Goal: Task Accomplishment & Management: Manage account settings

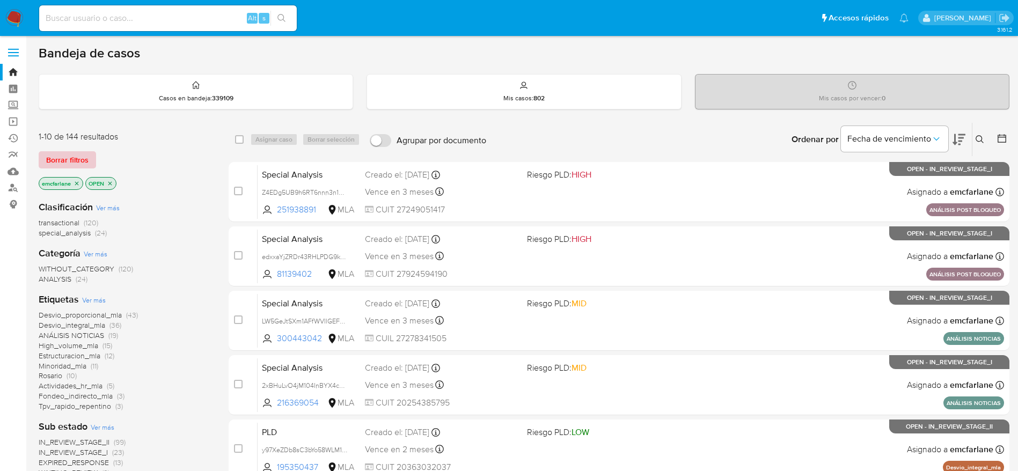
click at [51, 153] on span "Borrar filtros" at bounding box center [67, 159] width 42 height 15
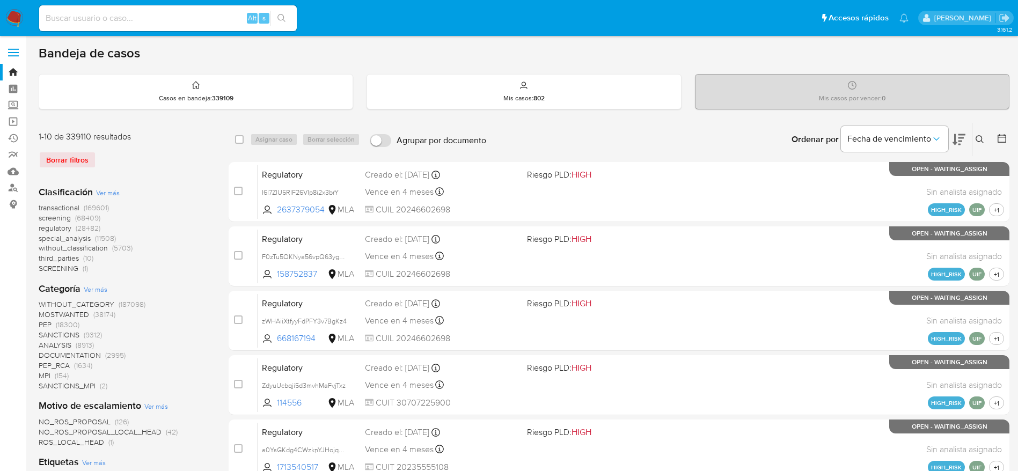
click at [979, 137] on icon at bounding box center [980, 139] width 9 height 9
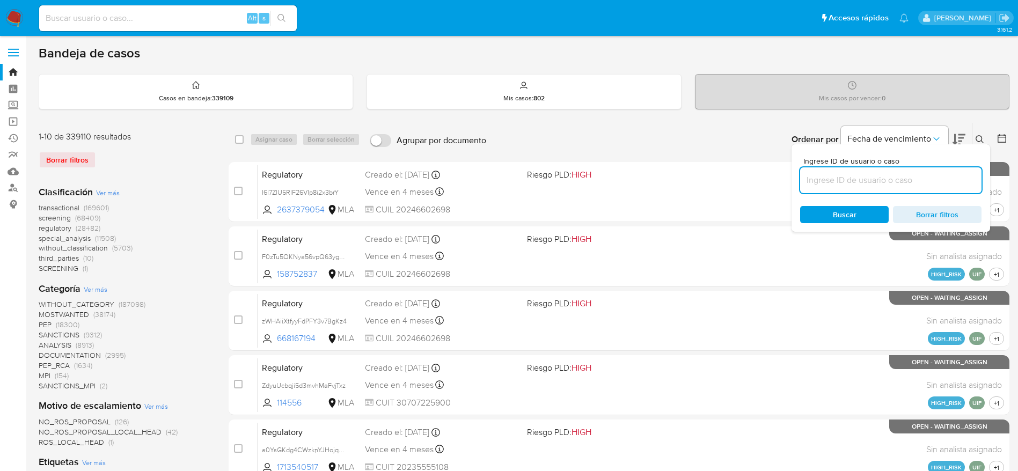
click at [915, 173] on input at bounding box center [890, 180] width 181 height 14
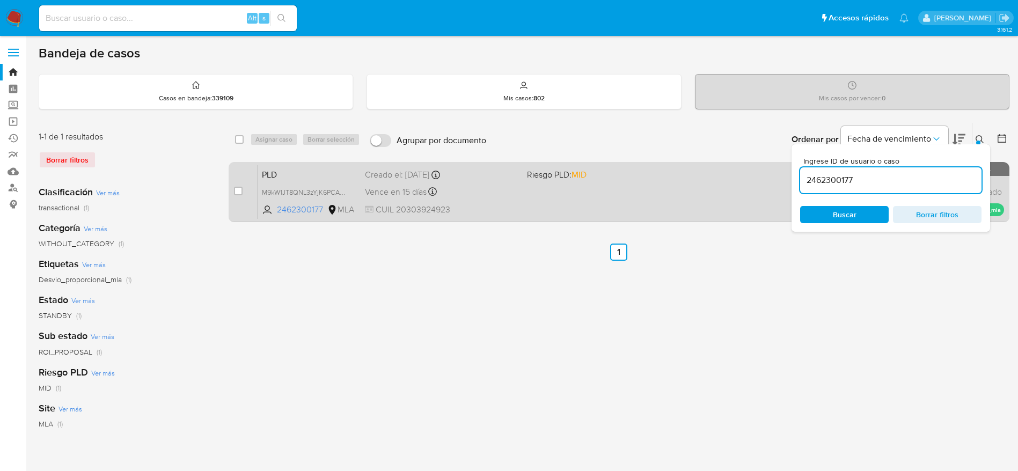
click at [483, 198] on div "Vence en 15 días Vence el 14/10/2025 12:32:04" at bounding box center [441, 192] width 153 height 14
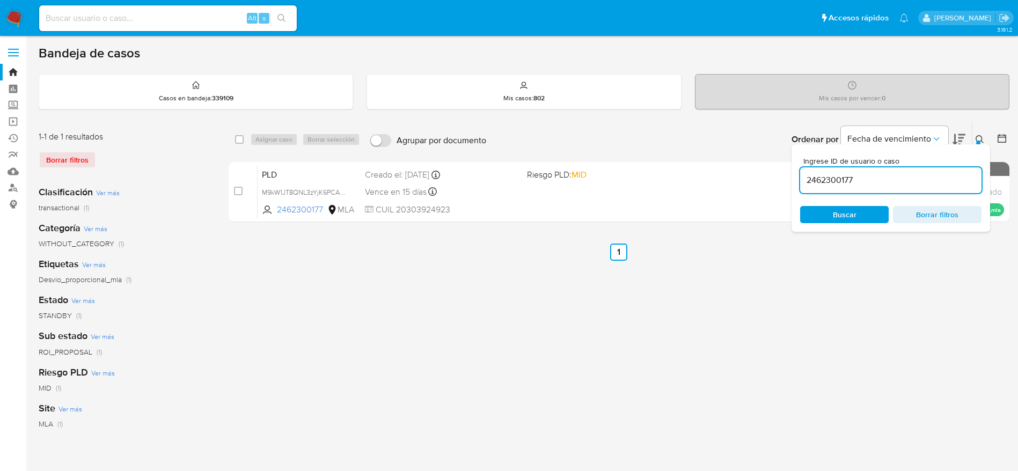
click at [875, 185] on input "2462300177" at bounding box center [890, 180] width 181 height 14
paste input "1557869900"
click at [859, 215] on div "Buscar Borrar filtros" at bounding box center [890, 214] width 181 height 17
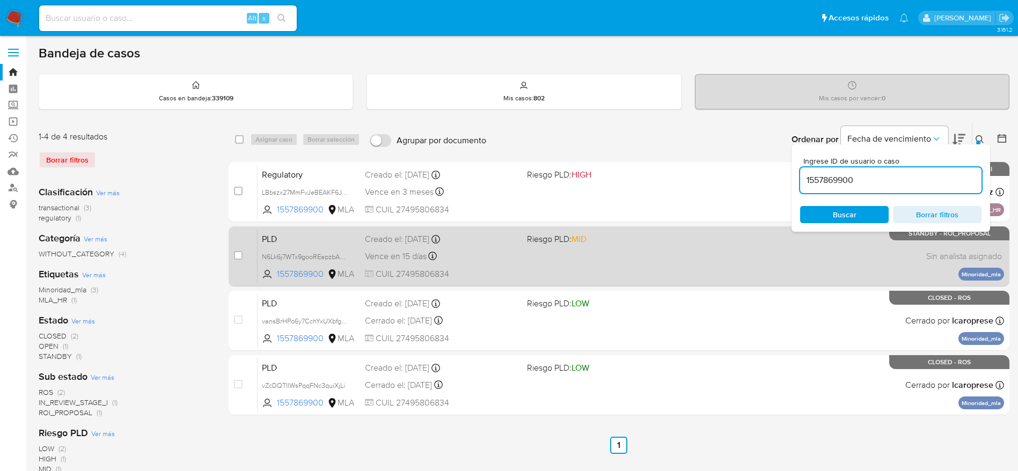
click at [631, 259] on div "PLD N6Lk6j7WTx9gooREapzbAa3q 1557869900 MLA Riesgo PLD: MID Creado el: 12/08/20…" at bounding box center [631, 256] width 746 height 54
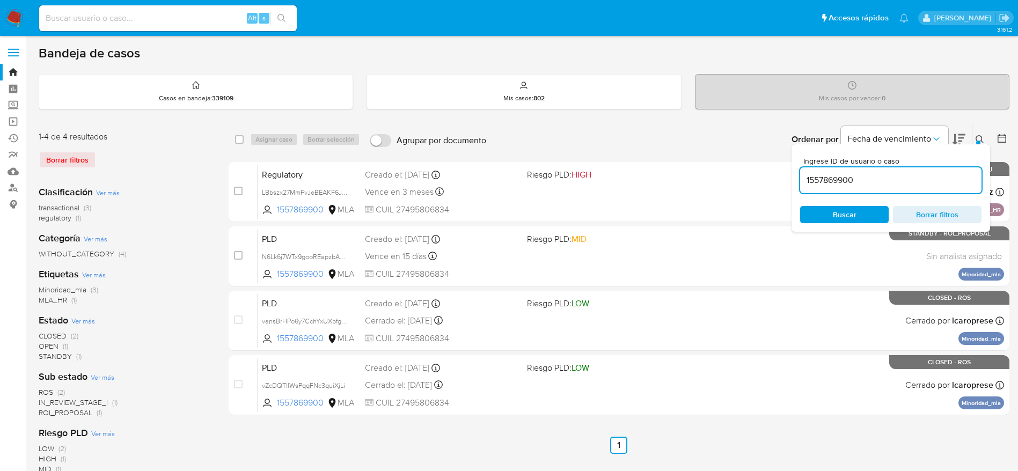
click at [828, 173] on input "1557869900" at bounding box center [890, 180] width 181 height 14
paste input "72421314"
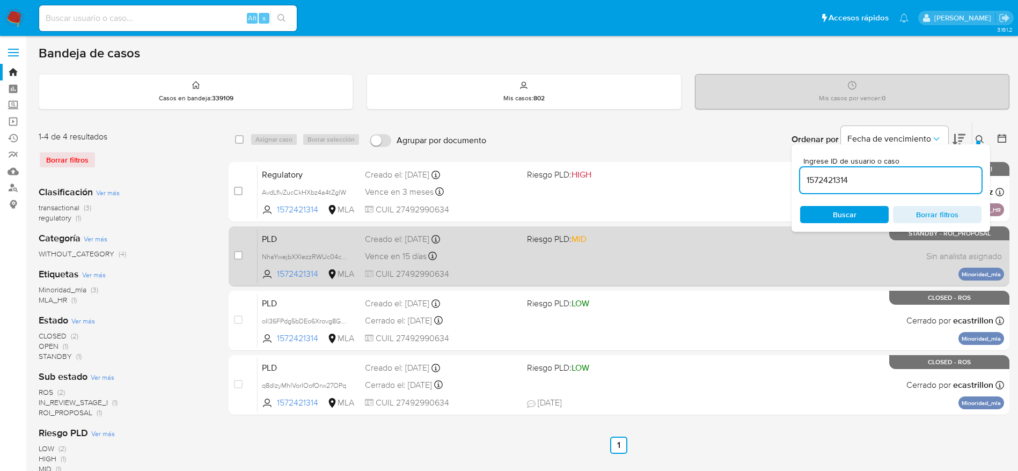
click at [736, 248] on div "PLD NhaYwejbXXIezzRWUc04cV7l 1572421314 MLA Riesgo PLD: MID Creado el: 12/08/20…" at bounding box center [631, 256] width 746 height 54
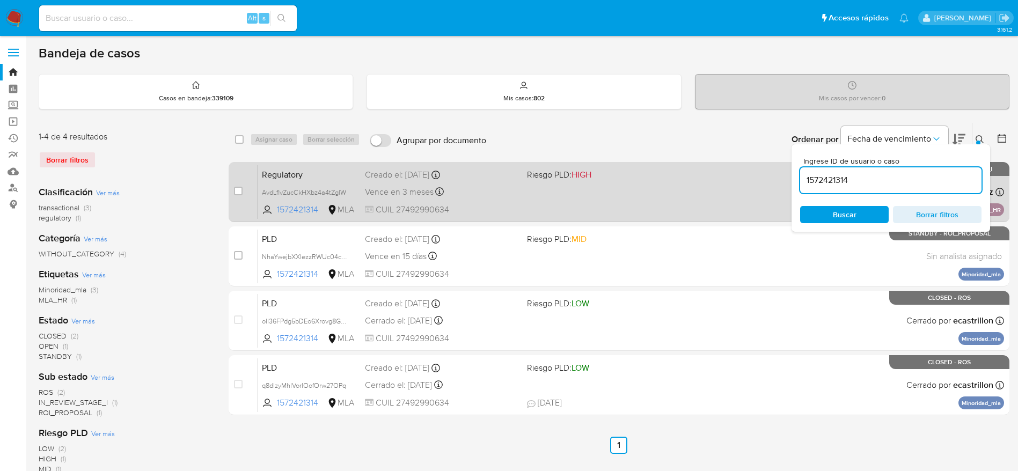
click at [691, 208] on div "Regulatory AvdLflvZucCkHXbz4a4tZglW 1572421314 MLA Riesgo PLD: HIGH Creado el: …" at bounding box center [631, 192] width 746 height 54
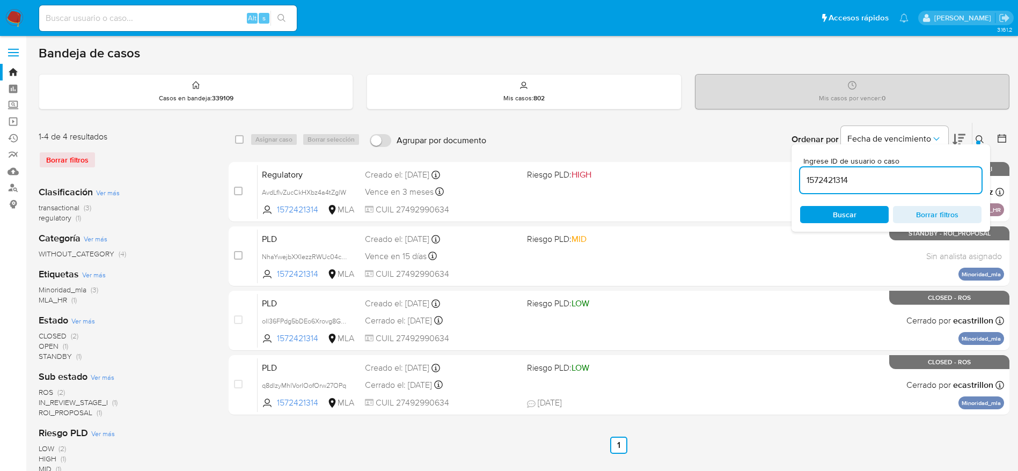
click at [855, 178] on input "1572421314" at bounding box center [890, 180] width 181 height 14
click at [855, 180] on input "1572421314" at bounding box center [890, 180] width 181 height 14
paste input "2455647771"
type input "2455647771"
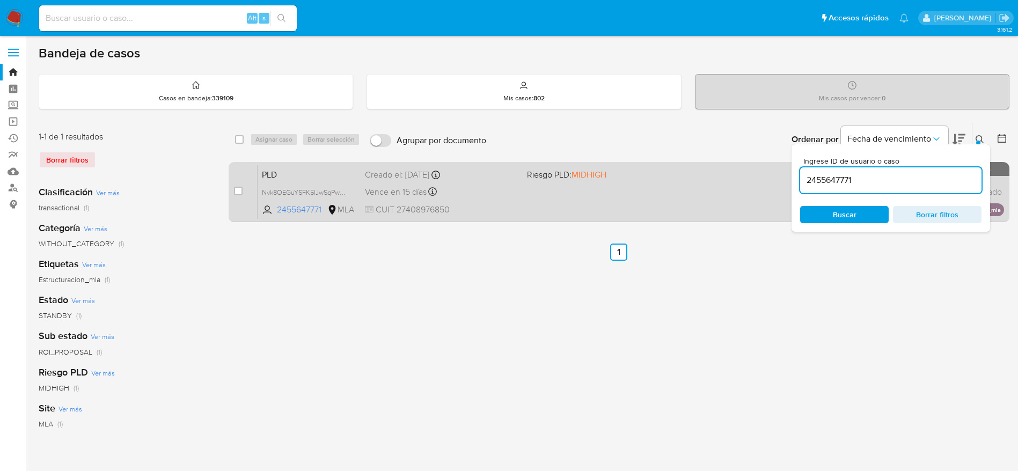
click at [473, 189] on div "Vence en 15 días Vence el 14/10/2025 12:41:41" at bounding box center [441, 192] width 153 height 14
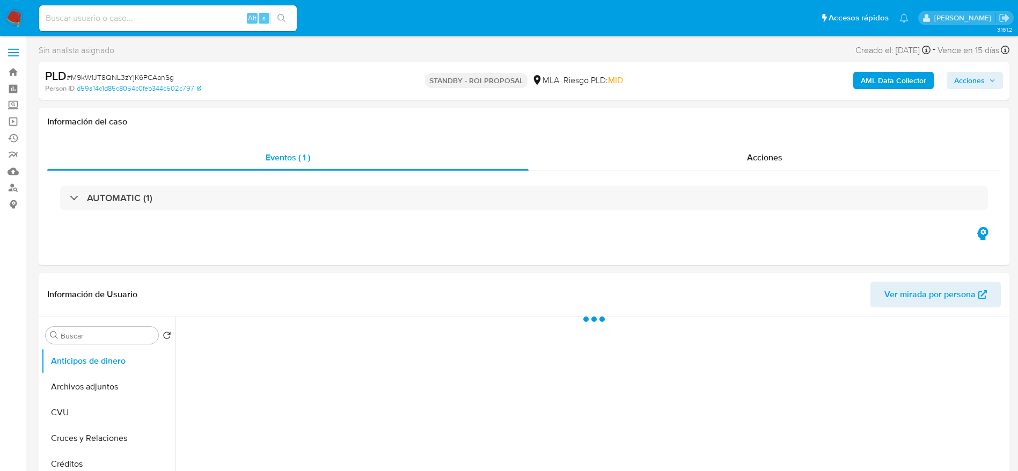
select select "10"
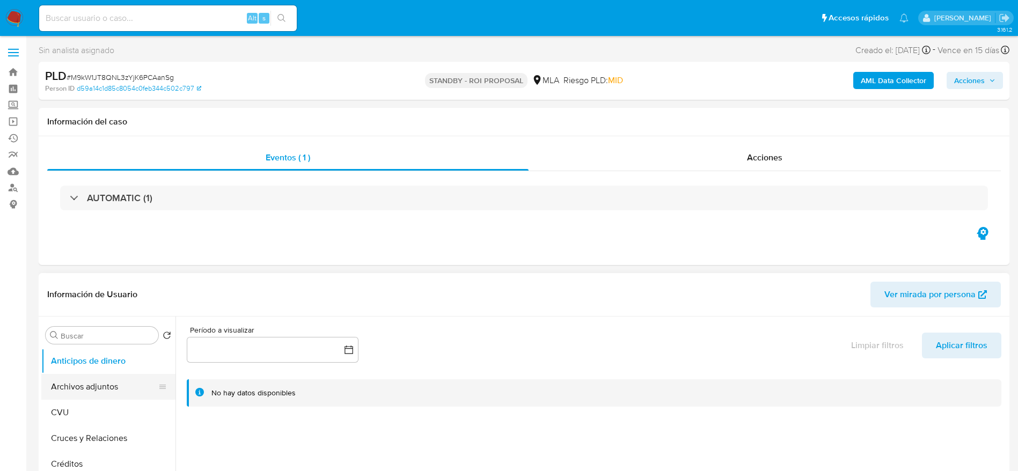
click at [97, 387] on button "Archivos adjuntos" at bounding box center [104, 387] width 126 height 26
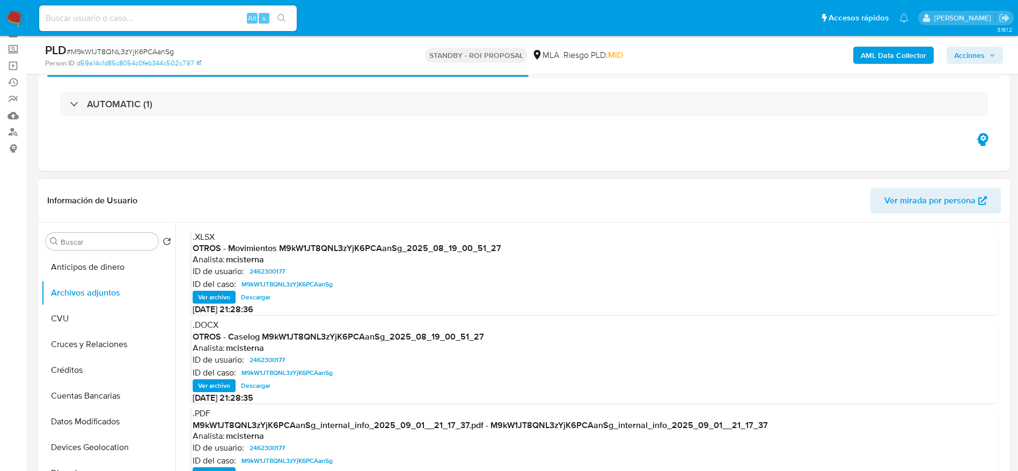
scroll to position [80, 0]
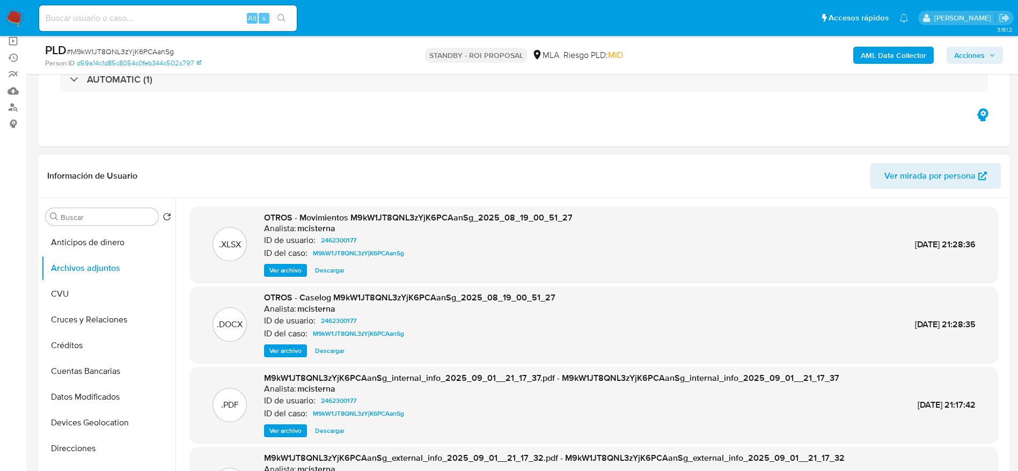
click at [333, 346] on span "Descargar" at bounding box center [330, 351] width 30 height 11
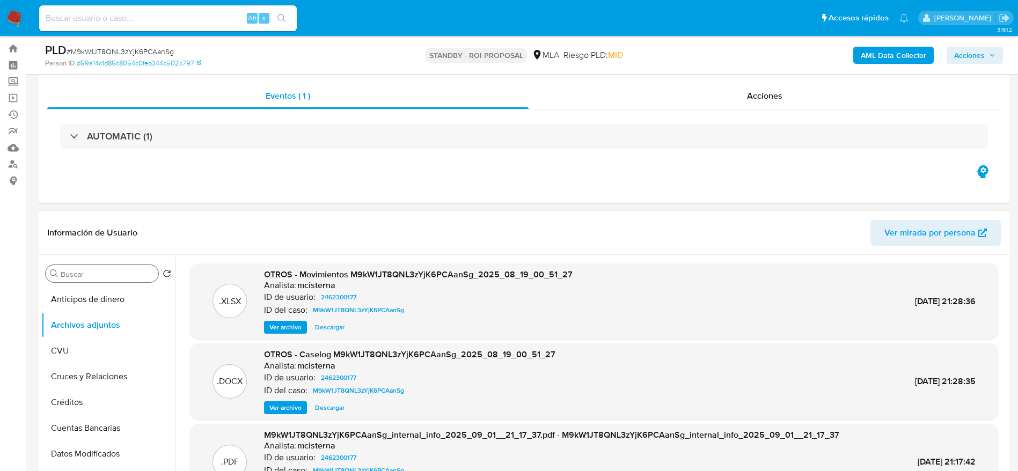
scroll to position [0, 0]
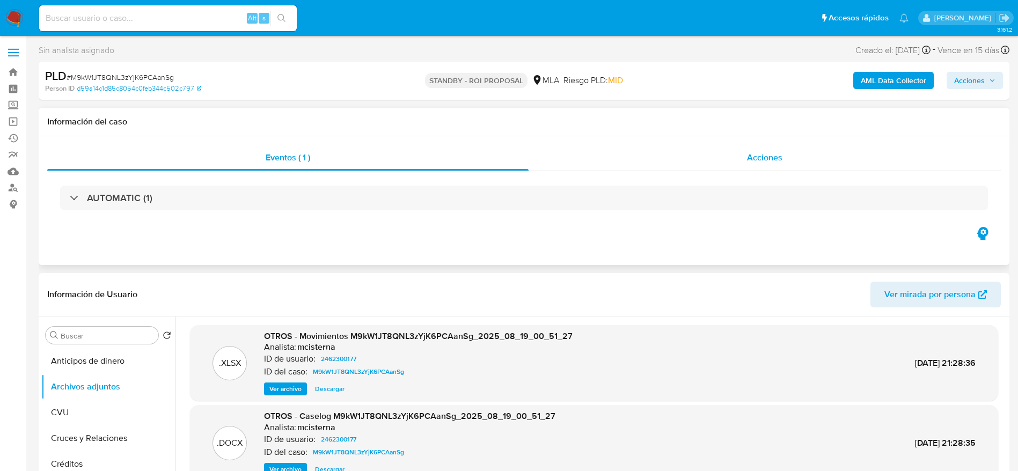
click at [773, 155] on span "Acciones" at bounding box center [764, 157] width 35 height 12
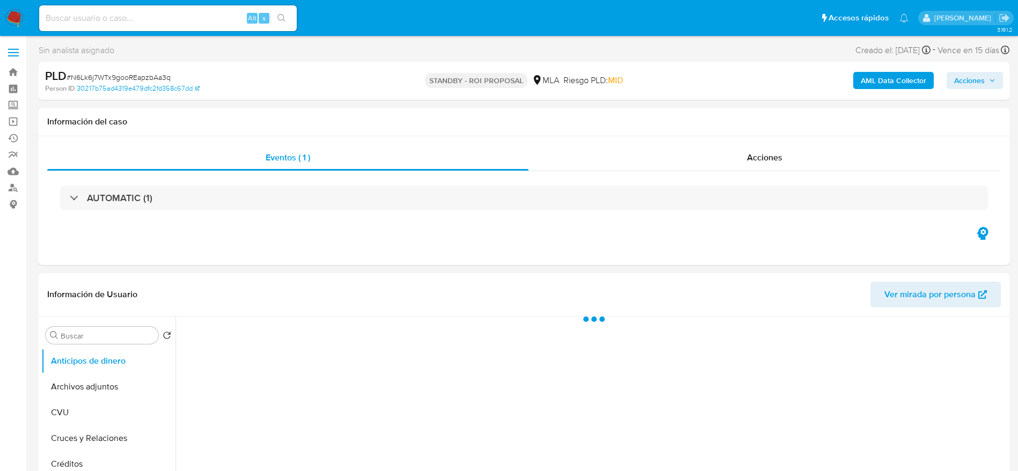
select select "10"
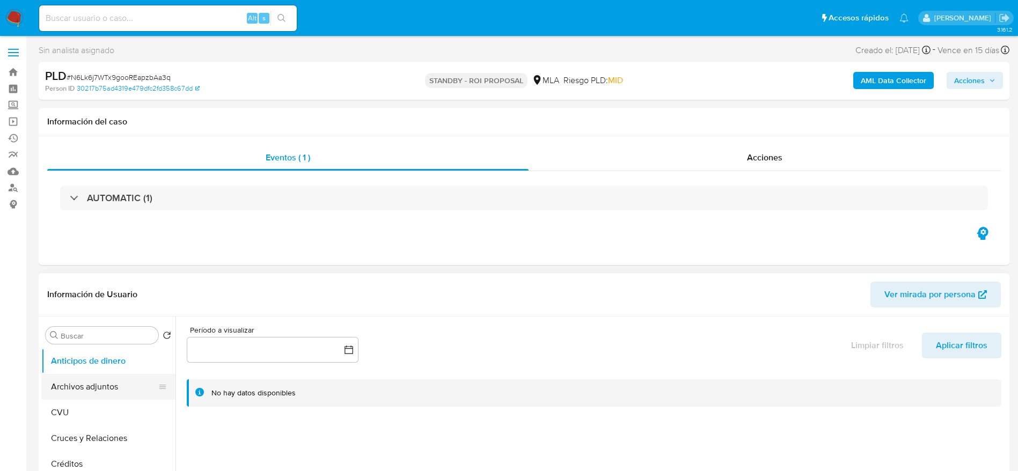
click at [59, 383] on button "Archivos adjuntos" at bounding box center [104, 387] width 126 height 26
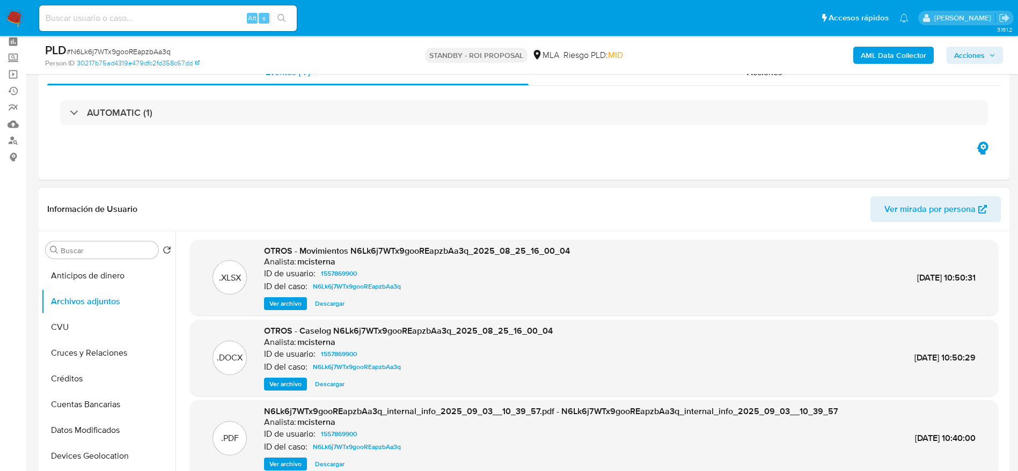
scroll to position [80, 0]
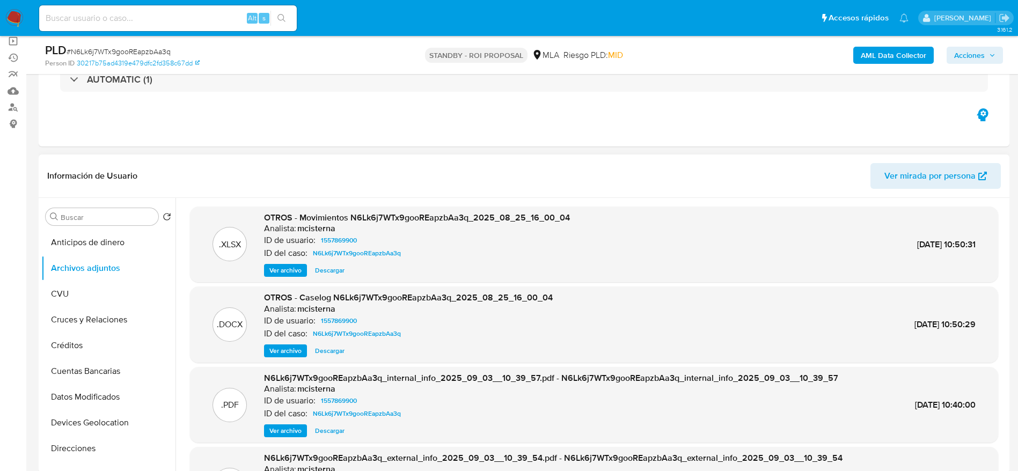
click at [338, 348] on span "Descargar" at bounding box center [330, 351] width 30 height 11
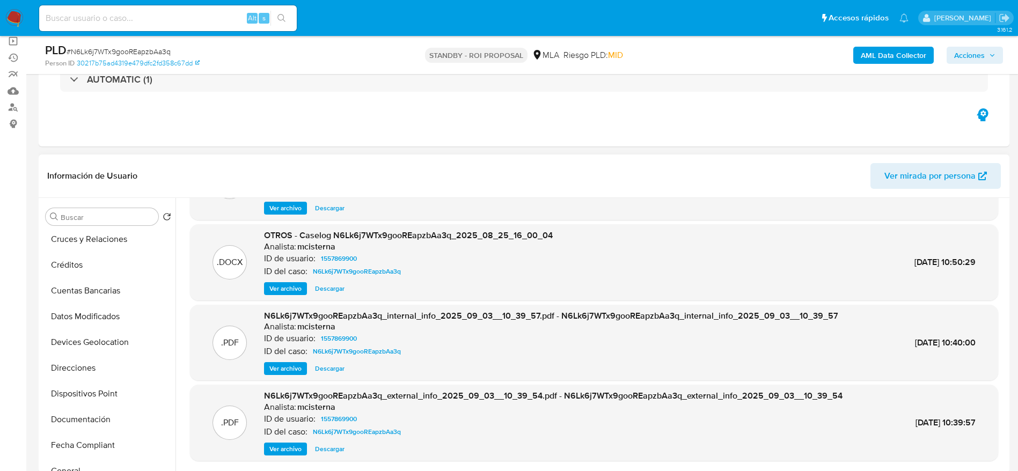
scroll to position [90, 0]
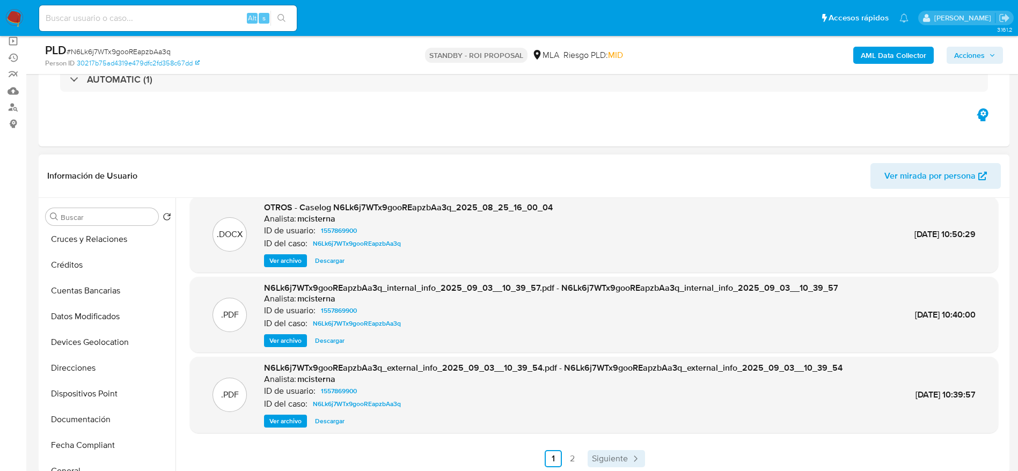
click at [622, 465] on link "Siguiente" at bounding box center [616, 458] width 57 height 17
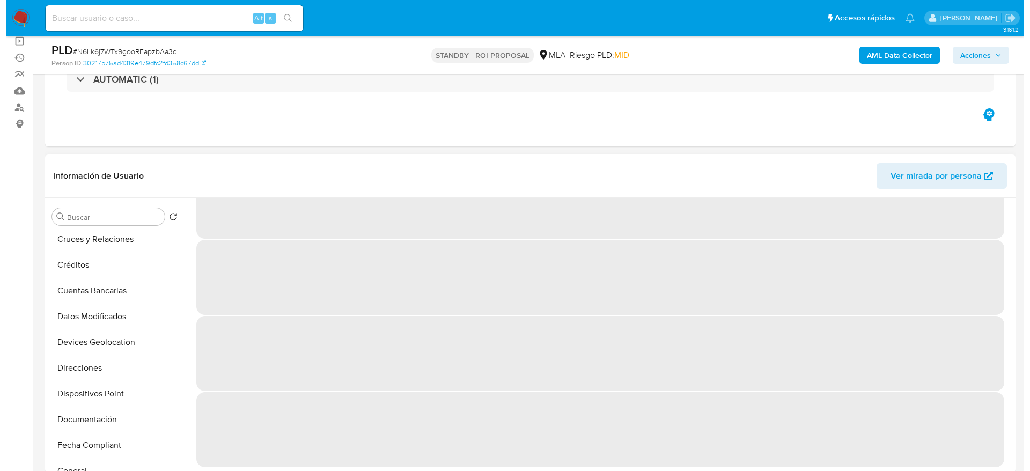
scroll to position [0, 0]
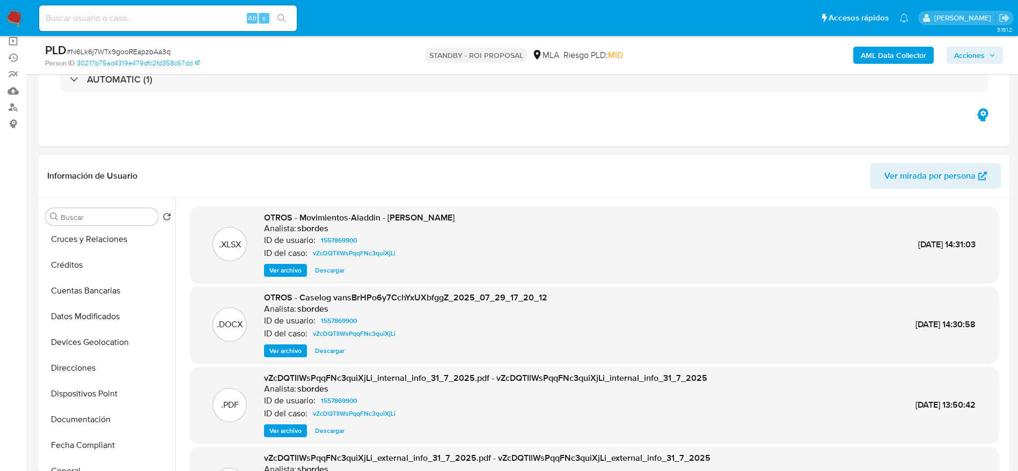
click at [283, 347] on span "Ver archivo" at bounding box center [285, 351] width 32 height 11
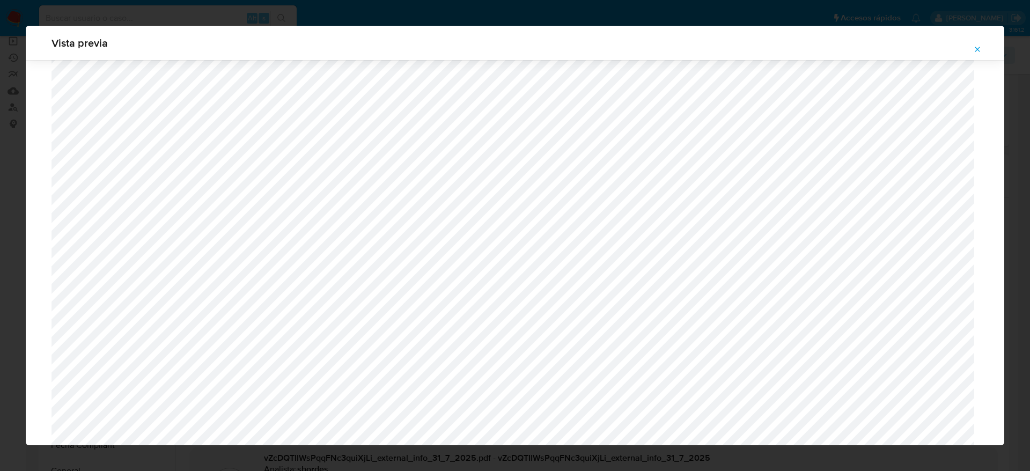
scroll to position [381, 0]
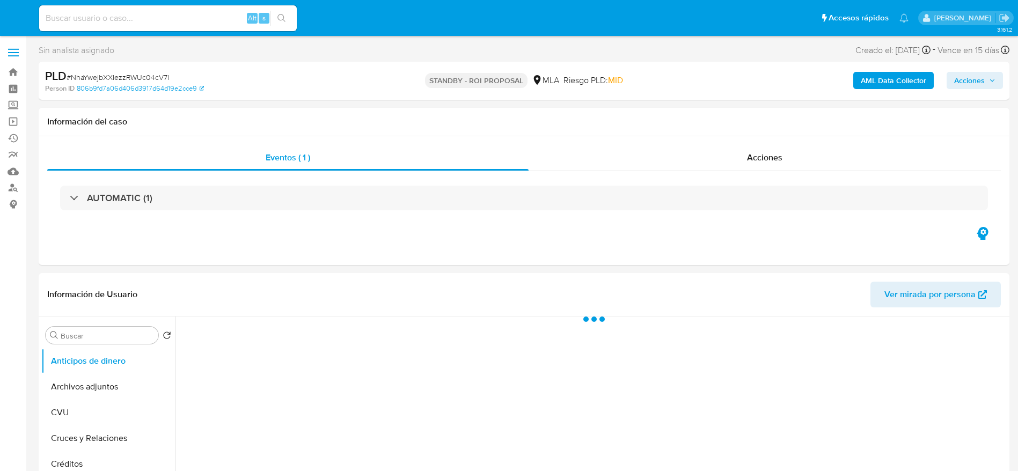
select select "10"
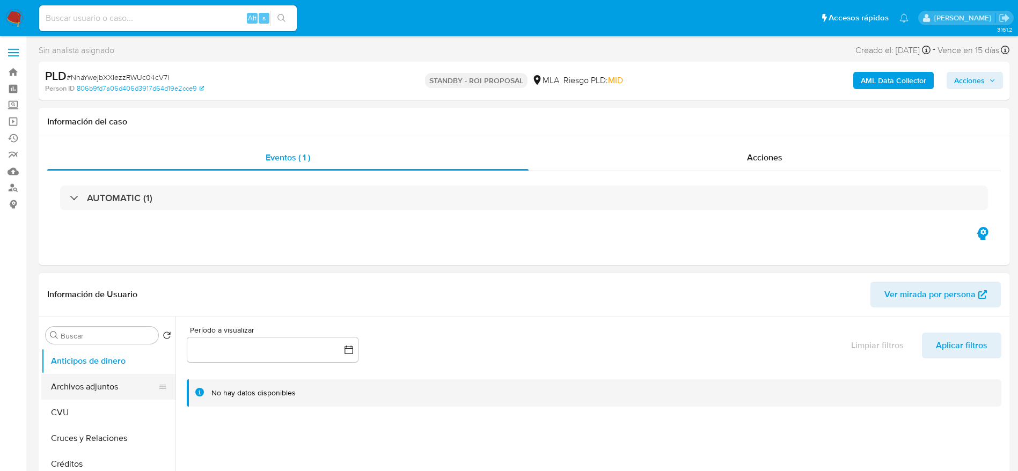
click at [79, 388] on button "Archivos adjuntos" at bounding box center [104, 387] width 126 height 26
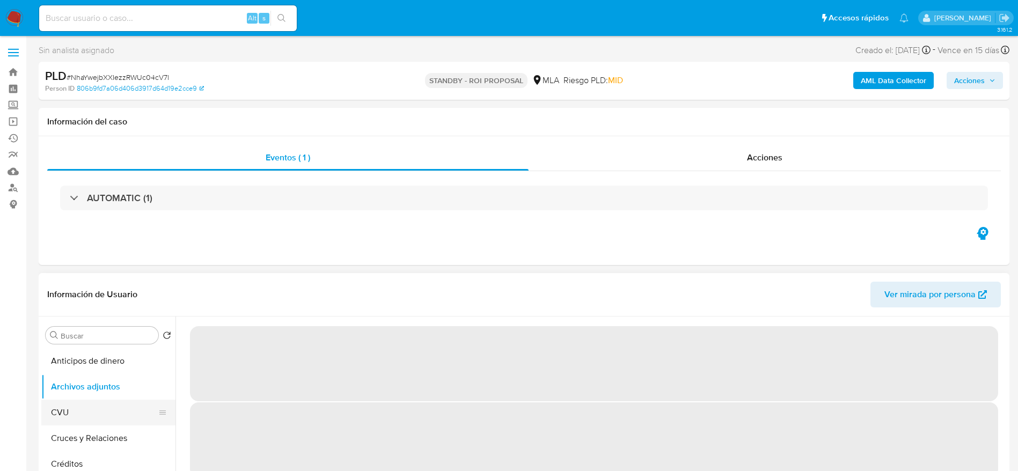
scroll to position [80, 0]
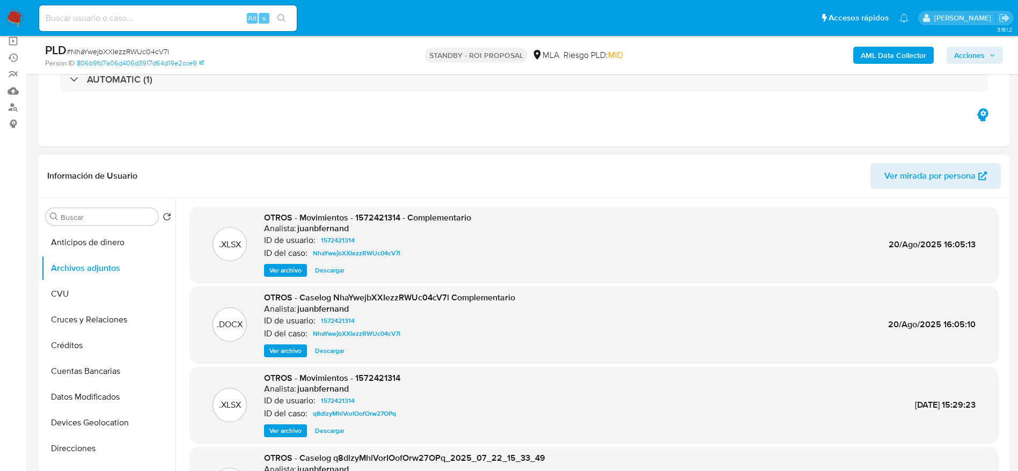
click at [332, 349] on span "Descargar" at bounding box center [330, 351] width 30 height 11
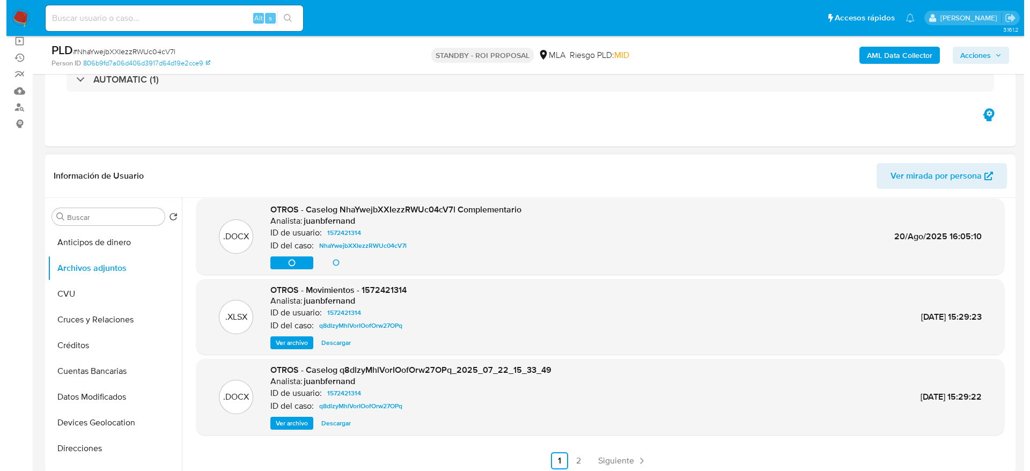
scroll to position [90, 0]
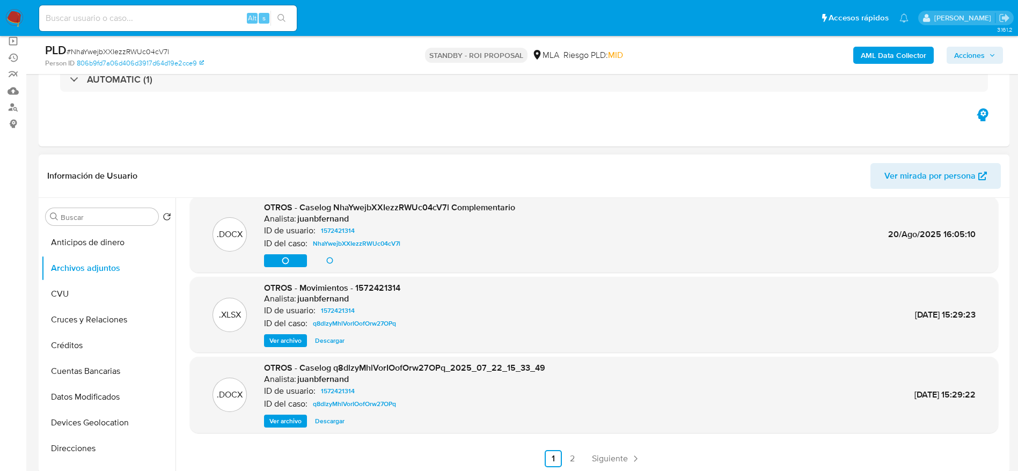
click at [328, 422] on span "Descargar" at bounding box center [330, 421] width 30 height 11
click at [283, 420] on span "Ver archivo" at bounding box center [285, 421] width 32 height 11
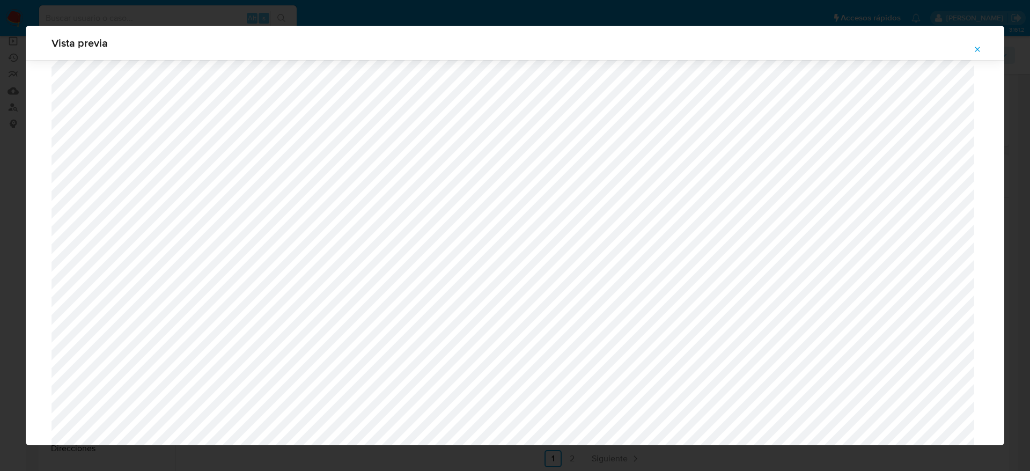
scroll to position [381, 0]
click at [976, 47] on icon "Attachment preview" at bounding box center [977, 49] width 9 height 9
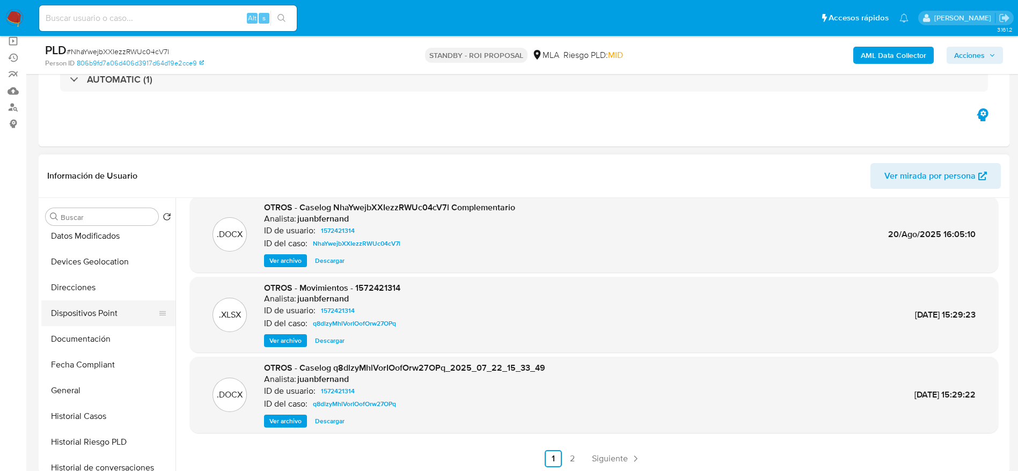
scroll to position [241, 0]
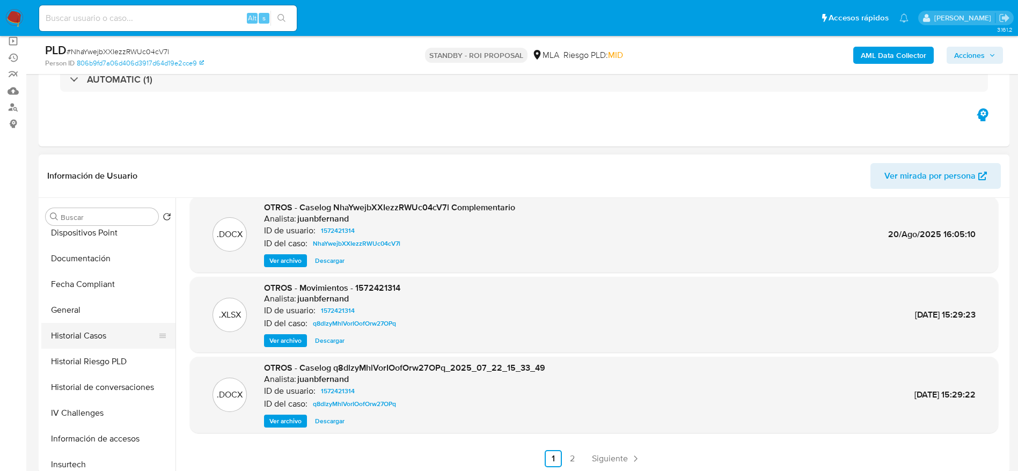
click at [96, 332] on button "Historial Casos" at bounding box center [104, 336] width 126 height 26
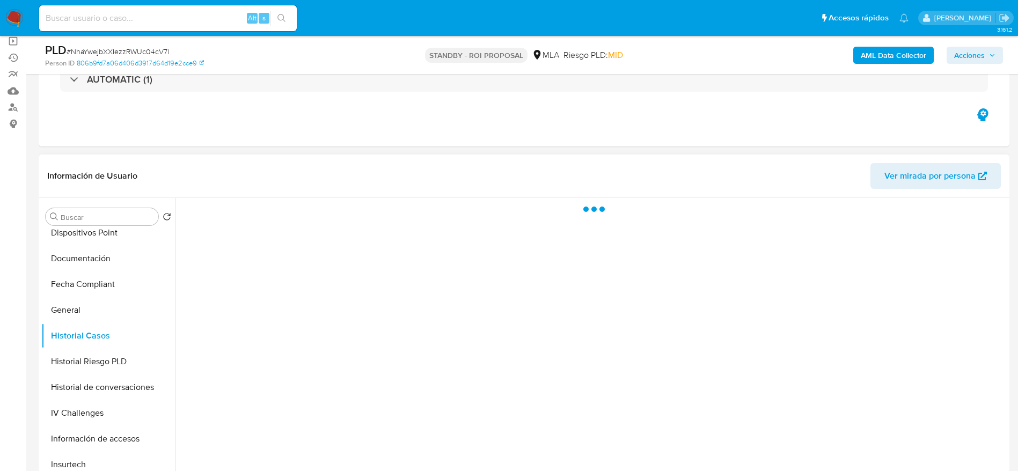
scroll to position [0, 0]
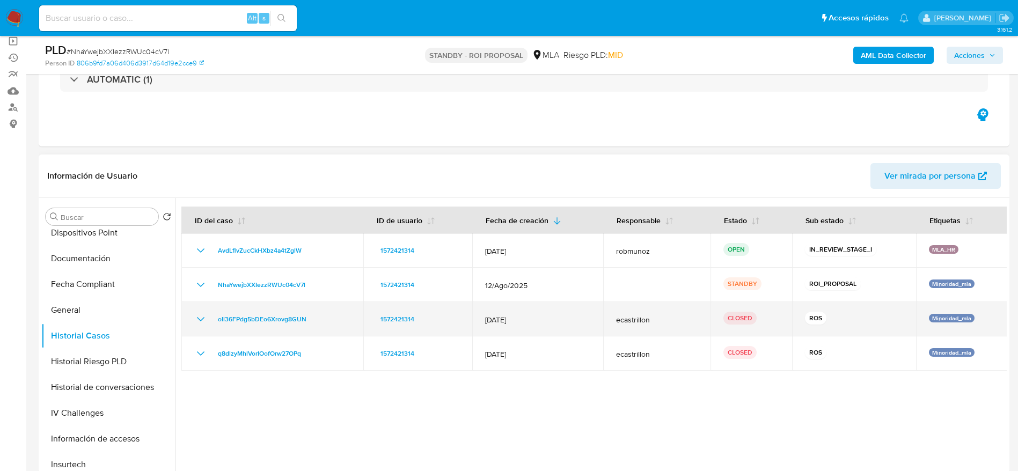
click at [200, 318] on icon "Mostrar/Ocultar" at bounding box center [200, 319] width 13 height 13
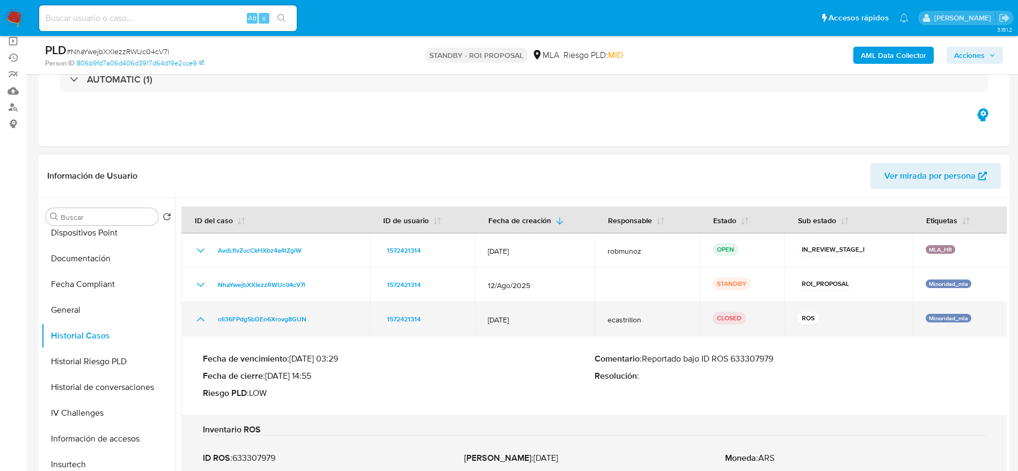
click at [200, 318] on icon "Mostrar/Ocultar" at bounding box center [200, 319] width 13 height 13
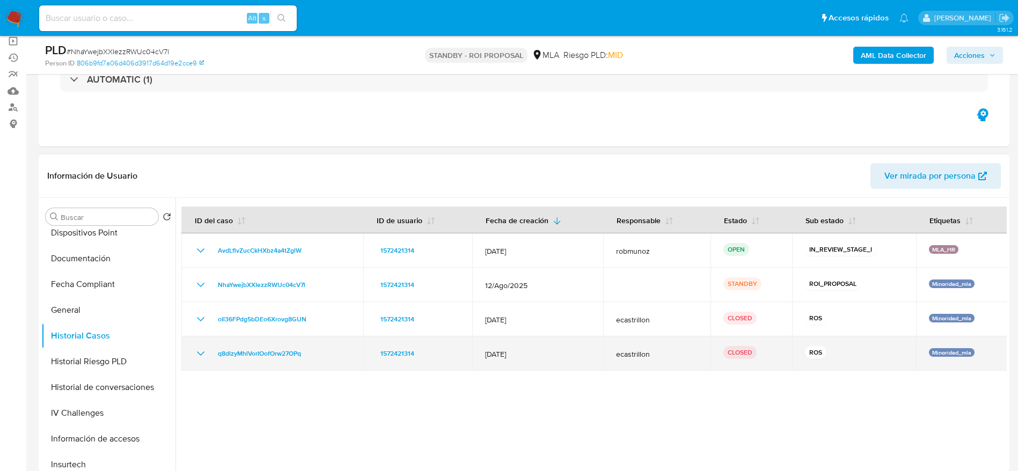
click at [203, 356] on icon "Mostrar/Ocultar" at bounding box center [200, 353] width 13 height 13
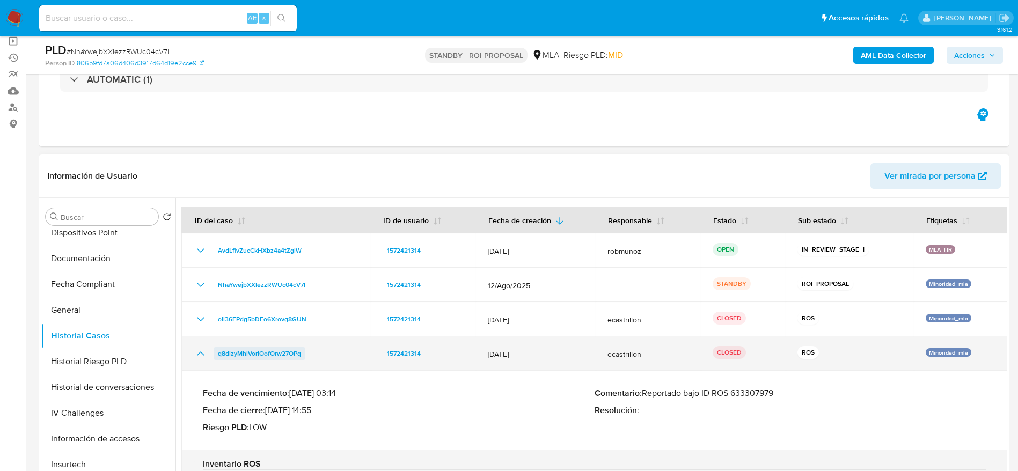
click at [203, 356] on icon "Mostrar/Ocultar" at bounding box center [200, 353] width 13 height 13
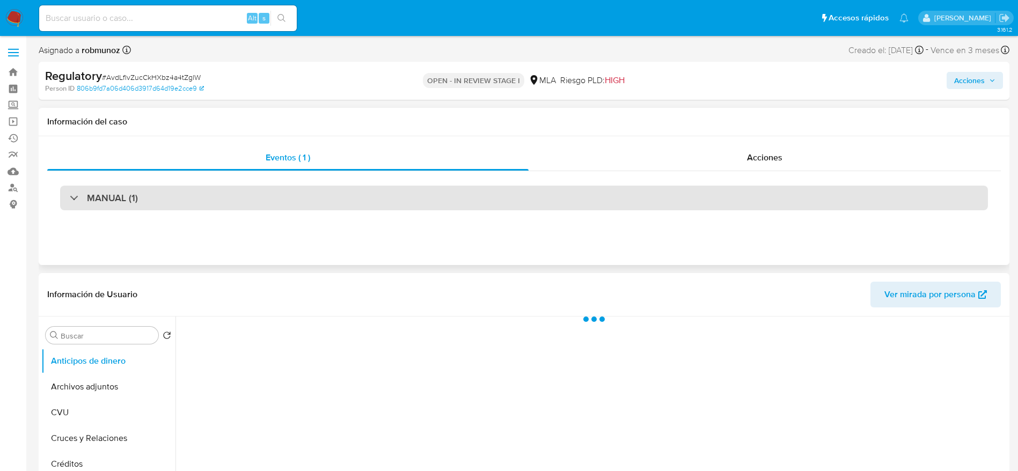
select select "10"
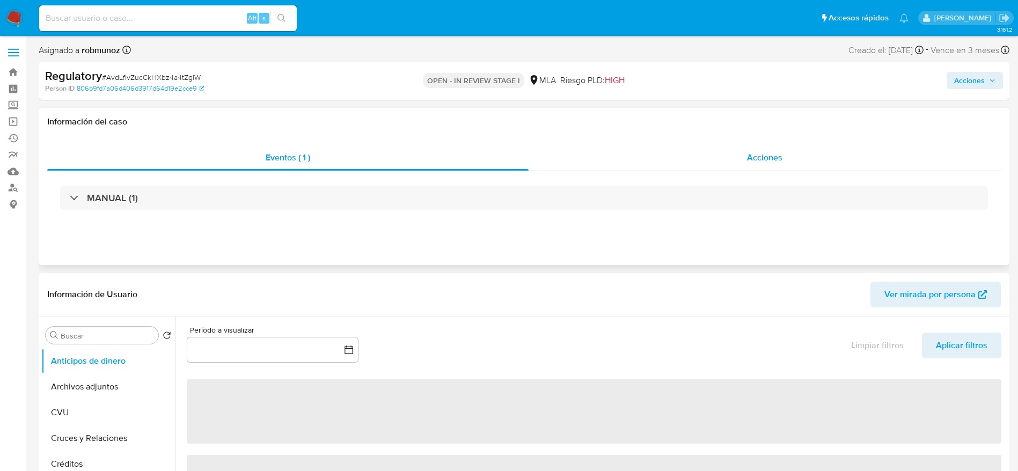
click at [751, 168] on div "Acciones" at bounding box center [765, 158] width 472 height 26
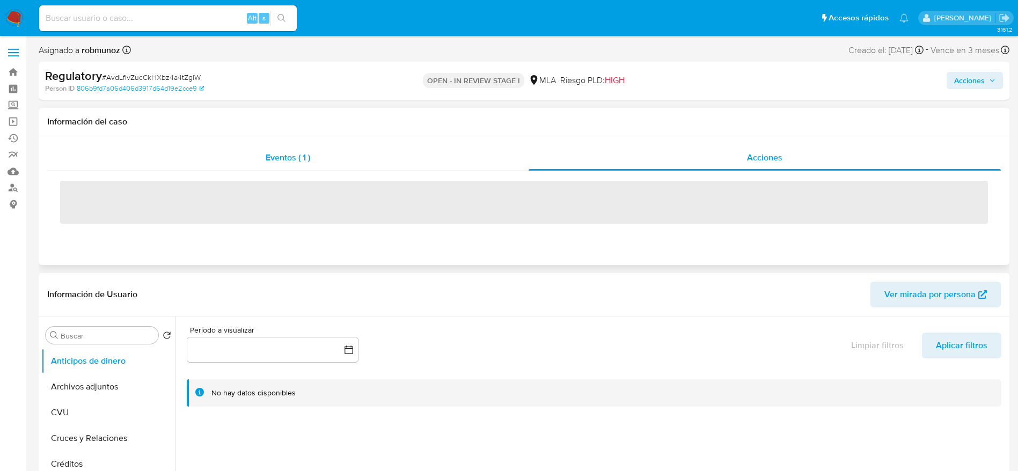
drag, startPoint x: 283, startPoint y: 146, endPoint x: 268, endPoint y: 155, distance: 16.6
click at [283, 146] on div "Eventos ( 1 )" at bounding box center [287, 158] width 481 height 26
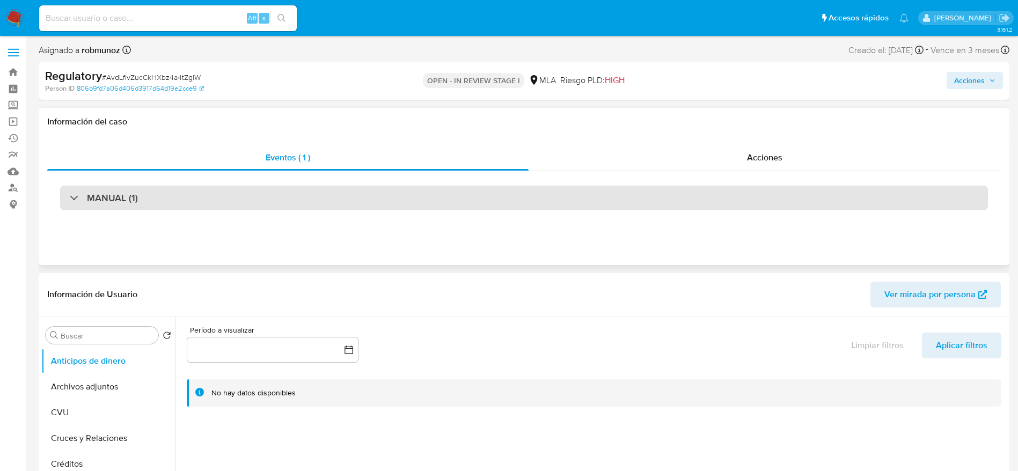
click at [184, 197] on div "MANUAL (1)" at bounding box center [524, 198] width 928 height 25
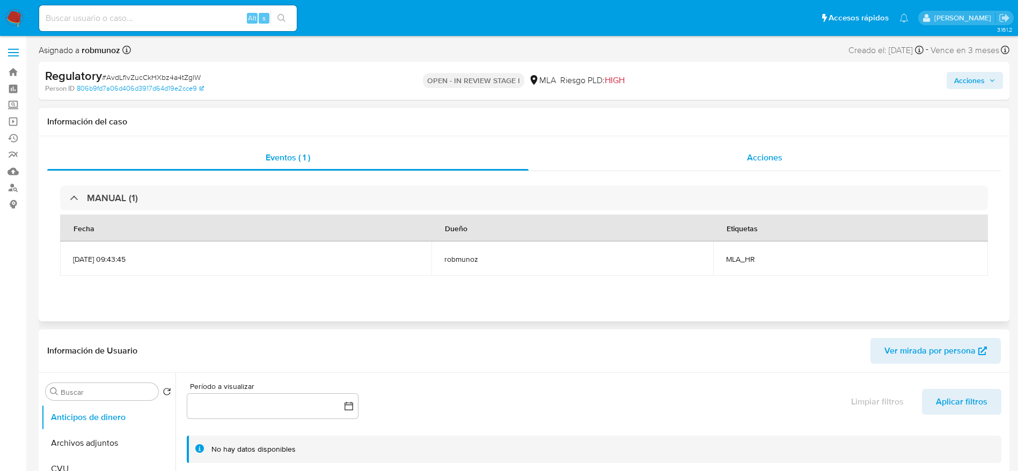
click at [754, 156] on span "Acciones" at bounding box center [764, 157] width 35 height 12
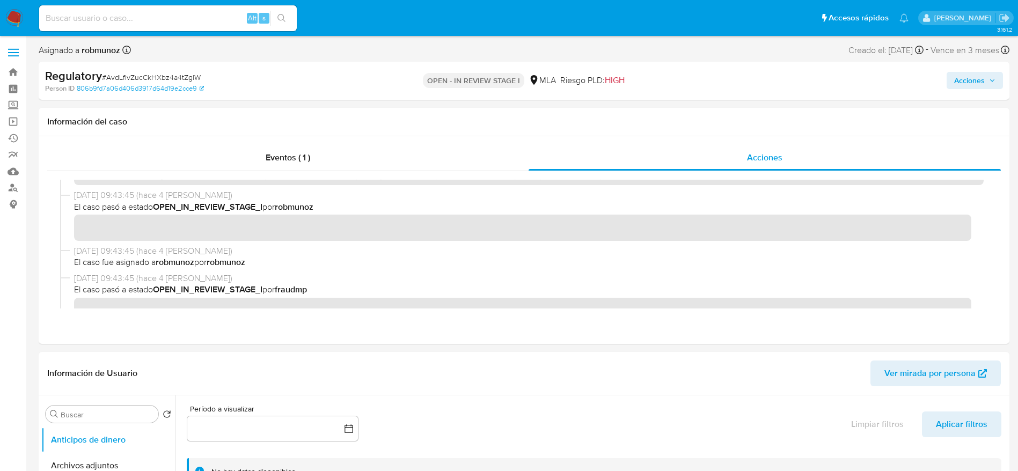
scroll to position [128, 0]
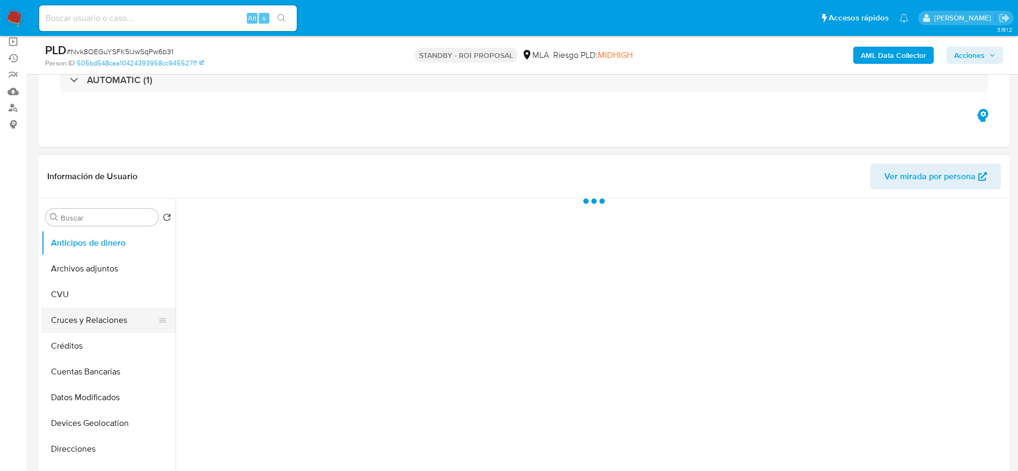
select select "10"
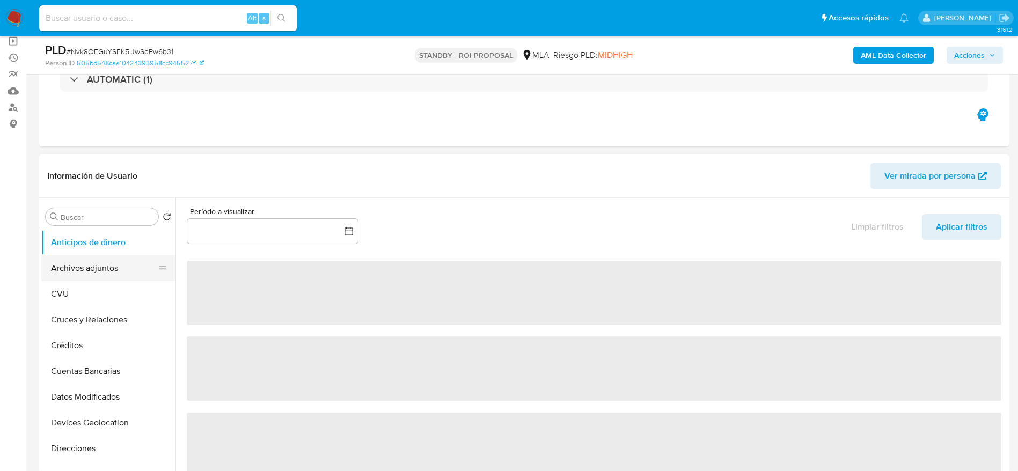
click at [94, 262] on button "Archivos adjuntos" at bounding box center [104, 268] width 126 height 26
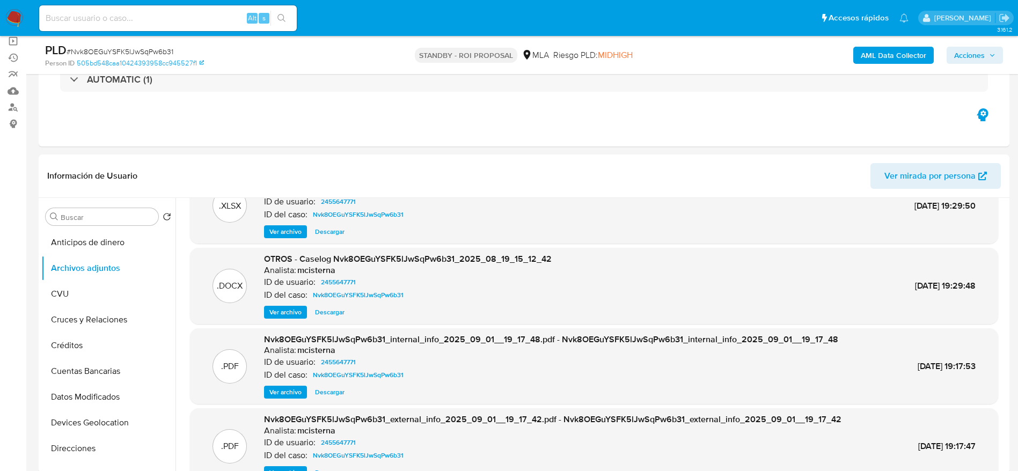
scroll to position [60, 0]
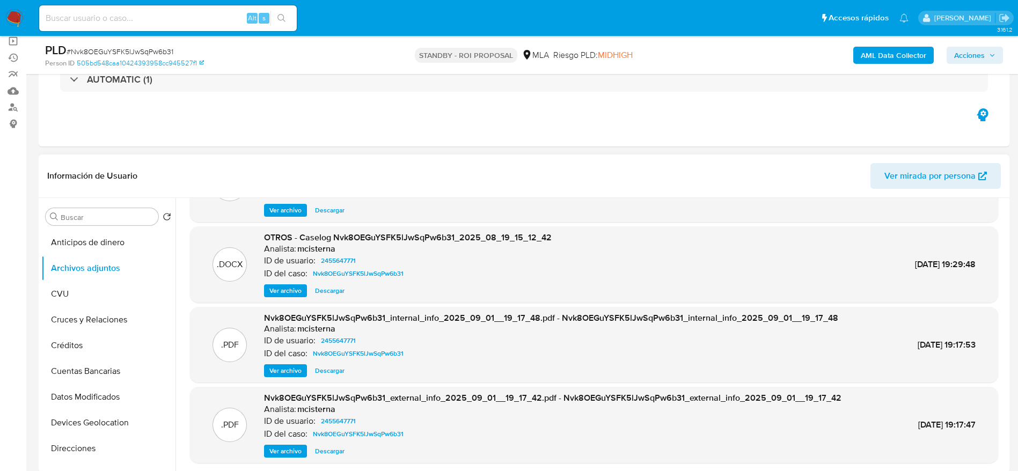
click at [335, 288] on span "Descargar" at bounding box center [330, 290] width 30 height 11
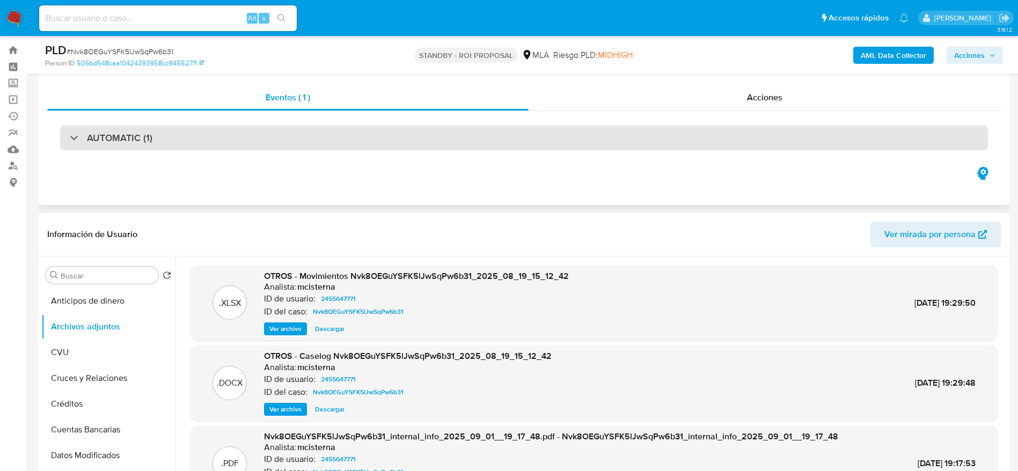
scroll to position [0, 0]
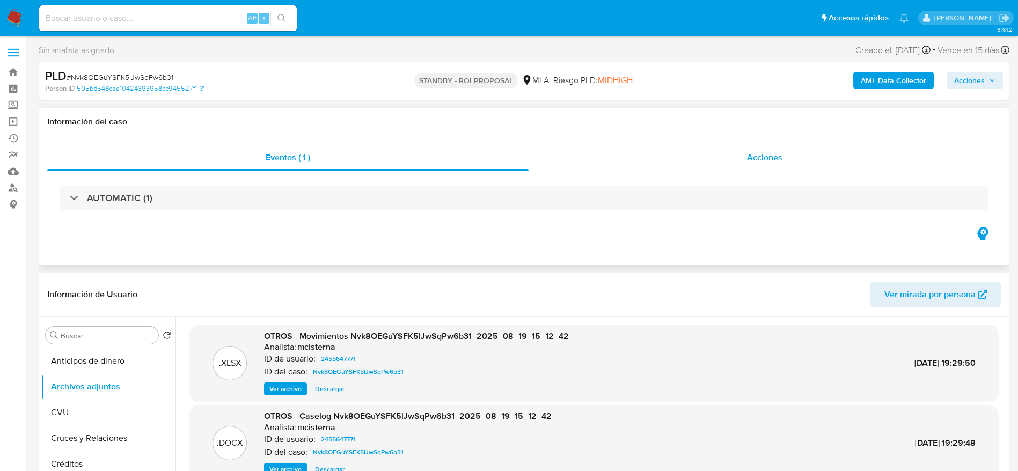
click at [753, 150] on div "Acciones" at bounding box center [765, 158] width 472 height 26
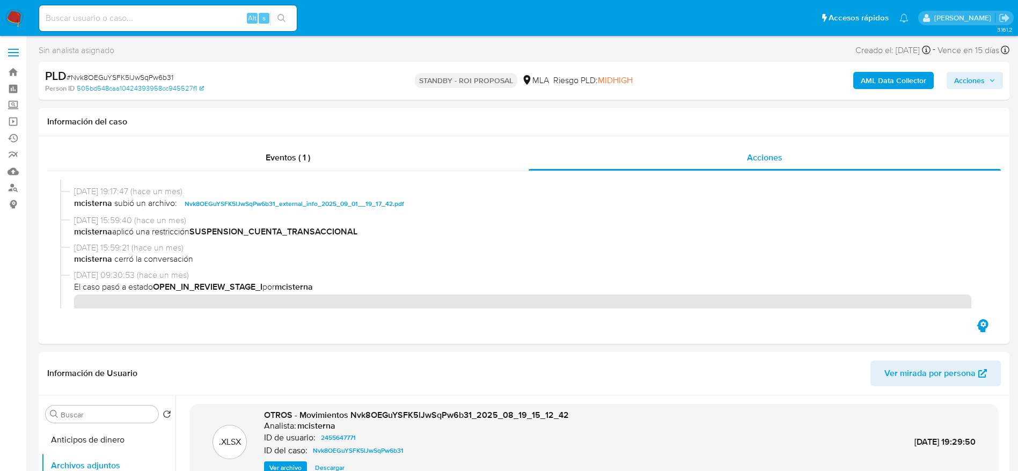
scroll to position [161, 0]
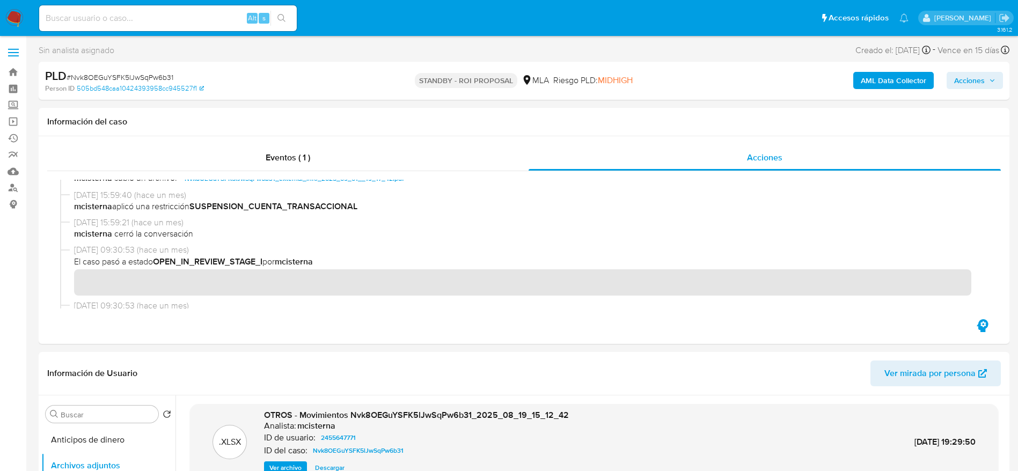
click at [14, 10] on img at bounding box center [14, 18] width 18 height 18
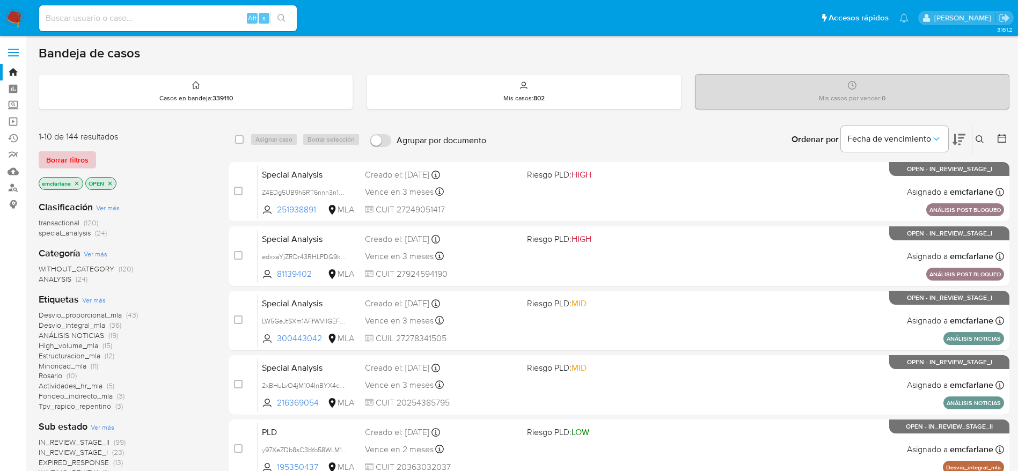
click at [52, 159] on span "Borrar filtros" at bounding box center [67, 159] width 42 height 15
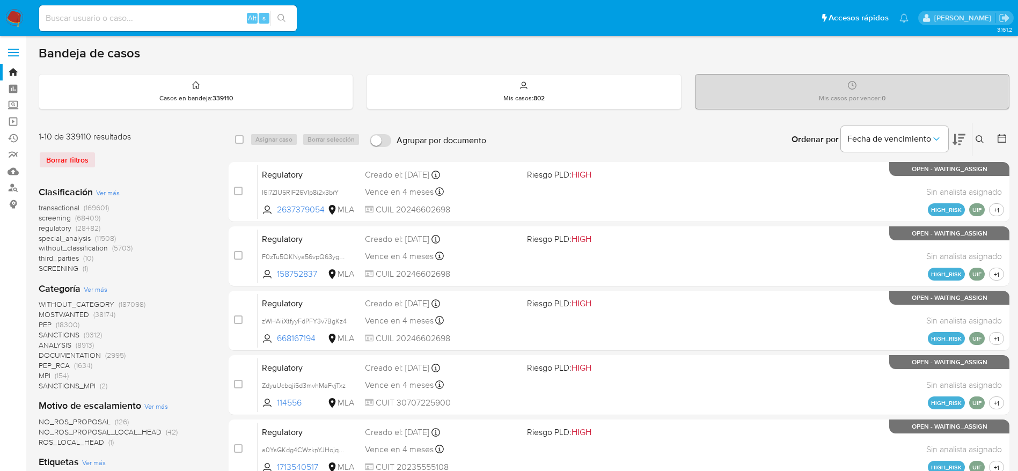
click at [982, 136] on icon at bounding box center [980, 139] width 9 height 9
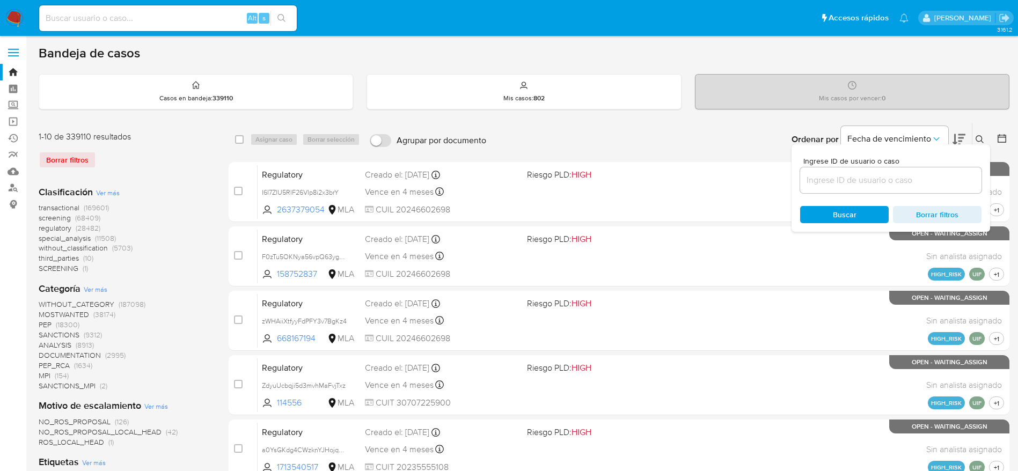
click at [860, 186] on input at bounding box center [890, 180] width 181 height 14
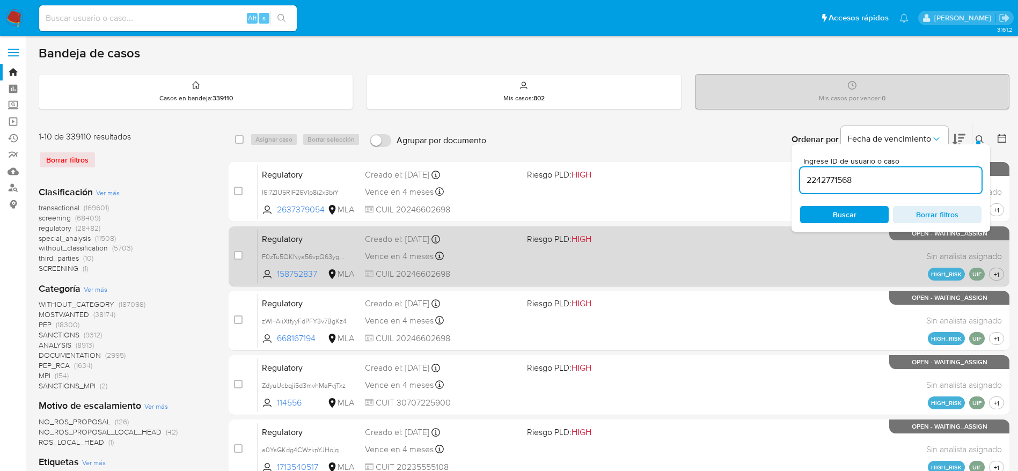
type input "2242771568"
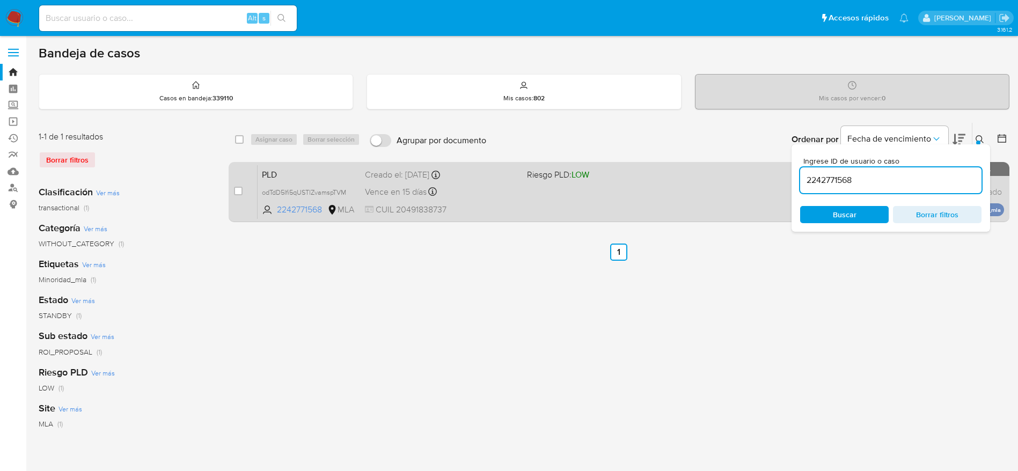
click at [493, 191] on div "Vence en 15 días Vence el 14/10/2025 12:20:42" at bounding box center [441, 192] width 153 height 14
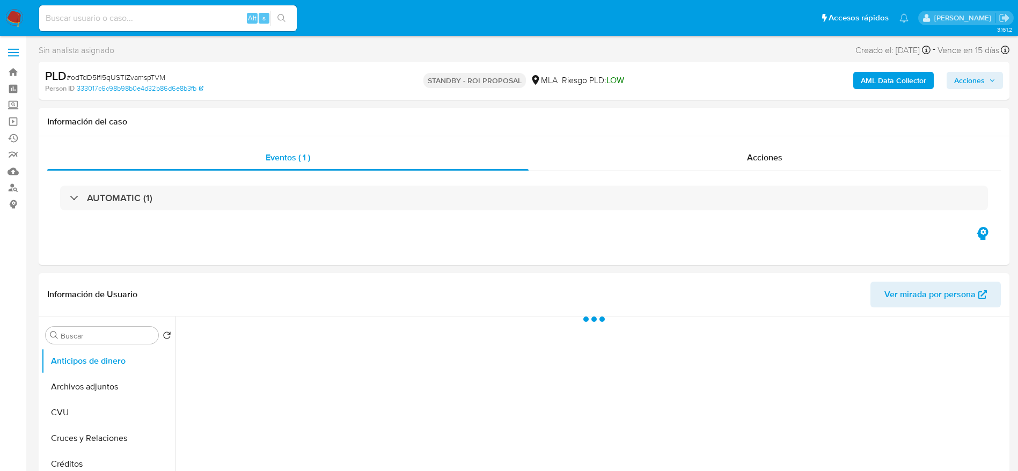
scroll to position [80, 0]
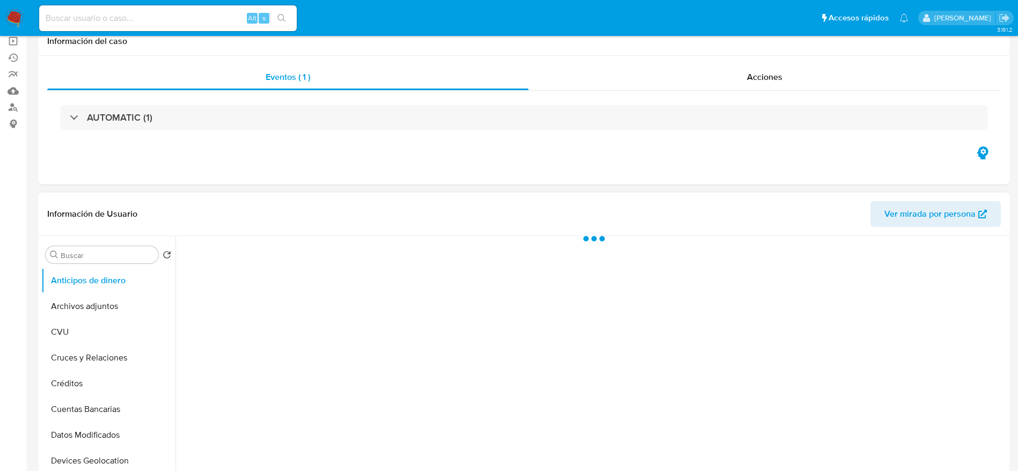
select select "10"
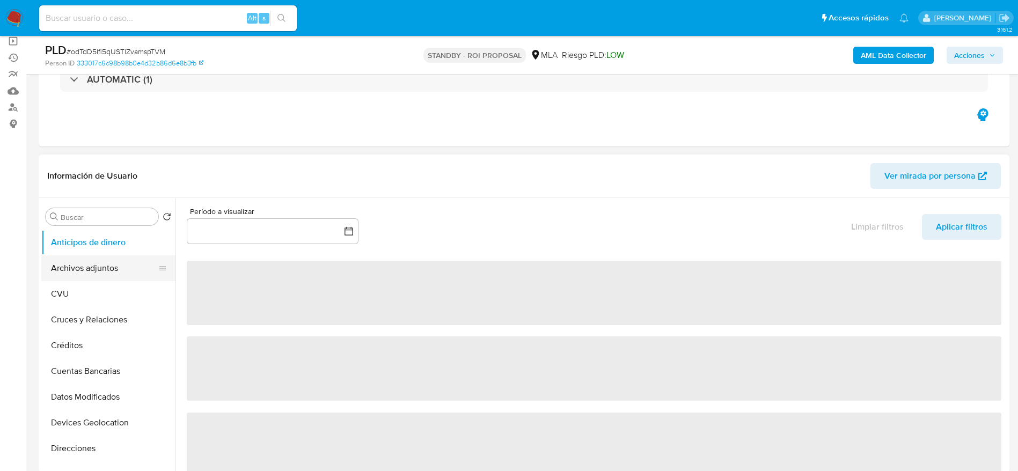
click at [81, 264] on button "Archivos adjuntos" at bounding box center [104, 268] width 126 height 26
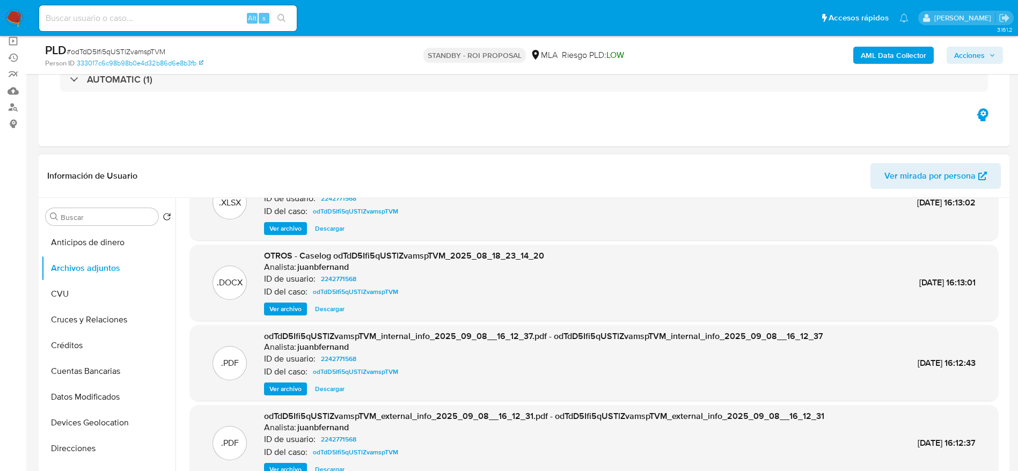
scroll to position [60, 0]
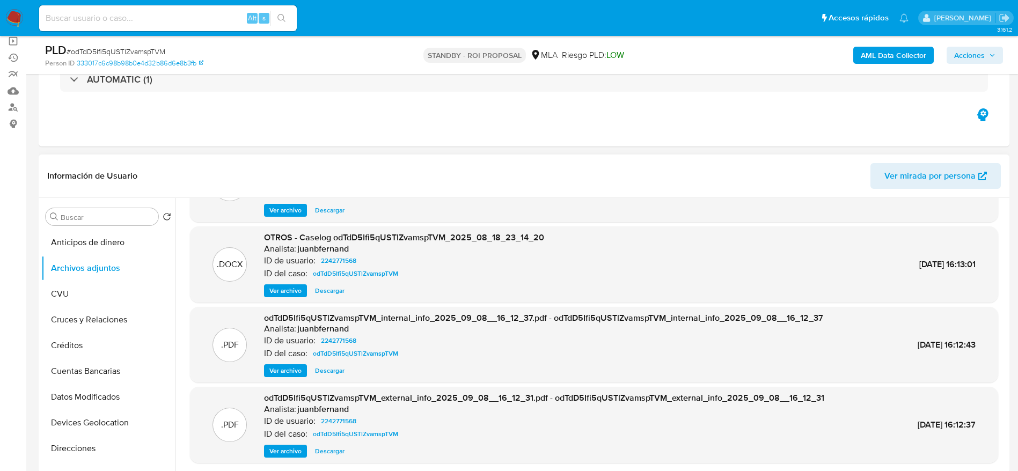
click at [334, 289] on span "Descargar" at bounding box center [330, 290] width 30 height 11
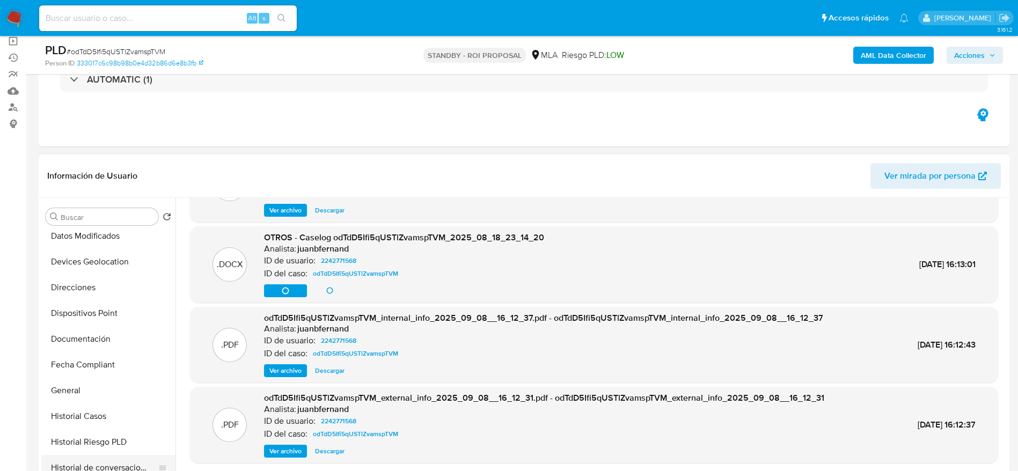
scroll to position [241, 0]
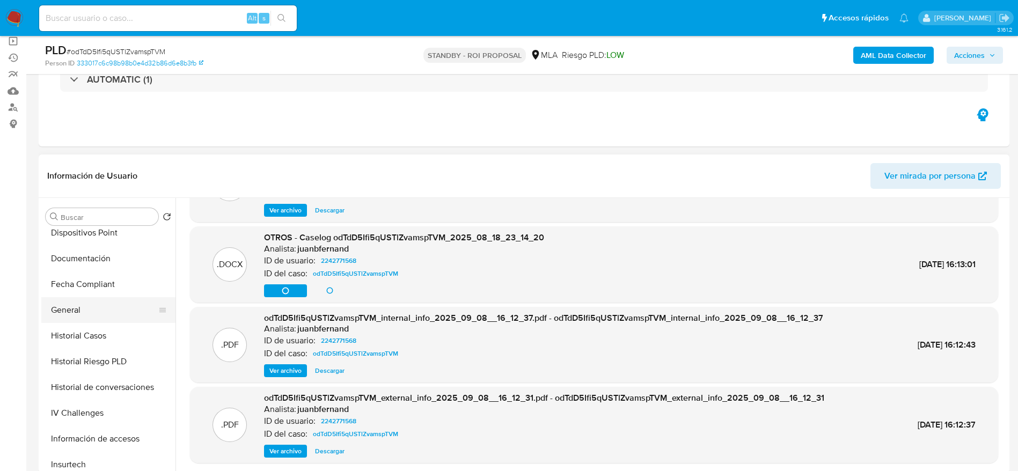
click at [68, 312] on button "General" at bounding box center [104, 310] width 126 height 26
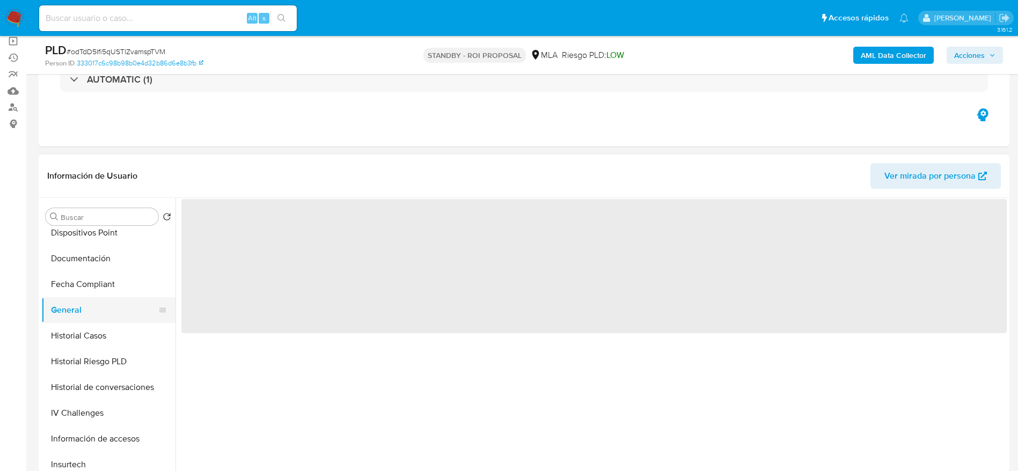
scroll to position [0, 0]
click at [74, 330] on button "Historial Casos" at bounding box center [104, 336] width 126 height 26
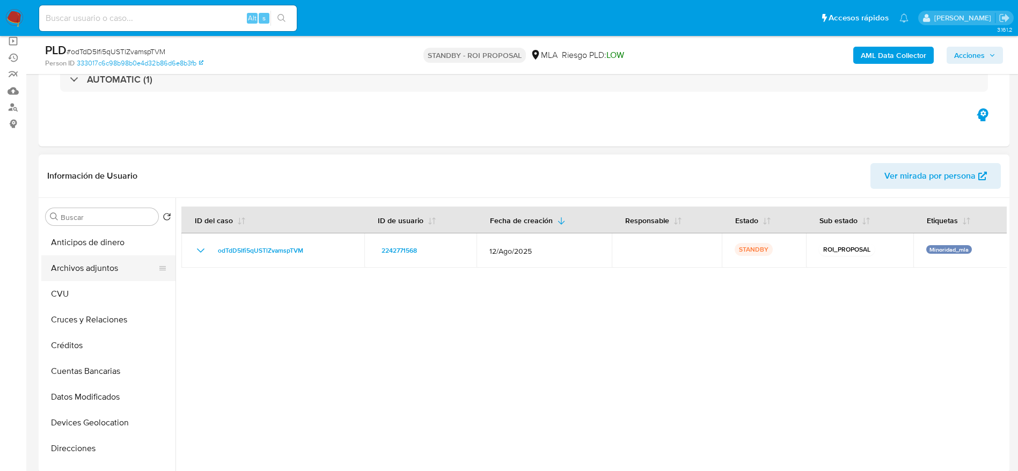
click at [115, 266] on button "Archivos adjuntos" at bounding box center [104, 268] width 126 height 26
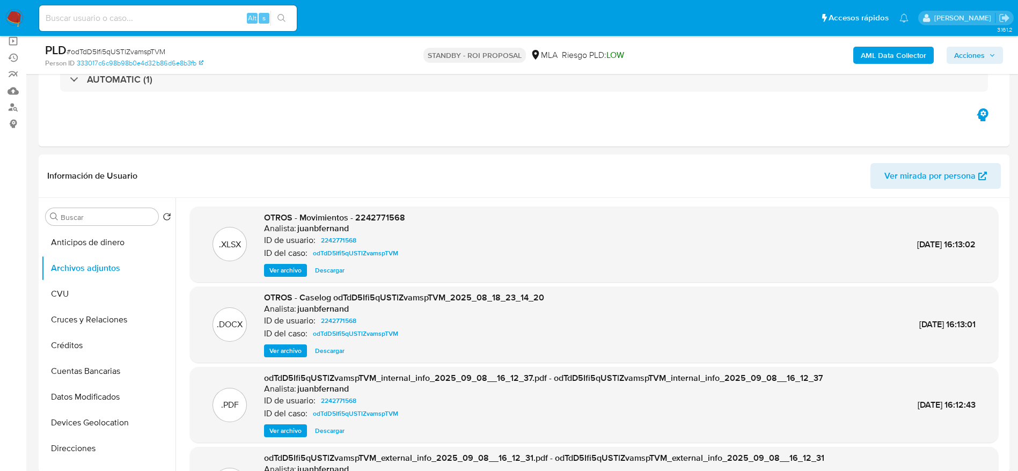
click at [17, 13] on img at bounding box center [14, 18] width 18 height 18
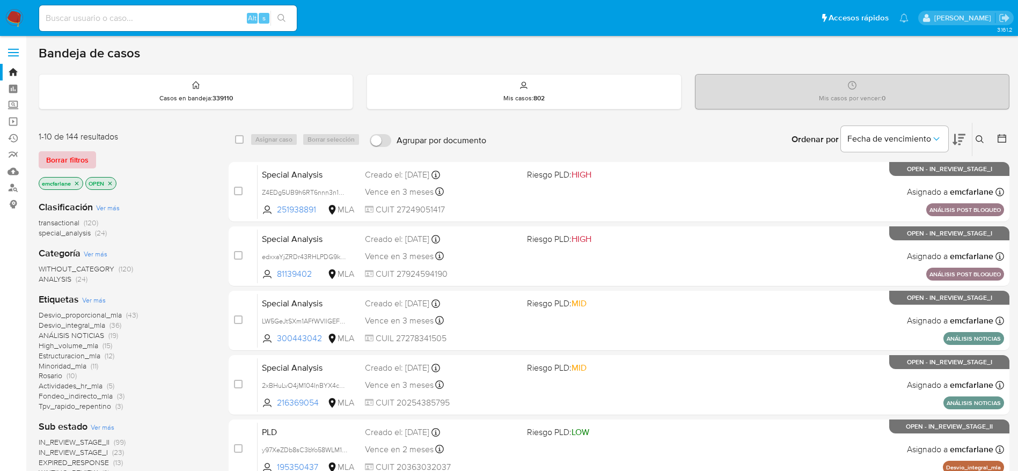
click at [53, 158] on span "Borrar filtros" at bounding box center [67, 159] width 42 height 15
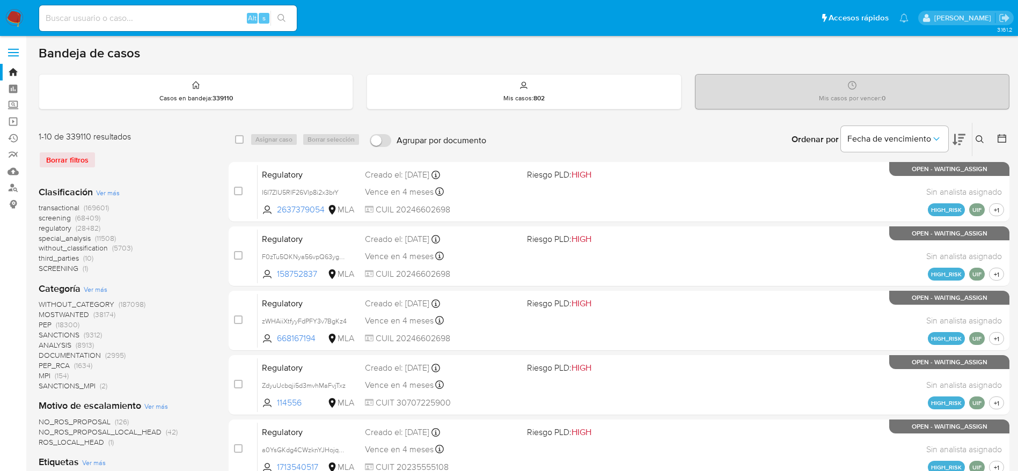
click at [978, 143] on icon at bounding box center [980, 139] width 9 height 9
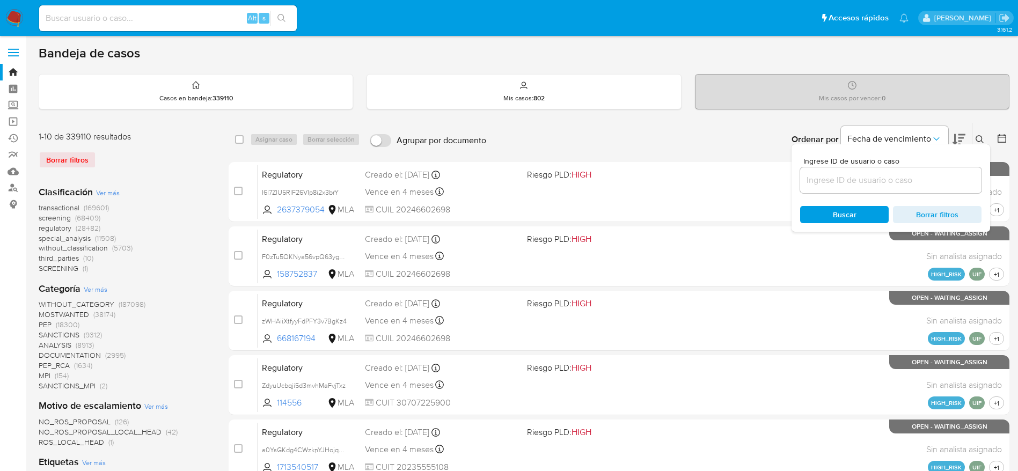
click at [844, 179] on input at bounding box center [890, 180] width 181 height 14
type input "2393995096"
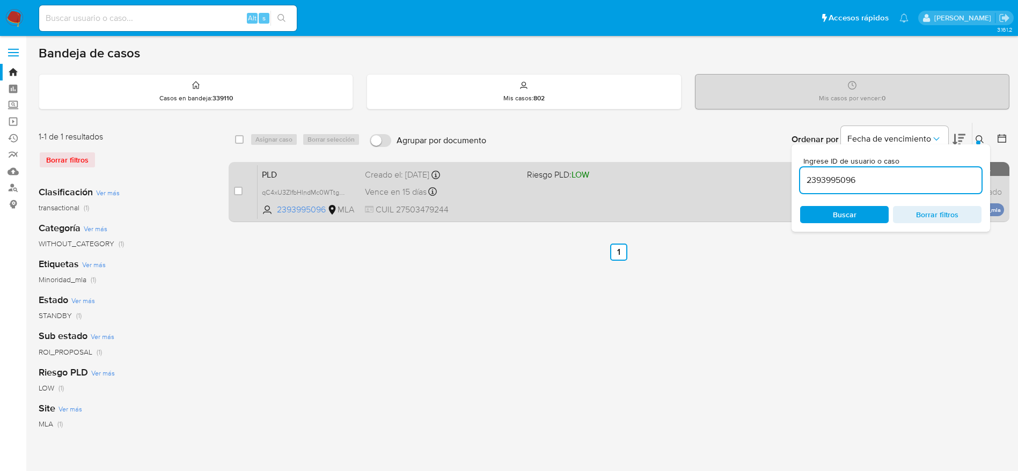
click at [495, 200] on div "PLD qC4xU3ZlfbHlndMc0WTtgSAS 2393995096 MLA Riesgo PLD: LOW Creado el: 12/08/20…" at bounding box center [631, 192] width 746 height 54
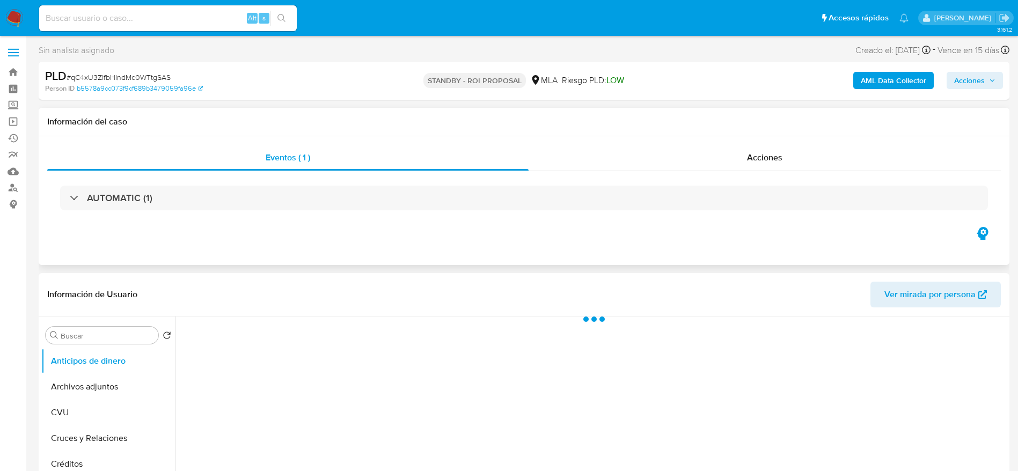
select select "10"
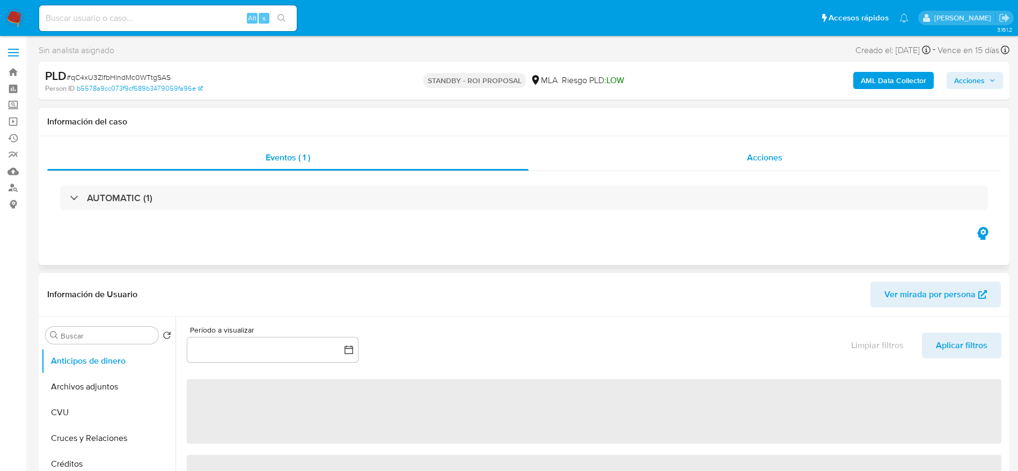
click at [766, 155] on span "Acciones" at bounding box center [764, 157] width 35 height 12
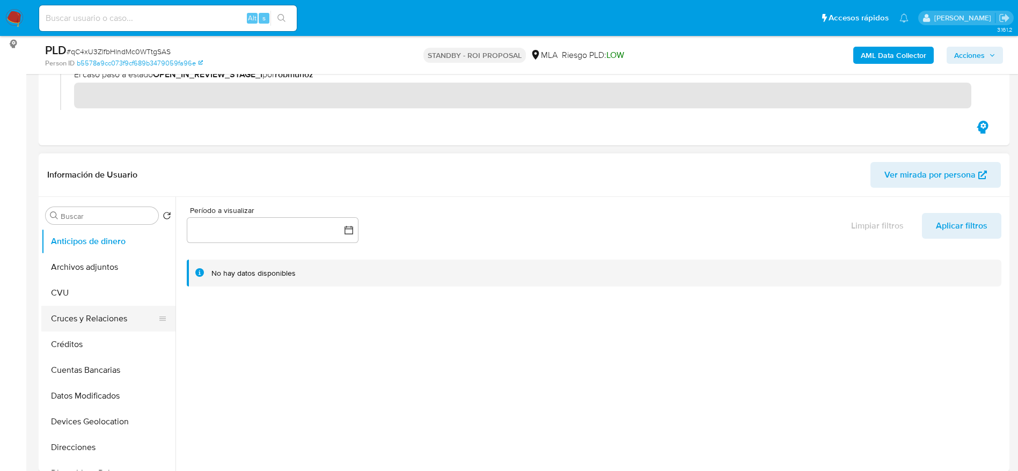
scroll to position [161, 0]
click at [91, 267] on button "Archivos adjuntos" at bounding box center [104, 267] width 126 height 26
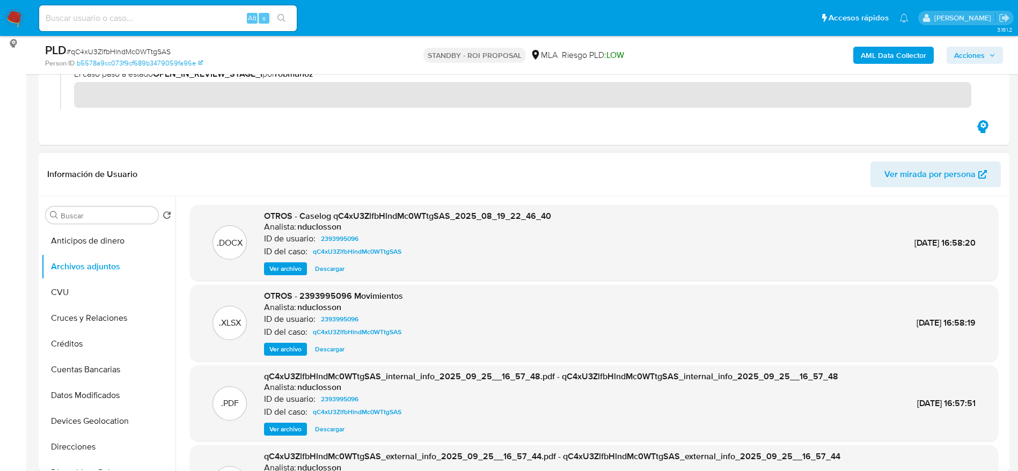
click at [321, 267] on span "Descargar" at bounding box center [330, 268] width 30 height 11
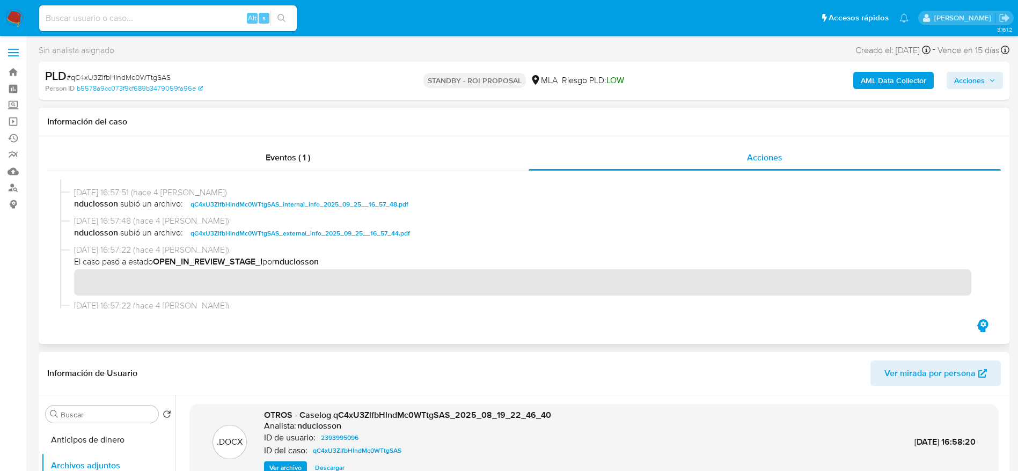
scroll to position [80, 0]
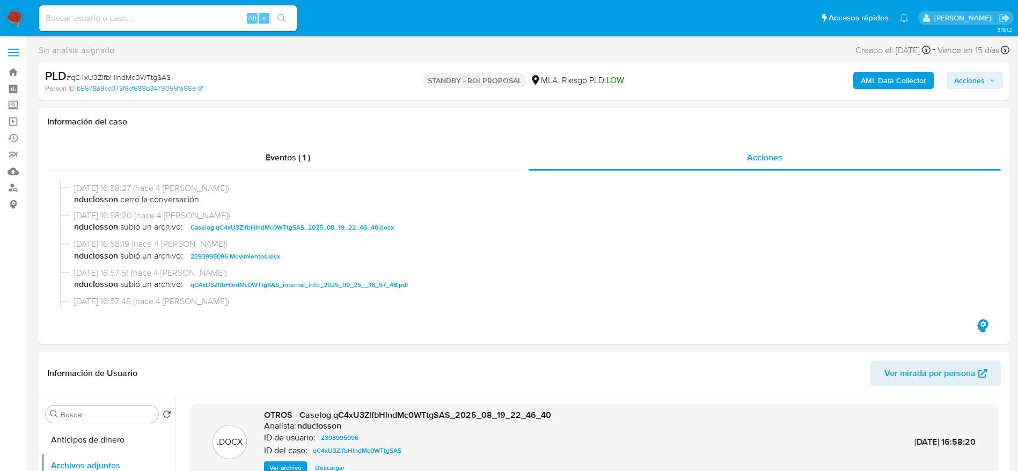
click at [11, 13] on img at bounding box center [14, 18] width 18 height 18
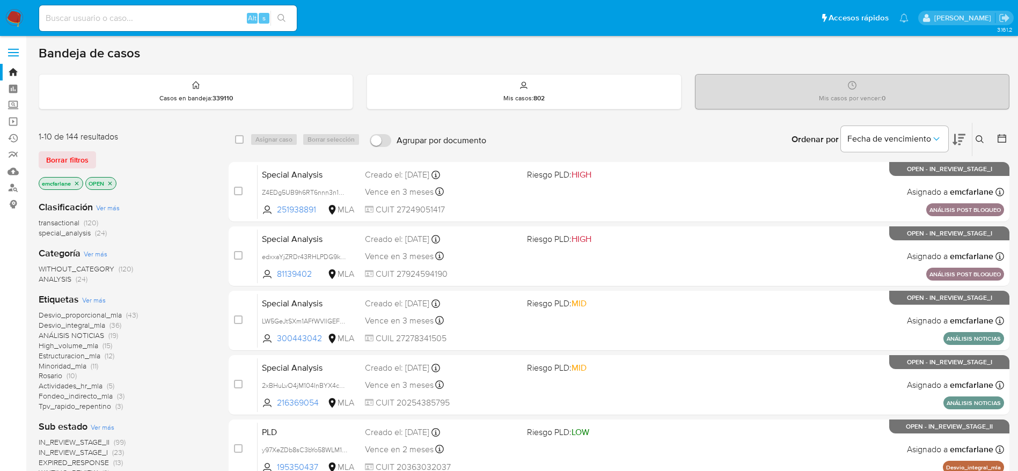
click at [59, 155] on span "Borrar filtros" at bounding box center [67, 159] width 42 height 15
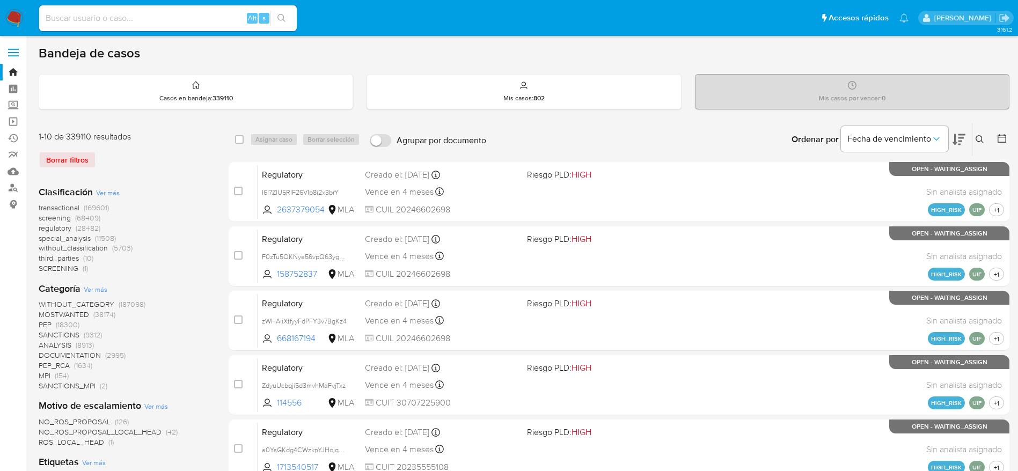
click at [981, 138] on icon at bounding box center [980, 139] width 9 height 9
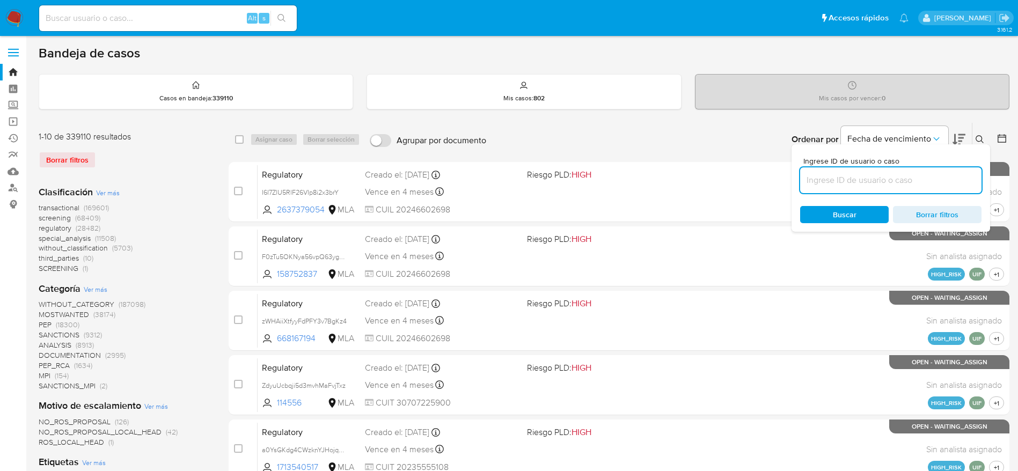
click at [818, 186] on input at bounding box center [890, 180] width 181 height 14
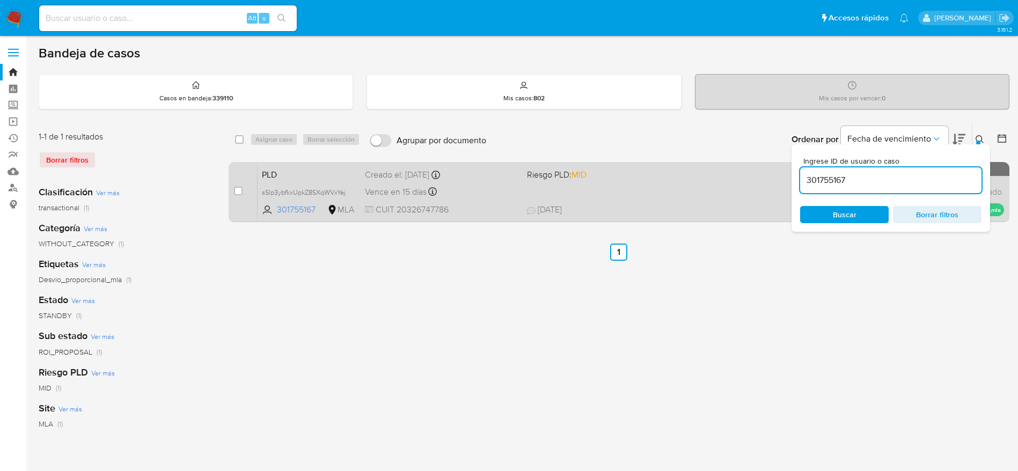
click at [501, 199] on div "Vence en 15 días Vence el [DATE] 12:37:44" at bounding box center [441, 192] width 153 height 14
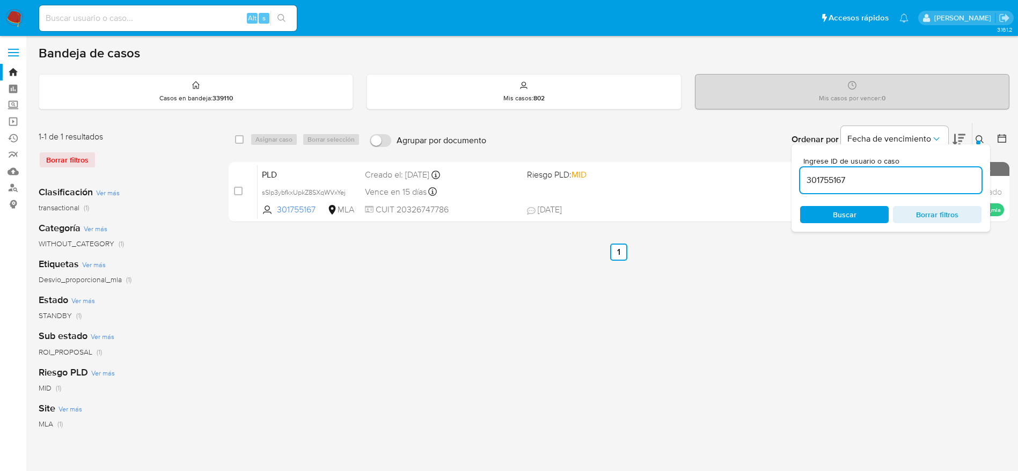
click at [840, 178] on input "301755167" at bounding box center [890, 180] width 181 height 14
paste input "2518653063"
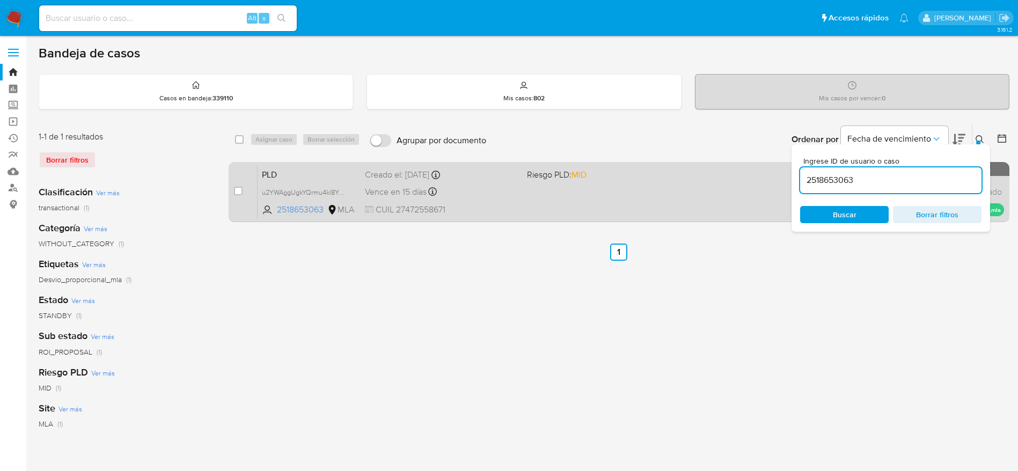
click at [518, 185] on div "PLD u2YWAggUgkYQrmu4kl8YmMD0 2518653063 MLA Riesgo PLD: MID Creado el: [DATE] C…" at bounding box center [631, 192] width 746 height 54
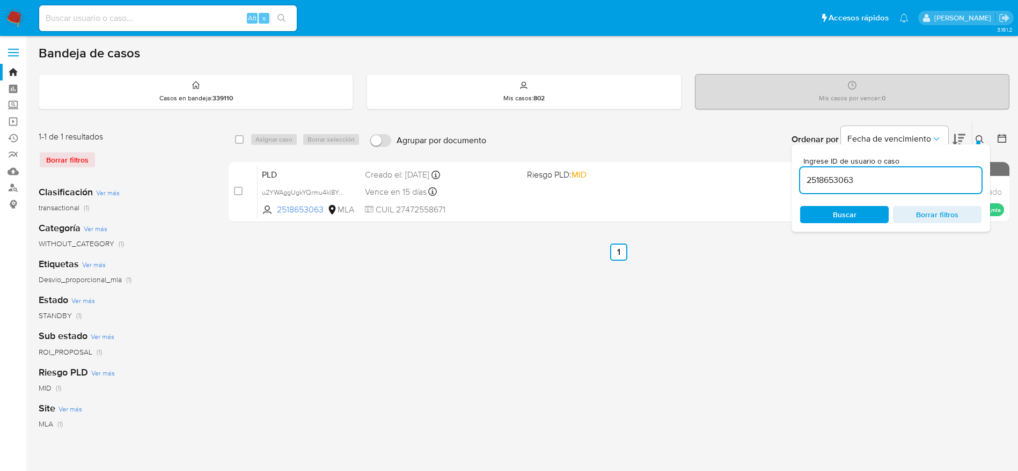
click at [863, 185] on input "2518653063" at bounding box center [890, 180] width 181 height 14
paste input "196151281"
type input "1961512813"
click at [865, 216] on div "Buscar Borrar filtros" at bounding box center [890, 214] width 181 height 17
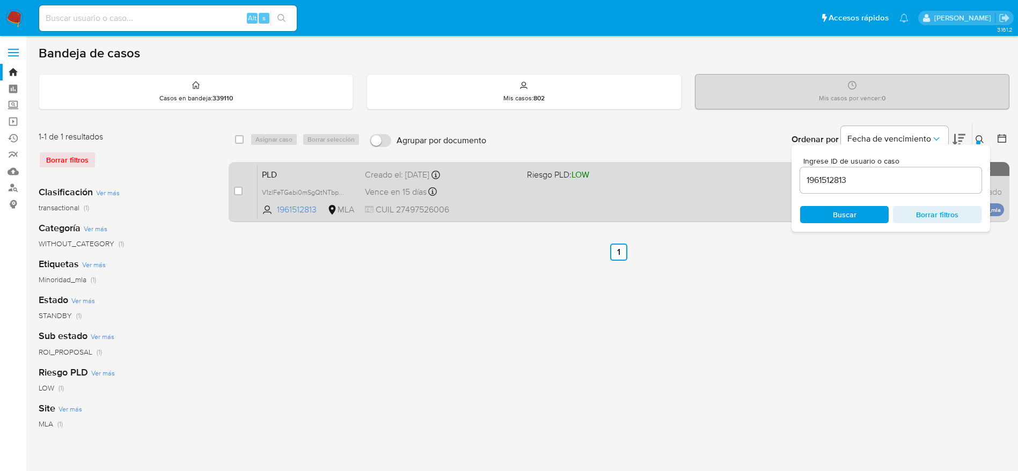
click at [490, 201] on div "PLD V1zlFeTGabi0mSgQtNTbpCXU 1961512813 MLA Riesgo PLD: LOW Creado el: [DATE] C…" at bounding box center [631, 192] width 746 height 54
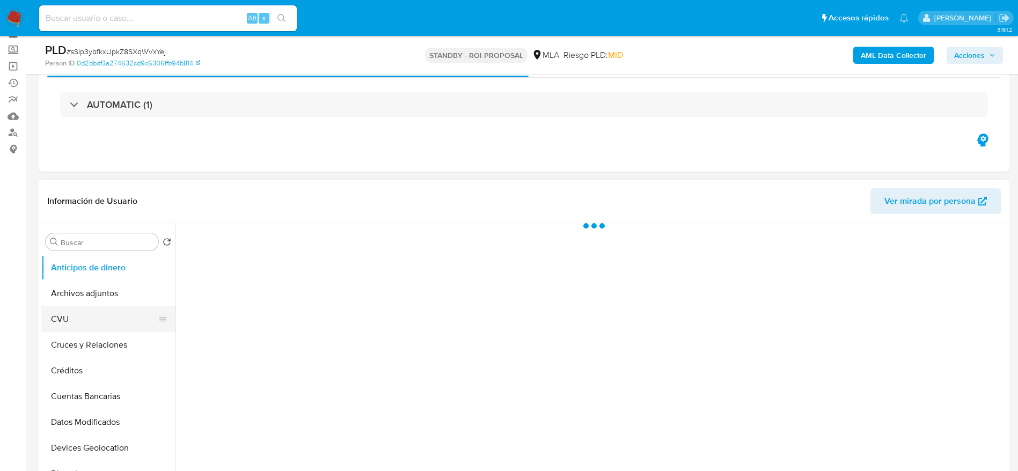
scroll to position [80, 0]
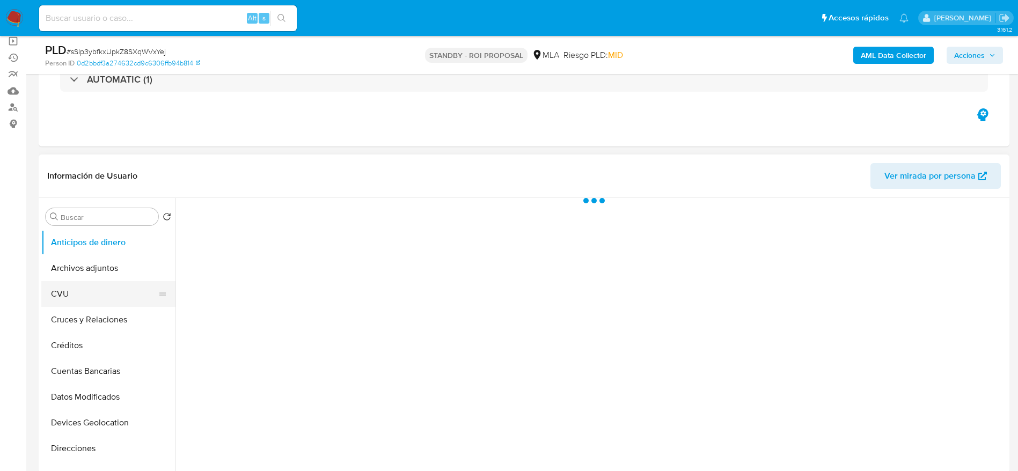
select select "10"
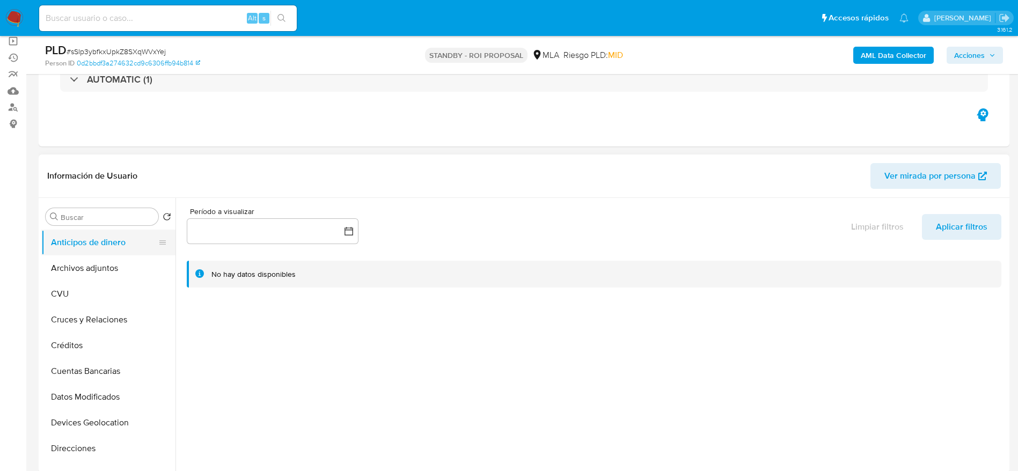
click at [96, 254] on button "Anticipos de dinero" at bounding box center [104, 243] width 126 height 26
click at [91, 269] on button "Archivos adjuntos" at bounding box center [104, 268] width 126 height 26
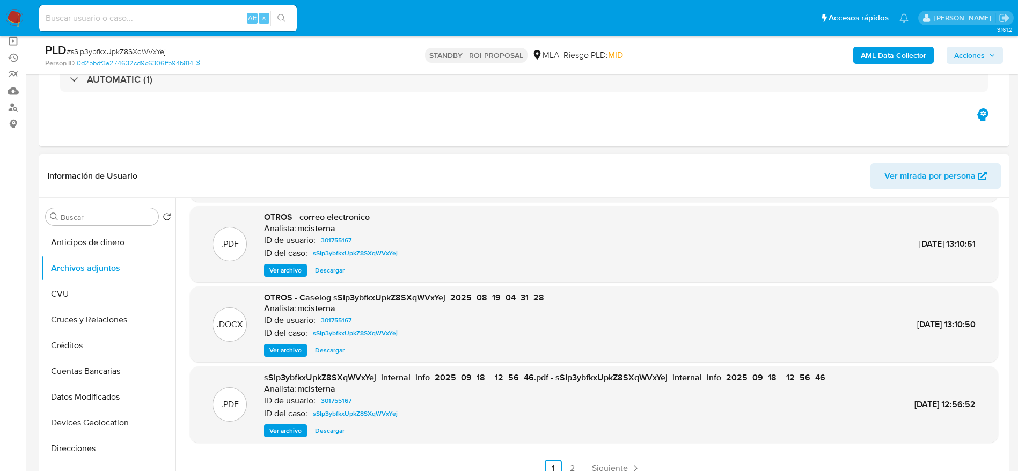
click at [332, 349] on span "Descargar" at bounding box center [330, 350] width 30 height 11
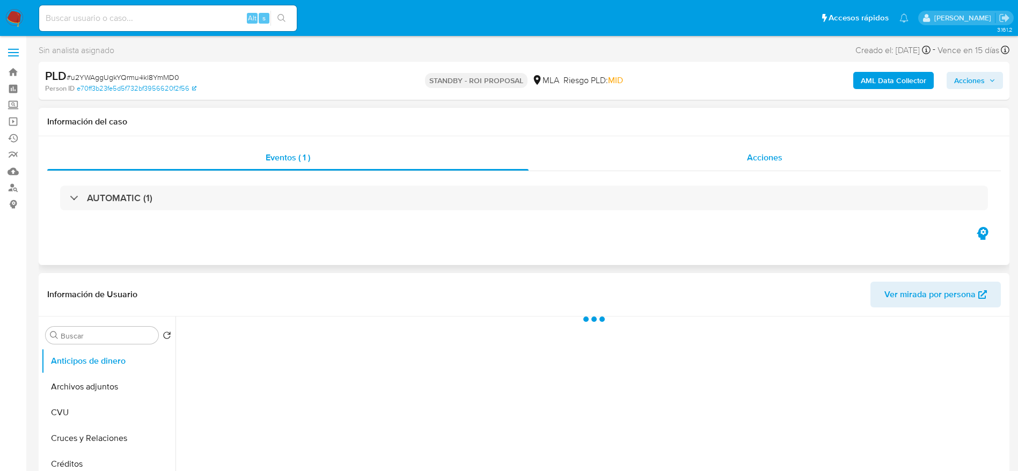
click at [728, 157] on div "Acciones" at bounding box center [765, 158] width 472 height 26
select select "10"
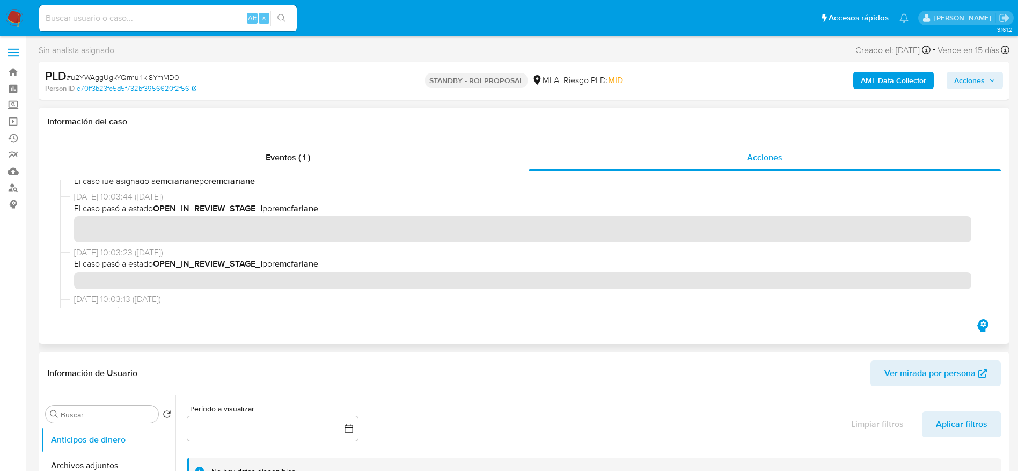
scroll to position [322, 0]
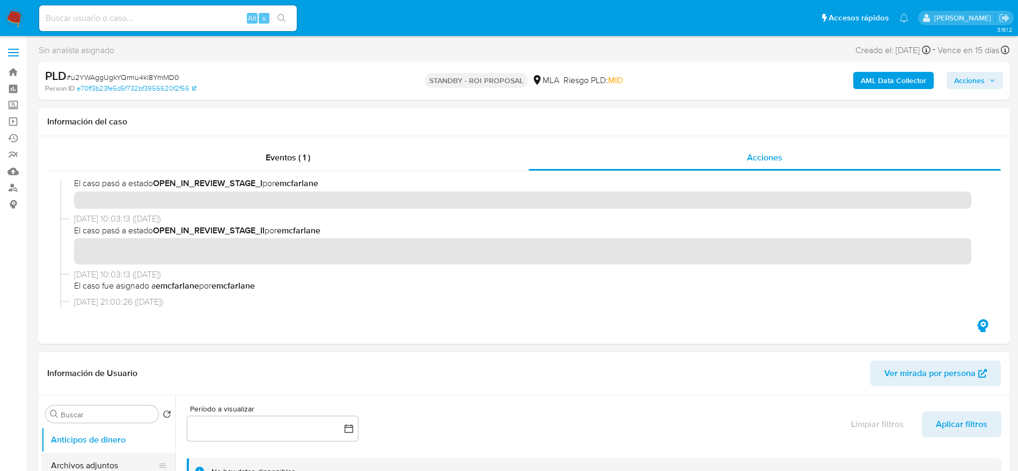
click at [102, 466] on button "Archivos adjuntos" at bounding box center [104, 466] width 126 height 26
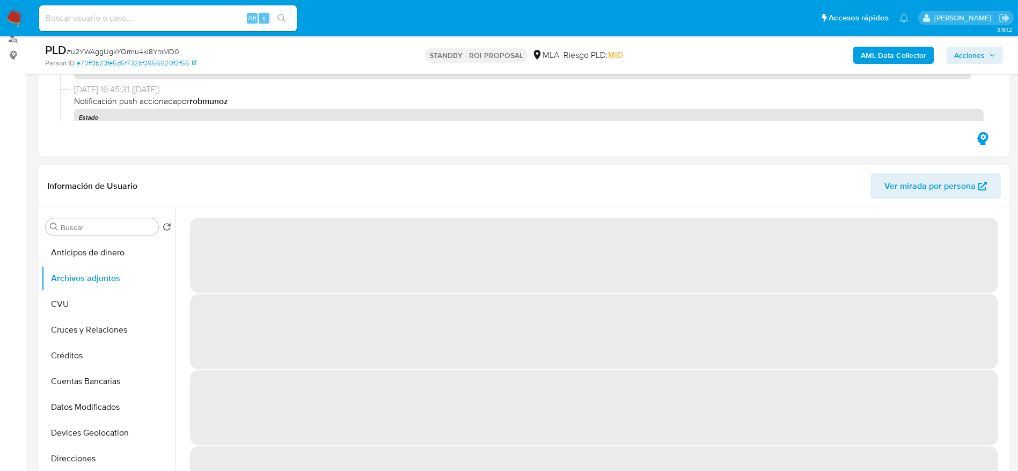
scroll to position [161, 0]
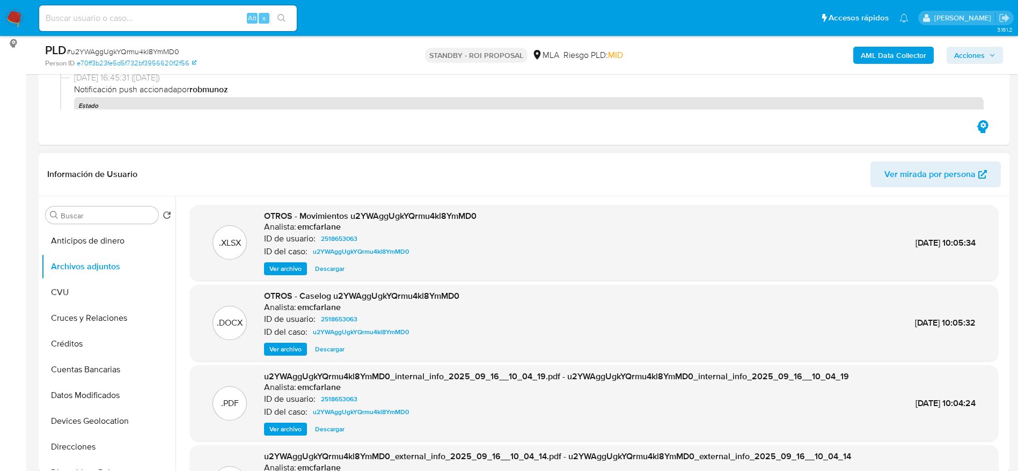
click at [333, 348] on span "Descargar" at bounding box center [330, 349] width 30 height 11
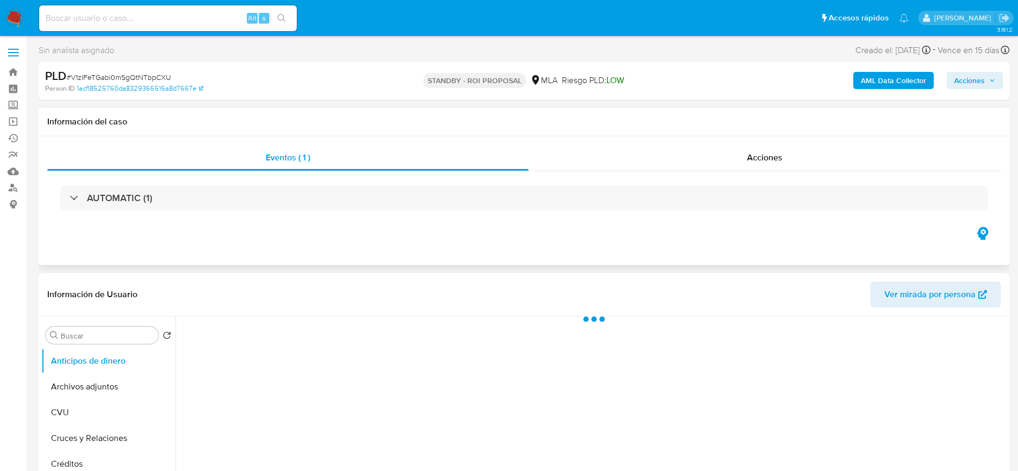
select select "10"
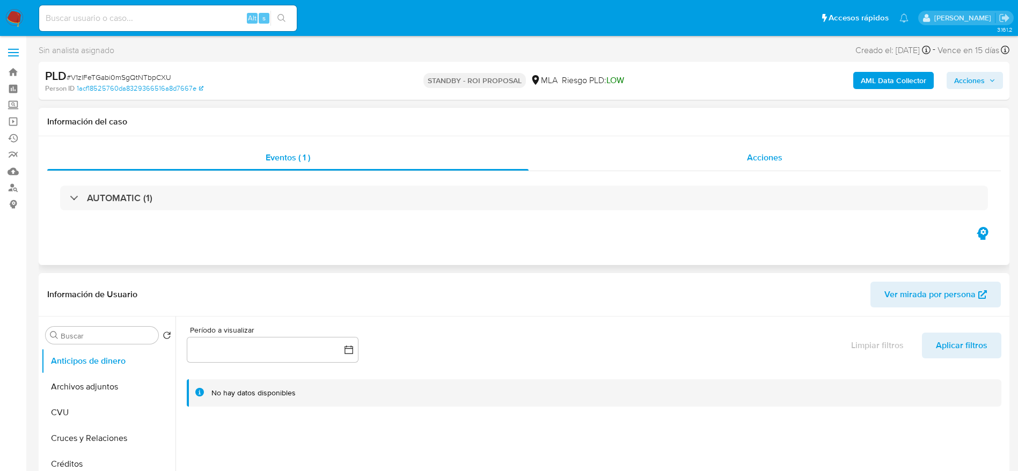
click at [760, 152] on span "Acciones" at bounding box center [764, 157] width 35 height 12
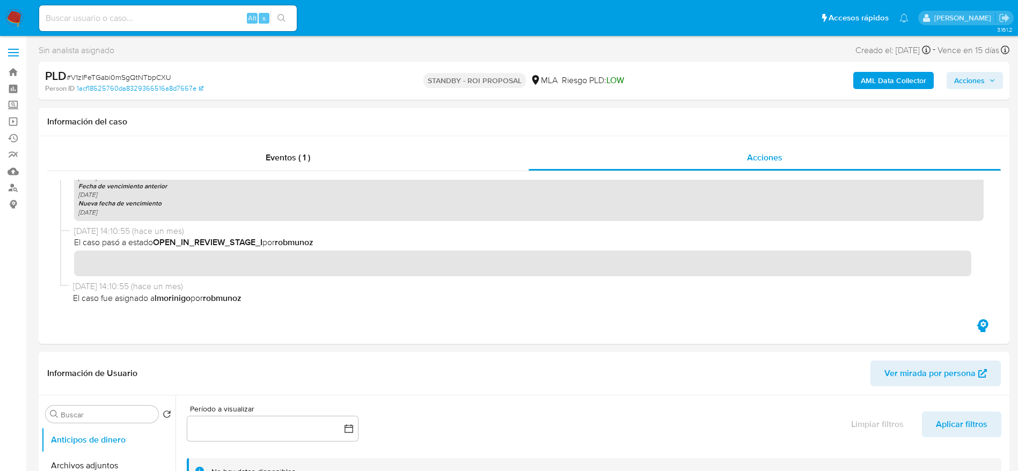
scroll to position [161, 0]
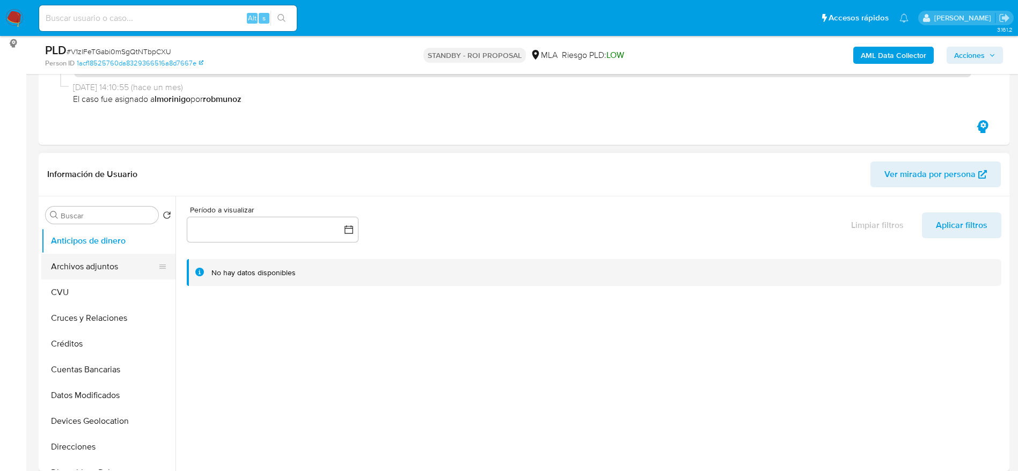
click at [87, 267] on button "Archivos adjuntos" at bounding box center [104, 267] width 126 height 26
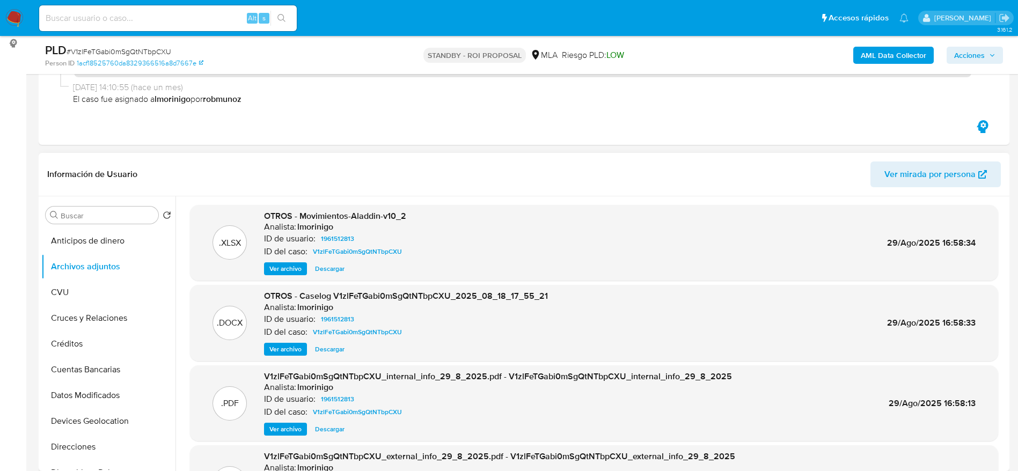
click at [342, 351] on span "Descargar" at bounding box center [330, 349] width 30 height 11
click at [11, 14] on img at bounding box center [14, 18] width 18 height 18
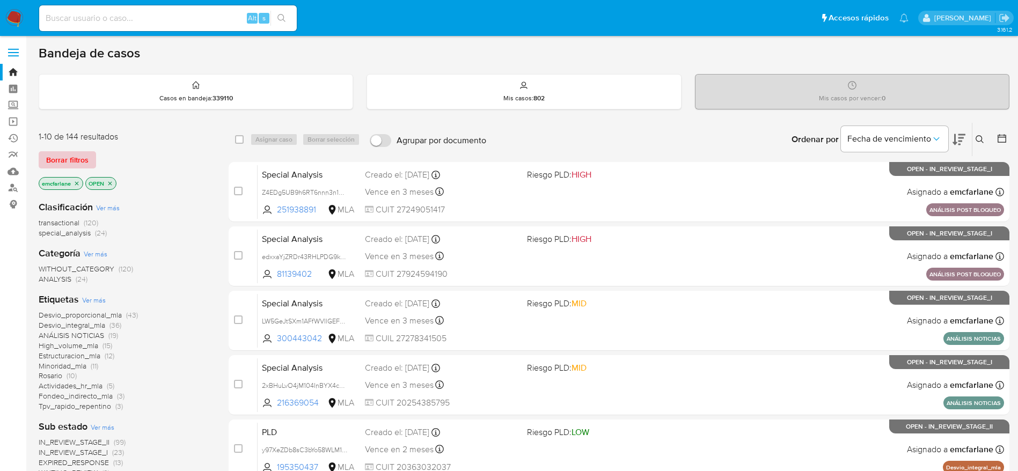
click at [71, 153] on span "Borrar filtros" at bounding box center [67, 159] width 42 height 15
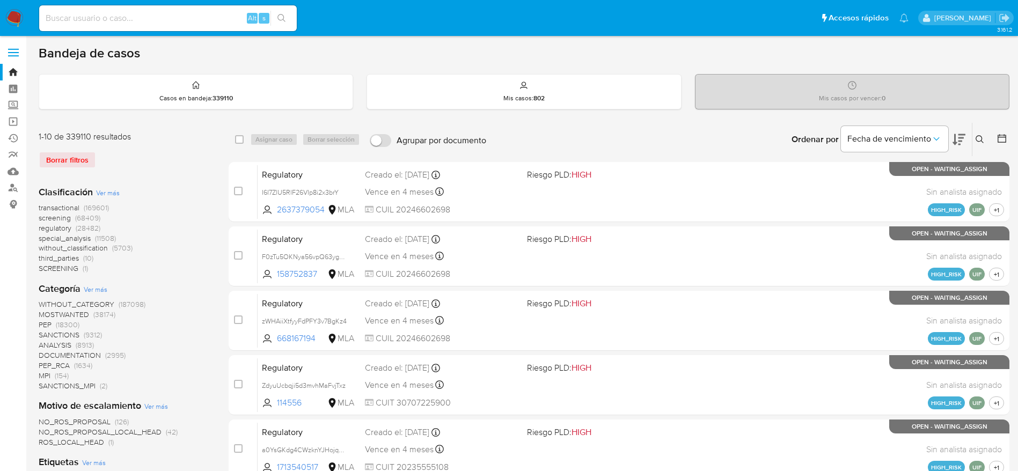
click at [973, 133] on button at bounding box center [981, 139] width 18 height 13
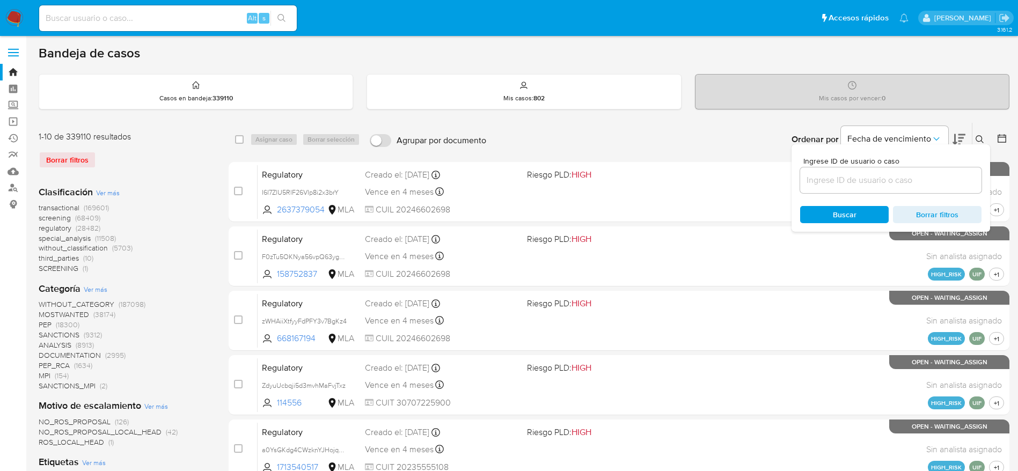
click at [863, 173] on input at bounding box center [890, 180] width 181 height 14
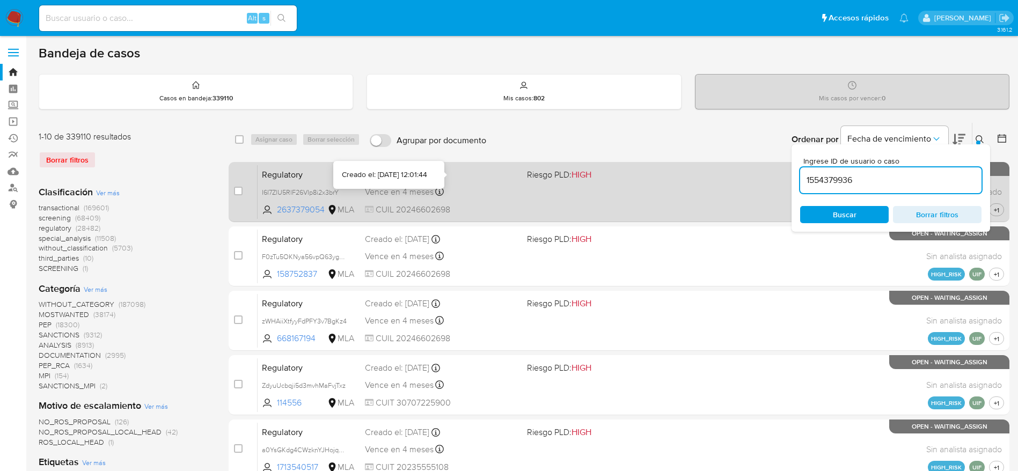
type input "1554379936"
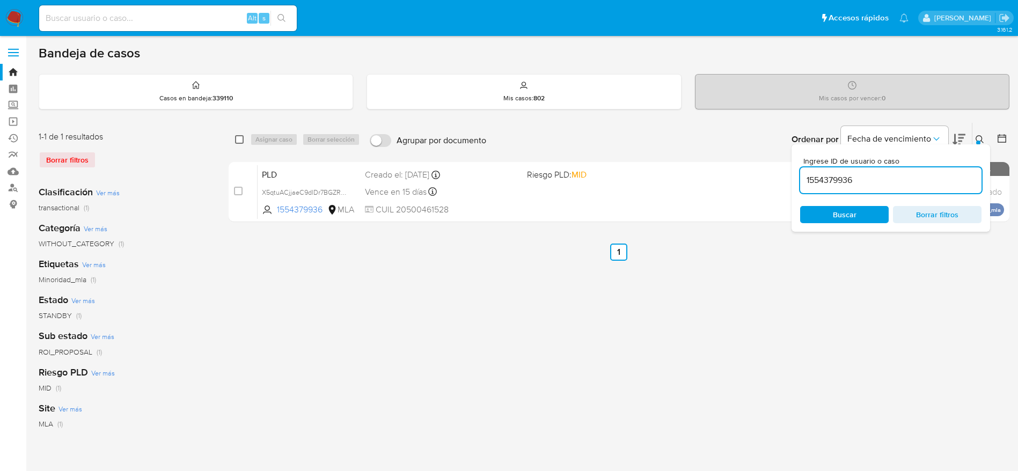
click at [241, 143] on input "checkbox" at bounding box center [239, 139] width 9 height 9
checkbox input "true"
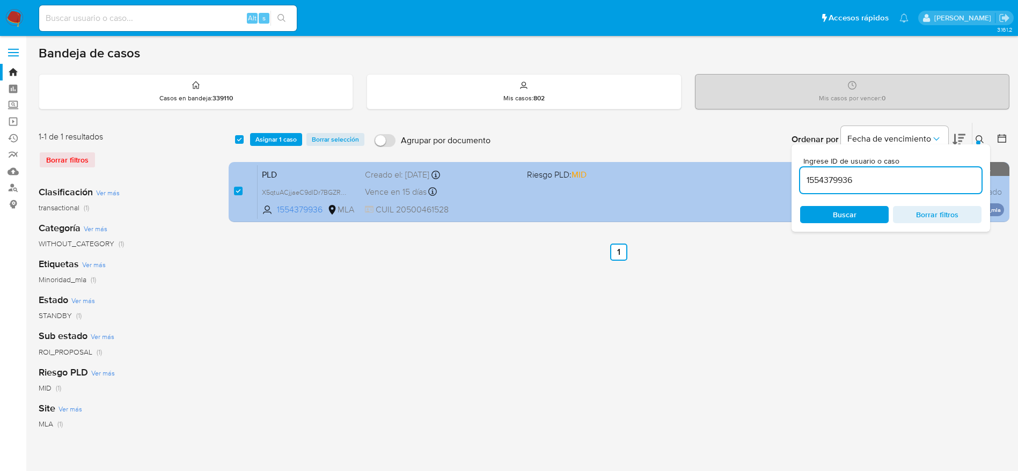
click at [605, 194] on div "PLD X5qtuACjjaeC9dlDr7BGZRb8 1554379936 MLA Riesgo PLD: MID Creado el: [DATE] C…" at bounding box center [631, 192] width 746 height 54
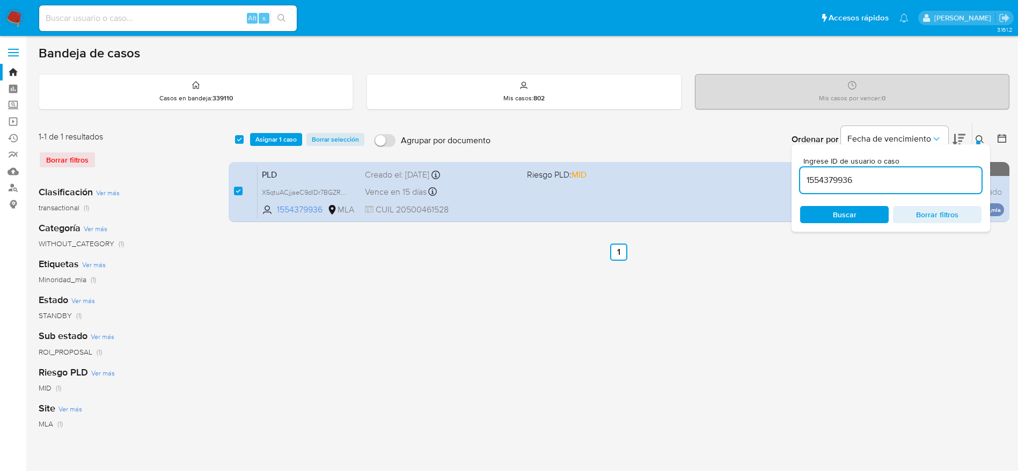
click at [853, 182] on input "1554379936" at bounding box center [890, 180] width 181 height 14
paste input "2366056957"
type input "2366056957"
click at [860, 216] on span "Buscar" at bounding box center [845, 214] width 74 height 15
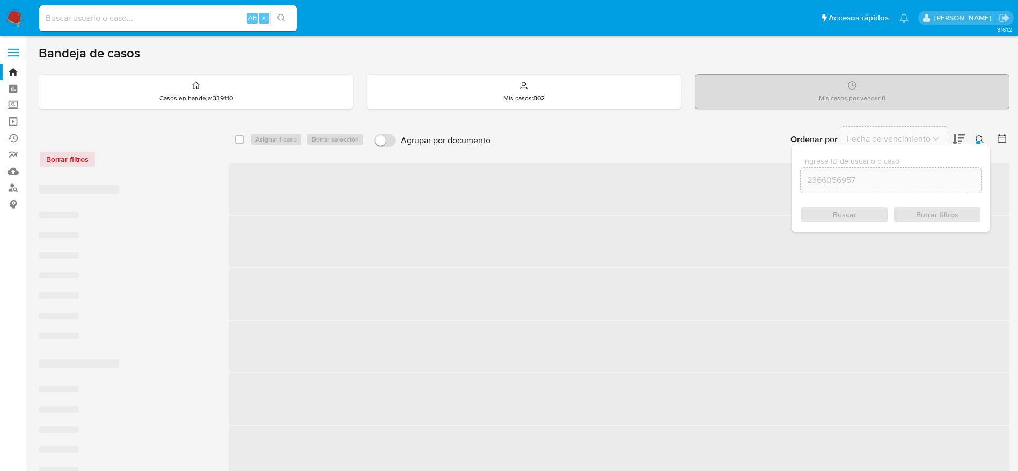
checkbox input "false"
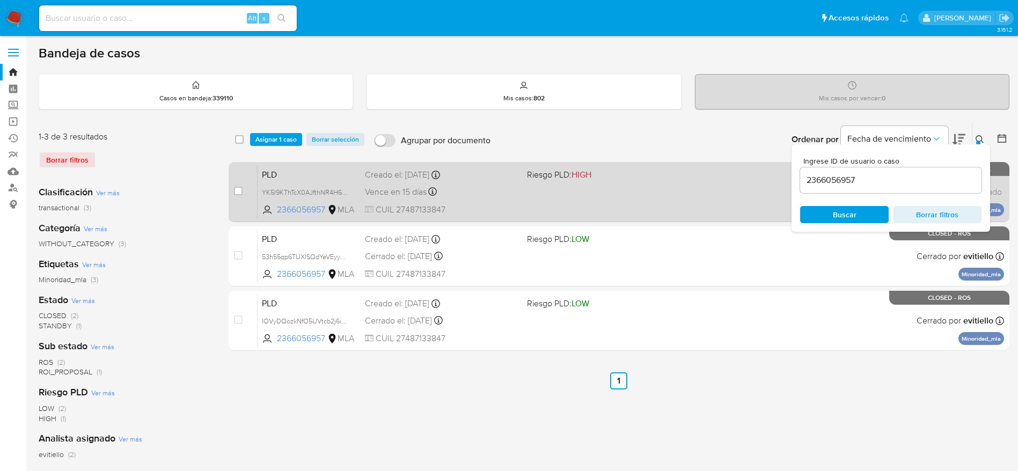
click at [488, 189] on div "Vence en 15 días Vence el [DATE] 12:42:35" at bounding box center [441, 192] width 153 height 14
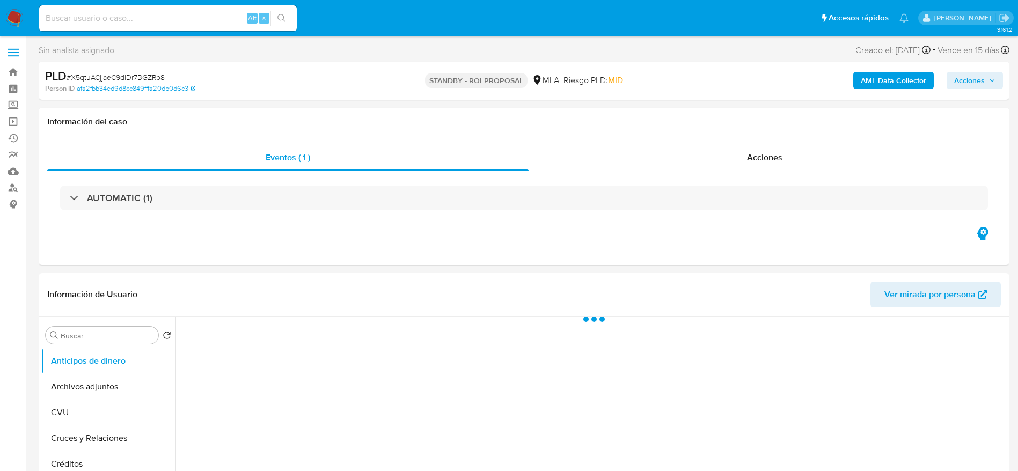
select select "10"
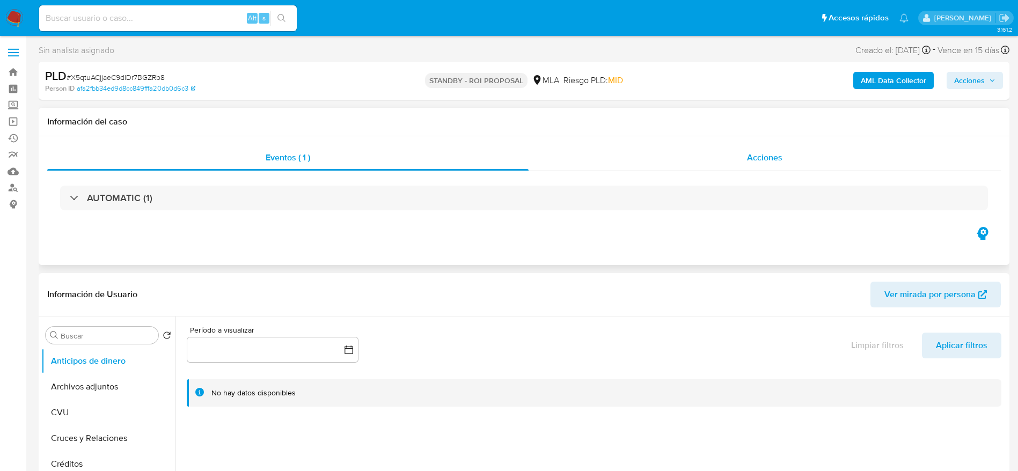
click at [805, 165] on div "Acciones" at bounding box center [765, 158] width 472 height 26
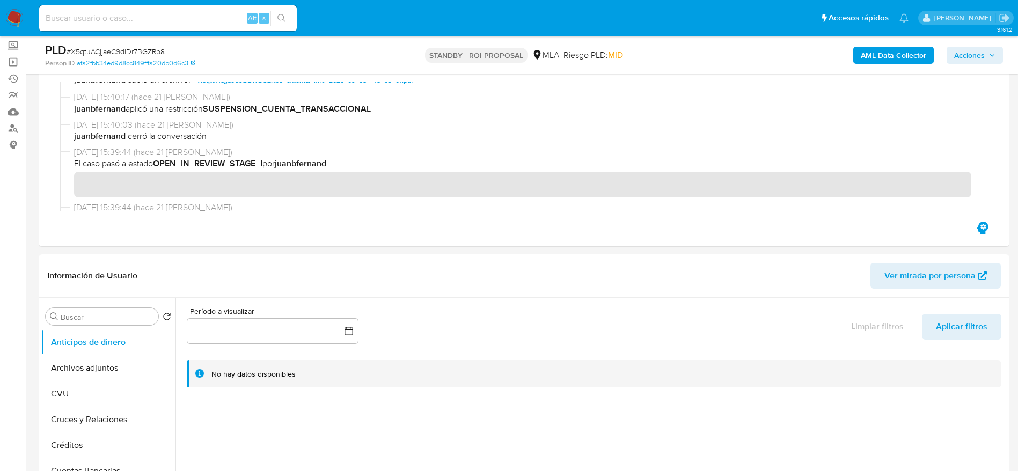
scroll to position [80, 0]
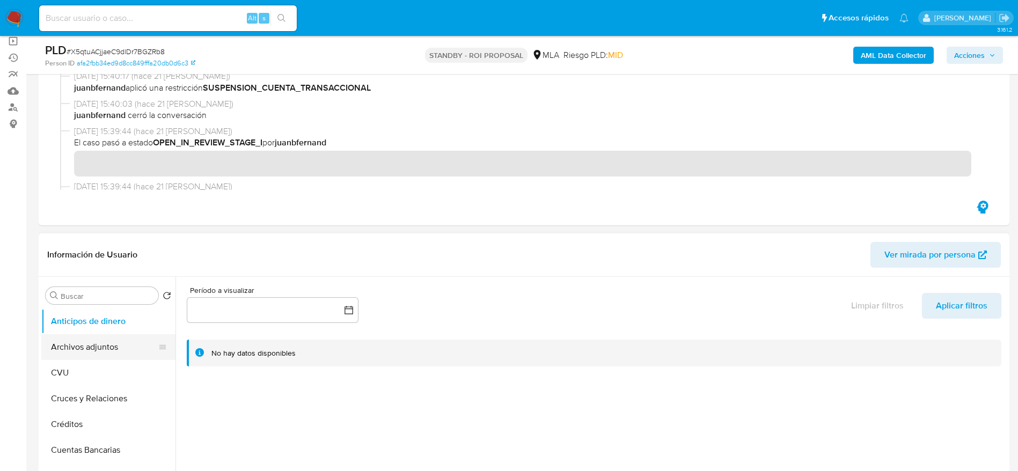
drag, startPoint x: 137, startPoint y: 343, endPoint x: 177, endPoint y: 336, distance: 40.3
click at [137, 343] on button "Archivos adjuntos" at bounding box center [108, 347] width 134 height 26
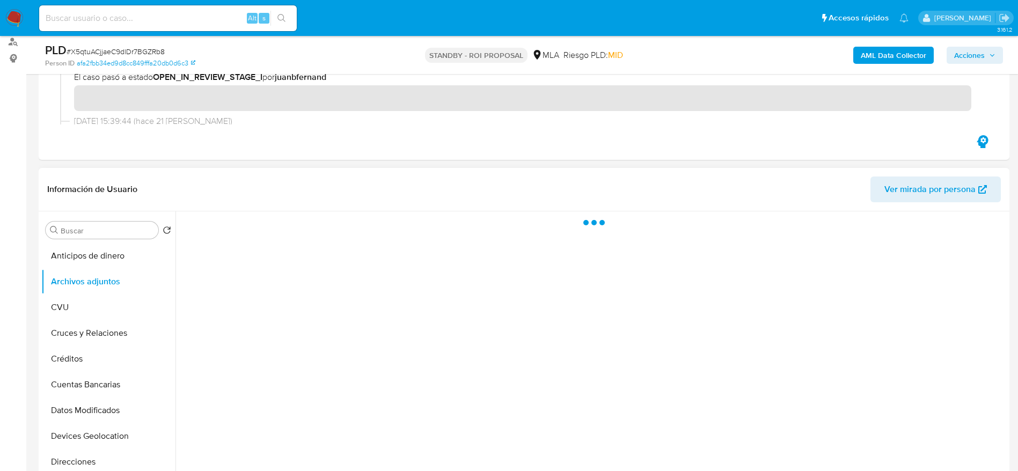
scroll to position [161, 0]
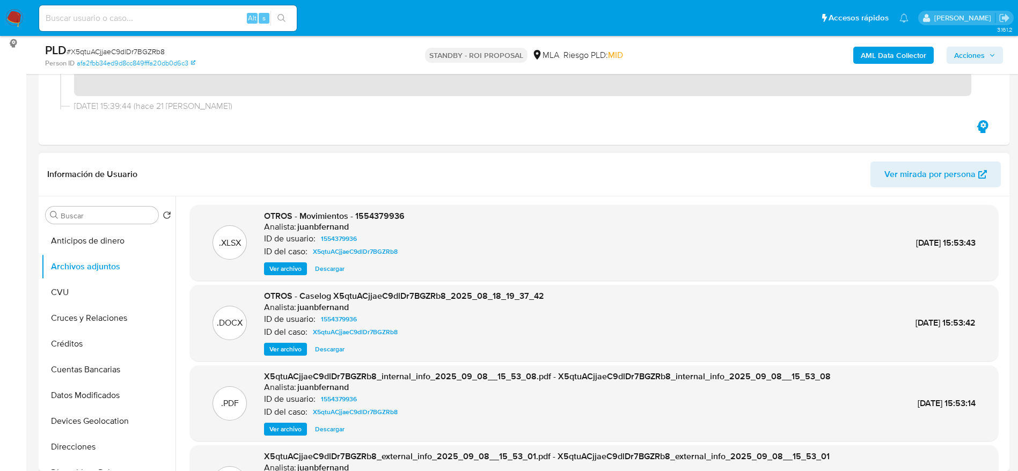
click at [319, 344] on span "Descargar" at bounding box center [330, 349] width 30 height 11
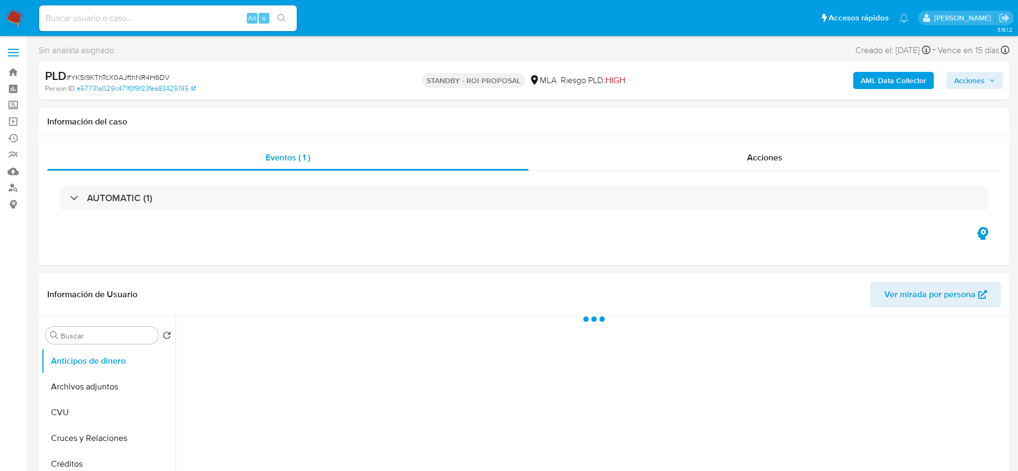
select select "10"
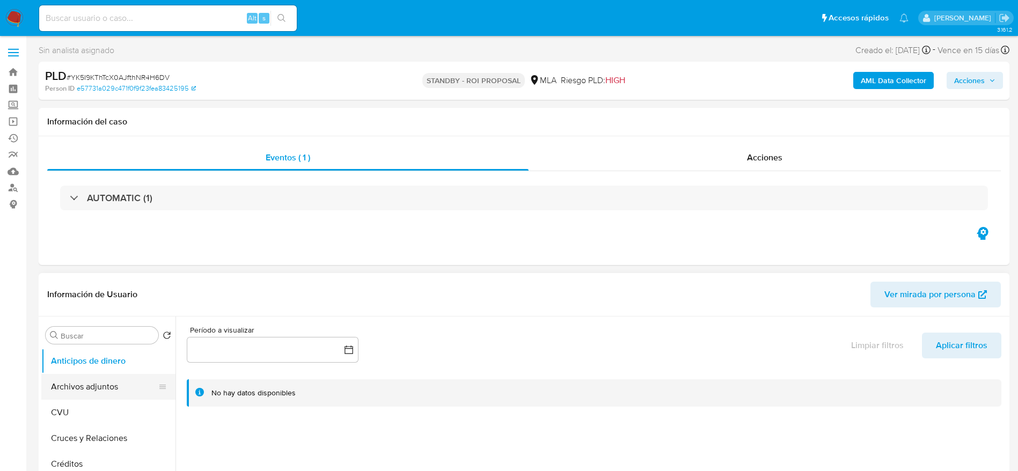
click at [80, 378] on button "Archivos adjuntos" at bounding box center [104, 387] width 126 height 26
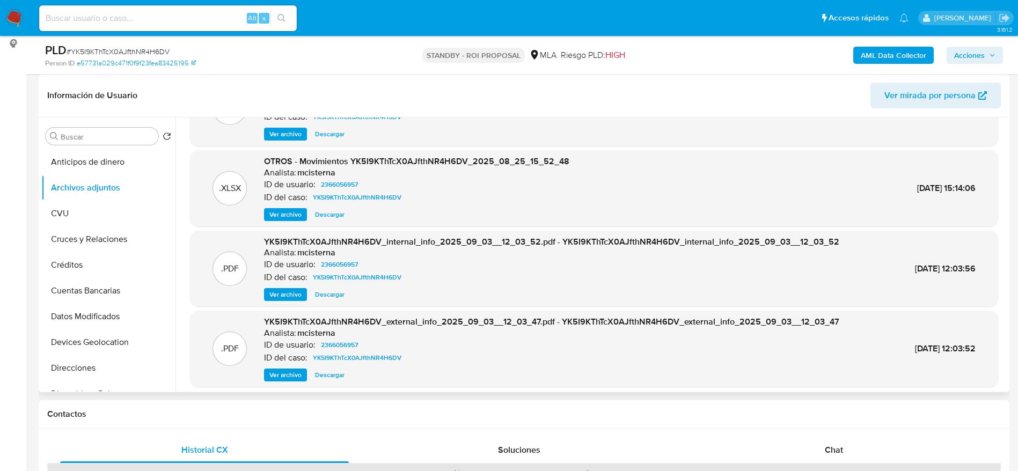
scroll to position [80, 0]
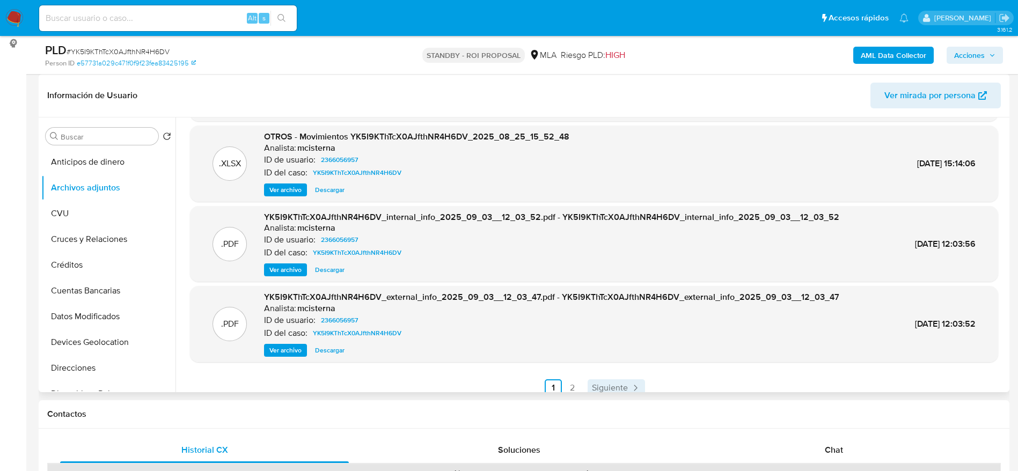
click at [630, 383] on icon "Paginación" at bounding box center [635, 388] width 11 height 11
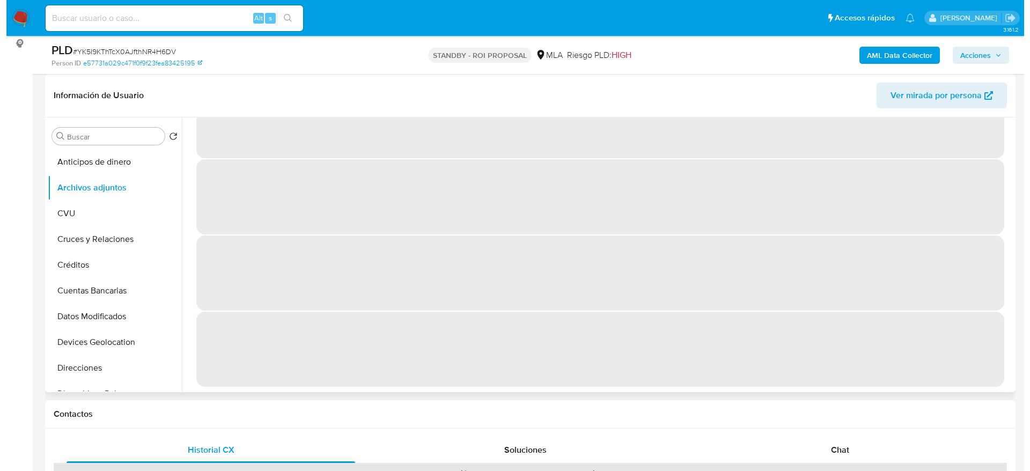
scroll to position [0, 0]
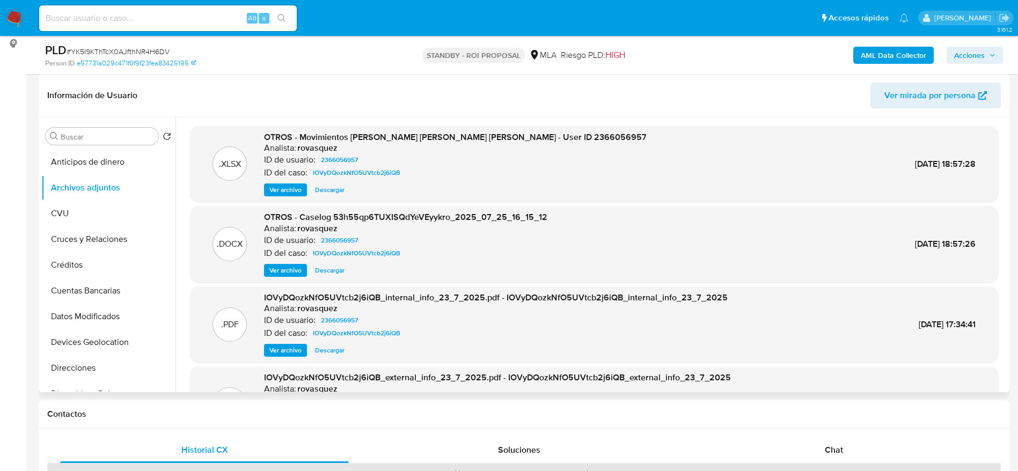
click at [282, 271] on span "Ver archivo" at bounding box center [285, 270] width 32 height 11
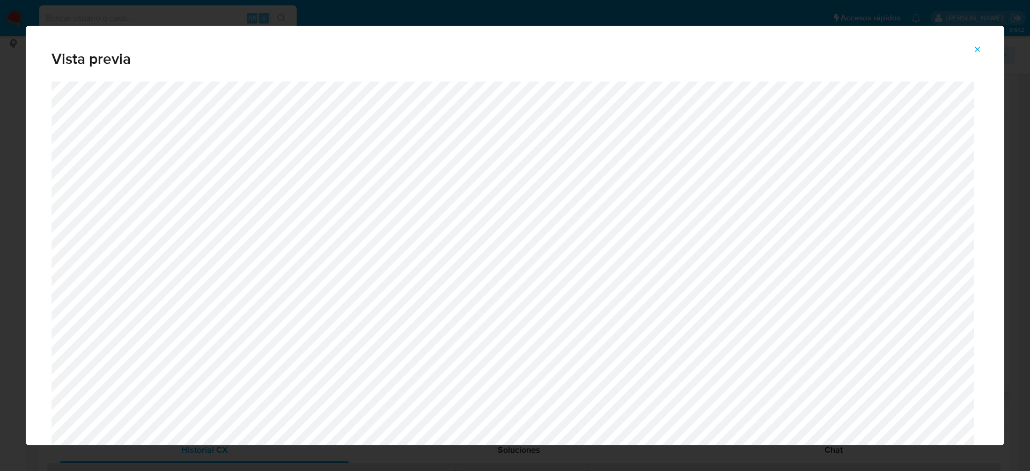
scroll to position [381, 0]
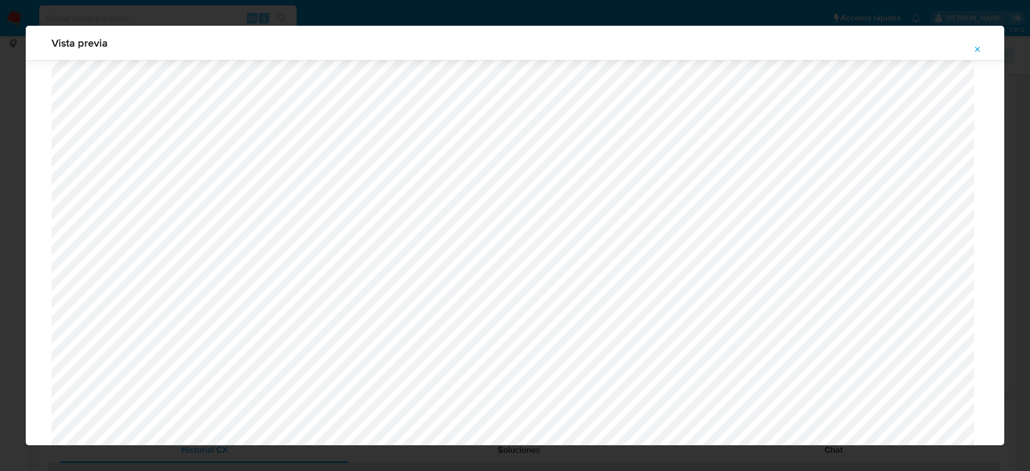
click at [983, 49] on button "Attachment preview" at bounding box center [978, 49] width 24 height 17
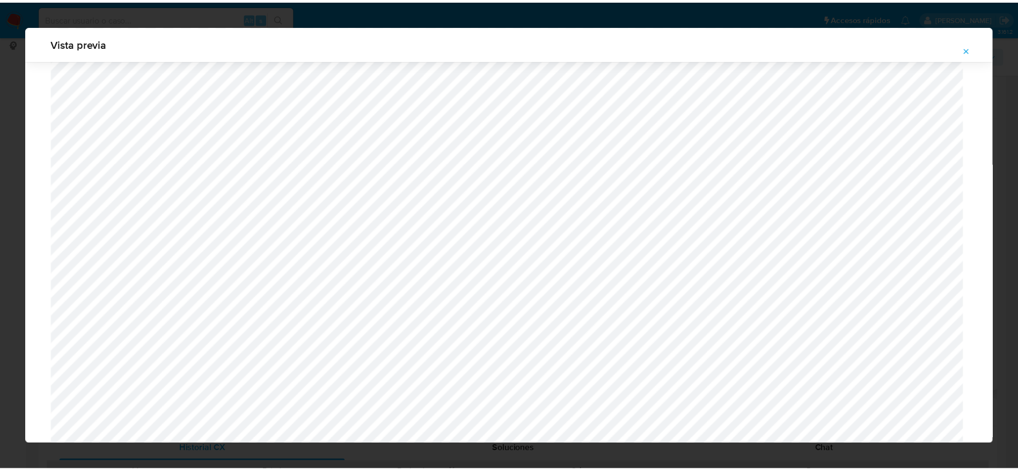
scroll to position [0, 0]
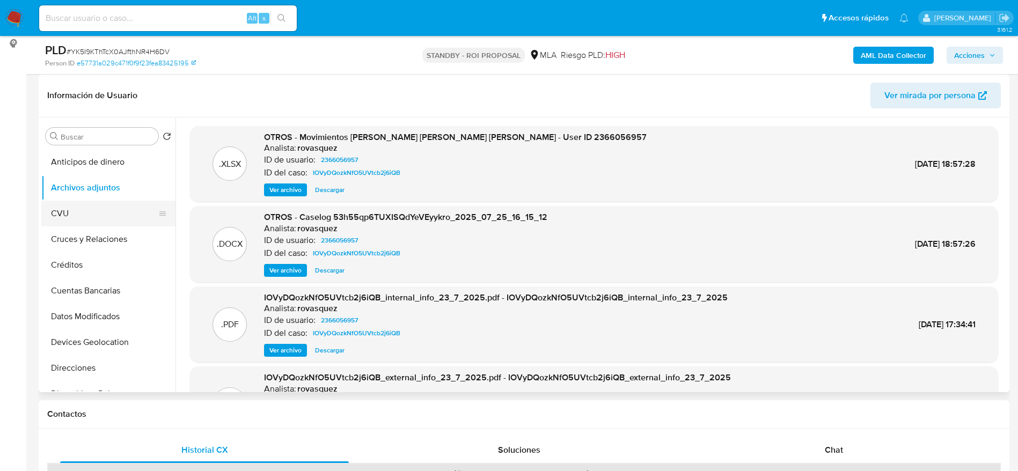
click at [80, 201] on button "CVU" at bounding box center [104, 214] width 126 height 26
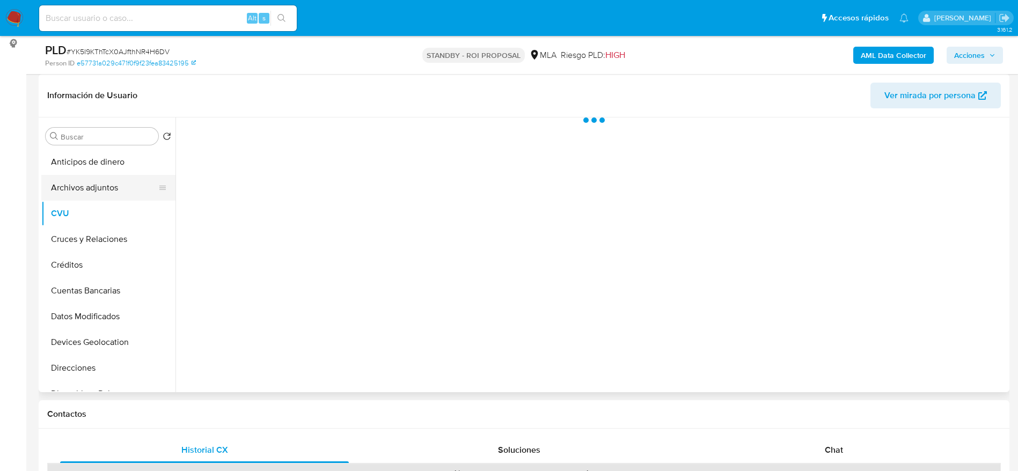
click at [87, 181] on button "Archivos adjuntos" at bounding box center [104, 188] width 126 height 26
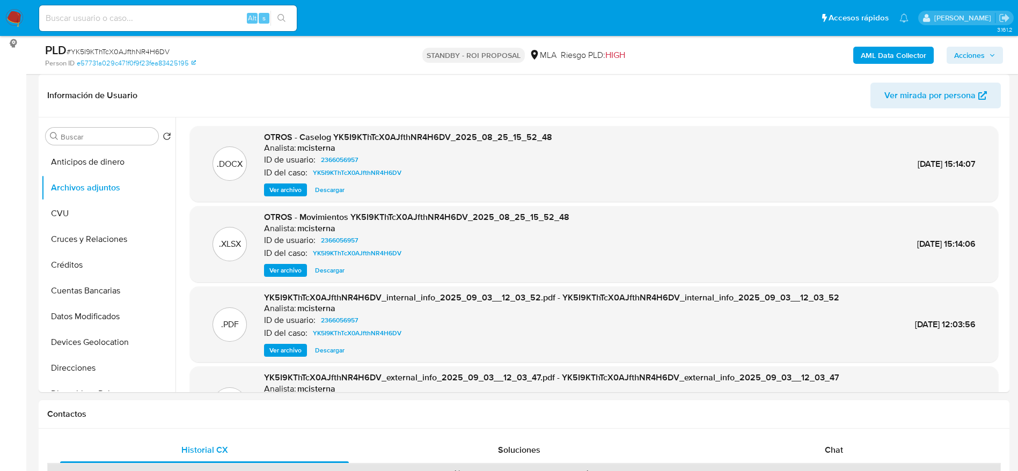
click at [326, 188] on span "Descargar" at bounding box center [330, 190] width 30 height 11
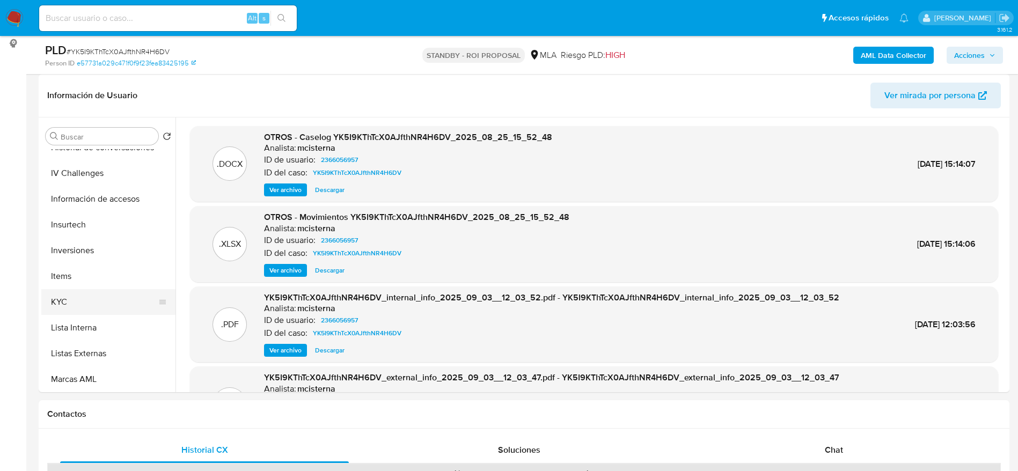
scroll to position [402, 0]
click at [92, 302] on button "KYC" at bounding box center [104, 301] width 126 height 26
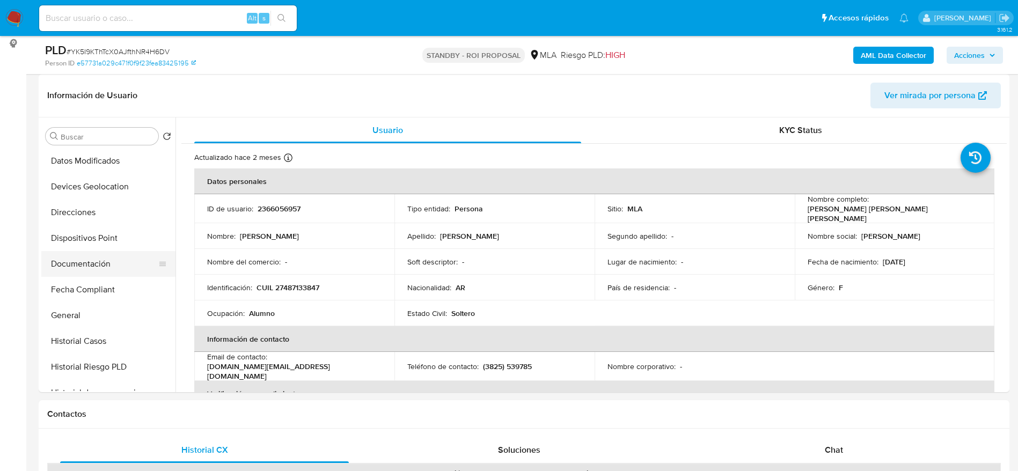
scroll to position [241, 0]
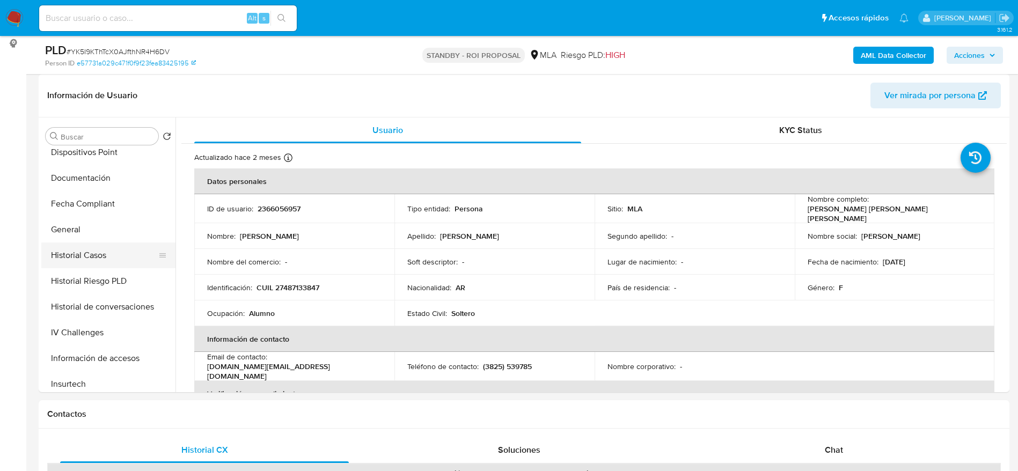
click at [88, 251] on button "Historial Casos" at bounding box center [104, 256] width 126 height 26
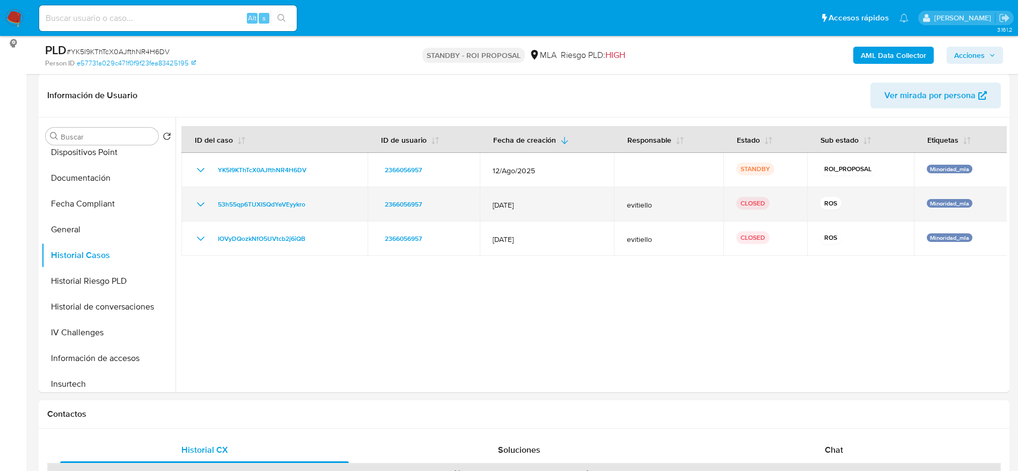
click at [201, 208] on icon "Mostrar/Ocultar" at bounding box center [200, 204] width 13 height 13
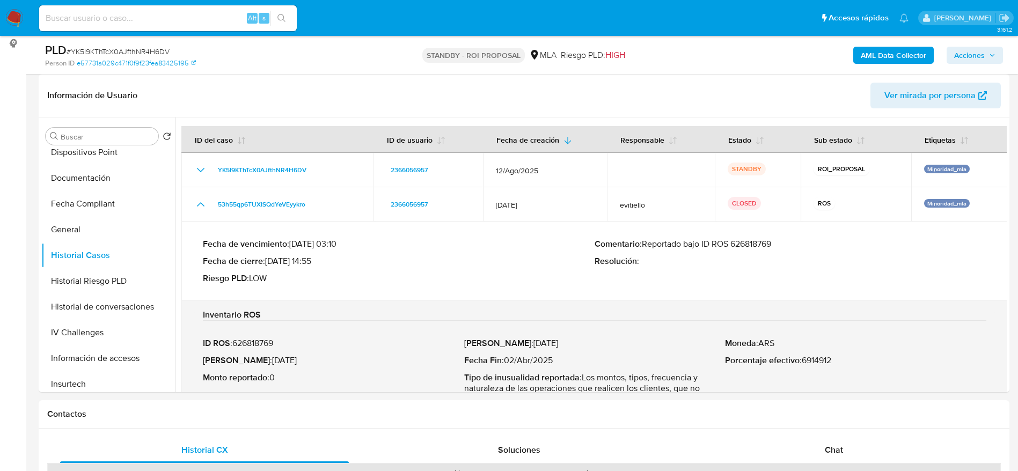
click at [75, 17] on input at bounding box center [168, 18] width 258 height 14
paste input "557501130"
type input "557501130"
click at [15, 16] on img at bounding box center [14, 18] width 18 height 18
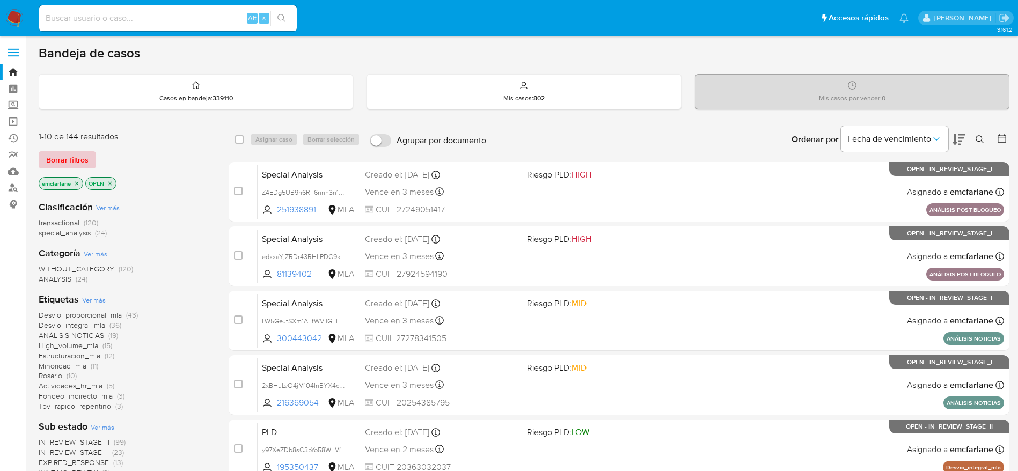
click at [55, 163] on span "Borrar filtros" at bounding box center [67, 159] width 42 height 15
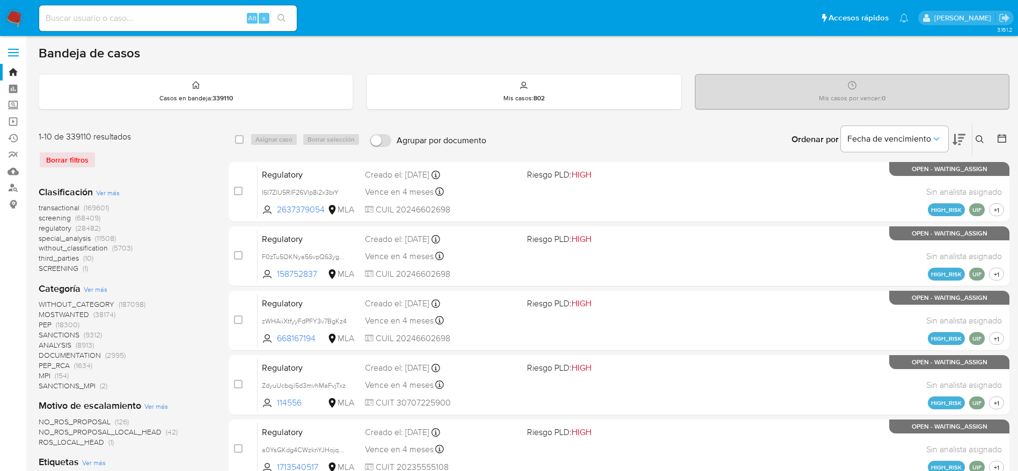
drag, startPoint x: 982, startPoint y: 142, endPoint x: 965, endPoint y: 146, distance: 17.3
click at [981, 141] on icon at bounding box center [980, 139] width 8 height 8
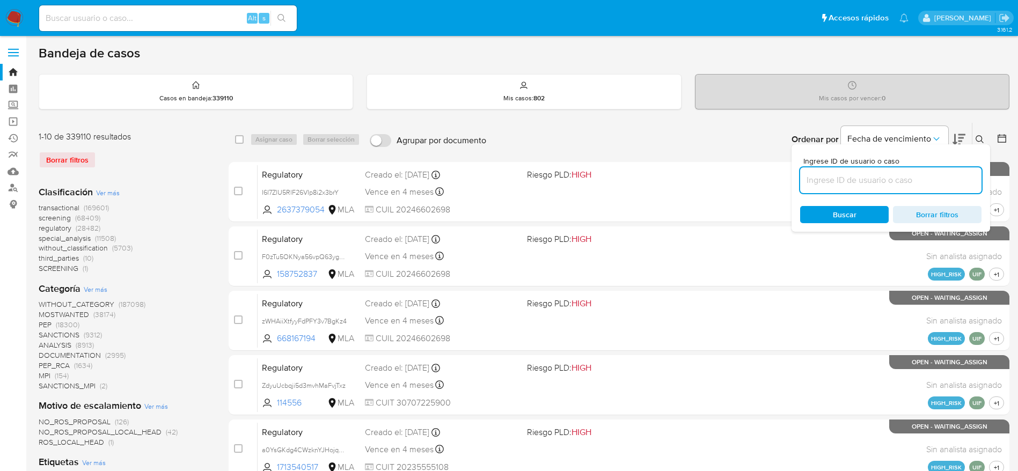
click at [866, 180] on input at bounding box center [890, 180] width 181 height 14
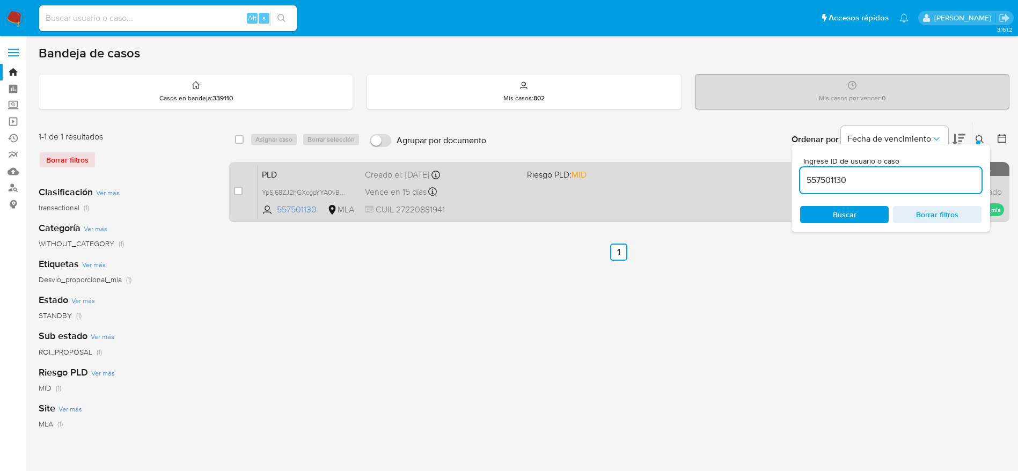
click at [467, 189] on div "Vence en 15 días Vence el 14/10/2025 12:23:19" at bounding box center [441, 192] width 153 height 14
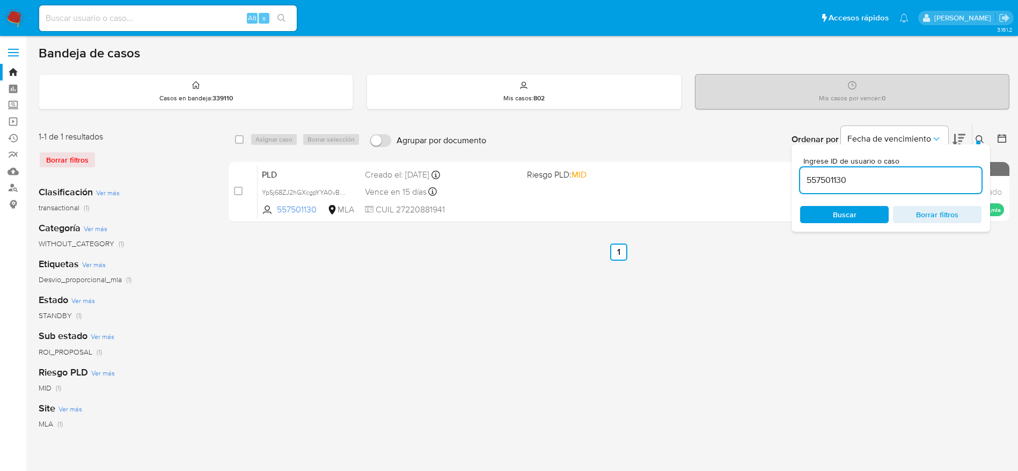
click at [872, 185] on input "557501130" at bounding box center [890, 180] width 181 height 14
click at [871, 185] on input "557501130" at bounding box center [890, 180] width 181 height 14
paste input "215060372"
click at [873, 211] on span "Buscar" at bounding box center [845, 214] width 74 height 15
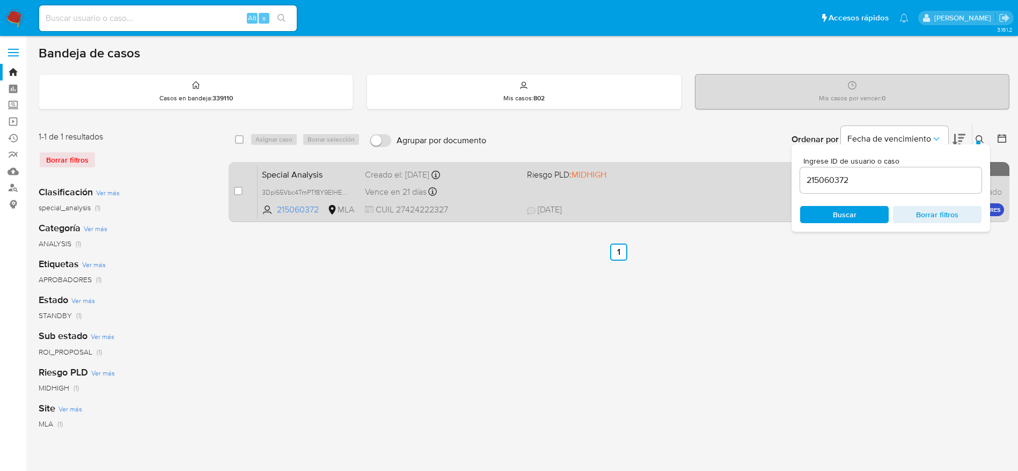
click at [488, 197] on div "Vence en 21 días Vence el 20/10/2025 13:00:43" at bounding box center [441, 192] width 153 height 14
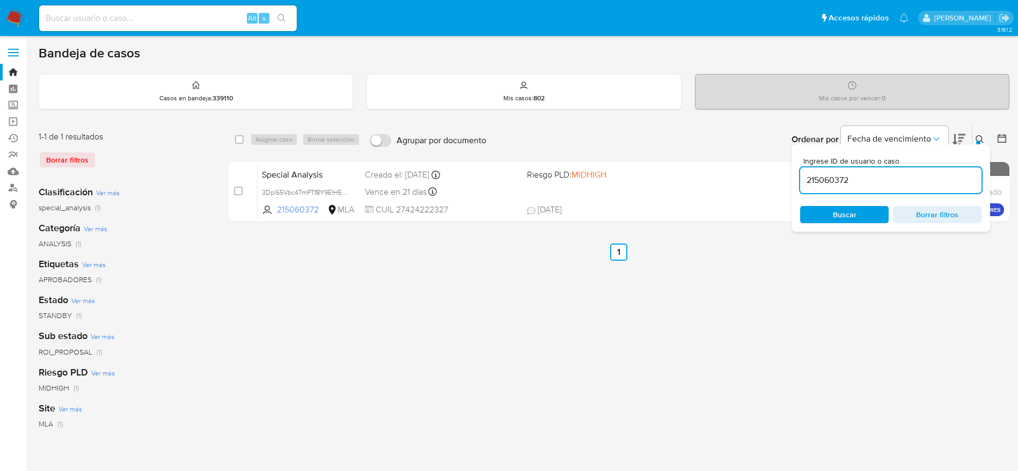
click at [856, 177] on input "215060372" at bounding box center [890, 180] width 181 height 14
click at [857, 177] on input "215060372" at bounding box center [890, 180] width 181 height 14
paste input "690480058"
click at [849, 208] on span "Buscar" at bounding box center [845, 214] width 24 height 17
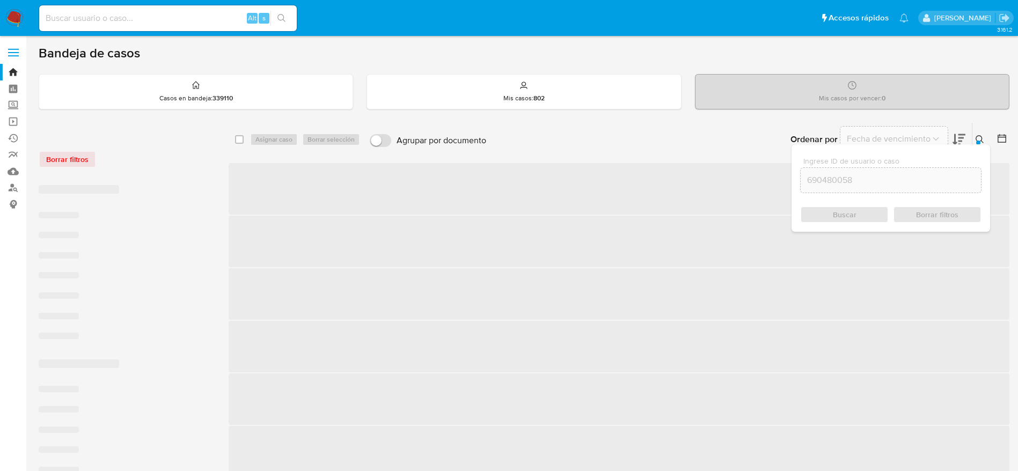
click at [848, 210] on div "Buscar Borrar filtros" at bounding box center [890, 214] width 181 height 17
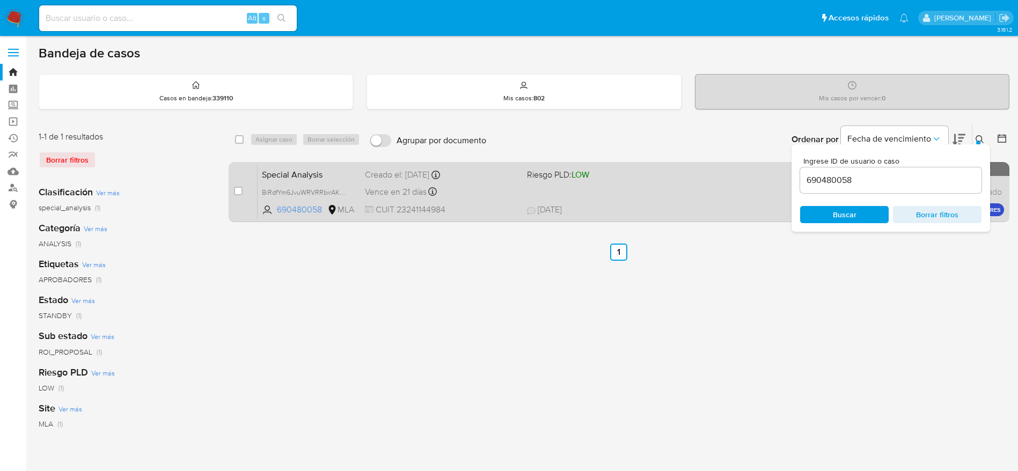
click at [459, 173] on div "Creado el: 18/08/2025 Creado el: 18/08/2025 13:00:44" at bounding box center [441, 175] width 153 height 12
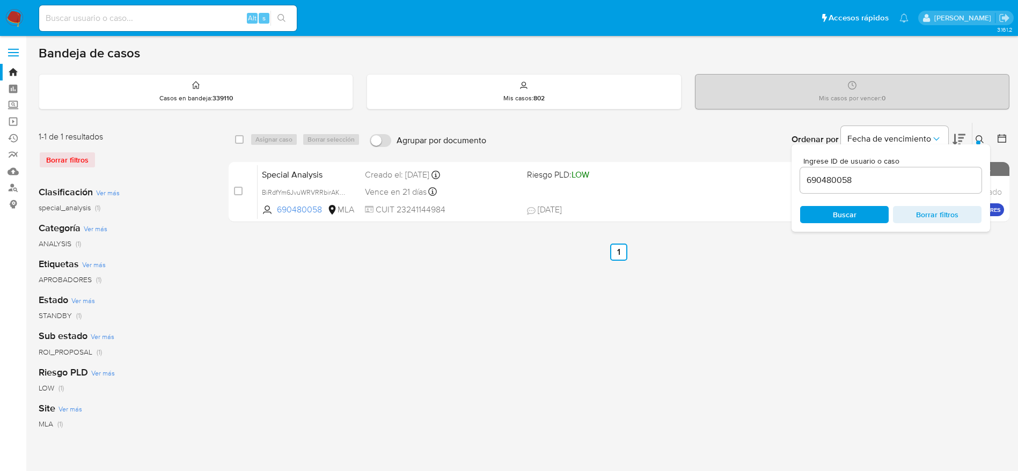
click at [873, 168] on div "690480058" at bounding box center [890, 180] width 181 height 26
drag, startPoint x: 873, startPoint y: 168, endPoint x: 875, endPoint y: 174, distance: 5.8
click at [875, 172] on div "690480058" at bounding box center [890, 180] width 181 height 26
click at [872, 182] on input "690480058" at bounding box center [890, 180] width 181 height 14
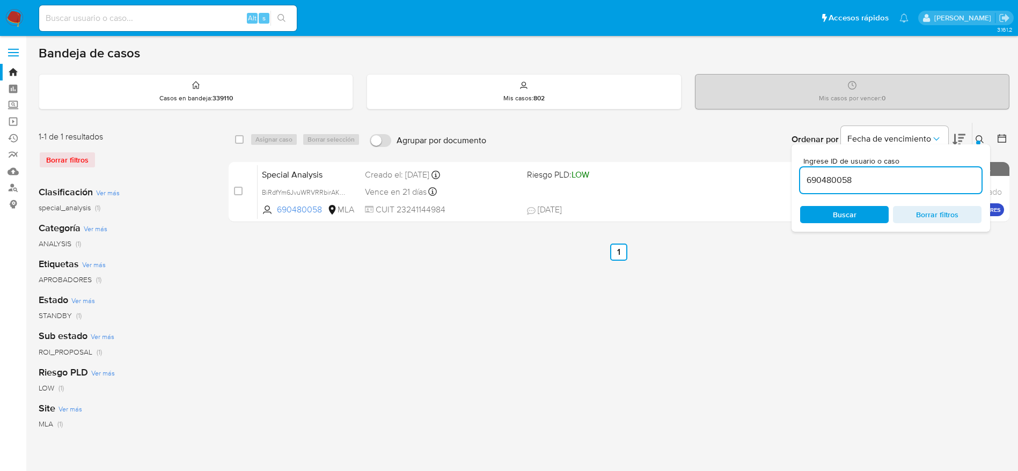
paste input "1081324041"
type input "1081324041"
click at [853, 217] on span "Buscar" at bounding box center [845, 214] width 24 height 17
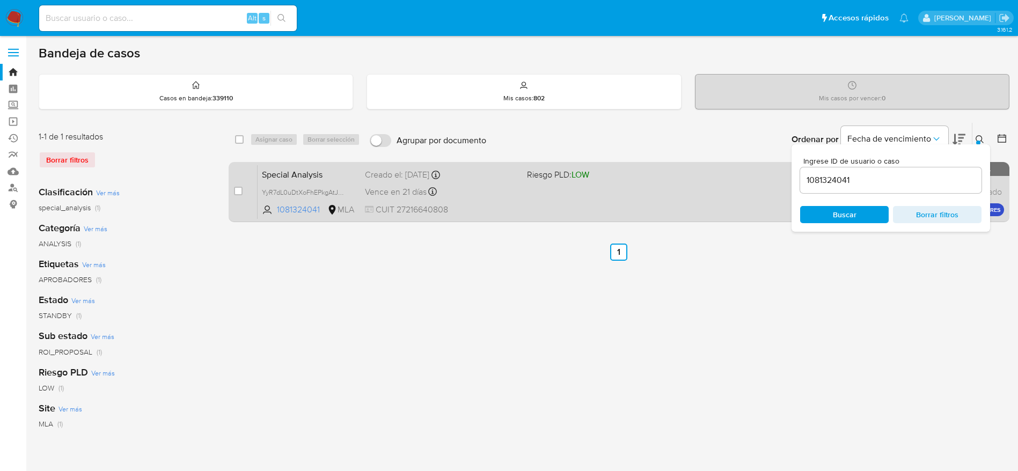
click at [496, 192] on div "Vence en 21 días Vence el 20/10/2025 13:00:42" at bounding box center [441, 192] width 153 height 14
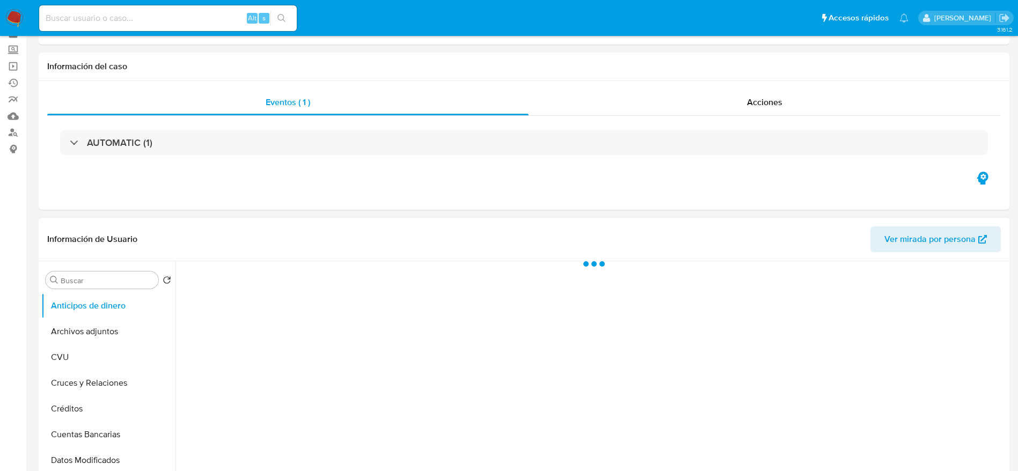
select select "10"
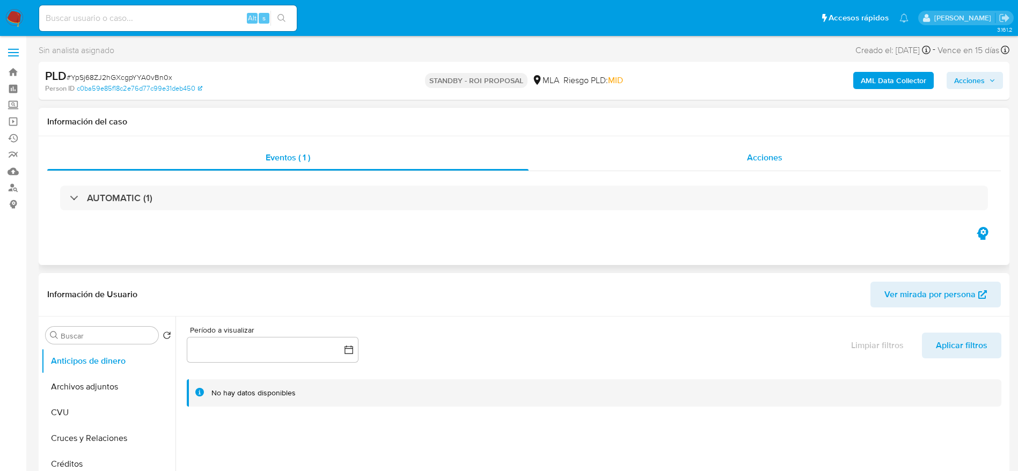
click at [763, 160] on span "Acciones" at bounding box center [764, 157] width 35 height 12
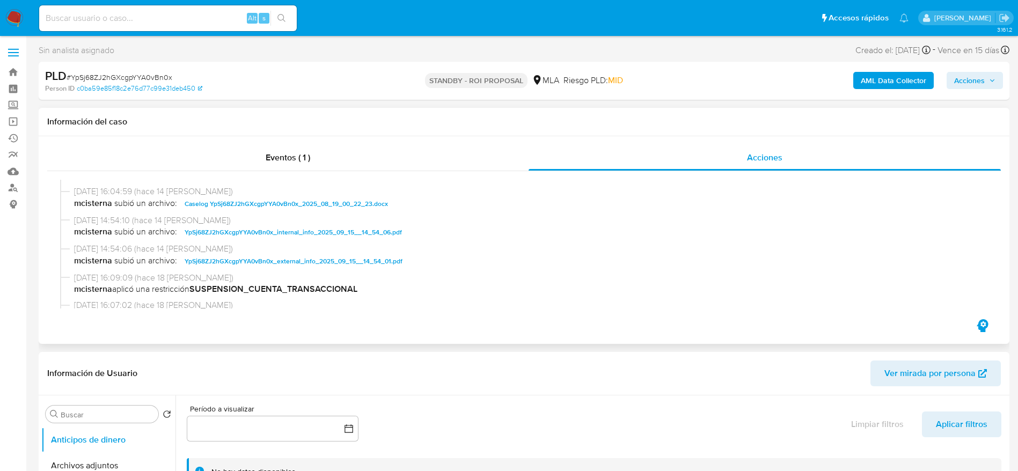
scroll to position [161, 0]
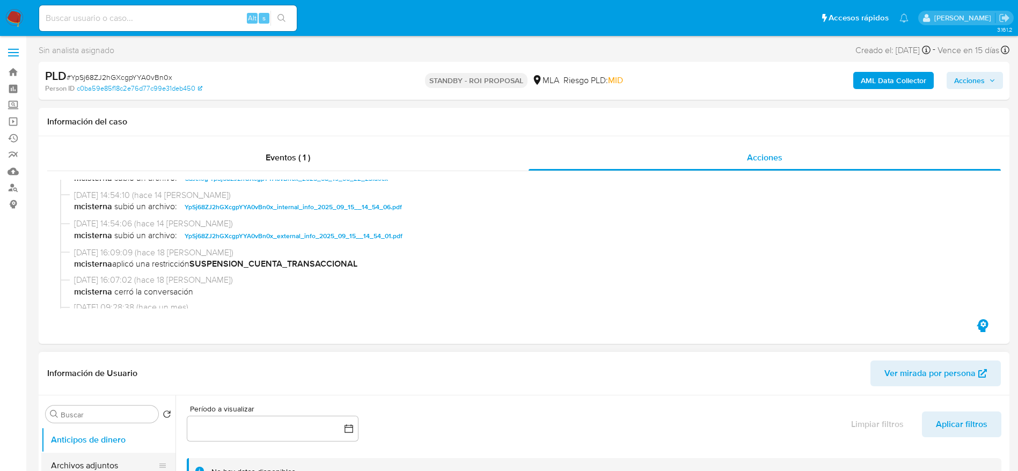
click at [109, 458] on button "Archivos adjuntos" at bounding box center [104, 466] width 126 height 26
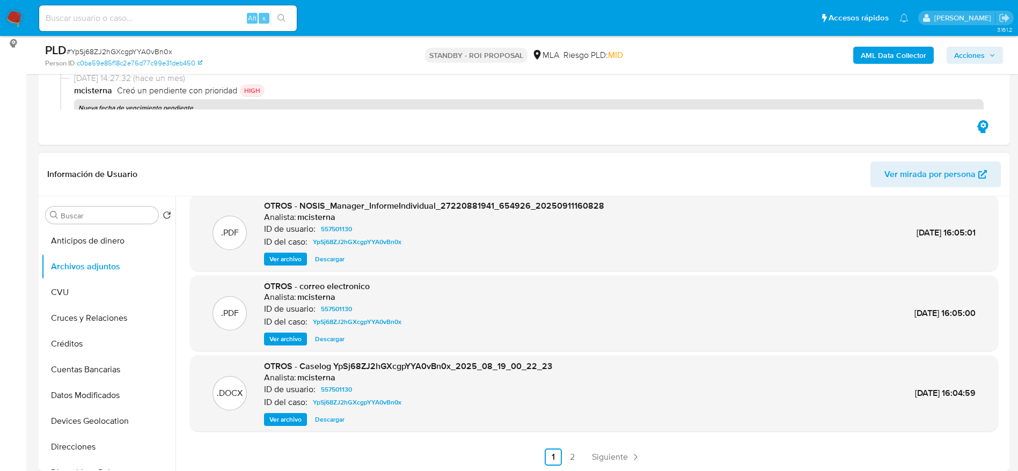
click at [337, 416] on span "Descargar" at bounding box center [330, 419] width 30 height 11
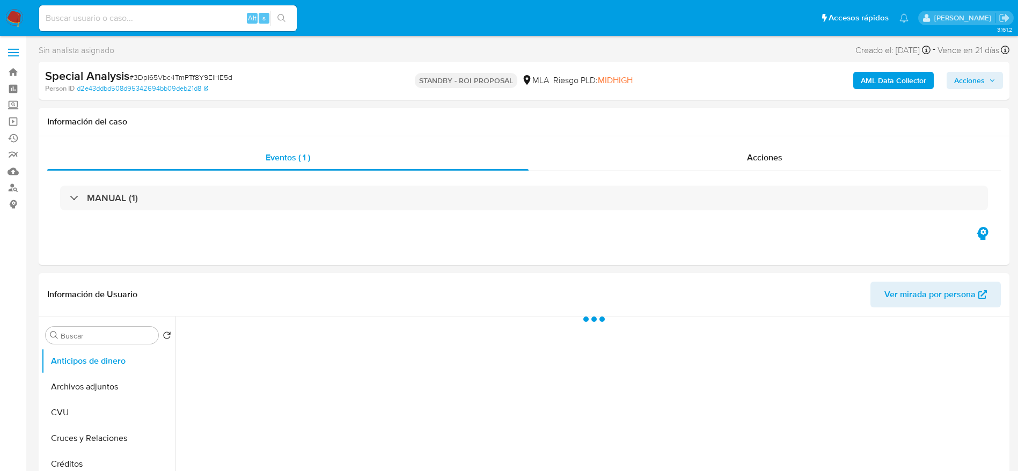
select select "10"
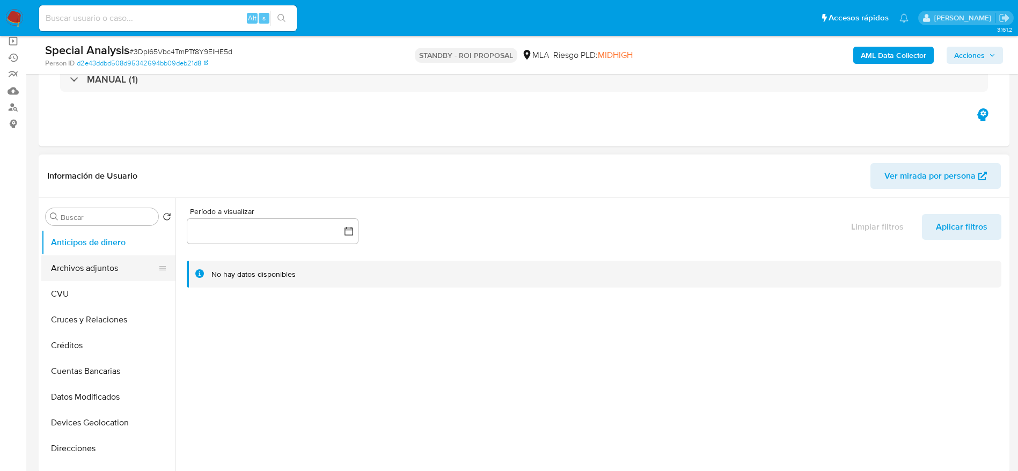
click at [82, 274] on button "Archivos adjuntos" at bounding box center [104, 268] width 126 height 26
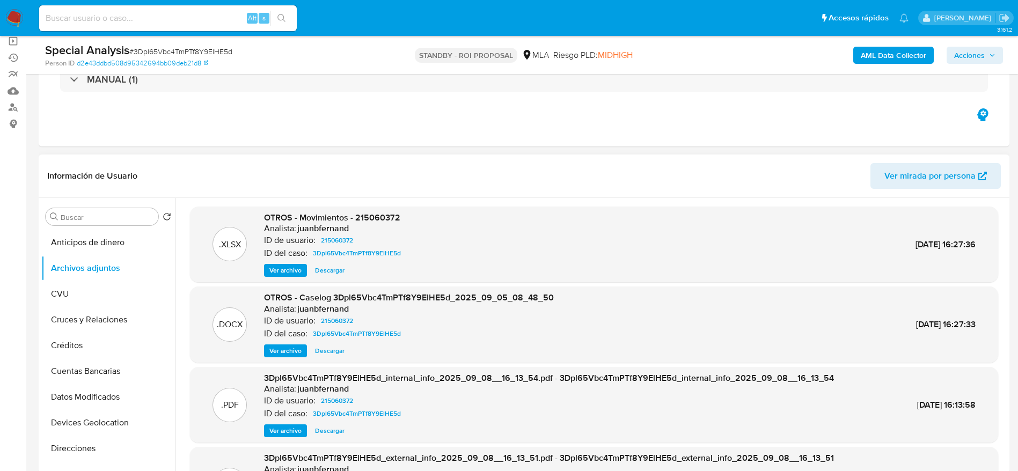
click at [334, 348] on span "Descargar" at bounding box center [330, 351] width 30 height 11
click at [93, 6] on div "Alt s" at bounding box center [168, 18] width 258 height 26
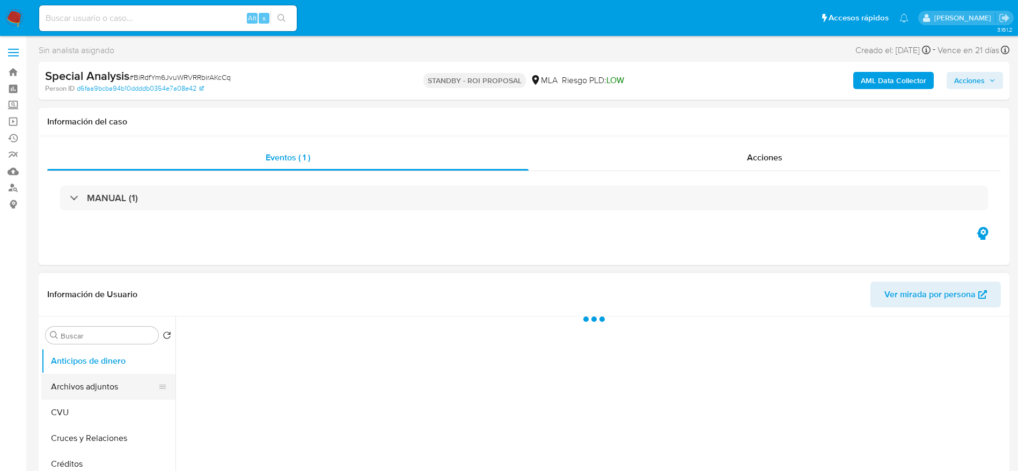
drag, startPoint x: 69, startPoint y: 383, endPoint x: 74, endPoint y: 377, distance: 7.6
click at [68, 382] on button "Archivos adjuntos" at bounding box center [104, 387] width 126 height 26
select select "10"
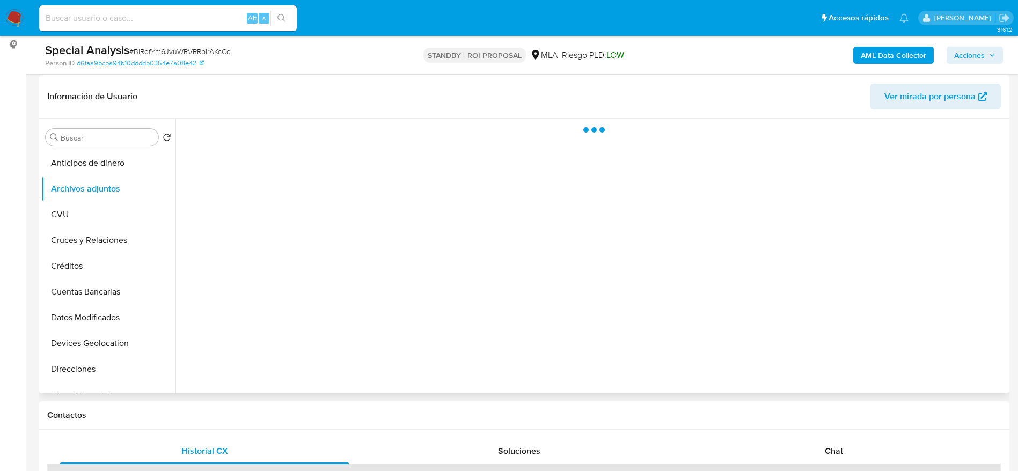
scroll to position [161, 0]
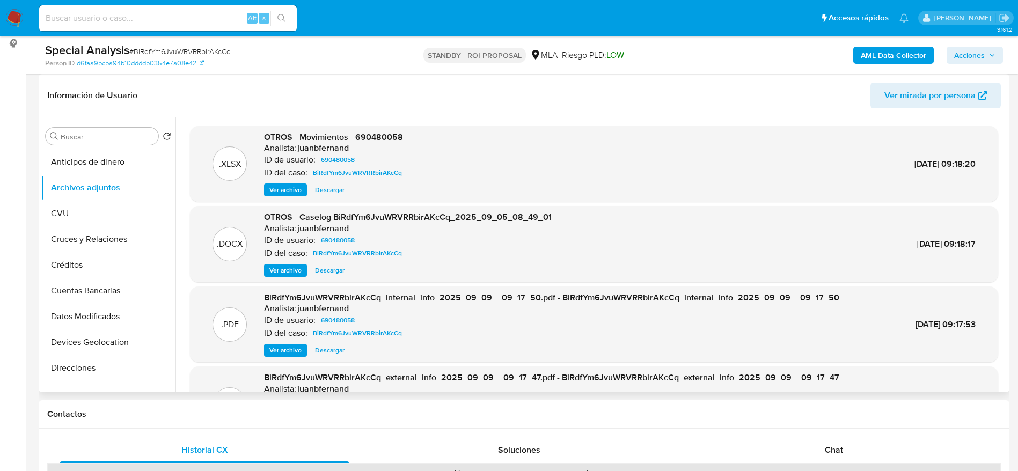
click at [325, 266] on span "Descargar" at bounding box center [330, 270] width 30 height 11
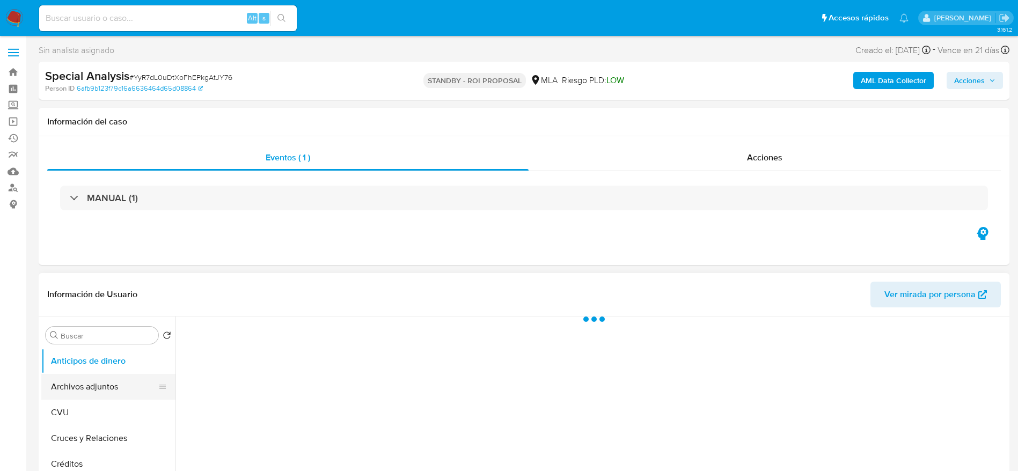
click at [97, 375] on button "Archivos adjuntos" at bounding box center [104, 387] width 126 height 26
select select "10"
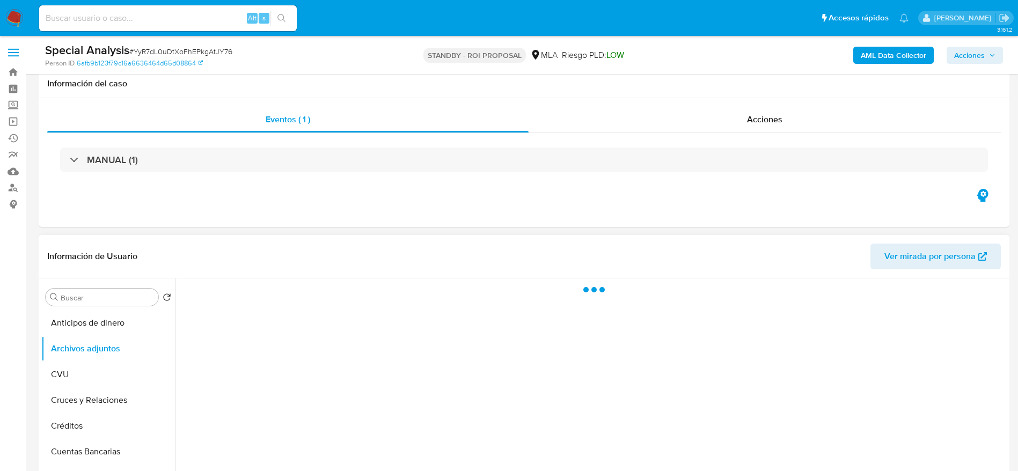
scroll to position [80, 0]
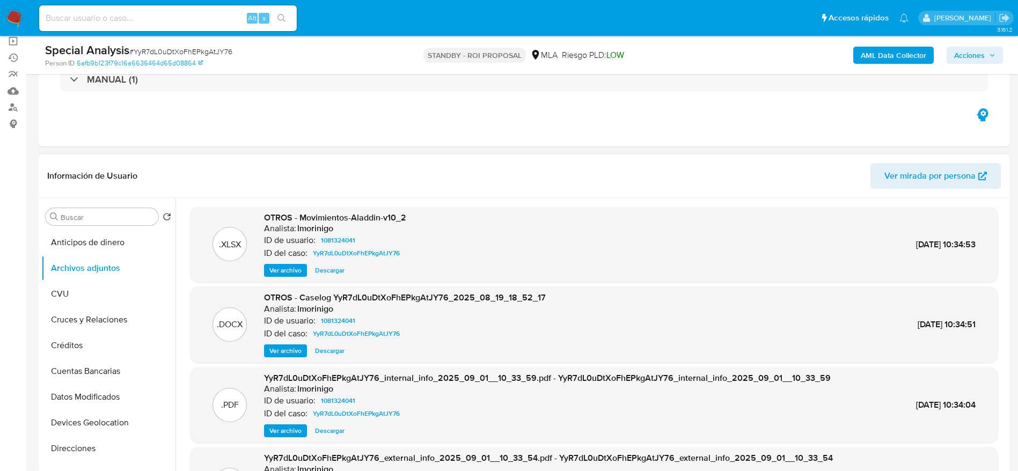
drag, startPoint x: 329, startPoint y: 350, endPoint x: 324, endPoint y: 353, distance: 5.8
click at [328, 351] on span "Descargar" at bounding box center [330, 351] width 30 height 11
click at [10, 19] on img at bounding box center [14, 18] width 18 height 18
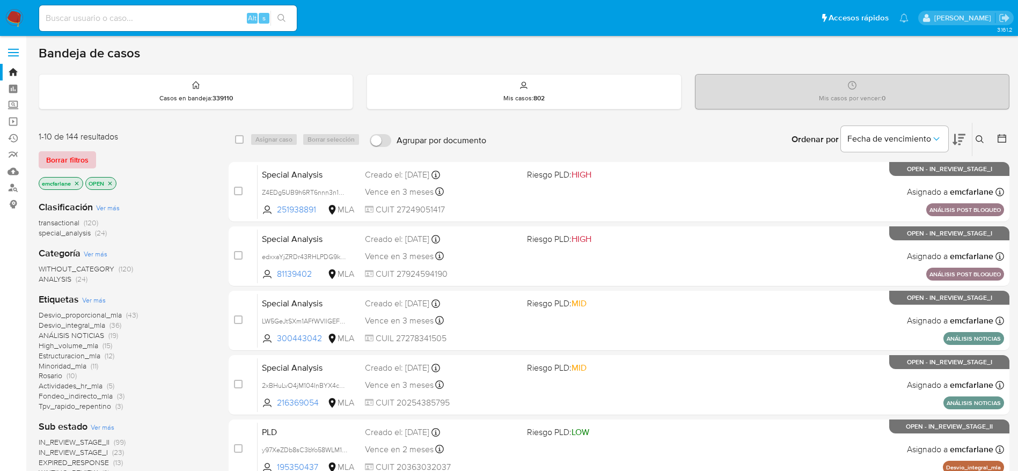
click at [79, 150] on div "1-10 de 144 resultados Borrar filtros emcfarlane OPEN" at bounding box center [125, 161] width 172 height 61
drag, startPoint x: 67, startPoint y: 153, endPoint x: 547, endPoint y: 144, distance: 480.9
click at [67, 153] on span "Borrar filtros" at bounding box center [67, 159] width 42 height 15
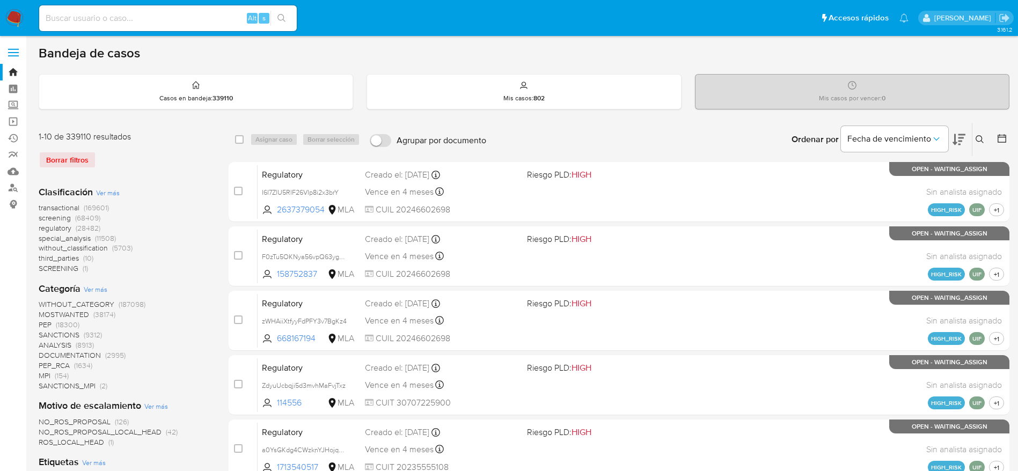
drag, startPoint x: 983, startPoint y: 143, endPoint x: 863, endPoint y: 178, distance: 125.2
click at [981, 142] on icon at bounding box center [980, 139] width 9 height 9
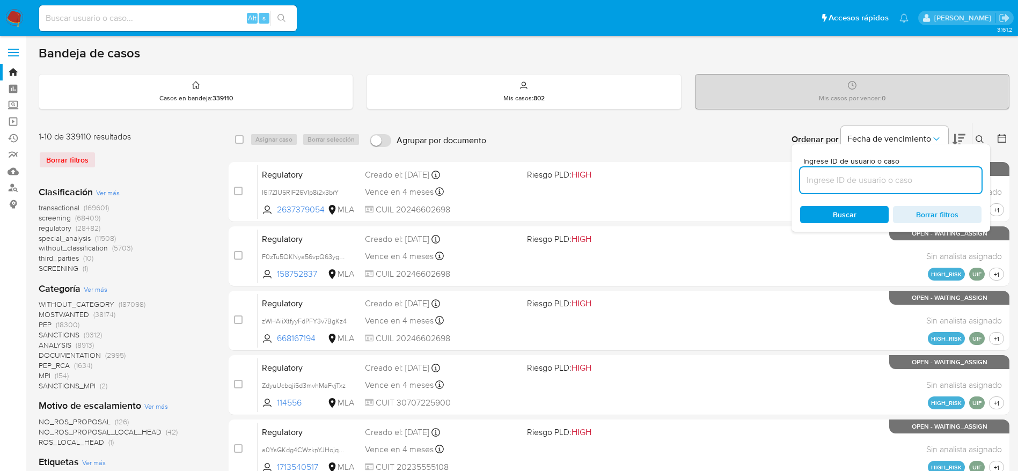
click at [861, 181] on input at bounding box center [890, 180] width 181 height 14
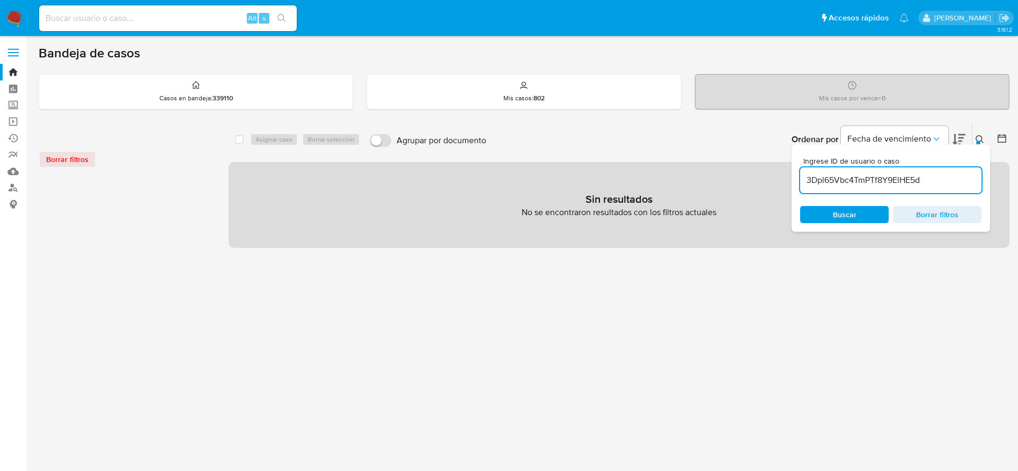
click at [940, 183] on input "3Dpl65Vbc4TmPTf8Y9ElHE5d" at bounding box center [890, 180] width 181 height 14
type input "3Dpl65Vbc4TmPTf8Y9ElHE5d"
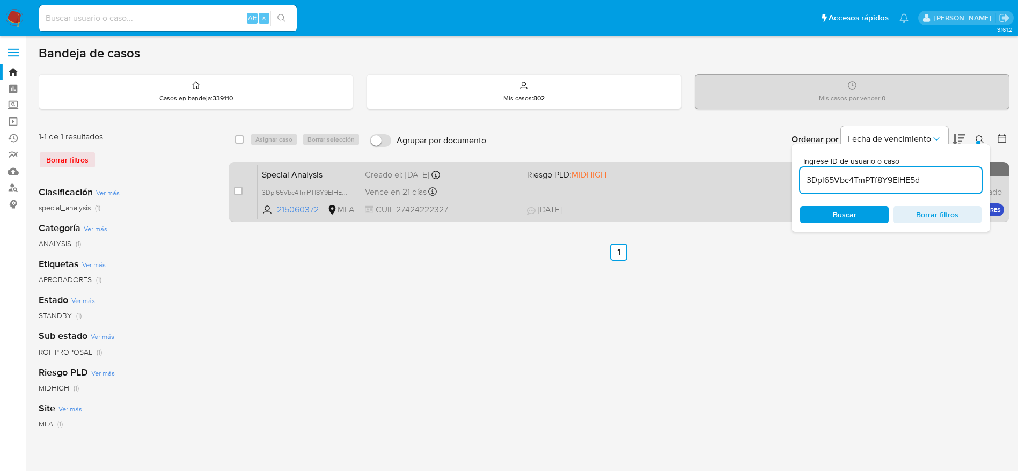
click at [501, 199] on div "Special Analysis 3Dpl65Vbc4TmPTf8Y9ElHE5d 215060372 MLA Riesgo PLD: MIDHIGH Cre…" at bounding box center [631, 192] width 746 height 54
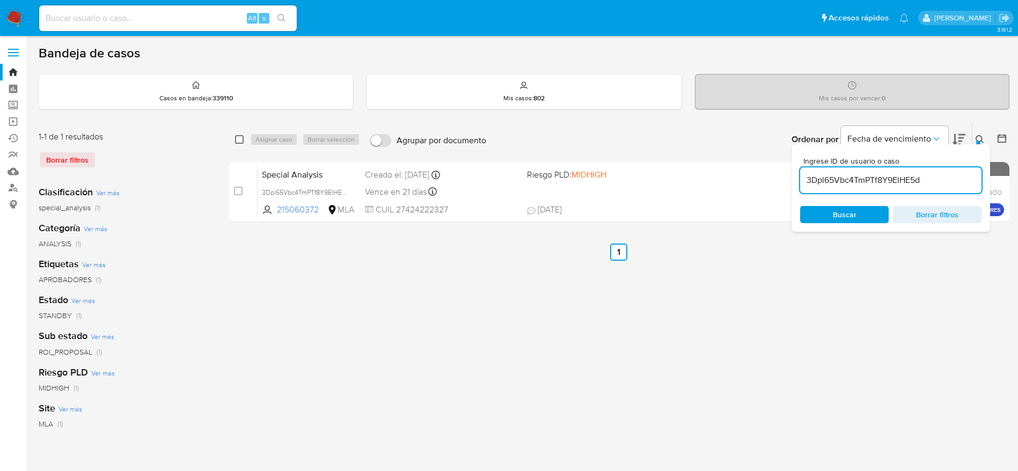
click at [237, 142] on input "checkbox" at bounding box center [239, 139] width 9 height 9
checkbox input "true"
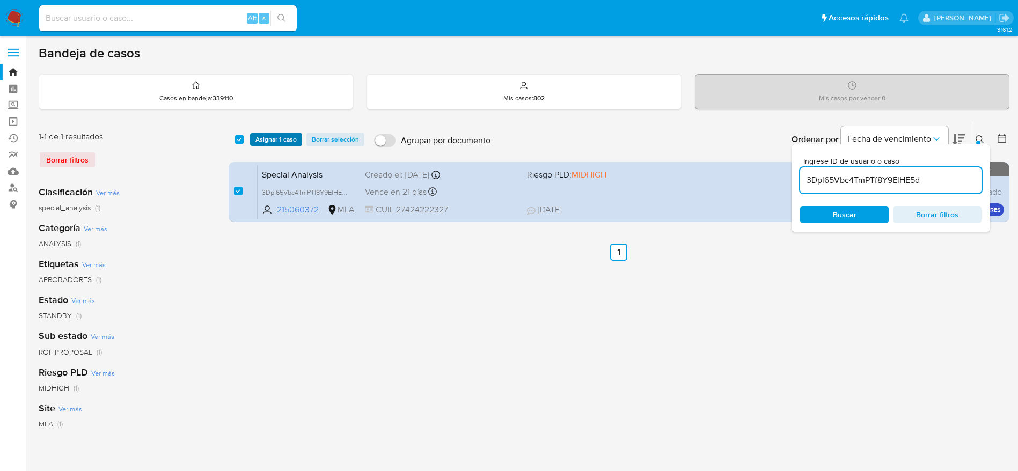
click at [258, 141] on span "Asignar 1 caso" at bounding box center [275, 139] width 41 height 11
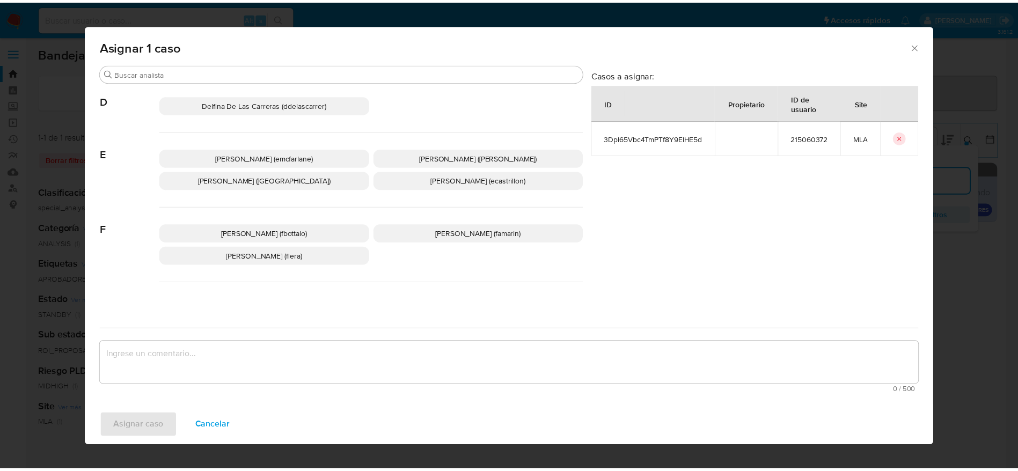
scroll to position [161, 0]
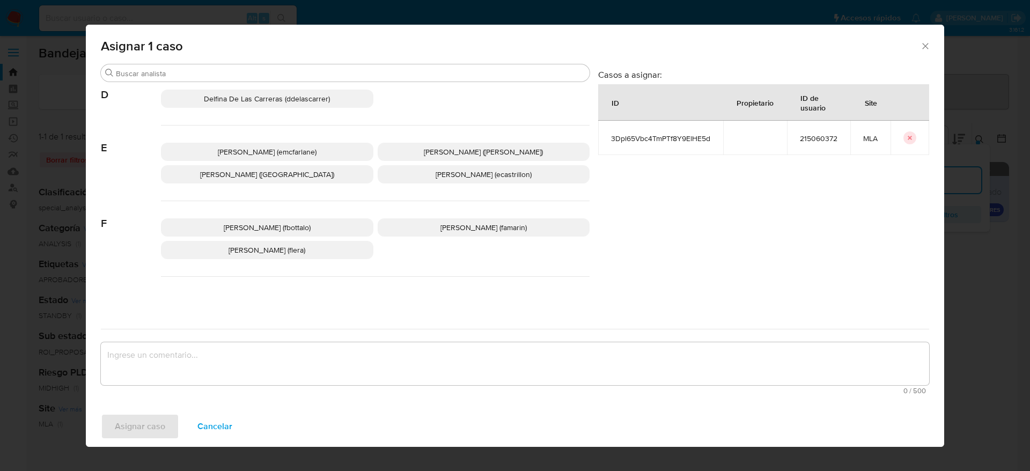
click at [226, 144] on p "Elaine Mc Farlane (emcfarlane)" at bounding box center [267, 152] width 212 height 18
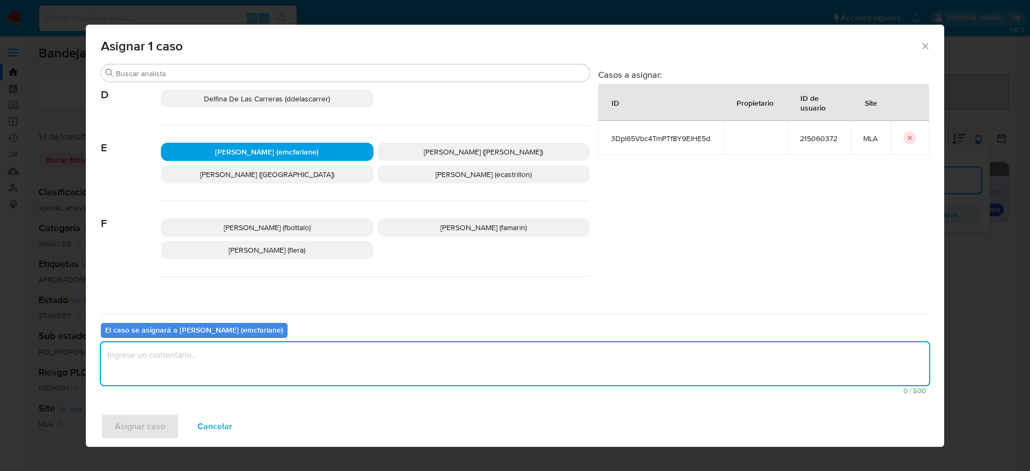
drag, startPoint x: 167, startPoint y: 359, endPoint x: 143, endPoint y: 397, distance: 44.8
click at [165, 361] on textarea "assign-modal" at bounding box center [515, 363] width 829 height 43
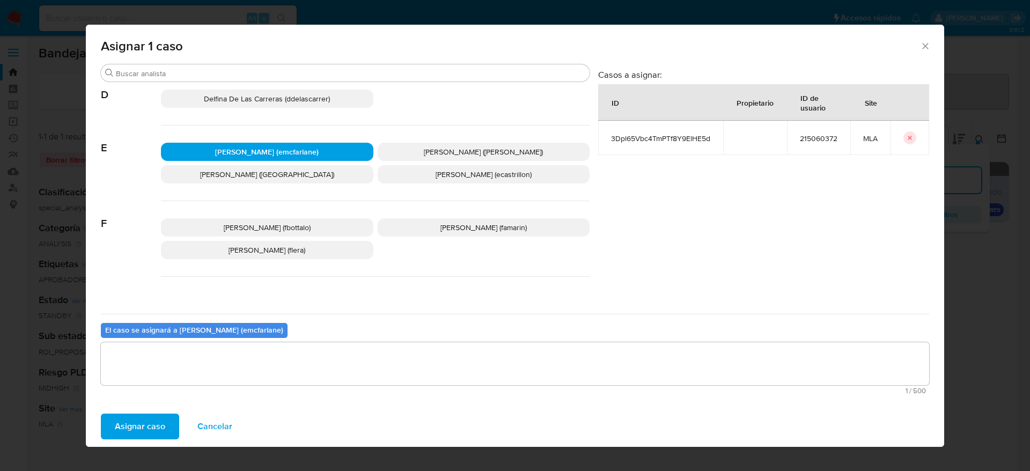
click at [145, 419] on span "Asignar caso" at bounding box center [140, 427] width 50 height 24
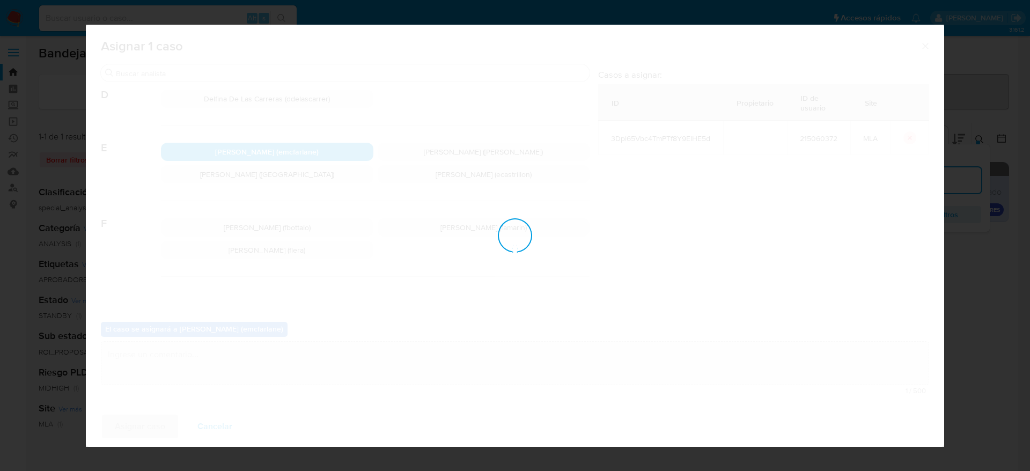
checkbox input "false"
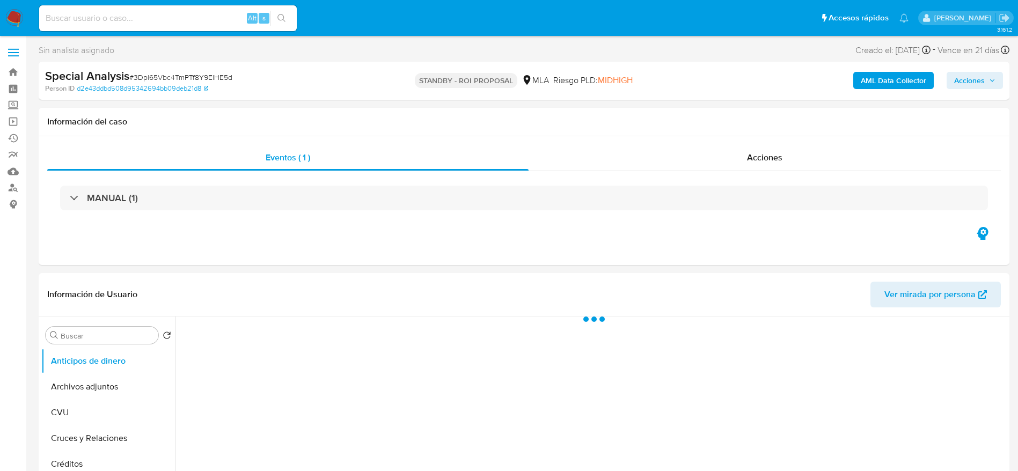
select select "10"
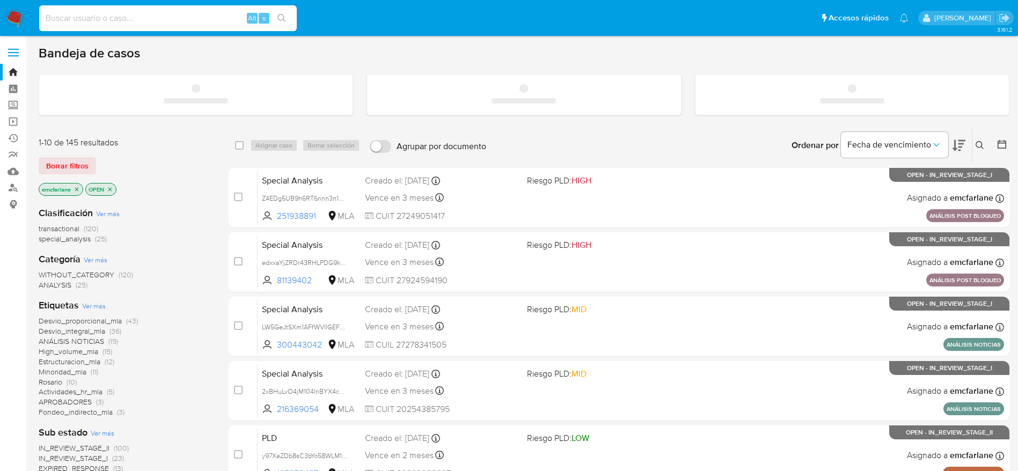
click at [124, 17] on input at bounding box center [168, 18] width 258 height 14
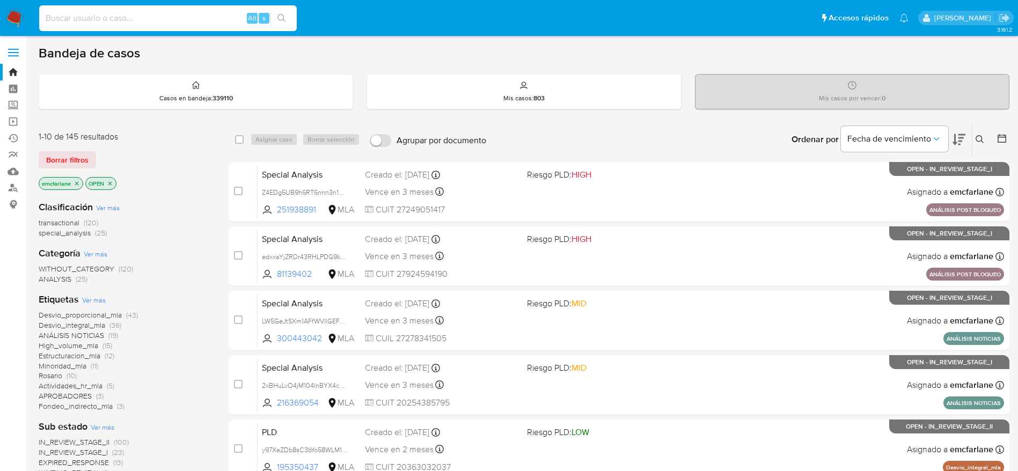
paste input "3Dpl65Vbc4TmPTf8Y9ElHE5d"
type input "3Dpl65Vbc4TmPTf8Y9ElHE5d"
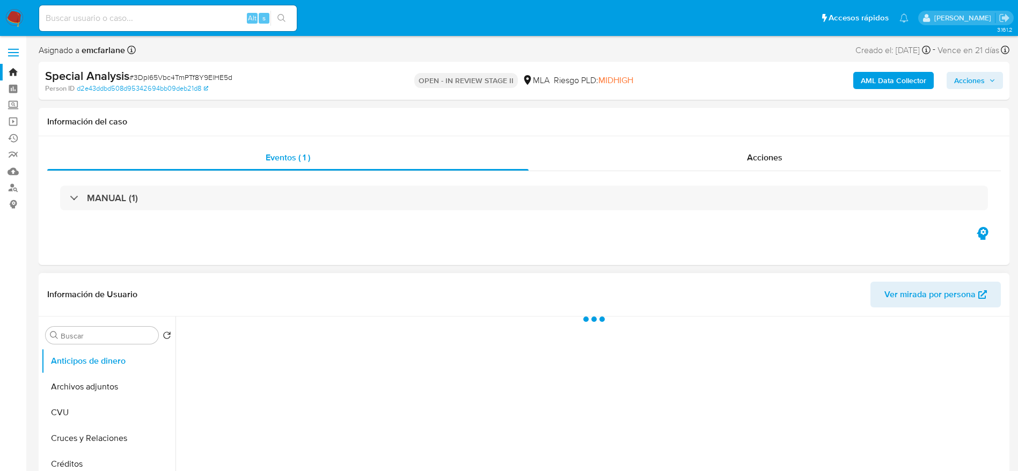
select select "10"
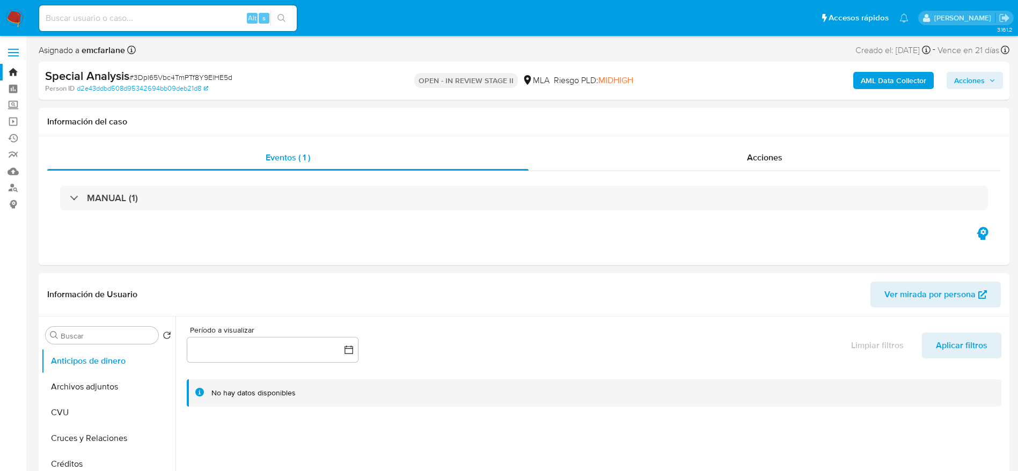
click at [964, 92] on div "AML Data Collector Acciones" at bounding box center [844, 80] width 317 height 25
click at [964, 83] on span "Acciones" at bounding box center [969, 80] width 31 height 17
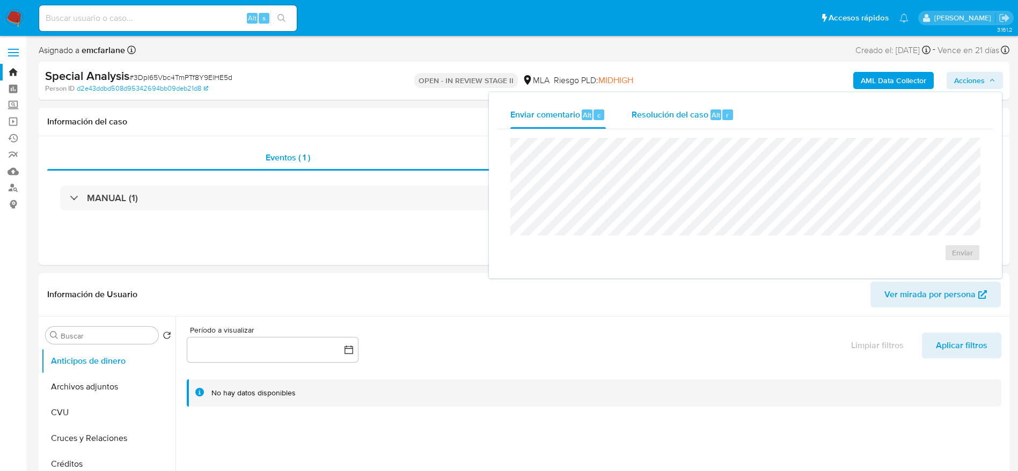
drag, startPoint x: 722, startPoint y: 109, endPoint x: 720, endPoint y: 120, distance: 10.3
click at [722, 113] on div "r" at bounding box center [727, 114] width 11 height 11
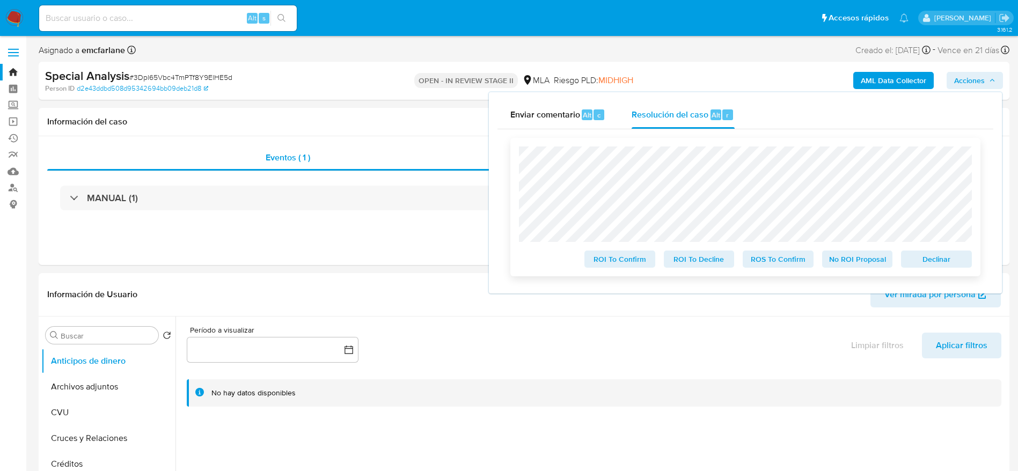
drag, startPoint x: 936, startPoint y: 258, endPoint x: 911, endPoint y: 272, distance: 28.6
click at [936, 258] on span "Declinar" at bounding box center [936, 259] width 56 height 15
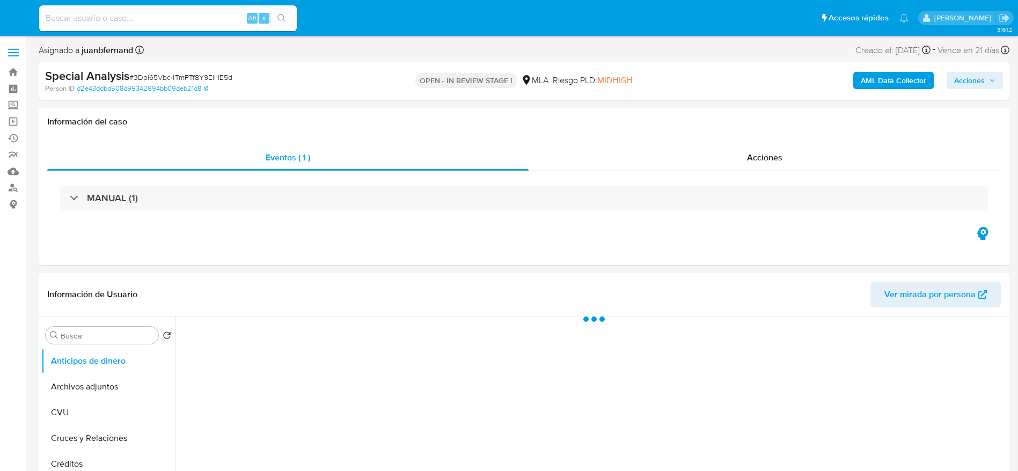
select select "10"
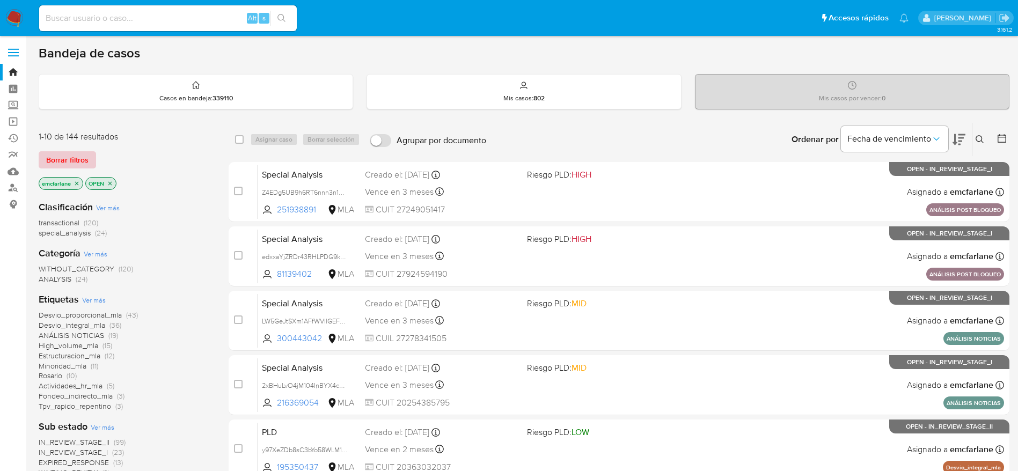
drag, startPoint x: 67, startPoint y: 149, endPoint x: 80, endPoint y: 159, distance: 16.1
click at [67, 149] on div "1-10 de 144 resultados Borrar filtros emcfarlane OPEN" at bounding box center [125, 161] width 172 height 61
click at [63, 163] on span "Borrar filtros" at bounding box center [67, 159] width 42 height 15
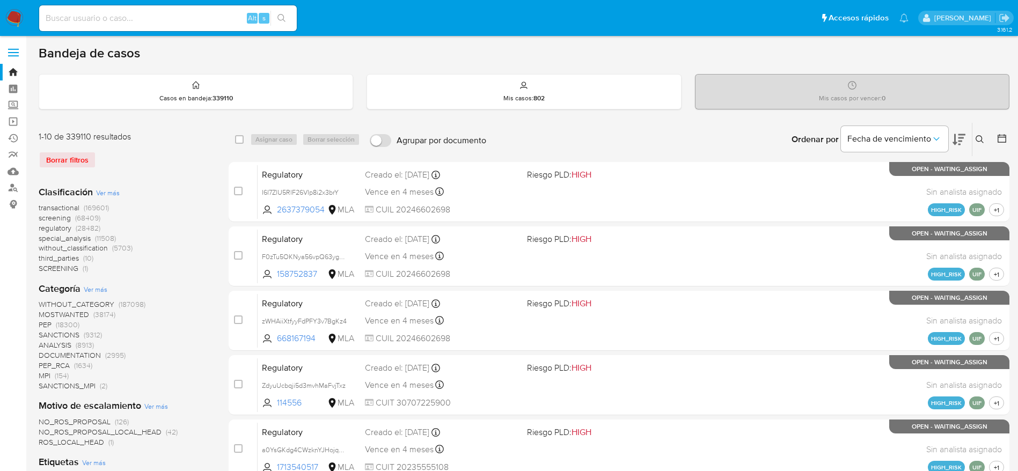
click at [980, 141] on icon at bounding box center [980, 139] width 9 height 9
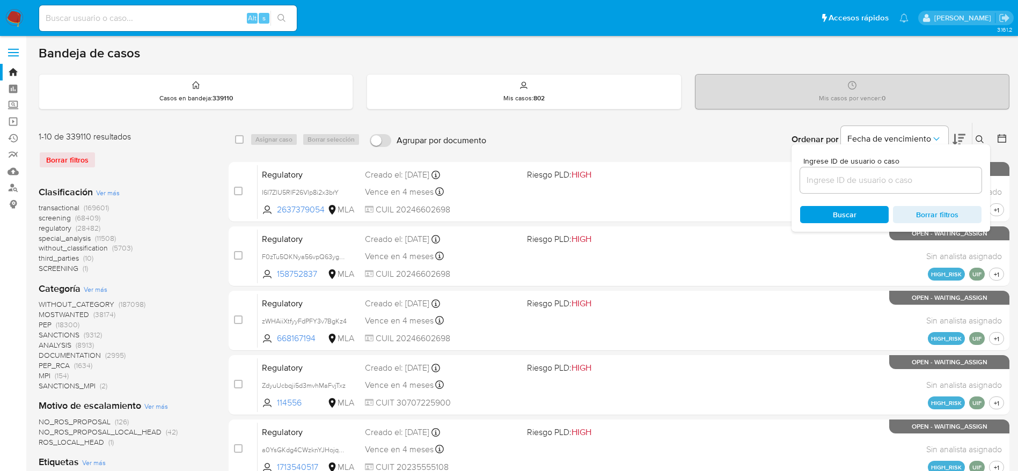
click at [820, 179] on input at bounding box center [890, 180] width 181 height 14
type input "BiRdfYm6JvuWRVRRbirAKcCq"
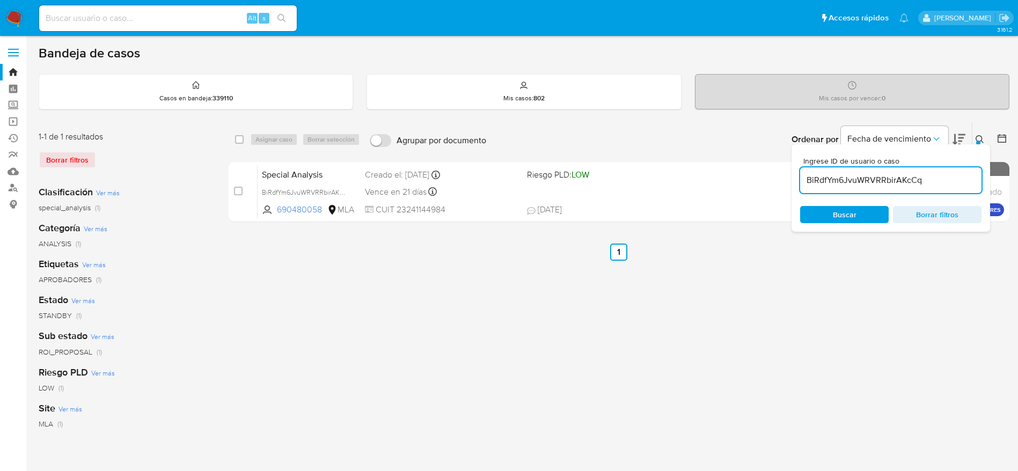
drag, startPoint x: 243, startPoint y: 140, endPoint x: 265, endPoint y: 142, distance: 21.5
click at [242, 140] on input "checkbox" at bounding box center [239, 139] width 9 height 9
checkbox input "true"
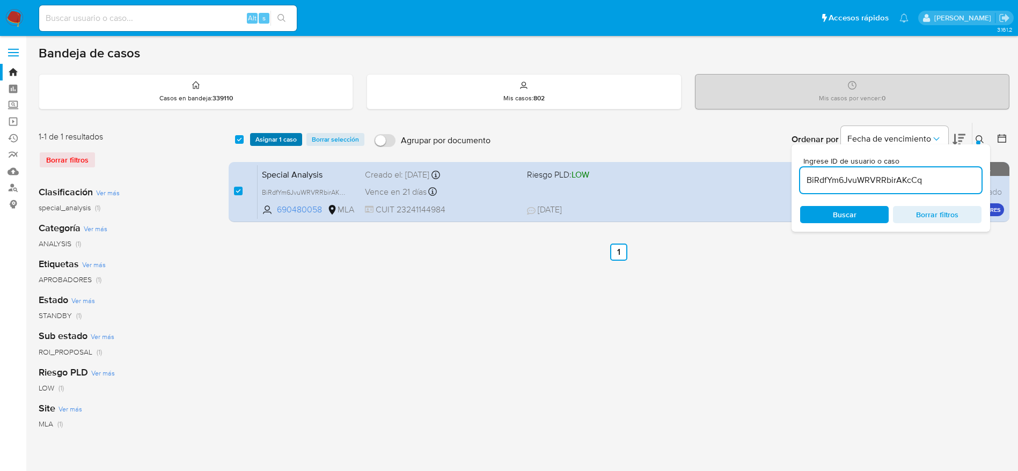
click at [265, 141] on span "Asignar 1 caso" at bounding box center [275, 139] width 41 height 11
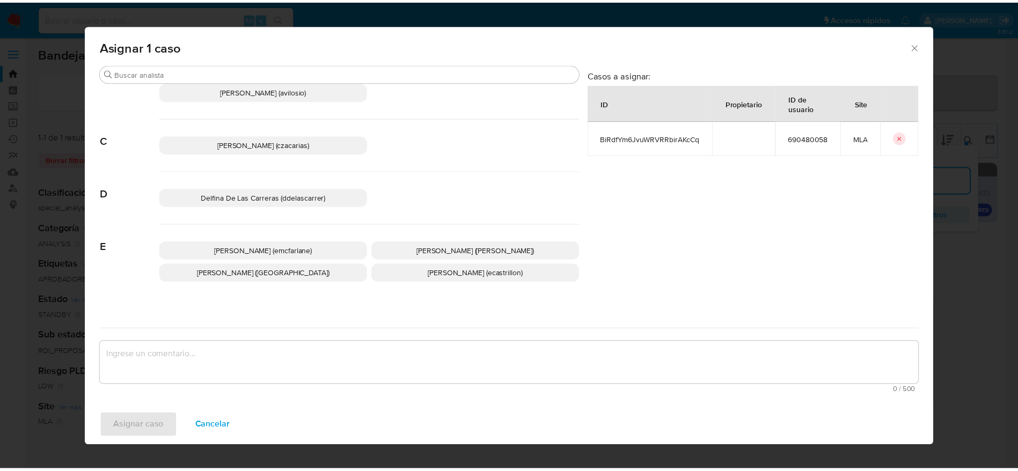
scroll to position [80, 0]
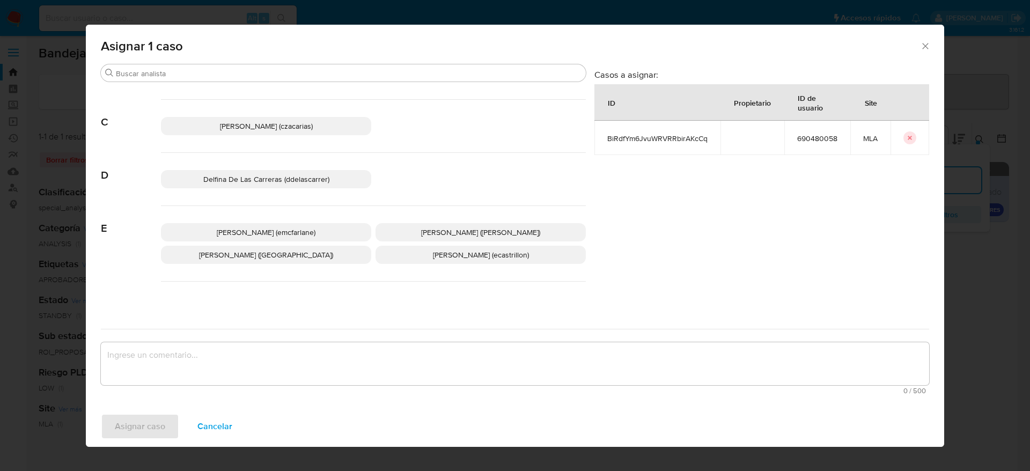
drag, startPoint x: 331, startPoint y: 234, endPoint x: 261, endPoint y: 341, distance: 127.8
click at [331, 235] on p "Elaine Mc Farlane (emcfarlane)" at bounding box center [266, 232] width 210 height 18
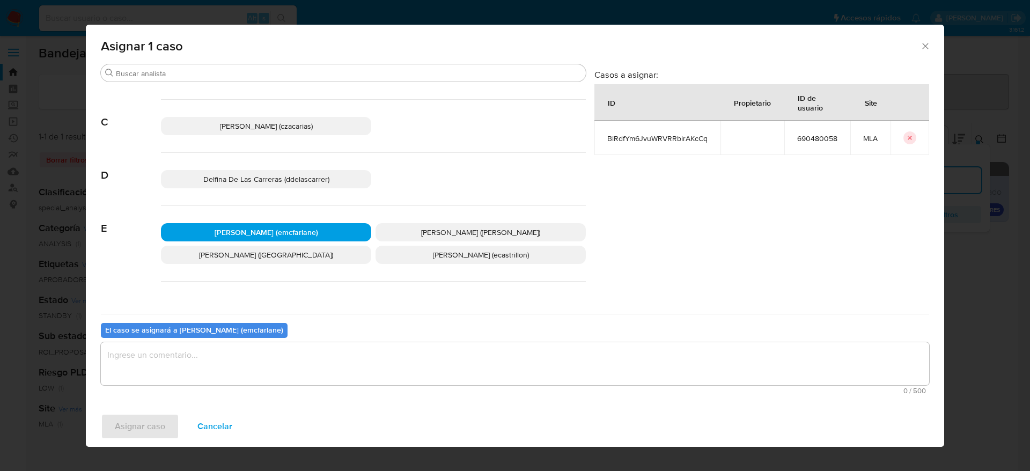
click at [261, 357] on textarea "assign-modal" at bounding box center [515, 363] width 829 height 43
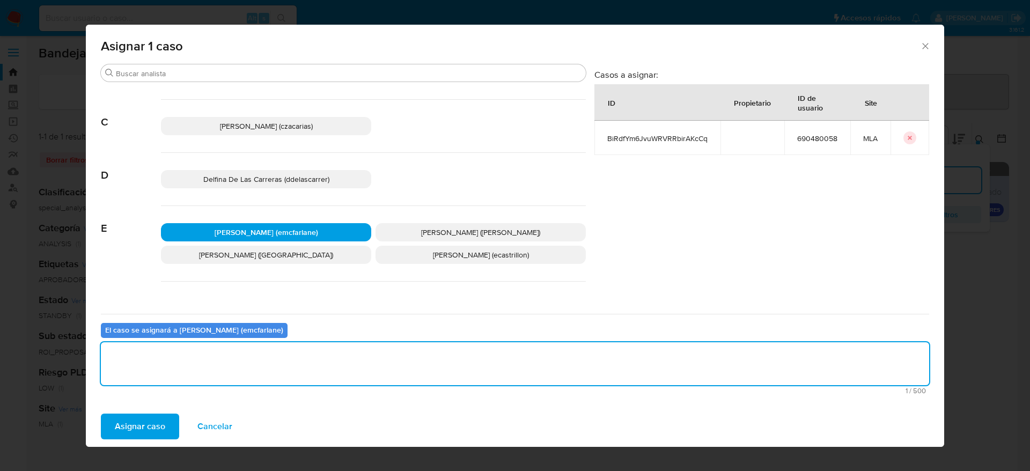
click at [155, 416] on span "Asignar caso" at bounding box center [140, 427] width 50 height 24
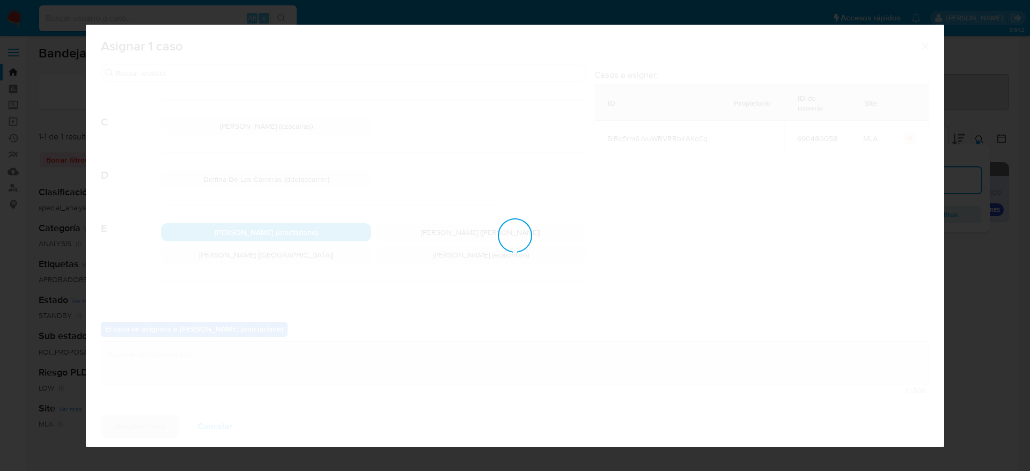
checkbox input "false"
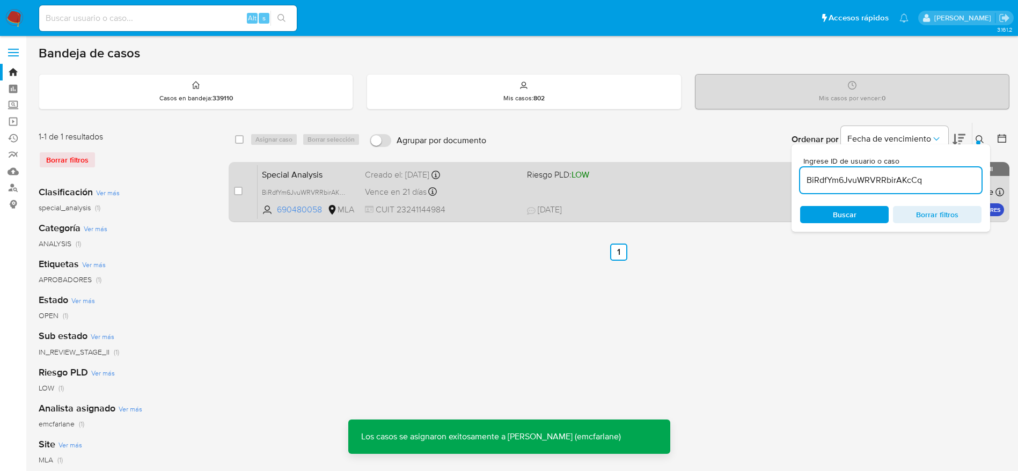
click at [611, 197] on div "Special Analysis BiRdfYm6JvuWRVRRbirAKcCq 690480058 MLA Riesgo PLD: LOW Creado …" at bounding box center [631, 192] width 746 height 54
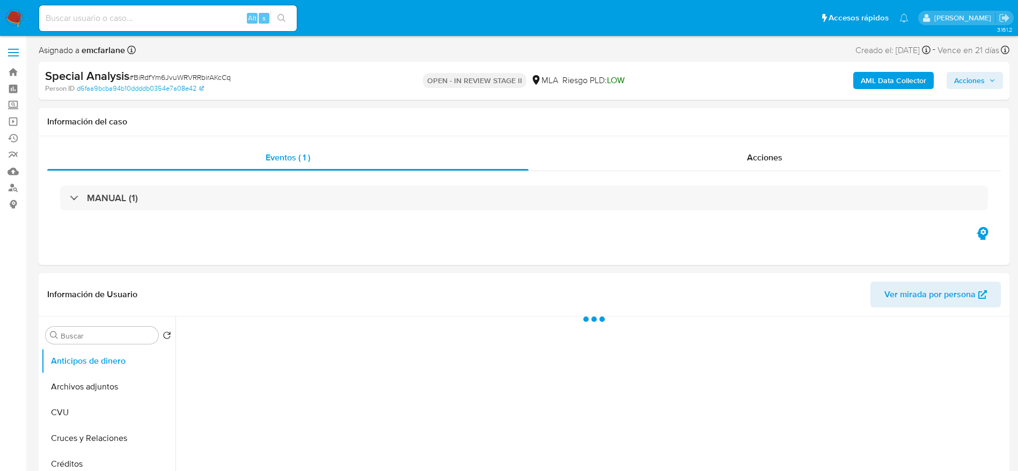
select select "10"
click at [986, 79] on span "Acciones" at bounding box center [974, 80] width 41 height 15
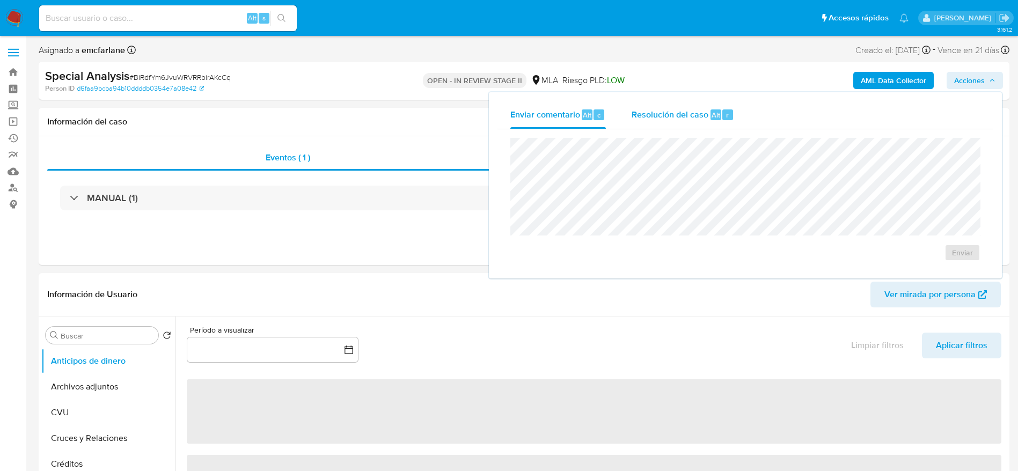
click at [712, 127] on div "Resolución del caso Alt r" at bounding box center [683, 115] width 102 height 28
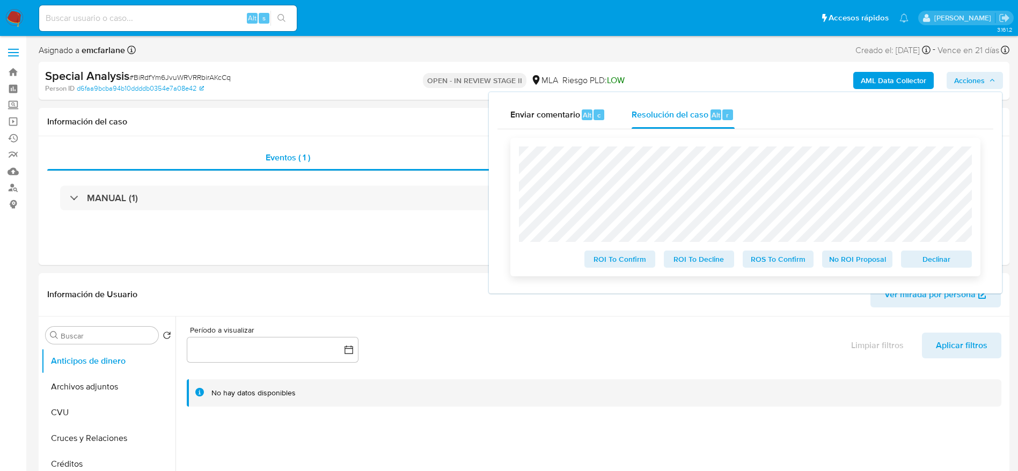
click at [945, 267] on span "Declinar" at bounding box center [936, 259] width 56 height 15
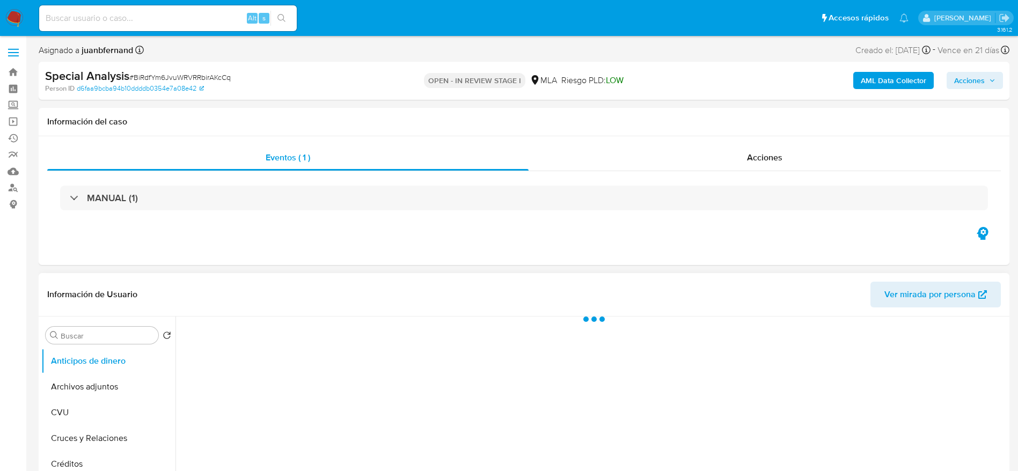
select select "10"
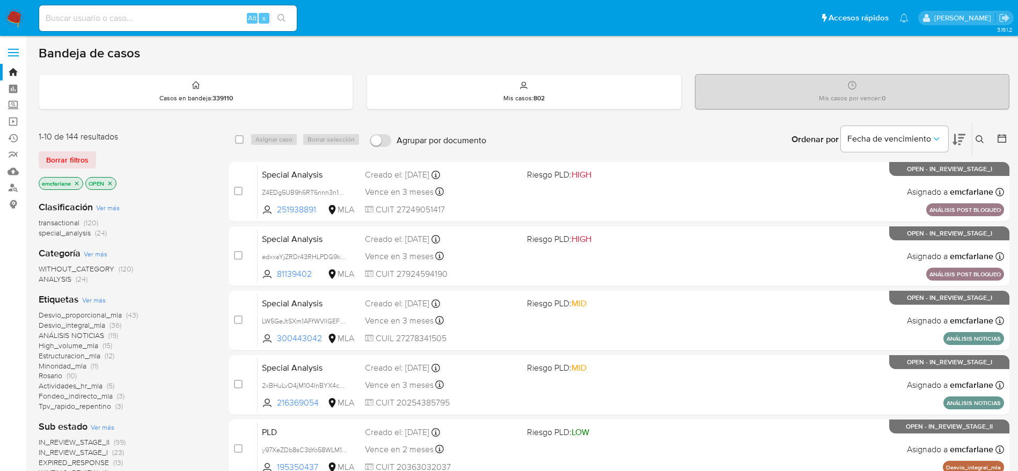
click at [71, 20] on input at bounding box center [168, 18] width 258 height 14
paste input "ai9EPUVxMUf2OpZNW3OMT49C"
type input "ai9EPUVxMUf2OpZNW3OMT49C"
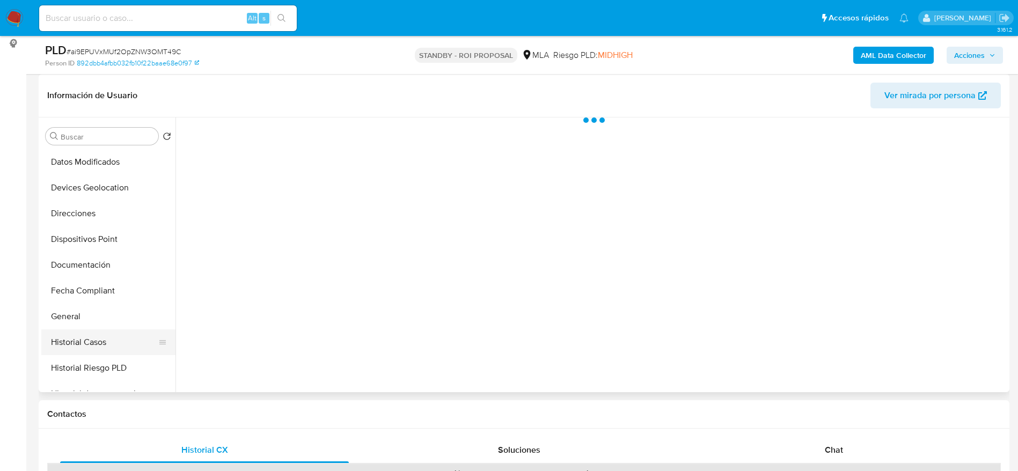
scroll to position [161, 0]
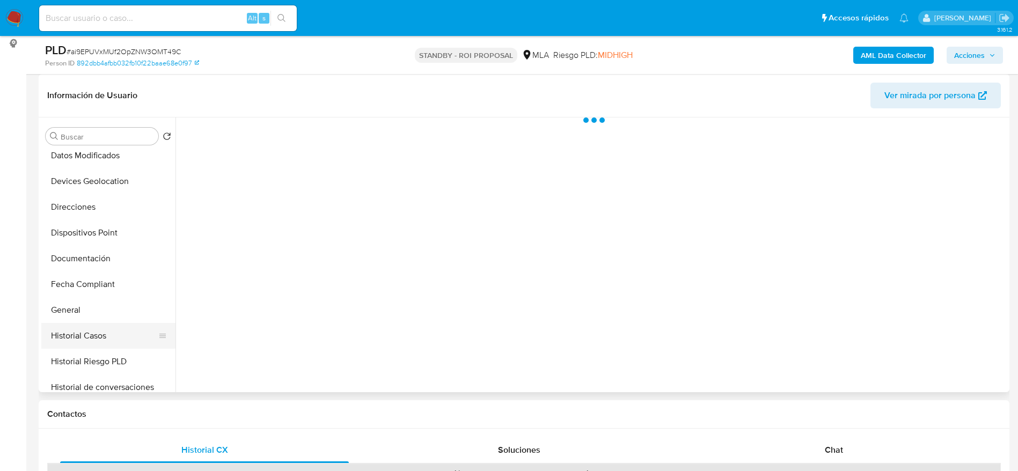
drag, startPoint x: 113, startPoint y: 335, endPoint x: 354, endPoint y: 211, distance: 271.2
click at [113, 336] on button "Historial Casos" at bounding box center [108, 336] width 134 height 26
select select "10"
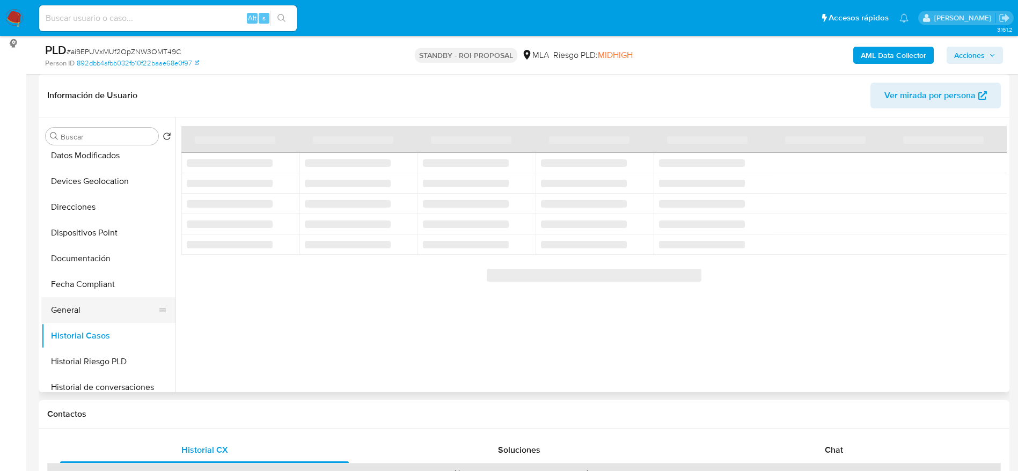
drag, startPoint x: 75, startPoint y: 300, endPoint x: 84, endPoint y: 298, distance: 9.4
click at [74, 301] on button "General" at bounding box center [104, 310] width 126 height 26
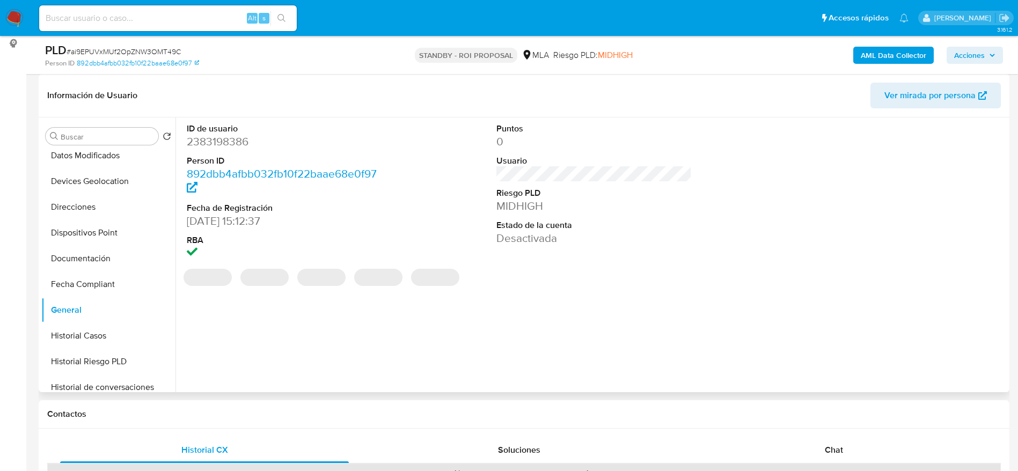
click at [213, 139] on dd "2383198386" at bounding box center [285, 141] width 196 height 15
copy dd "2383198386"
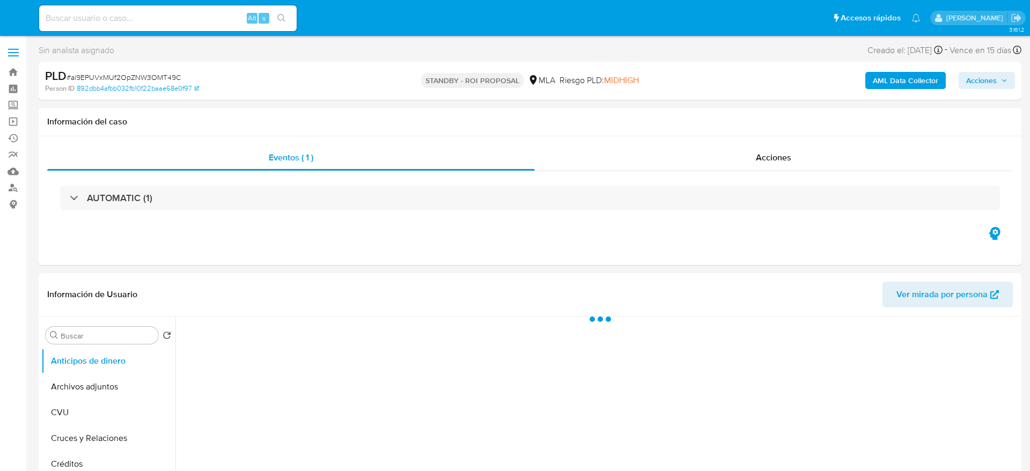
select select "10"
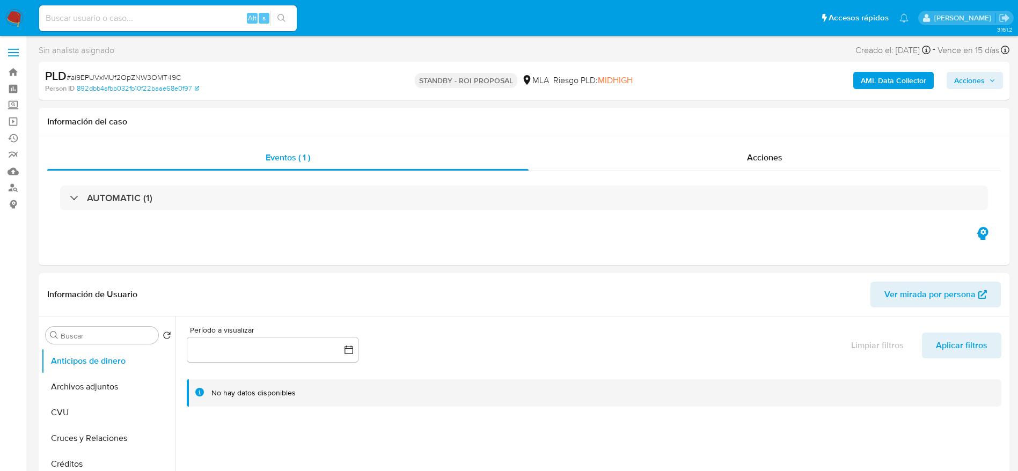
click at [14, 22] on img at bounding box center [14, 18] width 18 height 18
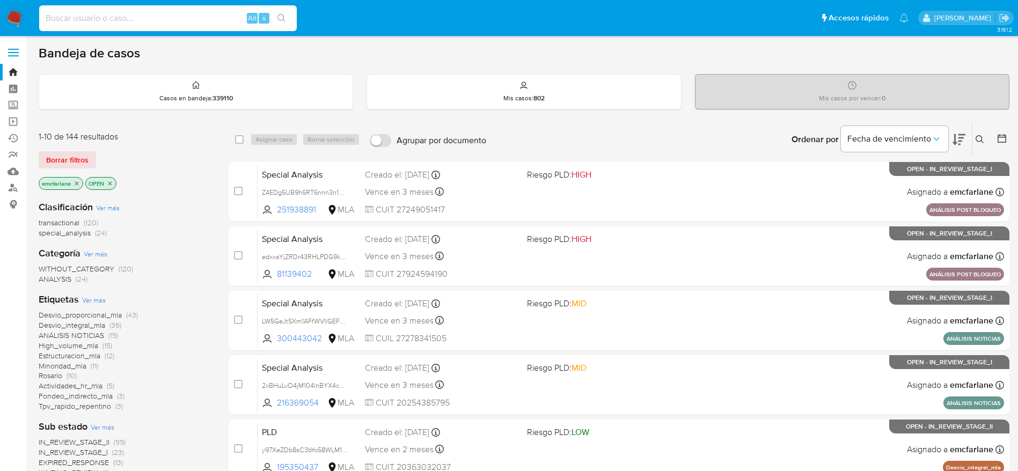
click at [168, 20] on input at bounding box center [168, 18] width 258 height 14
paste input "jyQ3BwZ6ooJbV9togONwk4Kk"
type input "jyQ3BwZ6ooJbV9togONwk4Kk"
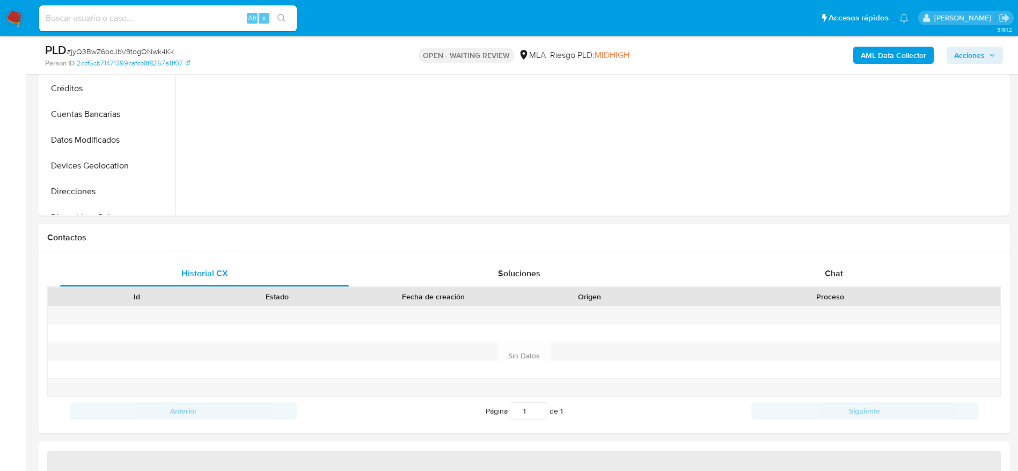
scroll to position [402, 0]
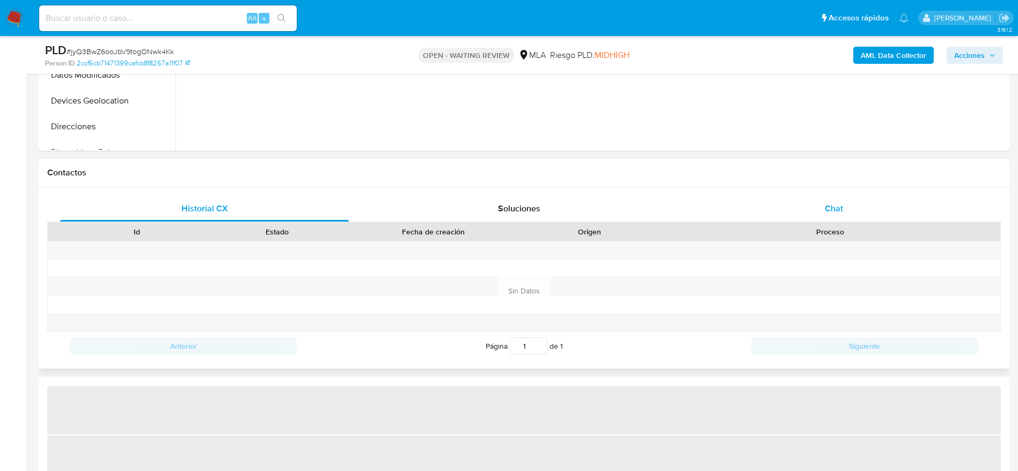
click at [837, 206] on span "Chat" at bounding box center [834, 208] width 18 height 12
select select "10"
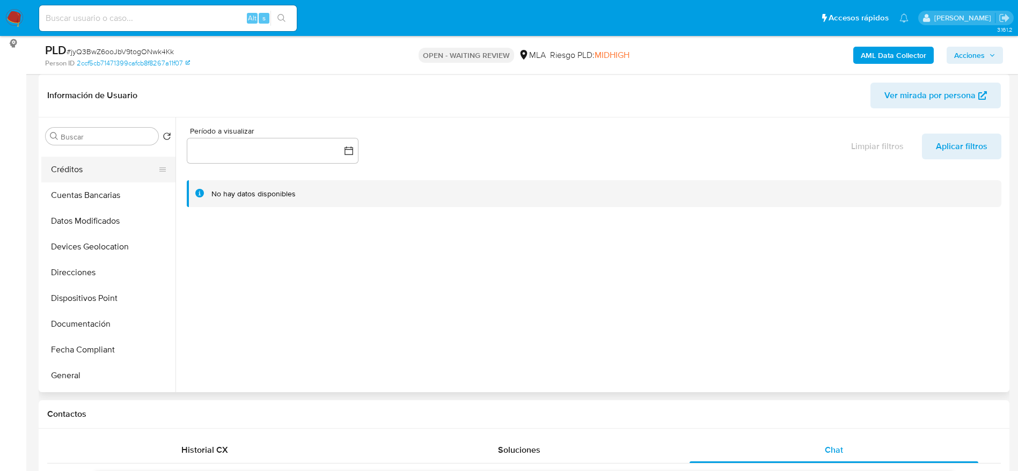
scroll to position [322, 0]
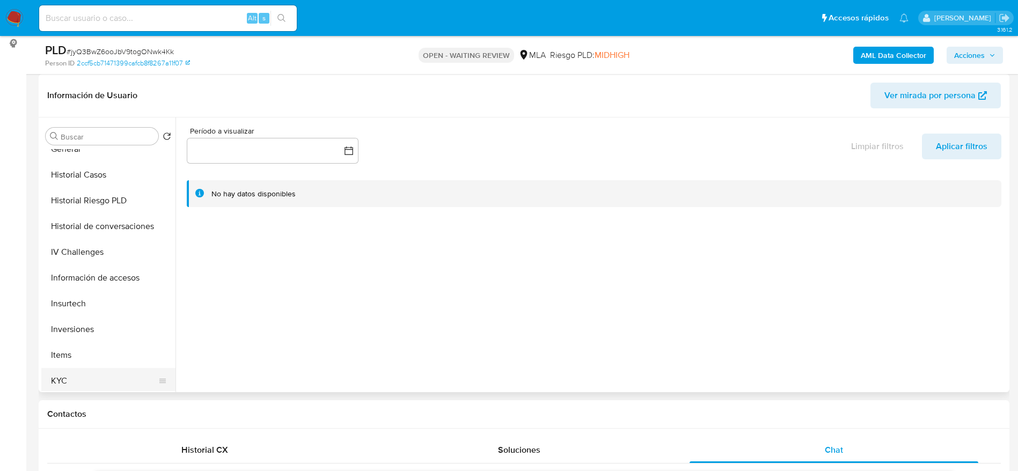
click at [80, 385] on button "KYC" at bounding box center [104, 381] width 126 height 26
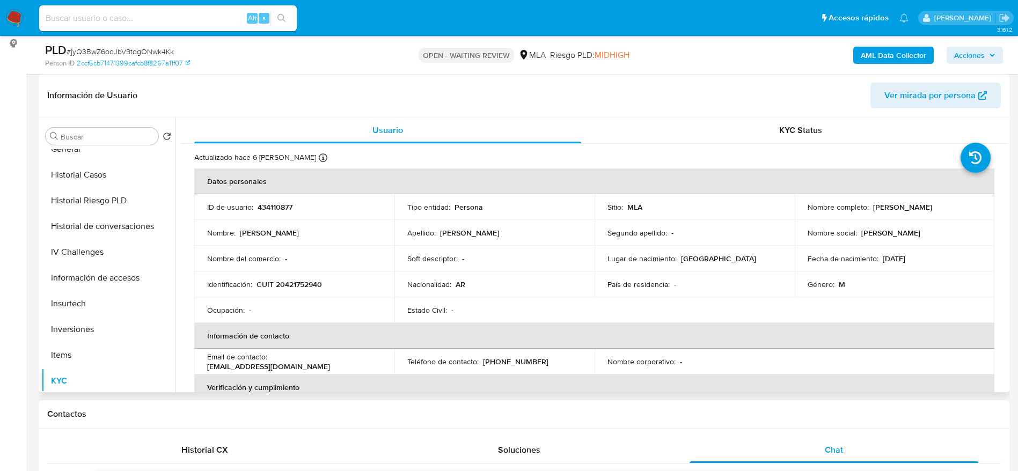
drag, startPoint x: 870, startPoint y: 206, endPoint x: 969, endPoint y: 206, distance: 99.3
click at [969, 206] on div "Nombre completo : [PERSON_NAME]" at bounding box center [895, 207] width 174 height 10
copy p "[PERSON_NAME]"
click at [75, 48] on span "# jyQ3BwZ6ooJbV9togONwk4Kk" at bounding box center [120, 51] width 107 height 11
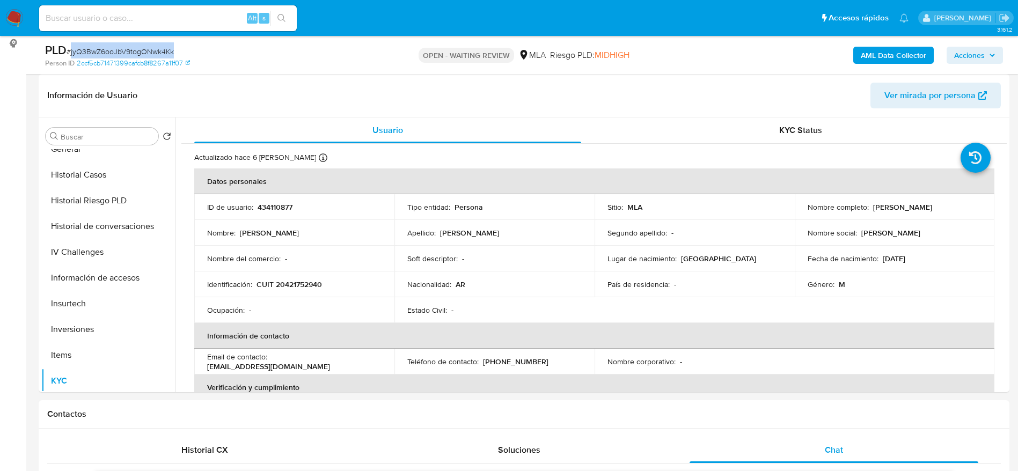
copy span "jyQ3BwZ6ooJbV9togONwk4Kk"
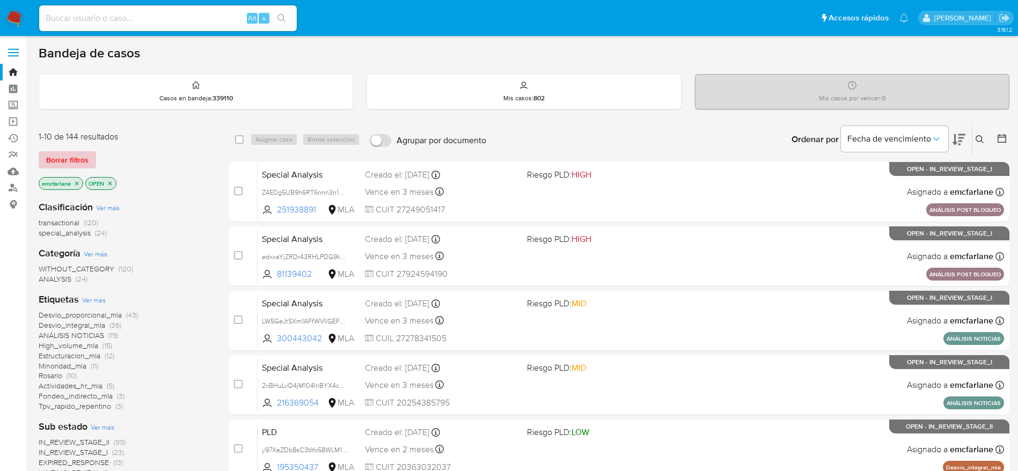
click at [82, 158] on span "Borrar filtros" at bounding box center [67, 159] width 42 height 15
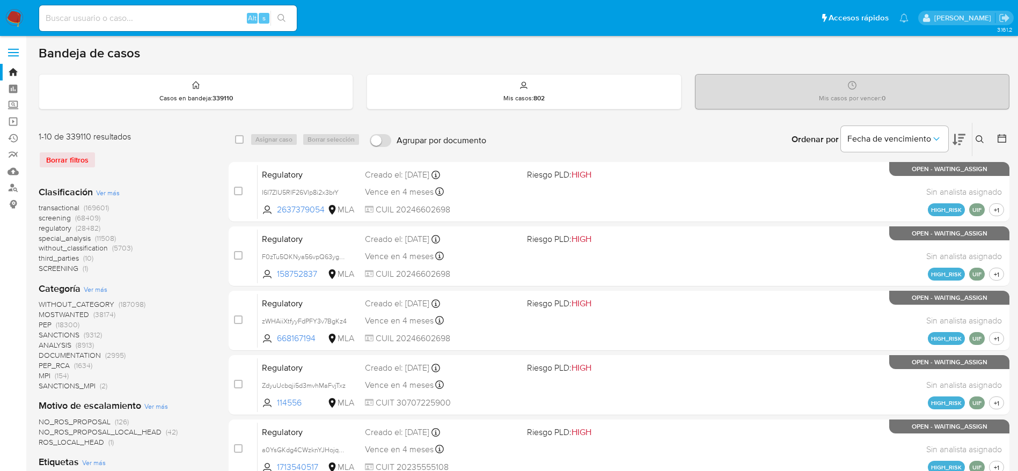
click at [980, 132] on div "Ingrese ID de usuario o caso Buscar Borrar filtros" at bounding box center [981, 139] width 18 height 33
click at [973, 135] on button at bounding box center [981, 139] width 18 height 13
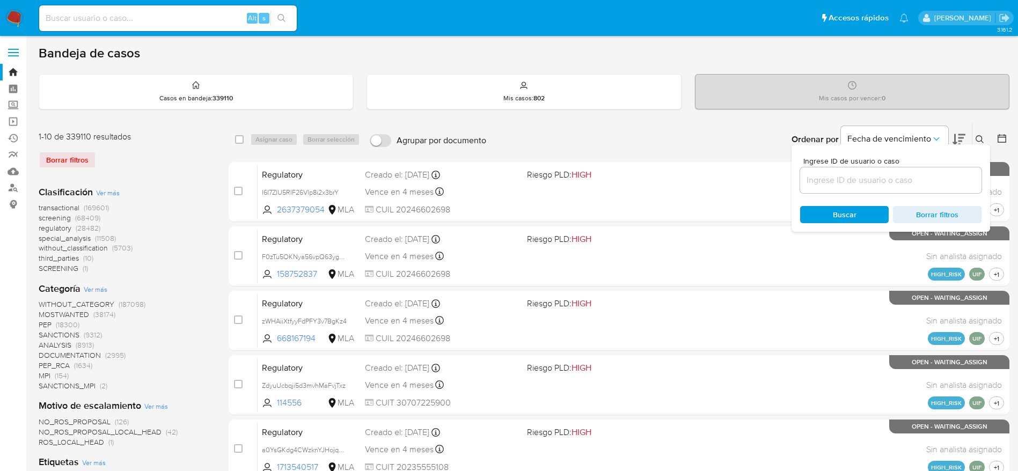
click at [857, 180] on input at bounding box center [890, 180] width 181 height 14
type input "jyQ3BwZ6ooJbV9togONwk4Kk"
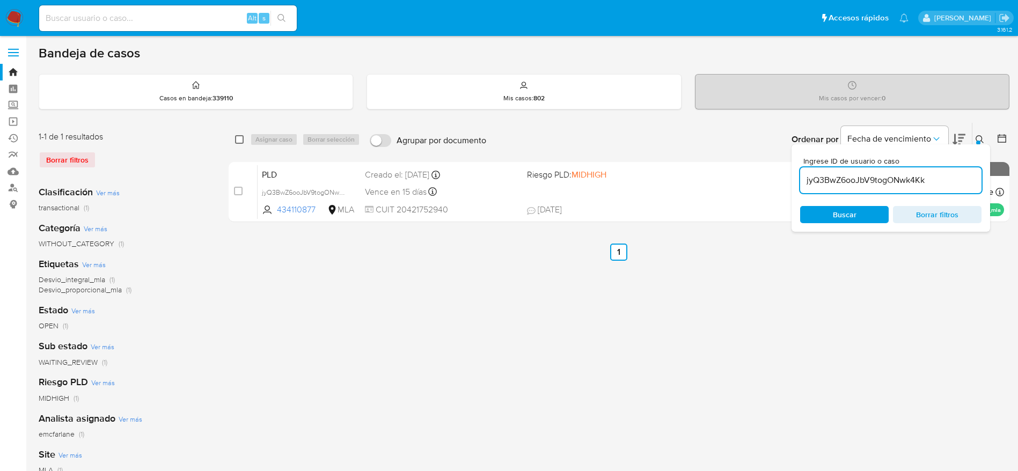
click at [241, 142] on input "checkbox" at bounding box center [239, 139] width 9 height 9
checkbox input "true"
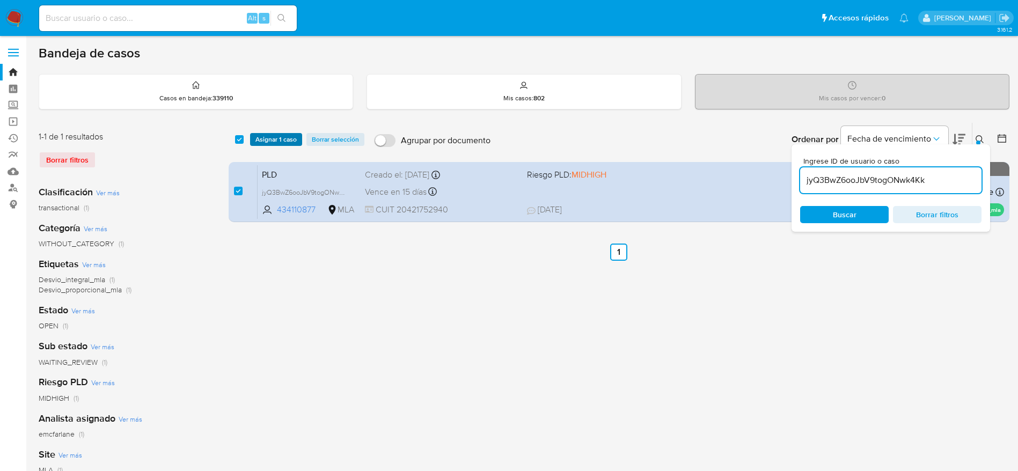
click at [272, 140] on span "Asignar 1 caso" at bounding box center [275, 139] width 41 height 11
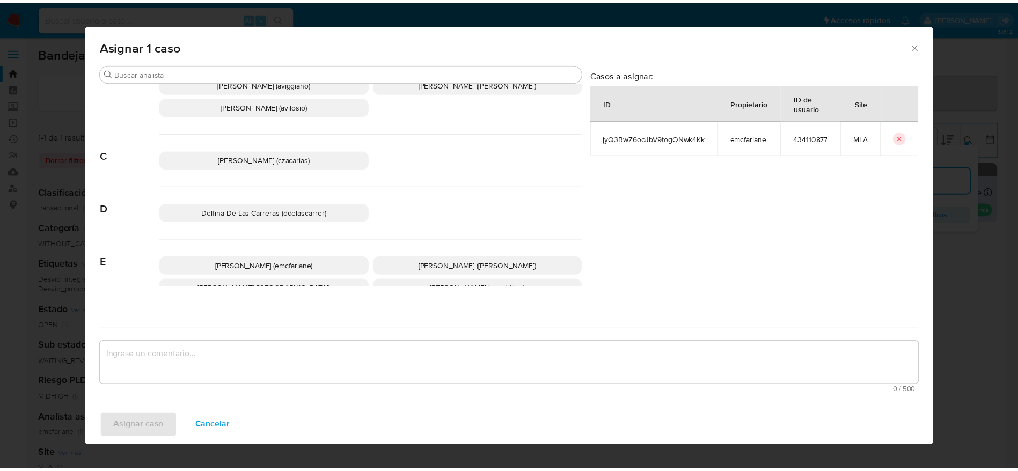
scroll to position [80, 0]
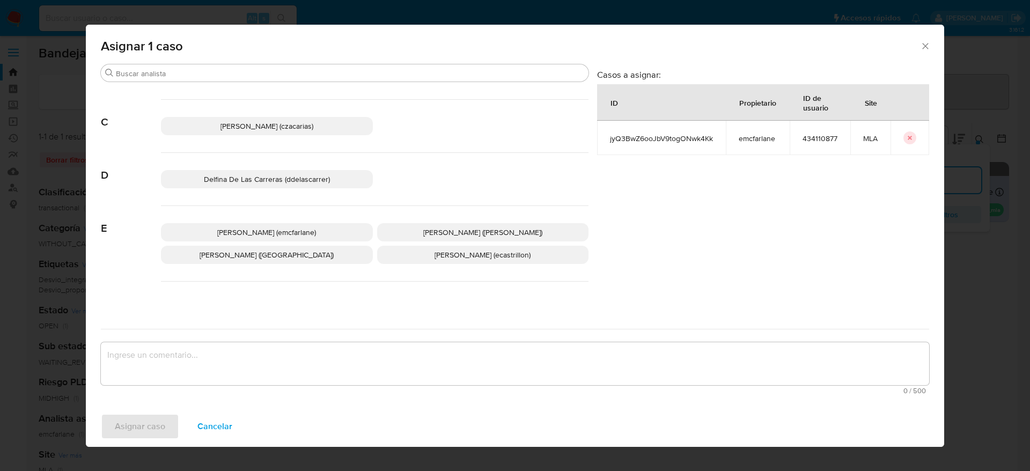
click at [278, 220] on div "Elaine Mc Farlane (emcfarlane) Eliana Guerrero (eliguerrero) Emmanuel Hernan Vi…" at bounding box center [375, 244] width 428 height 76
click at [279, 230] on span "[PERSON_NAME] (emcfarlane)" at bounding box center [266, 232] width 99 height 11
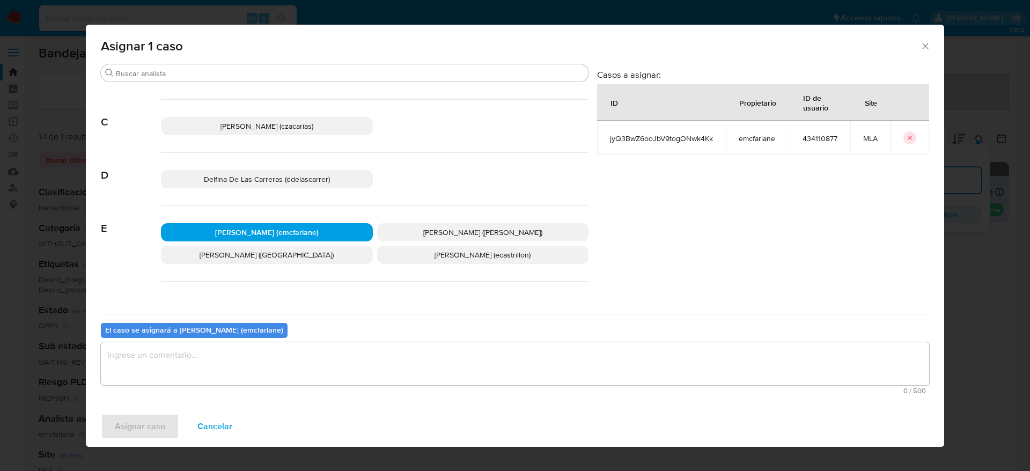
click at [223, 356] on textarea "assign-modal" at bounding box center [515, 363] width 829 height 43
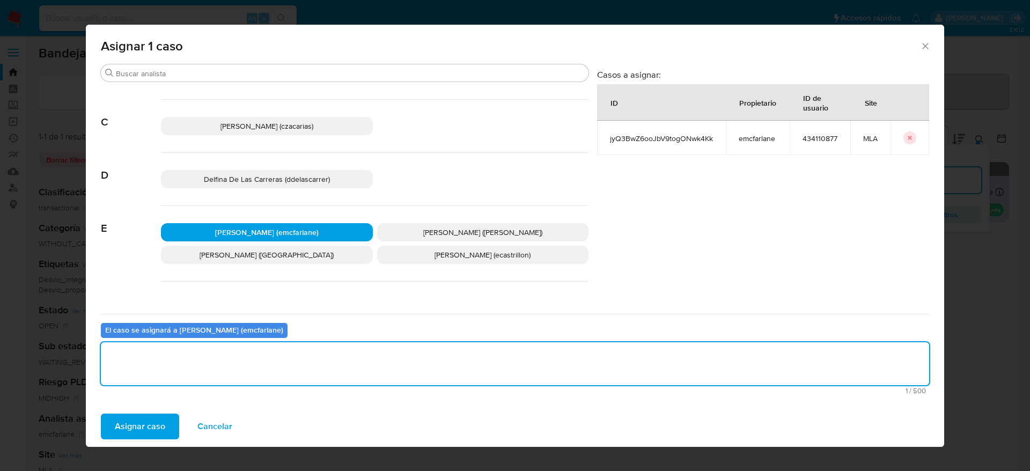
click at [141, 439] on div "Asignar caso Cancelar" at bounding box center [515, 426] width 859 height 41
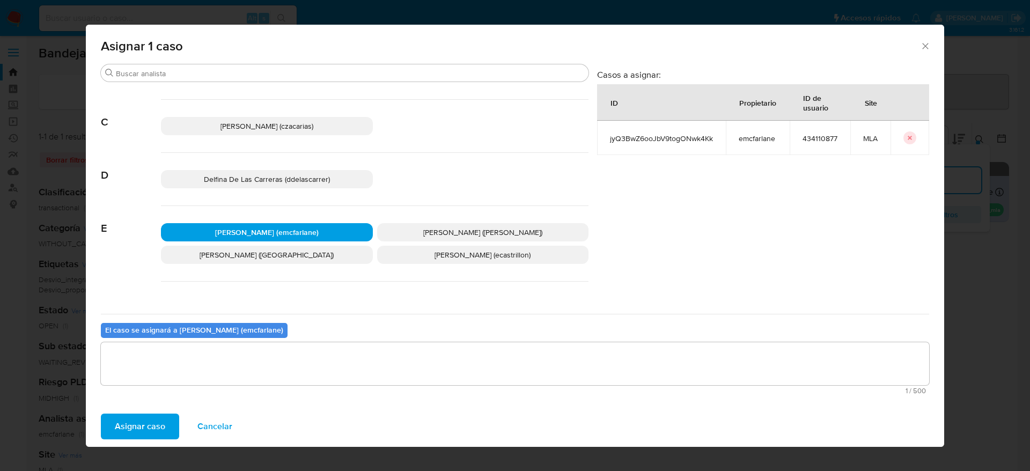
click at [146, 421] on span "Asignar caso" at bounding box center [140, 427] width 50 height 24
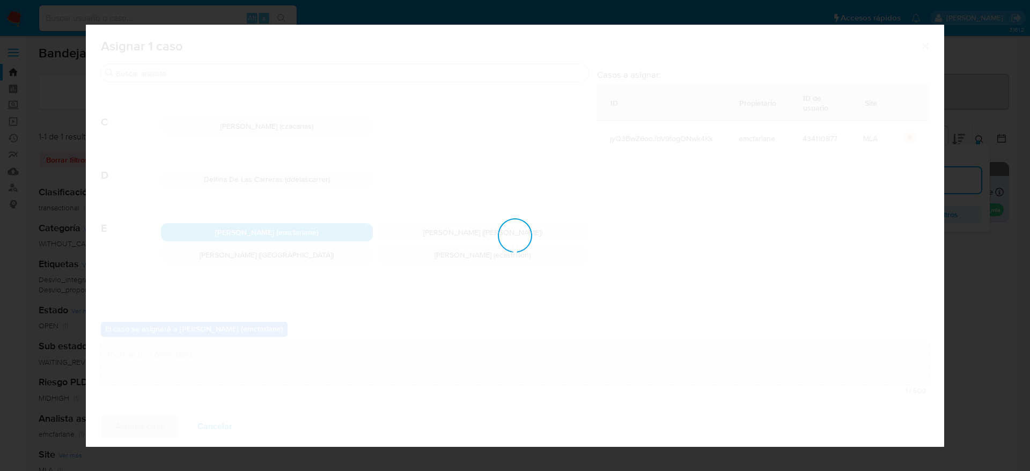
checkbox input "false"
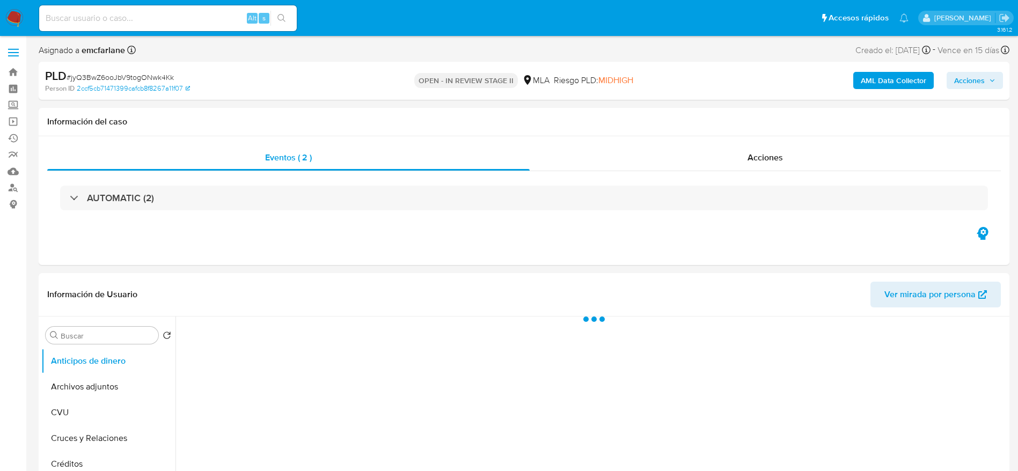
select select "10"
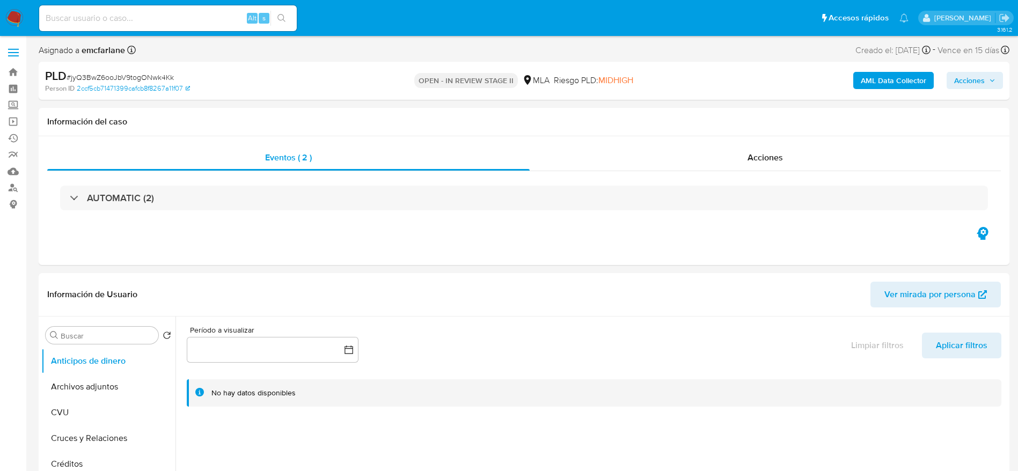
click at [998, 82] on button "Acciones" at bounding box center [975, 80] width 56 height 17
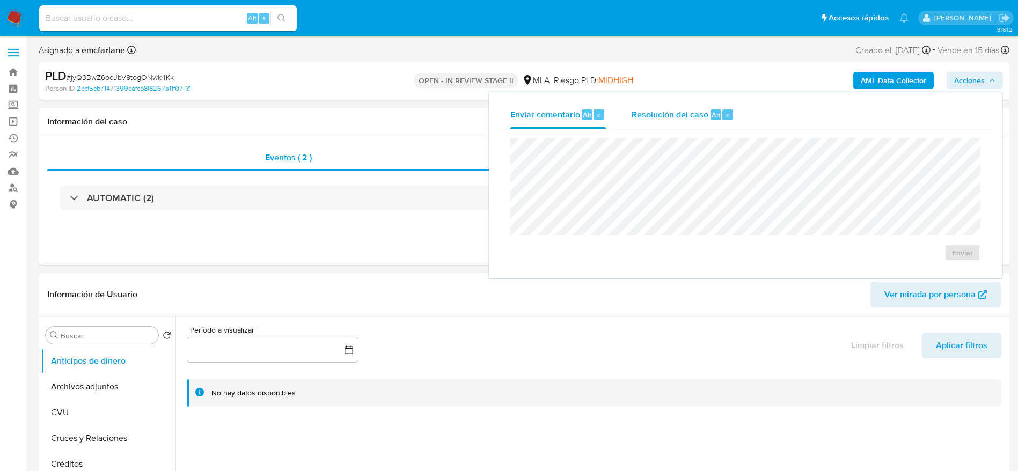
click at [719, 108] on div "Resolución del caso Alt r" at bounding box center [683, 115] width 102 height 28
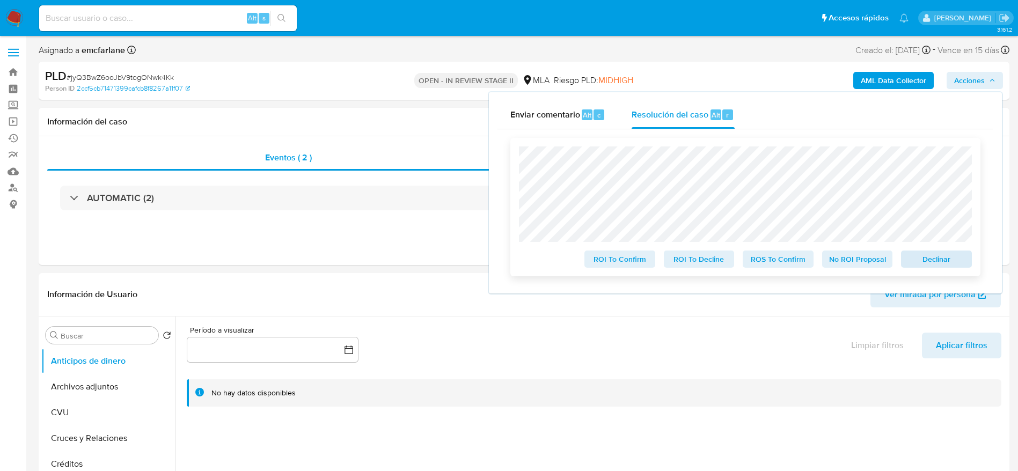
drag, startPoint x: 934, startPoint y: 252, endPoint x: 930, endPoint y: 262, distance: 11.4
click at [934, 254] on div "Declinar" at bounding box center [934, 256] width 75 height 21
click at [930, 264] on span "Declinar" at bounding box center [936, 259] width 56 height 15
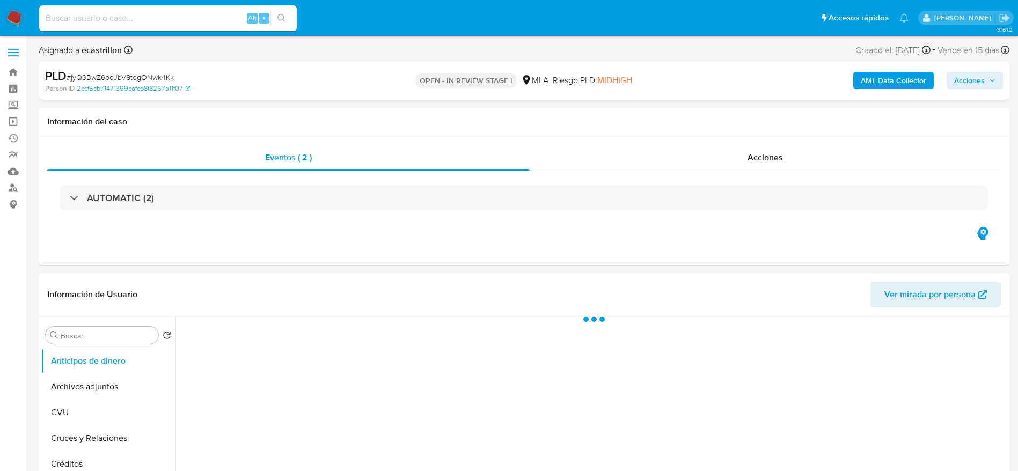
select select "10"
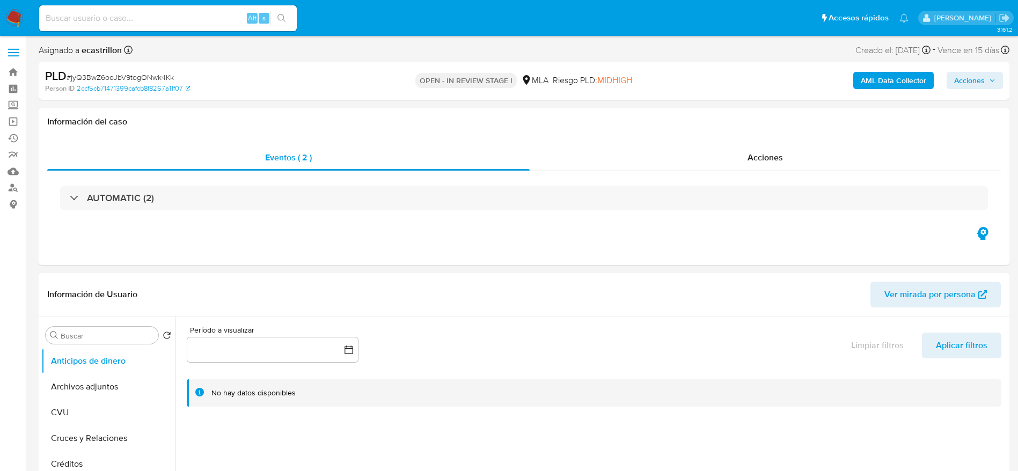
click at [98, 71] on div "PLD # jyQ3BwZ6ooJbV9togONwk4Kk" at bounding box center [203, 76] width 316 height 16
copy span "jyQ3BwZ6ooJbV9togONwk4Kk"
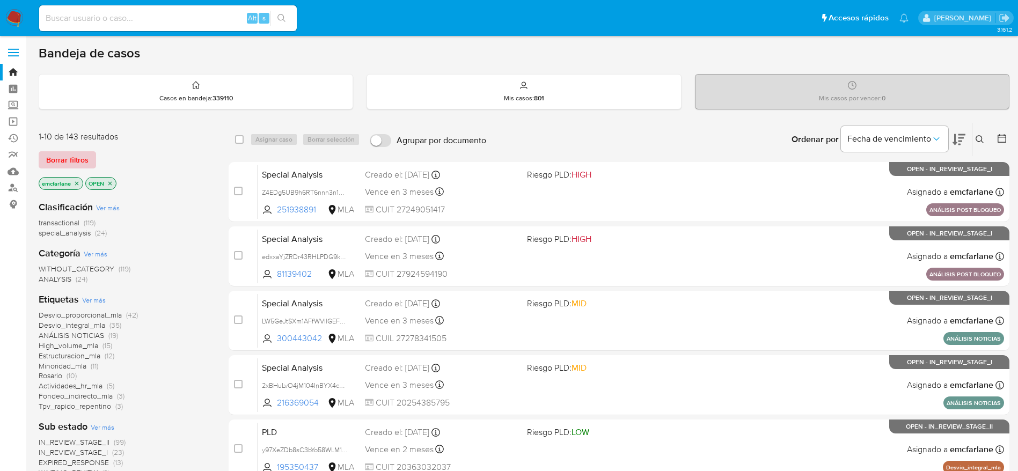
click at [91, 156] on button "Borrar filtros" at bounding box center [67, 159] width 57 height 17
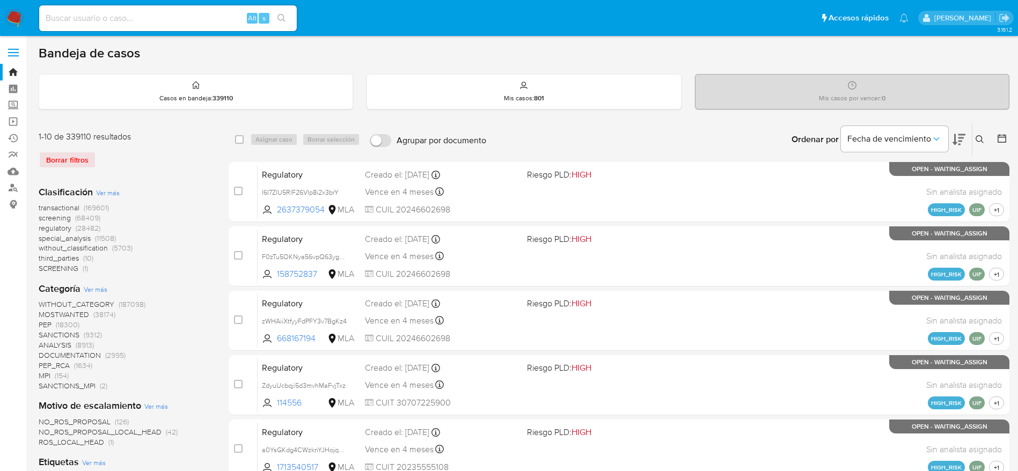
click at [984, 141] on button at bounding box center [981, 139] width 18 height 13
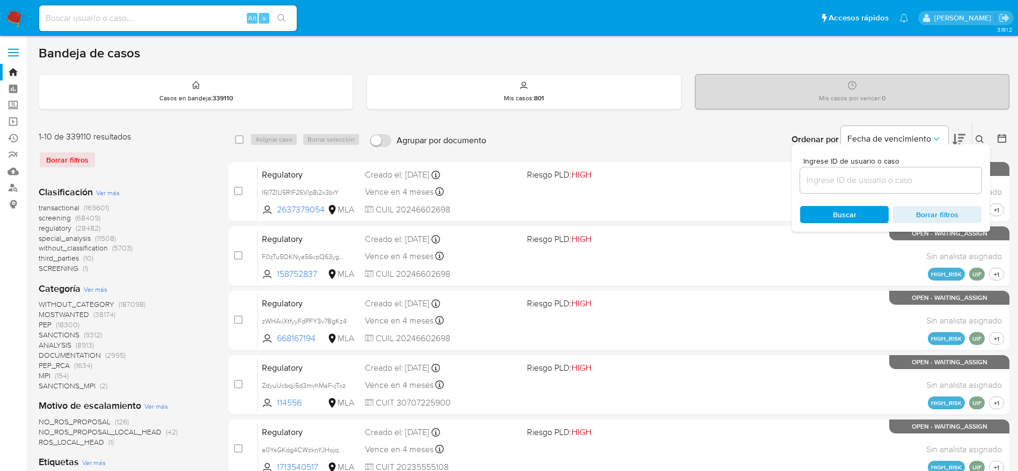
click at [872, 175] on input at bounding box center [890, 180] width 181 height 14
type input "jyQ3BwZ6ooJbV9togONwk4Kk"
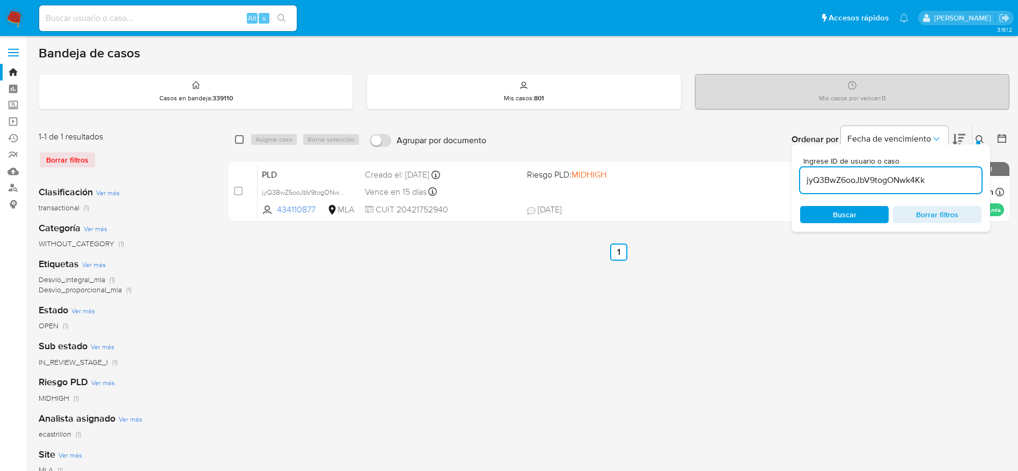
click at [237, 142] on input "checkbox" at bounding box center [239, 139] width 9 height 9
checkbox input "true"
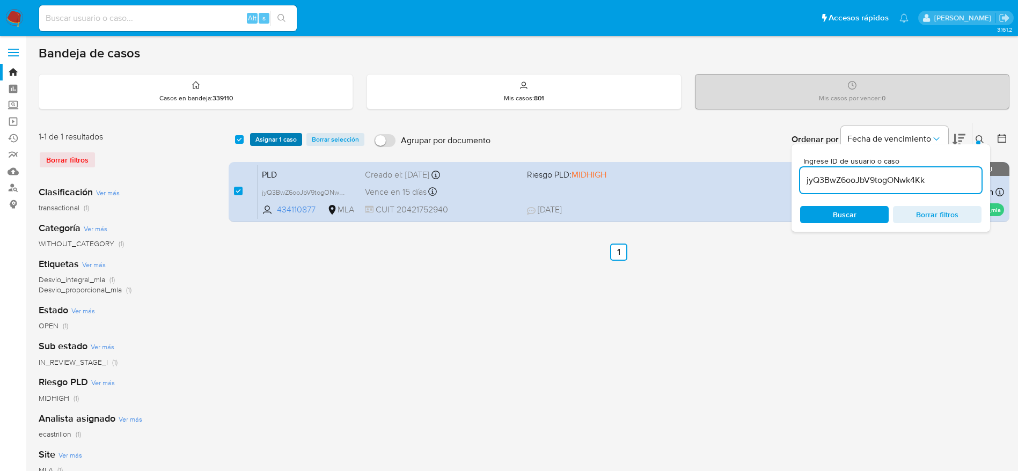
click at [273, 140] on span "Asignar 1 caso" at bounding box center [275, 139] width 41 height 11
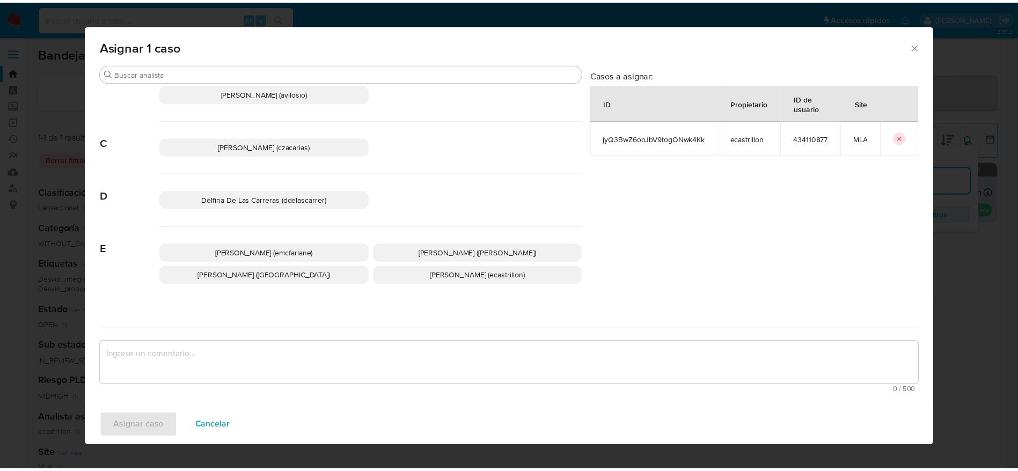
scroll to position [80, 0]
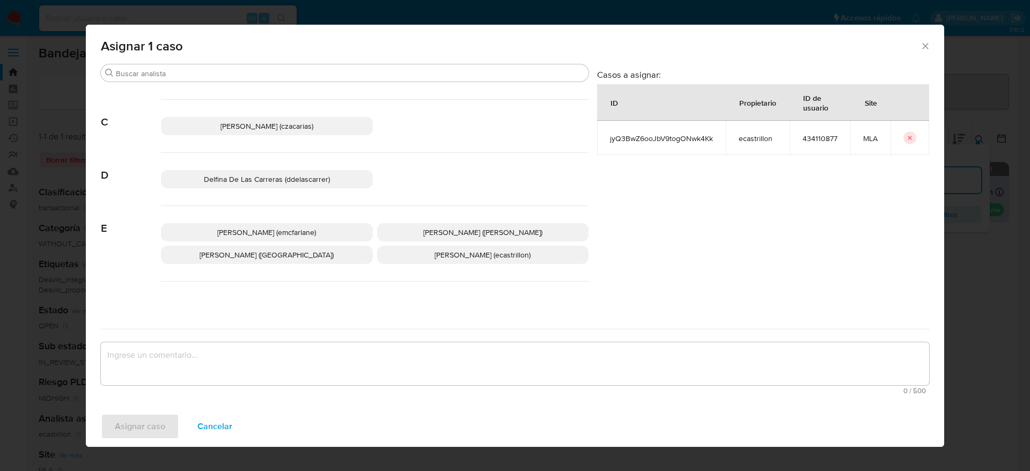
click at [276, 231] on span "[PERSON_NAME] (emcfarlane)" at bounding box center [266, 232] width 99 height 11
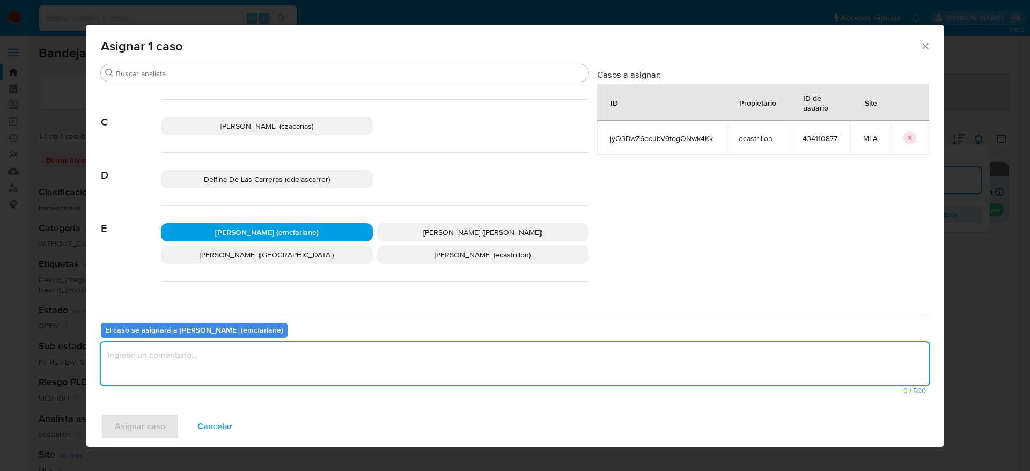
click at [259, 366] on textarea "assign-modal" at bounding box center [515, 363] width 829 height 43
click at [153, 429] on span "Asignar caso" at bounding box center [140, 427] width 50 height 24
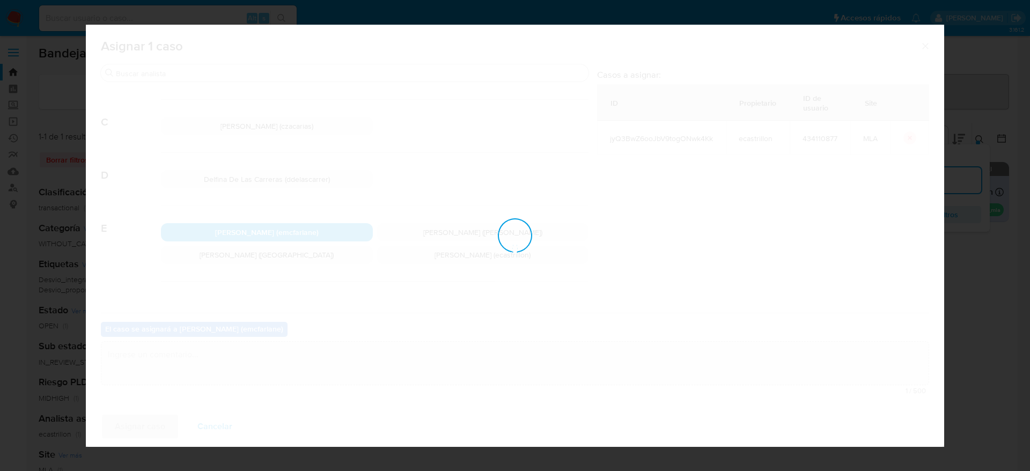
checkbox input "false"
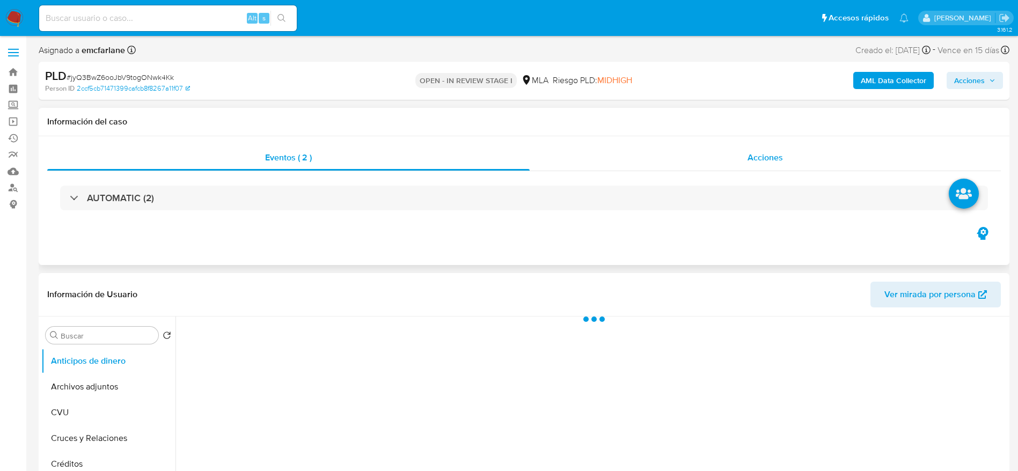
select select "10"
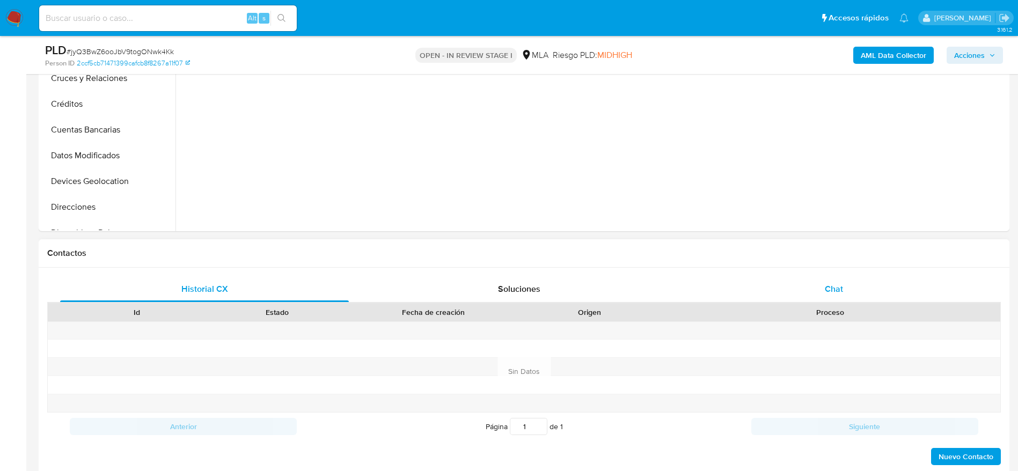
click at [844, 280] on div "Chat" at bounding box center [834, 289] width 289 height 26
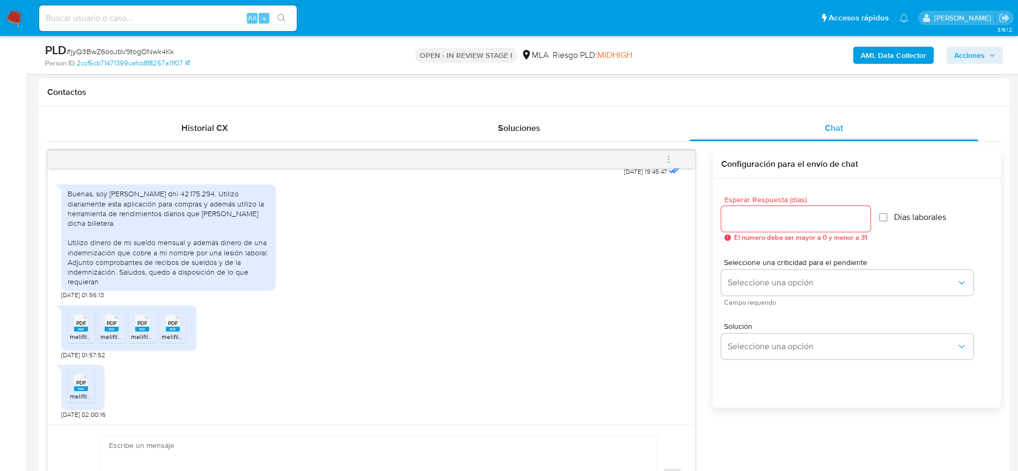
scroll to position [644, 0]
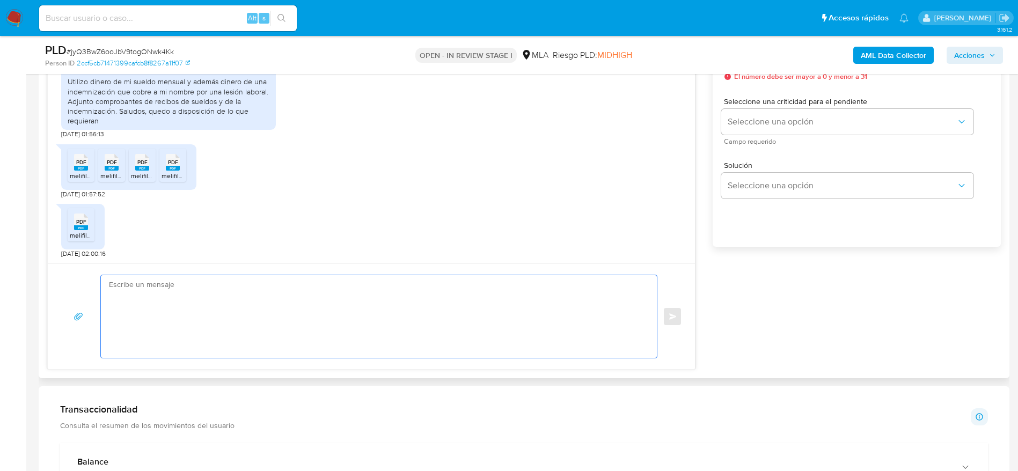
drag, startPoint x: 218, startPoint y: 325, endPoint x: 230, endPoint y: 319, distance: 12.7
click at [225, 320] on textarea at bounding box center [376, 316] width 534 height 83
paste textarea "Hola Enzo Julian Lizarraga, Muchas gracias por tu respuesta. En función de las …"
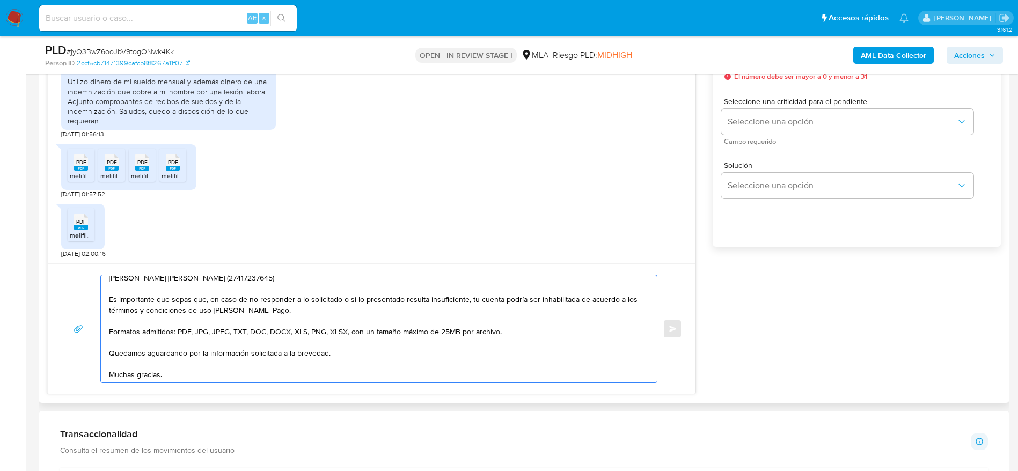
scroll to position [45, 0]
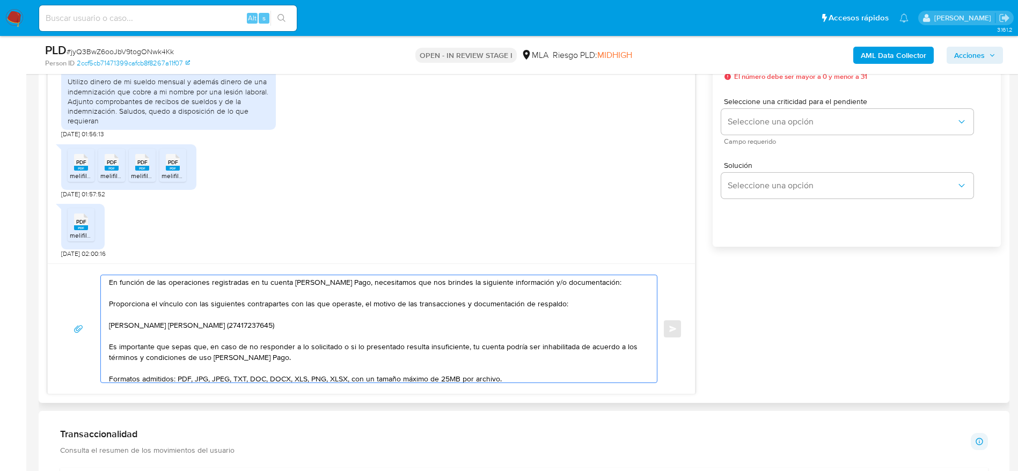
click at [324, 336] on textarea "Hola Enzo Julian Lizarraga, Muchas gracias por tu respuesta. En función de las …" at bounding box center [376, 328] width 534 height 107
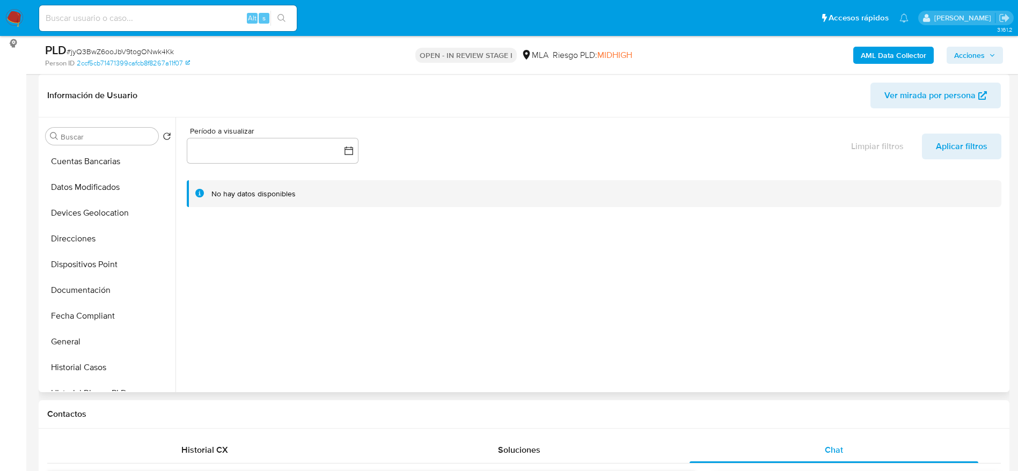
scroll to position [322, 0]
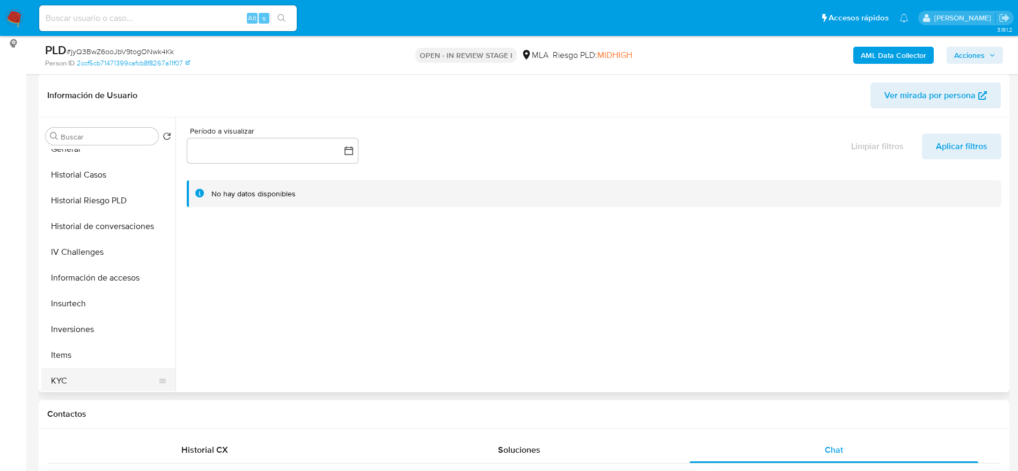
type textarea "Hola Enzo Julian Lizarraga, Muchas gracias por tu respuesta. En función de las …"
click at [71, 377] on button "KYC" at bounding box center [104, 381] width 126 height 26
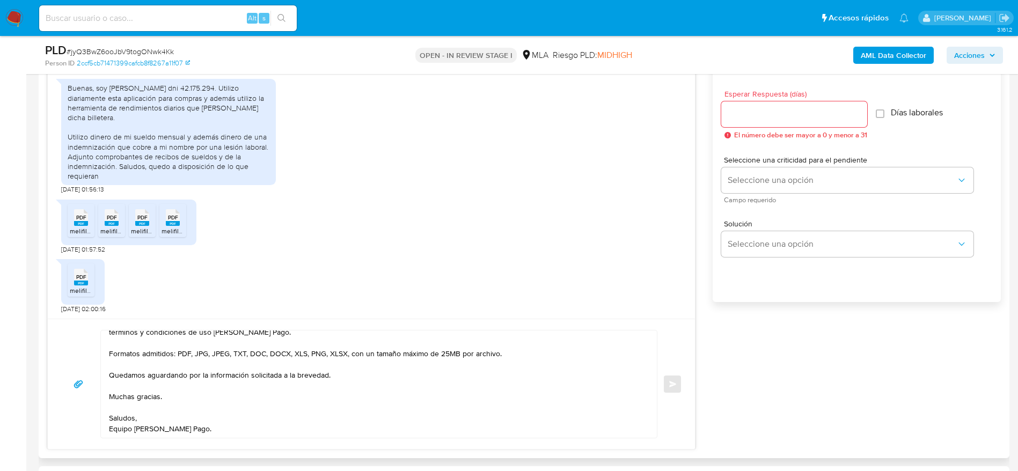
scroll to position [563, 0]
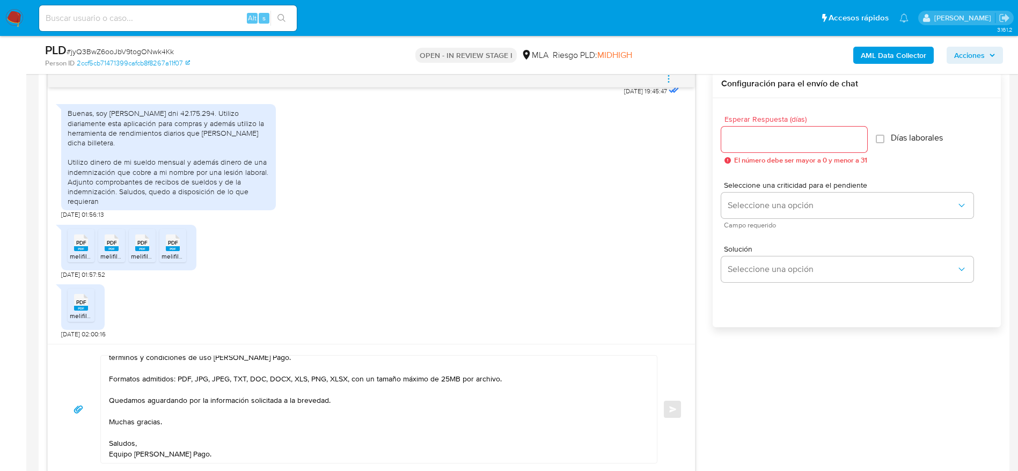
click at [751, 138] on input "Esperar Respuesta (días)" at bounding box center [794, 140] width 146 height 14
type input "1"
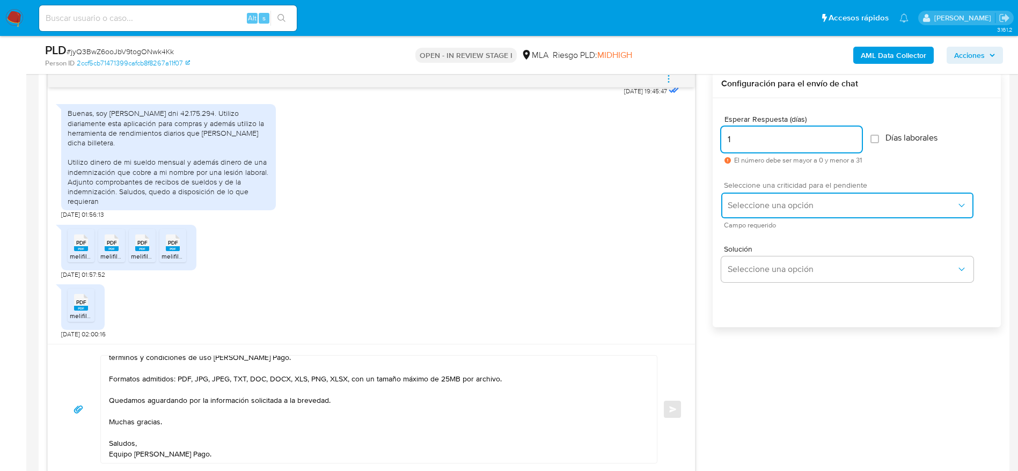
click at [757, 207] on span "Seleccione una opción" at bounding box center [842, 205] width 229 height 11
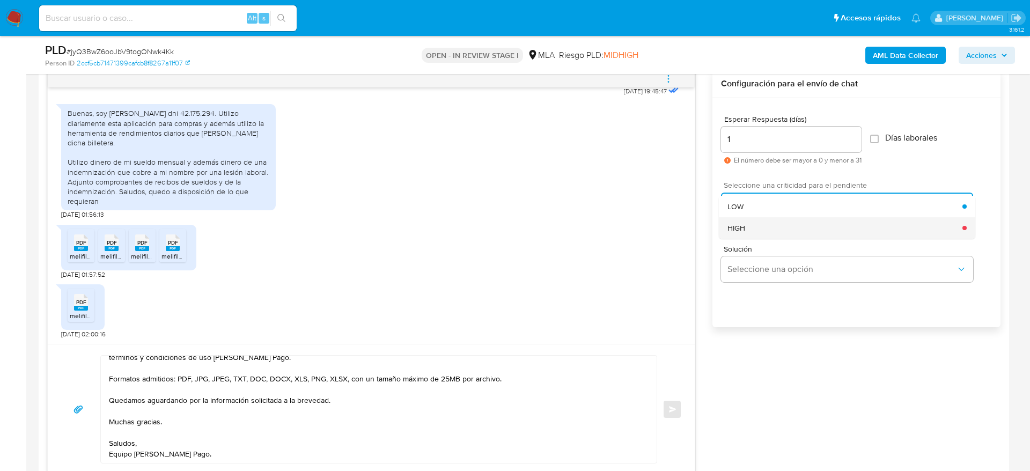
click at [757, 230] on div "HIGH" at bounding box center [845, 227] width 235 height 21
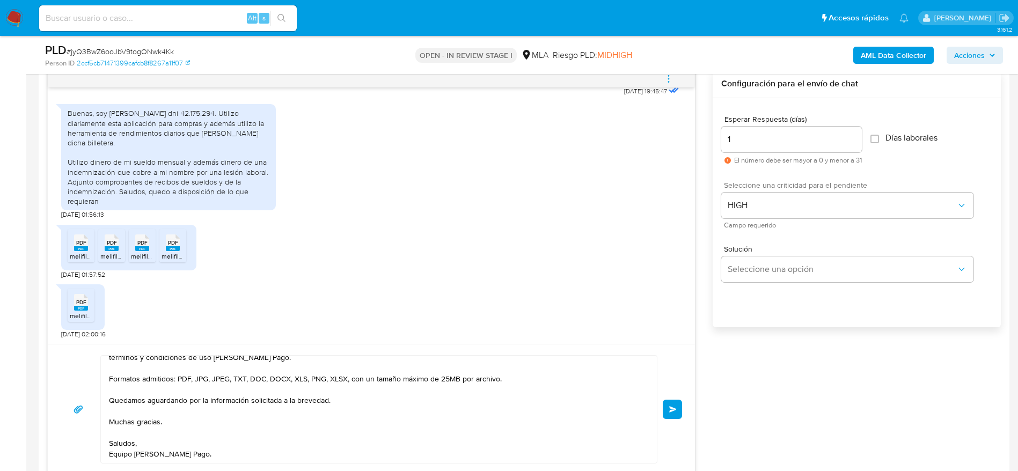
click at [669, 413] on button "Enviar" at bounding box center [672, 409] width 19 height 19
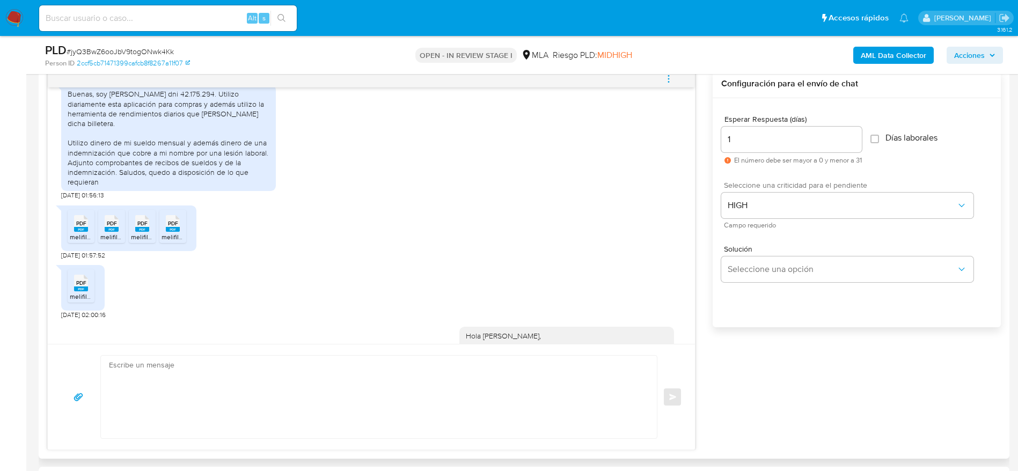
scroll to position [915, 0]
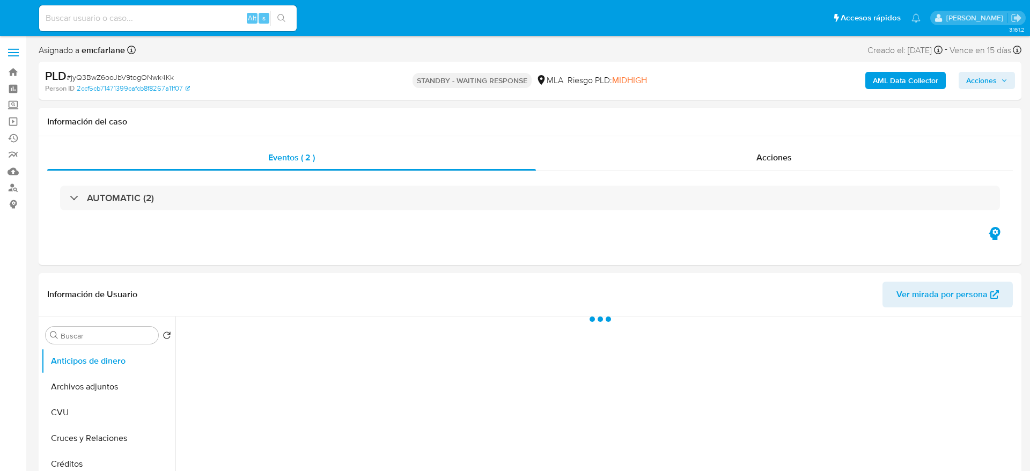
select select "10"
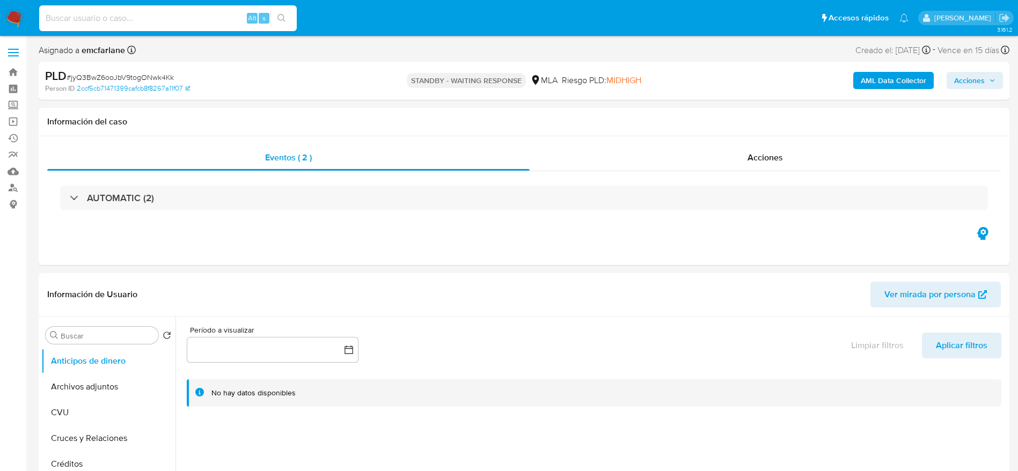
click at [152, 17] on input at bounding box center [168, 18] width 258 height 14
paste input "ARkew3WNHaigiBznnQtFcdtp"
type input "ARkew3WNHaigiBznnQtFcdtp"
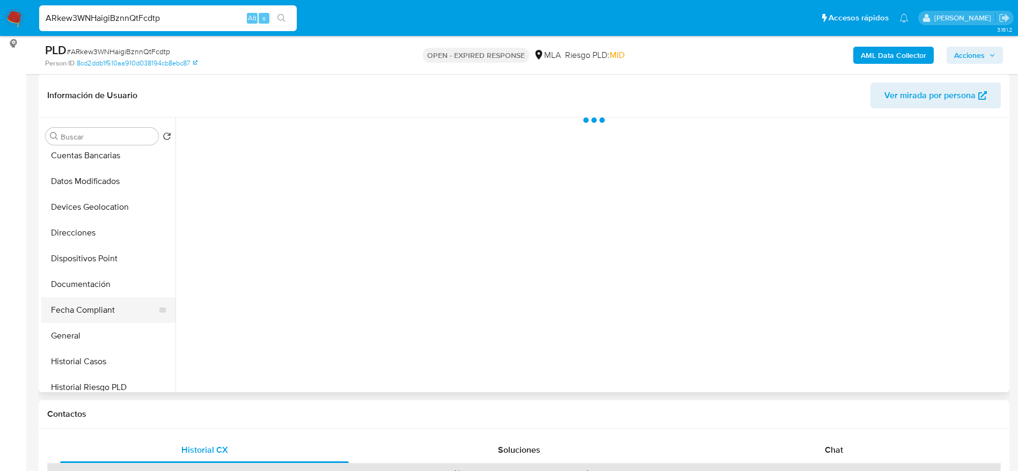
scroll to position [161, 0]
select select "10"
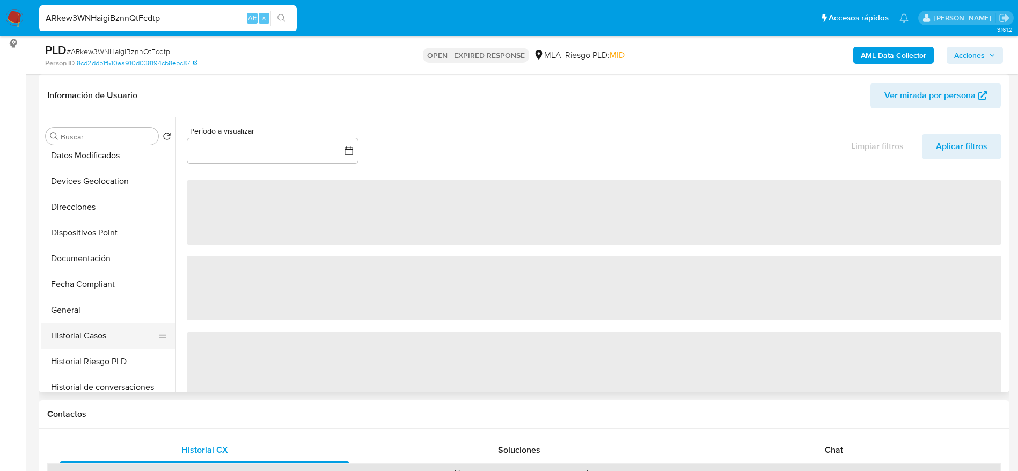
click at [98, 326] on button "Historial Casos" at bounding box center [104, 336] width 126 height 26
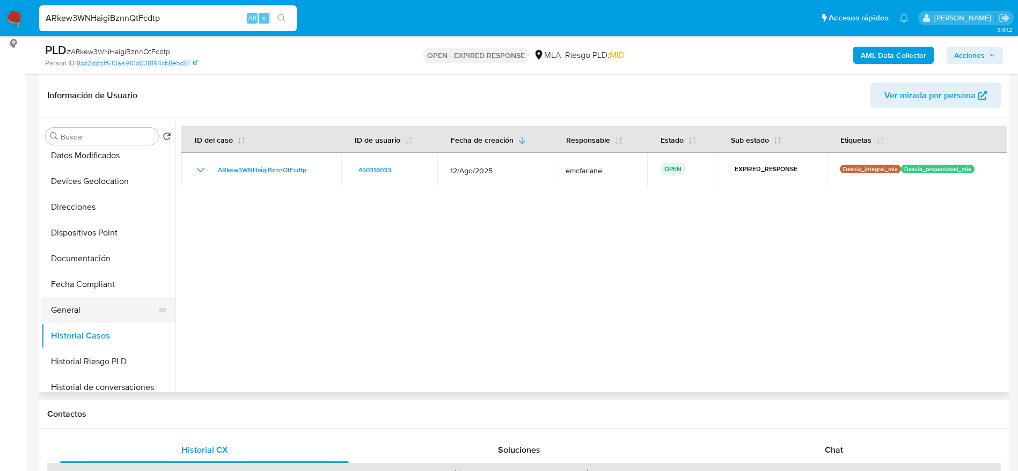
click at [89, 307] on button "General" at bounding box center [104, 310] width 126 height 26
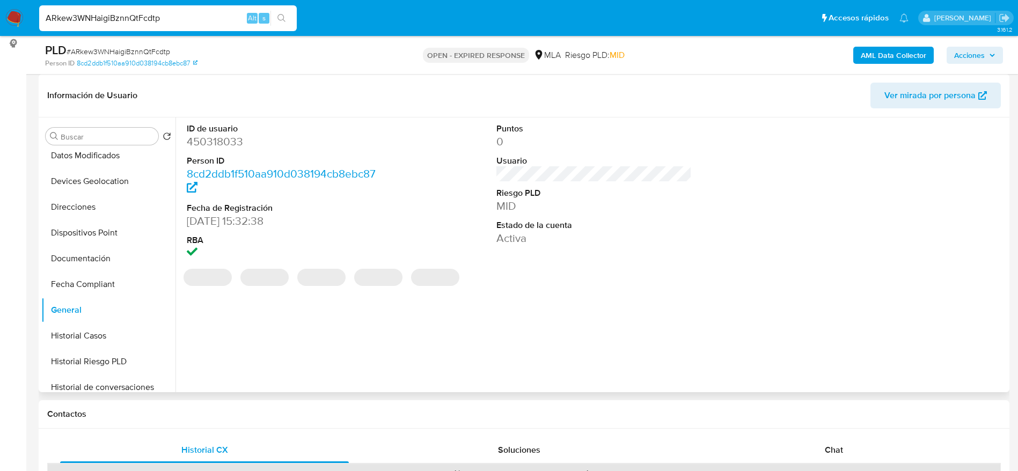
click at [219, 136] on dd "450318033" at bounding box center [285, 141] width 196 height 15
copy dd "450318033"
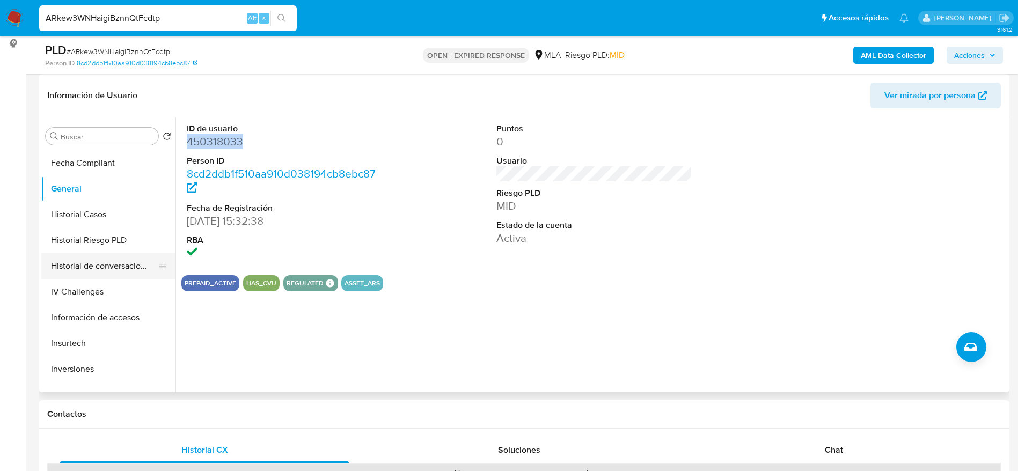
scroll to position [322, 0]
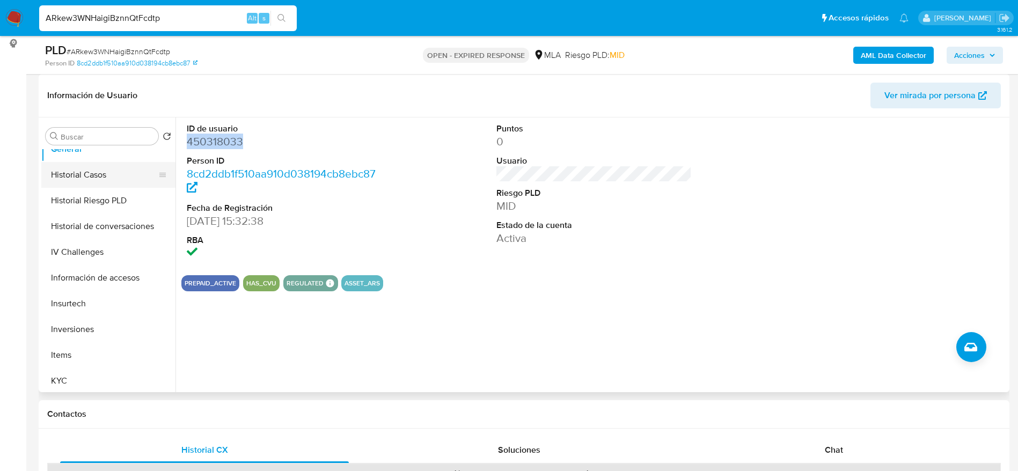
click at [87, 174] on button "Historial Casos" at bounding box center [104, 175] width 126 height 26
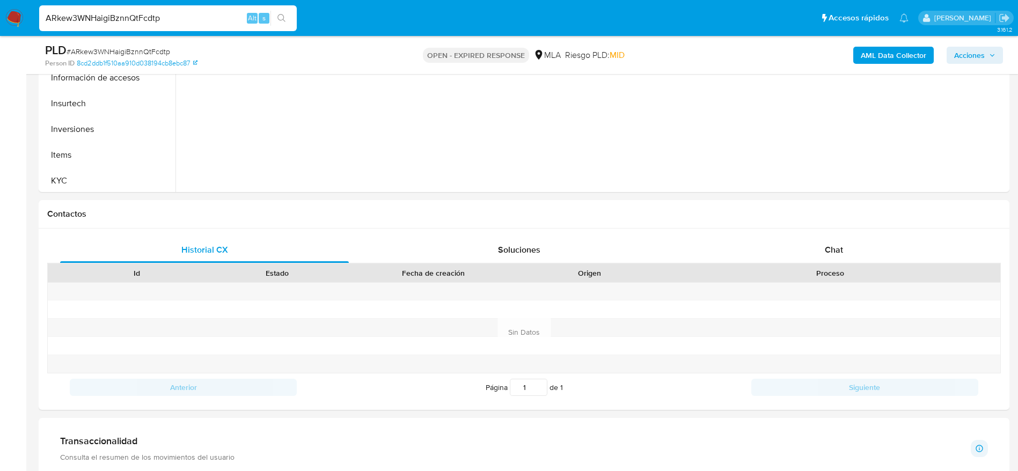
scroll to position [483, 0]
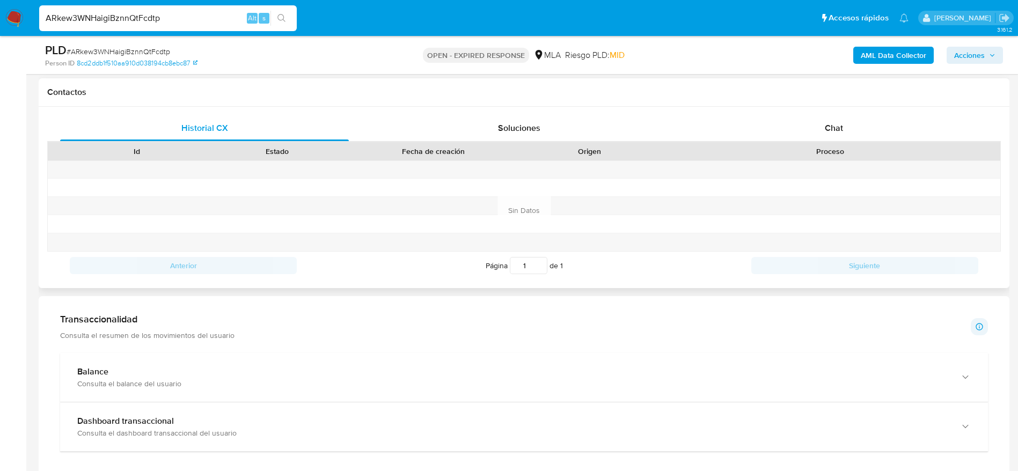
click at [805, 133] on div "Chat" at bounding box center [834, 128] width 289 height 26
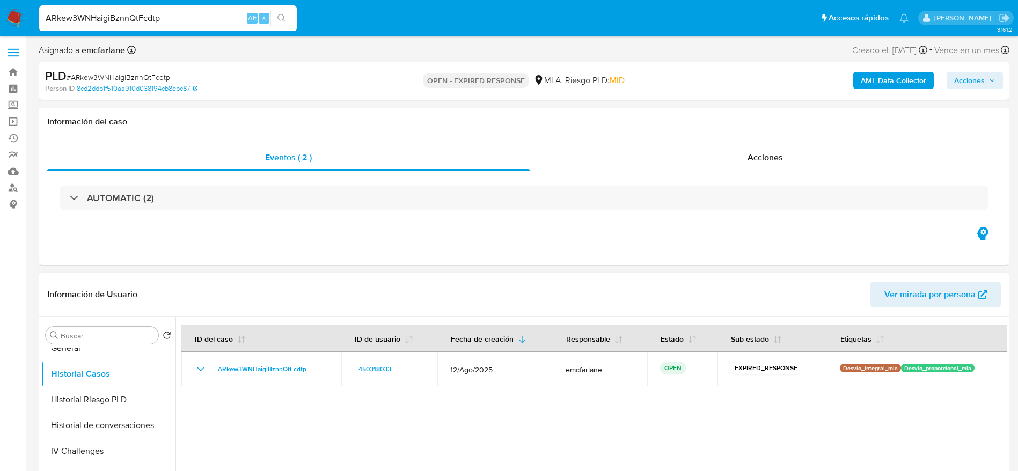
scroll to position [161, 0]
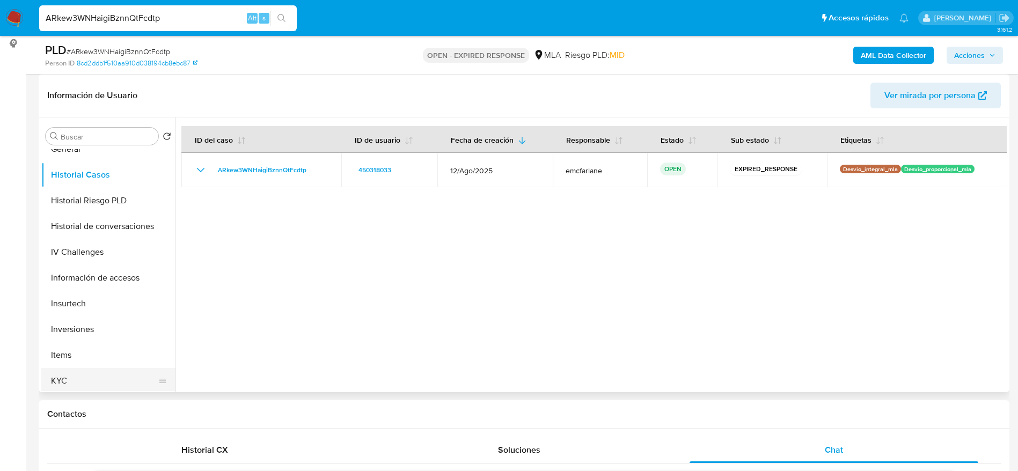
click at [79, 372] on button "KYC" at bounding box center [104, 381] width 126 height 26
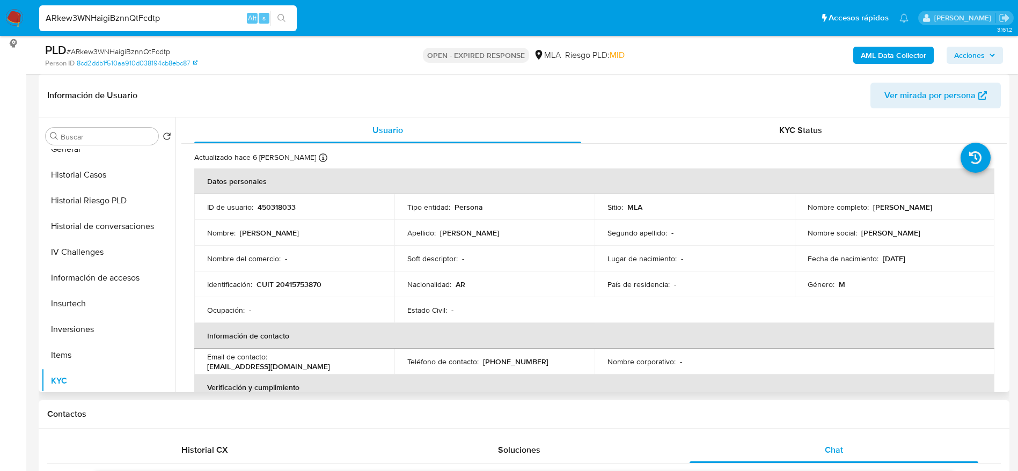
drag, startPoint x: 872, startPoint y: 208, endPoint x: 929, endPoint y: 217, distance: 57.7
click at [929, 217] on td "Nombre completo : Cristian Arold" at bounding box center [895, 207] width 200 height 26
click at [927, 216] on td "Nombre completo : Cristian Arold" at bounding box center [895, 207] width 200 height 26
drag, startPoint x: 867, startPoint y: 206, endPoint x: 934, endPoint y: 215, distance: 67.7
click at [934, 215] on td "Nombre completo : Cristian Arold" at bounding box center [895, 207] width 200 height 26
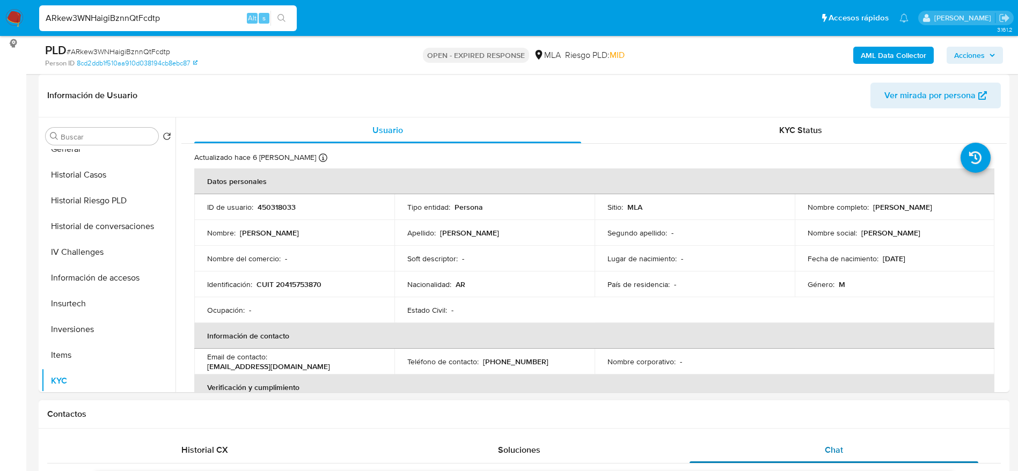
copy div "Cristian Arold"
click at [93, 48] on span "# ARkew3WNHaigiBznnQtFcdtp" at bounding box center [119, 51] width 104 height 11
copy span "ARkew3WNHaigiBznnQtFcdtp"
drag, startPoint x: 13, startPoint y: 14, endPoint x: 20, endPoint y: 15, distance: 6.5
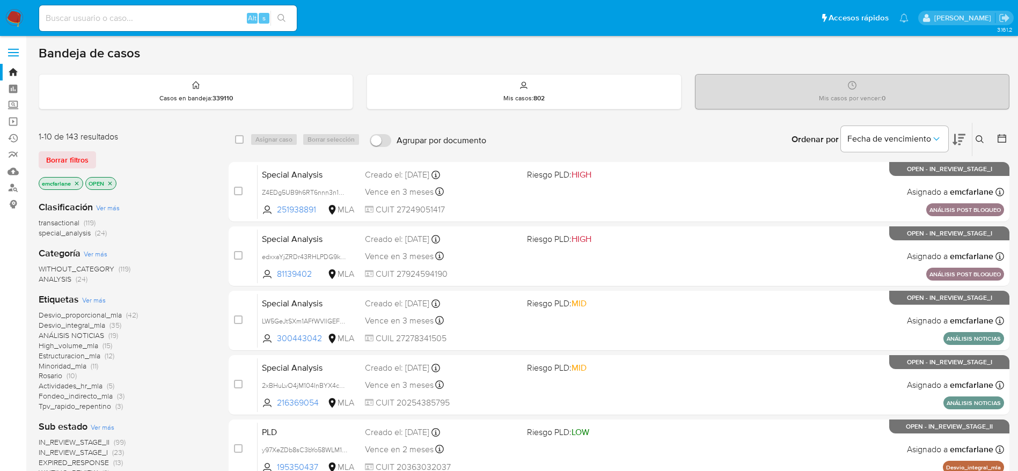
click at [163, 17] on input at bounding box center [168, 18] width 258 height 14
paste input "iebQdnPGWkeoePn0reeWG9Ng"
type input "iebQdnPGWkeoePn0reeWG9Ng"
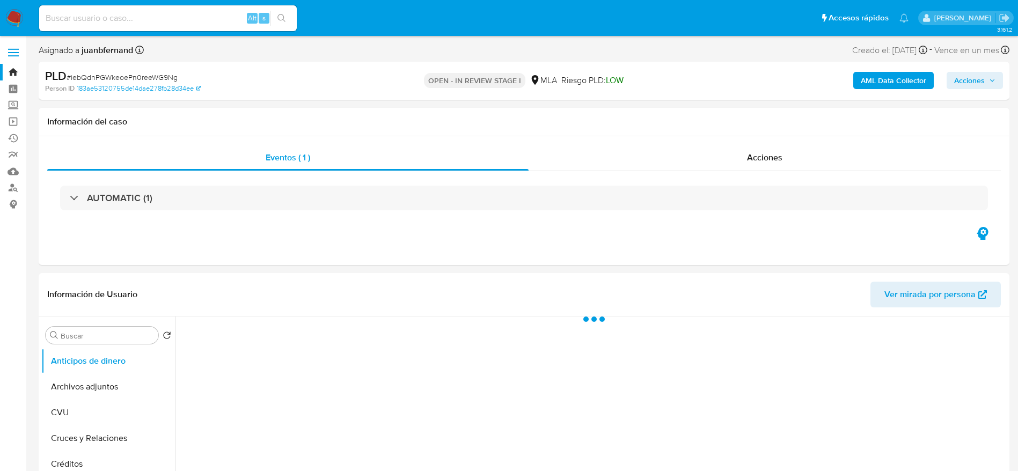
select select "10"
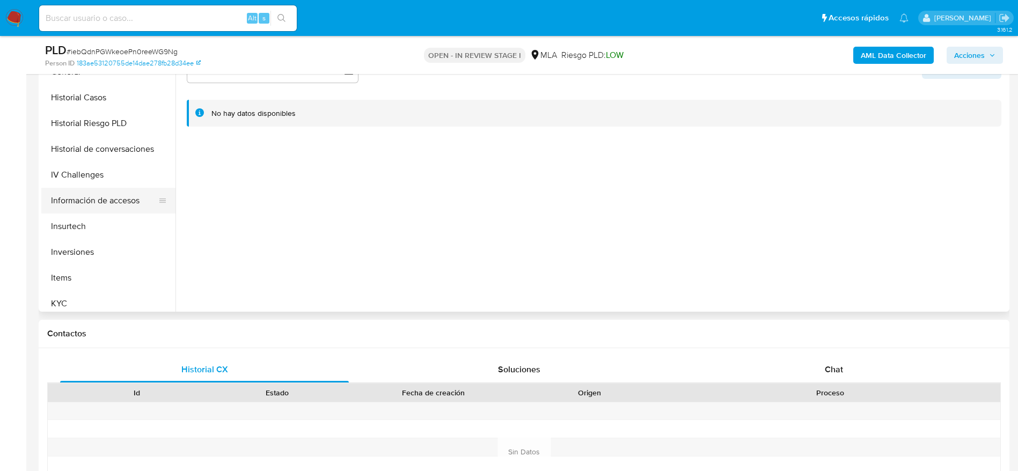
scroll to position [322, 0]
click at [93, 157] on button "Historial de conversaciones" at bounding box center [104, 146] width 126 height 26
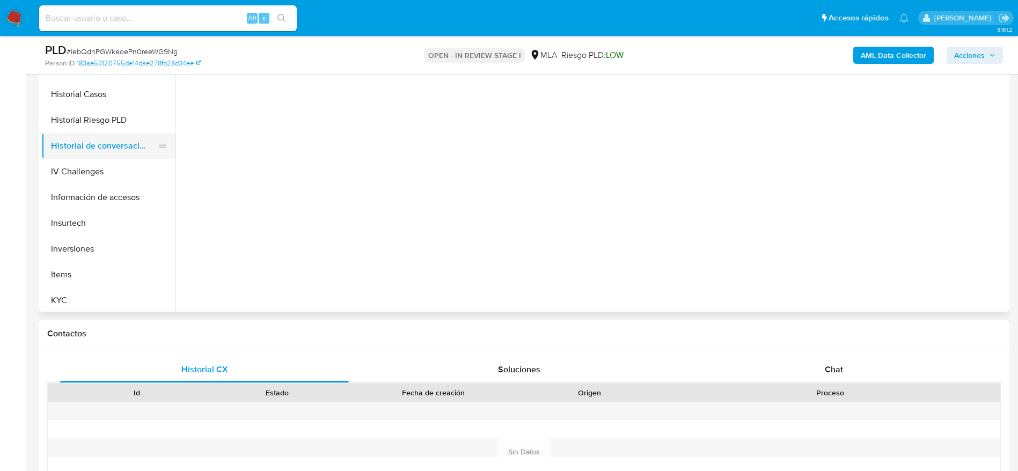
drag, startPoint x: 97, startPoint y: 146, endPoint x: 426, endPoint y: 237, distance: 341.1
click at [97, 147] on button "Historial de conversaciones" at bounding box center [104, 146] width 126 height 26
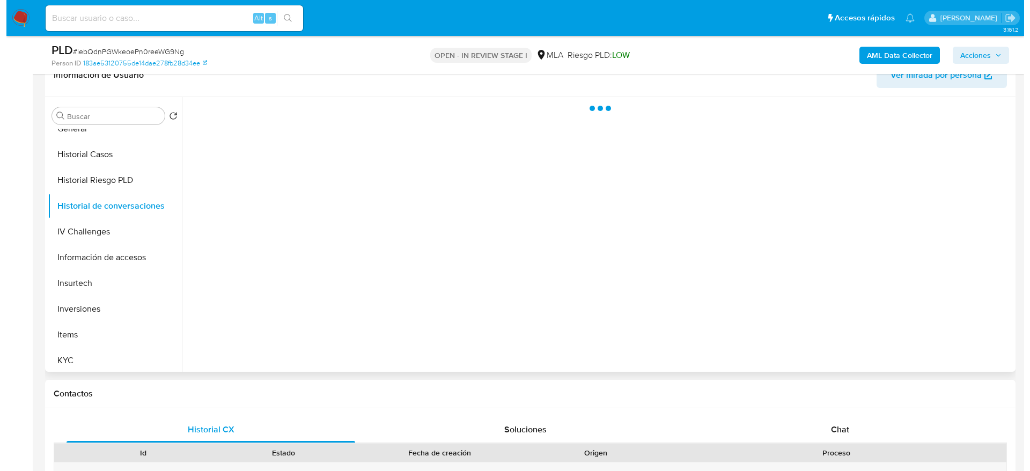
scroll to position [80, 0]
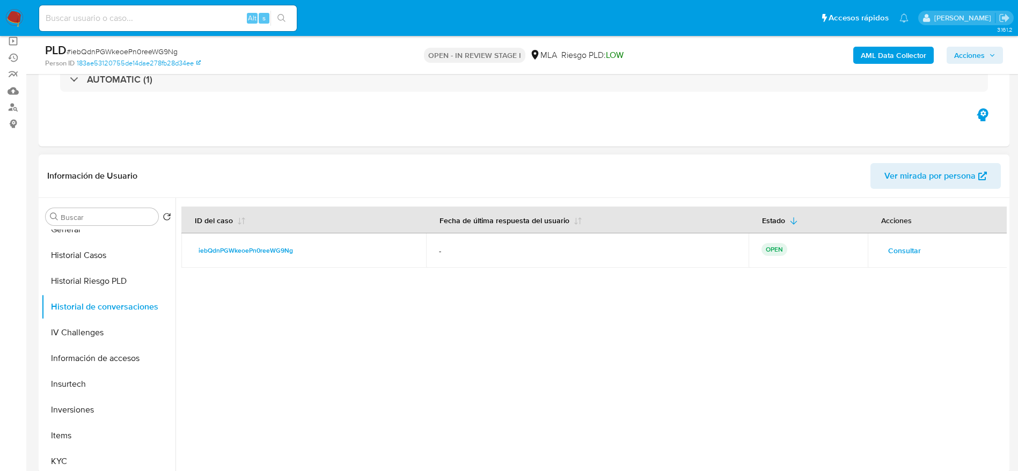
click at [908, 243] on span "Consultar" at bounding box center [904, 250] width 33 height 15
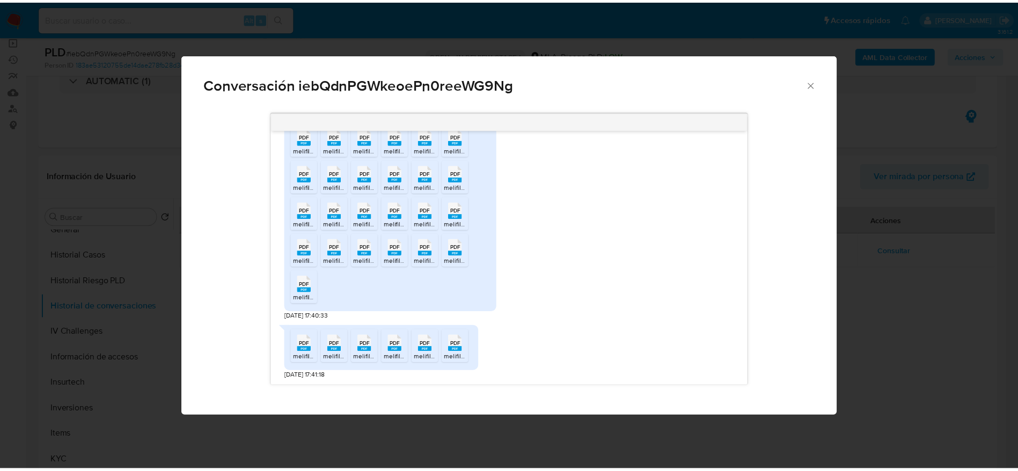
scroll to position [4861, 0]
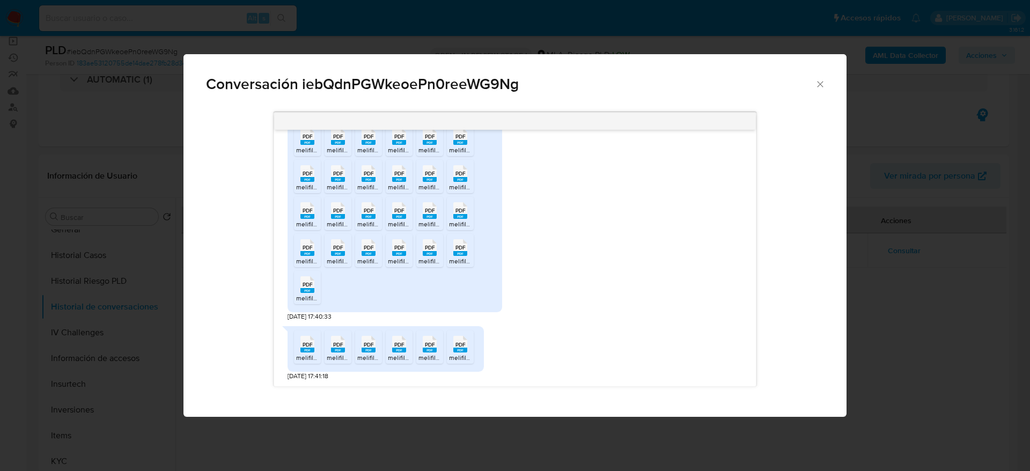
click at [365, 253] on rect "Comunicación" at bounding box center [369, 253] width 14 height 5
click at [390, 256] on div "PDF PDF" at bounding box center [399, 246] width 23 height 21
click at [442, 253] on li "PDF PDF melifile2936380746336037884.pdf" at bounding box center [429, 250] width 27 height 33
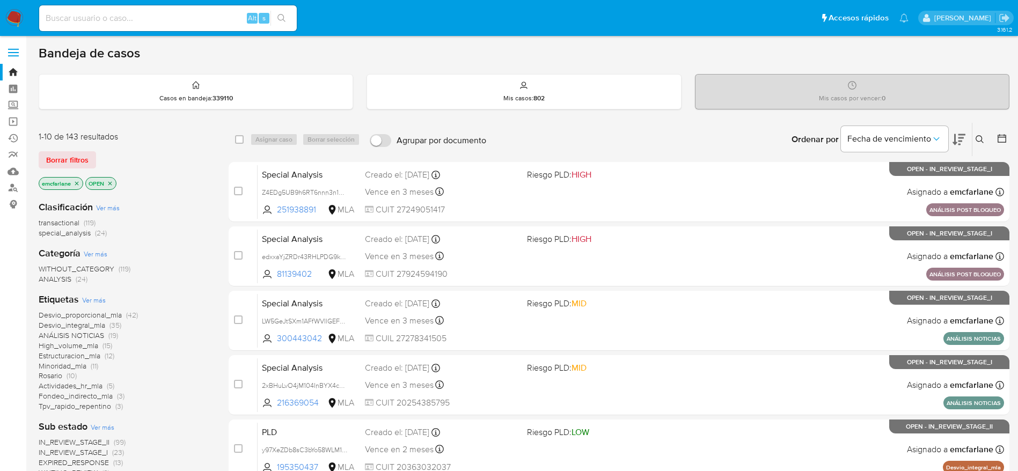
drag, startPoint x: 41, startPoint y: 160, endPoint x: 47, endPoint y: 160, distance: 5.9
click at [41, 160] on button "Borrar filtros" at bounding box center [67, 159] width 57 height 17
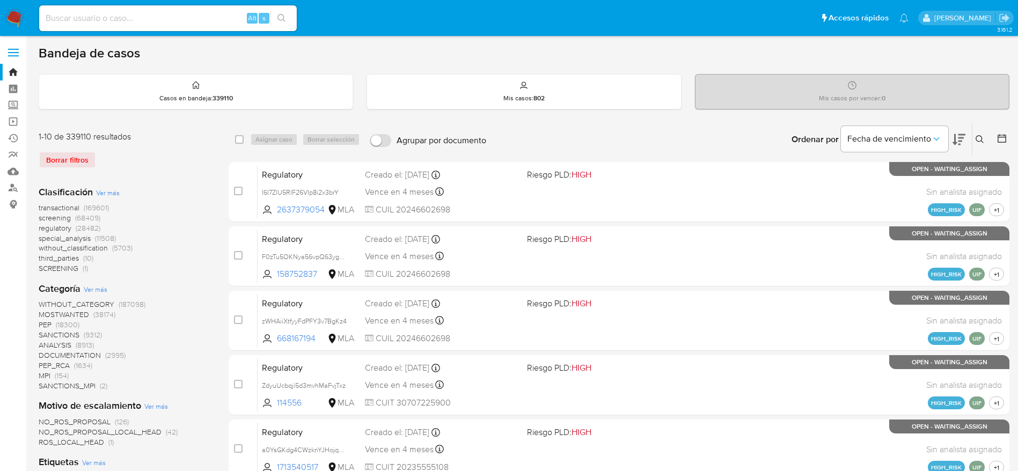
click at [980, 141] on icon at bounding box center [980, 139] width 8 height 8
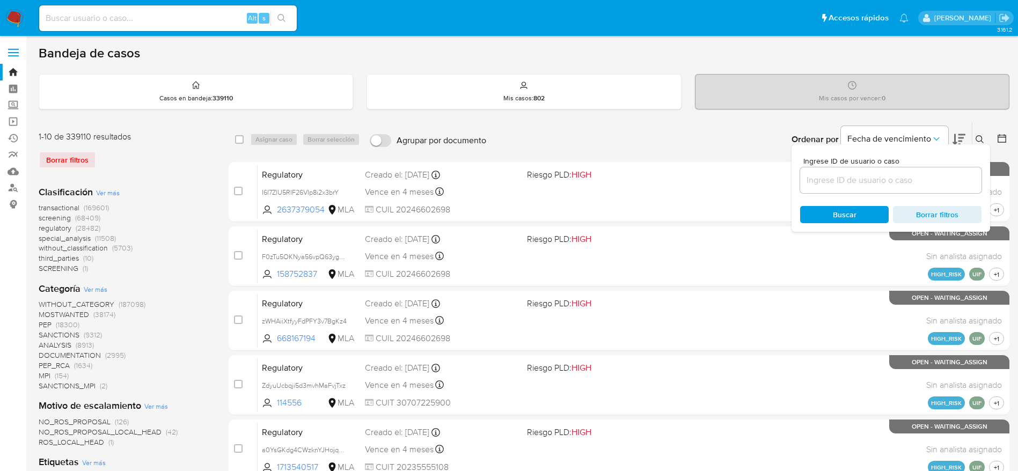
click at [883, 175] on input at bounding box center [890, 180] width 181 height 14
type input "ARkew3WNHaigiBznnQtFcdtp"
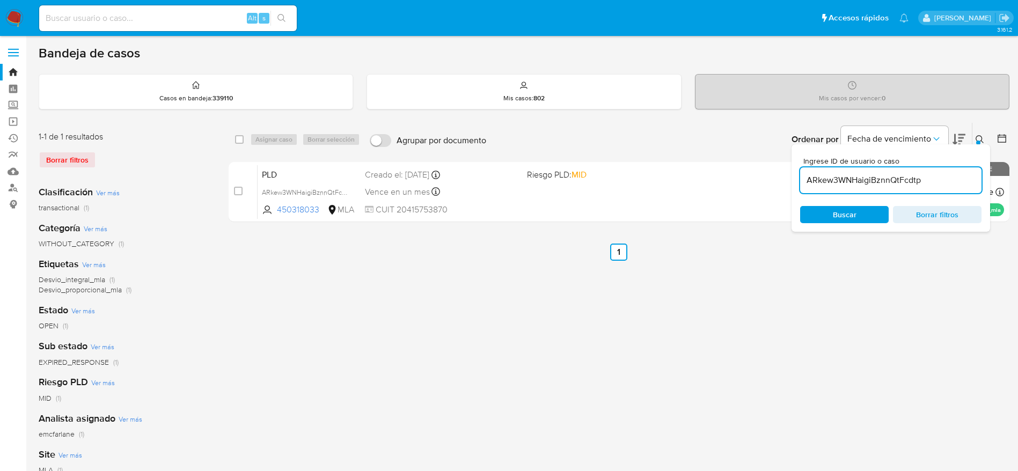
click at [234, 138] on div "select-all-cases-checkbox Asignar caso Borrar selección Agrupar por documento O…" at bounding box center [619, 139] width 781 height 33
click at [244, 136] on div "select-all-cases-checkbox" at bounding box center [241, 139] width 13 height 13
click at [259, 141] on div "Asignar caso Borrar selección" at bounding box center [307, 139] width 114 height 13
click at [239, 145] on div "select-all-cases-checkbox" at bounding box center [241, 139] width 13 height 13
drag, startPoint x: 240, startPoint y: 140, endPoint x: 248, endPoint y: 144, distance: 9.1
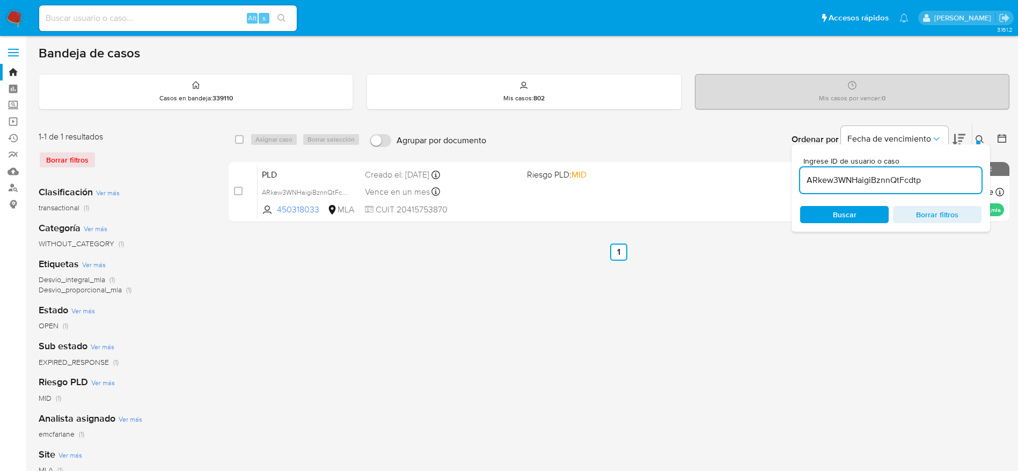
click at [240, 141] on input "checkbox" at bounding box center [239, 139] width 9 height 9
checkbox input "true"
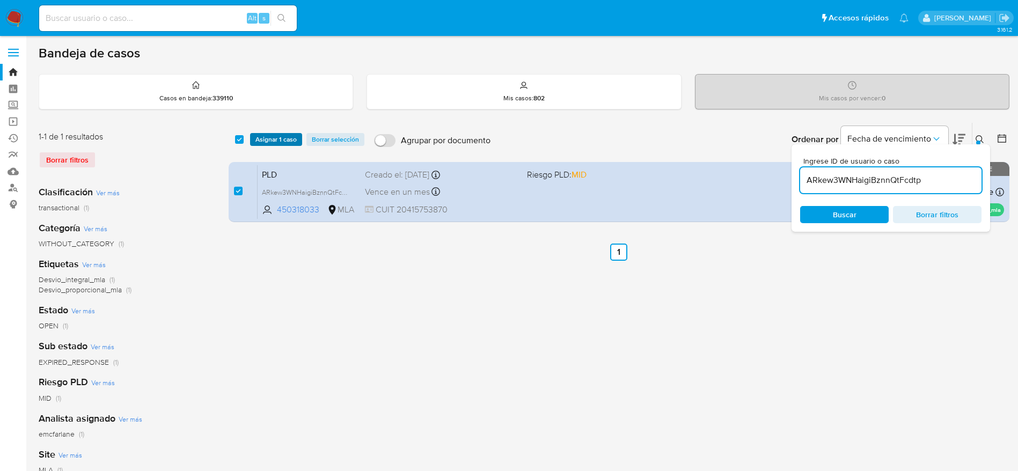
click at [262, 136] on span "Asignar 1 caso" at bounding box center [275, 139] width 41 height 11
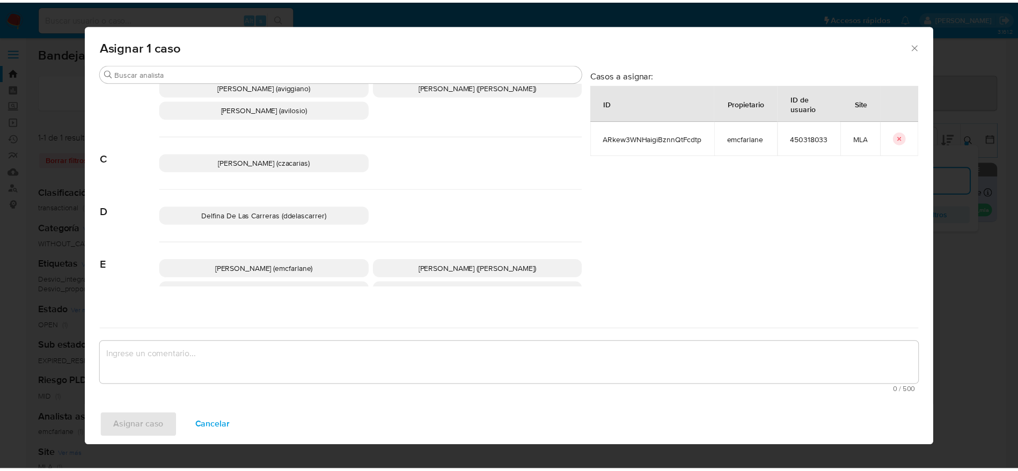
scroll to position [80, 0]
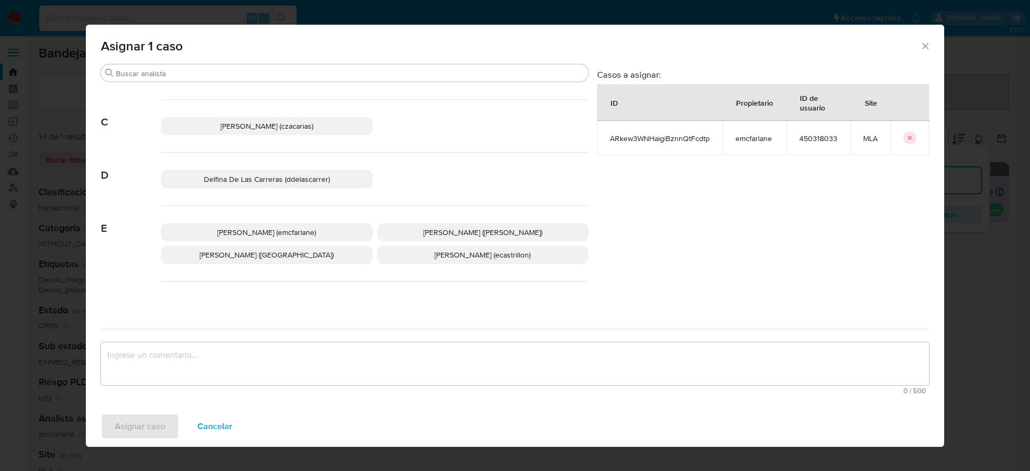
click at [303, 231] on span "[PERSON_NAME] (emcfarlane)" at bounding box center [266, 232] width 99 height 11
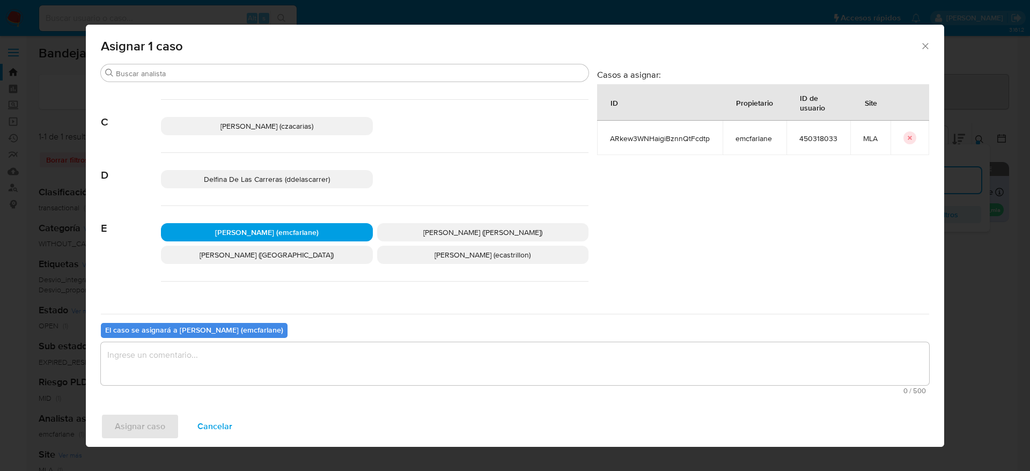
click at [185, 366] on textarea "assign-modal" at bounding box center [515, 363] width 829 height 43
click at [137, 428] on span "Asignar caso" at bounding box center [140, 427] width 50 height 24
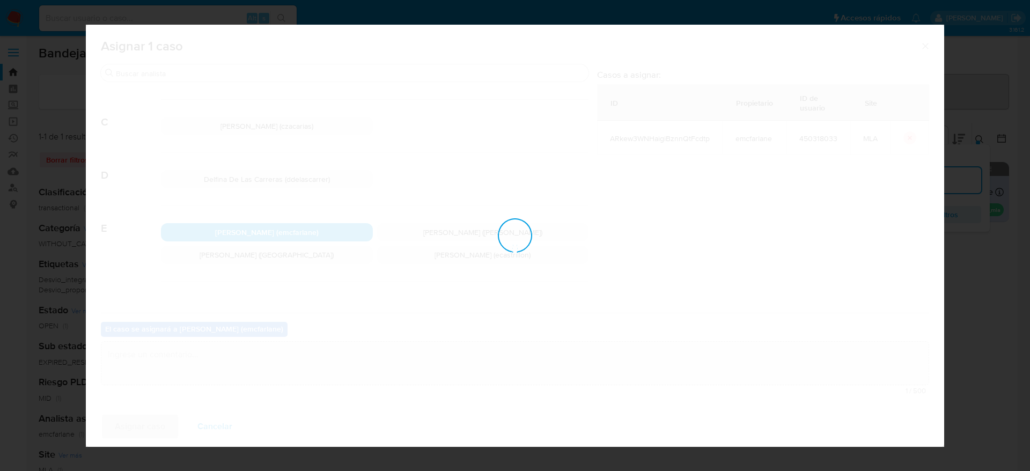
checkbox input "false"
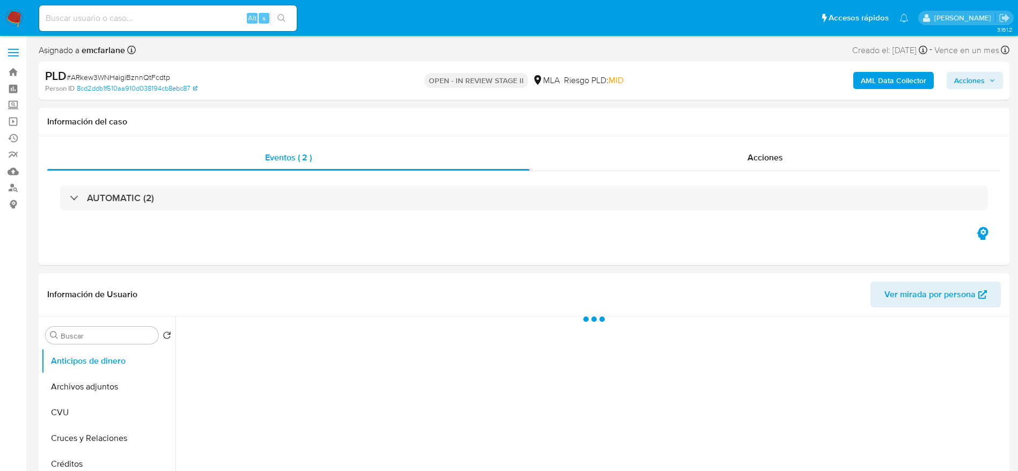
select select "10"
drag, startPoint x: 979, startPoint y: 83, endPoint x: 941, endPoint y: 88, distance: 38.4
click at [979, 83] on span "Acciones" at bounding box center [969, 80] width 31 height 17
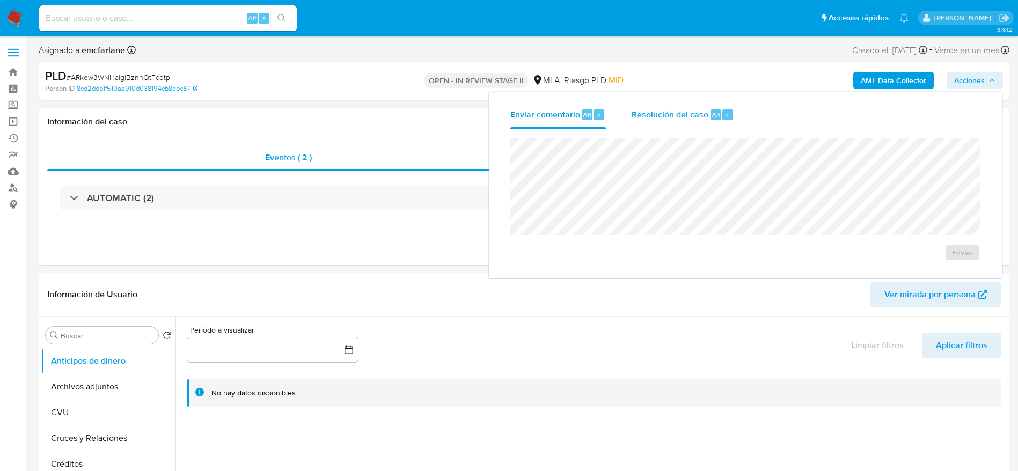
click at [692, 109] on span "Resolución del caso" at bounding box center [670, 114] width 77 height 12
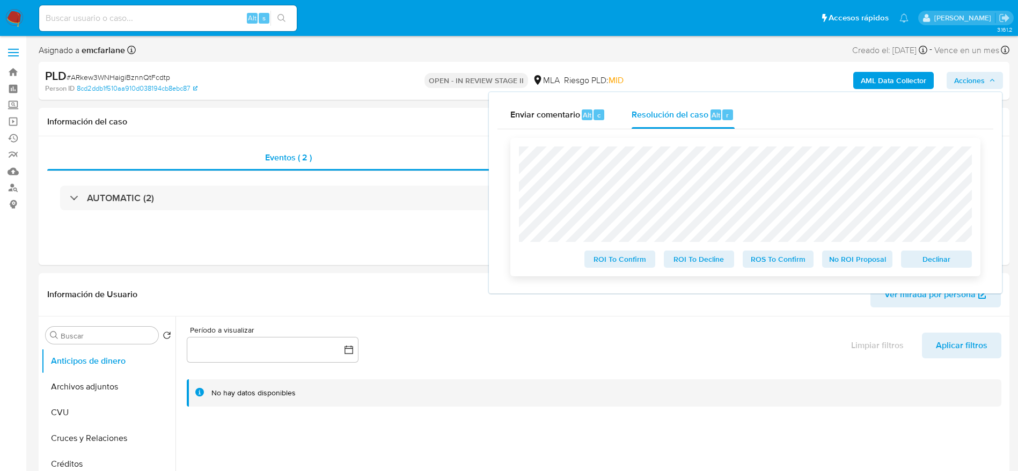
click at [910, 257] on span "Declinar" at bounding box center [936, 259] width 56 height 15
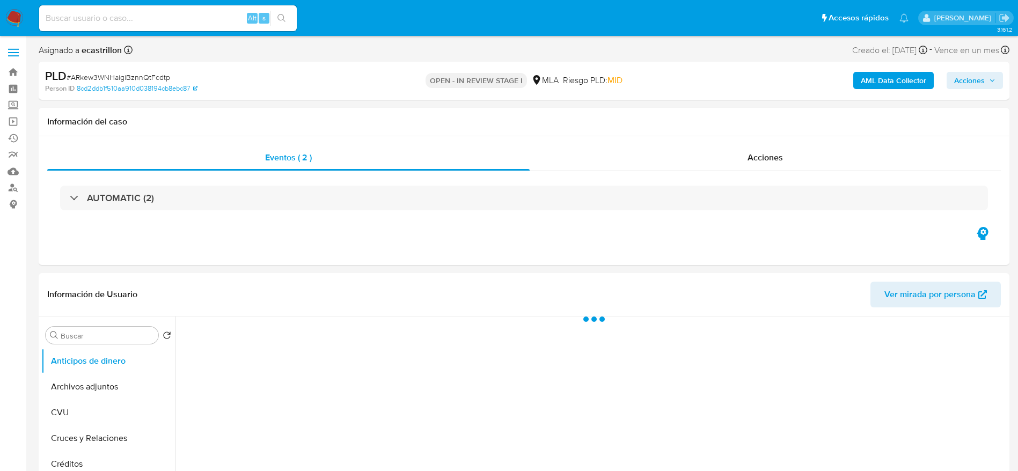
click at [127, 76] on span "# ARkew3WNHaigiBznnQtFcdtp" at bounding box center [119, 77] width 104 height 11
select select "10"
copy span "ARkew3WNHaigiBznnQtFcdtp"
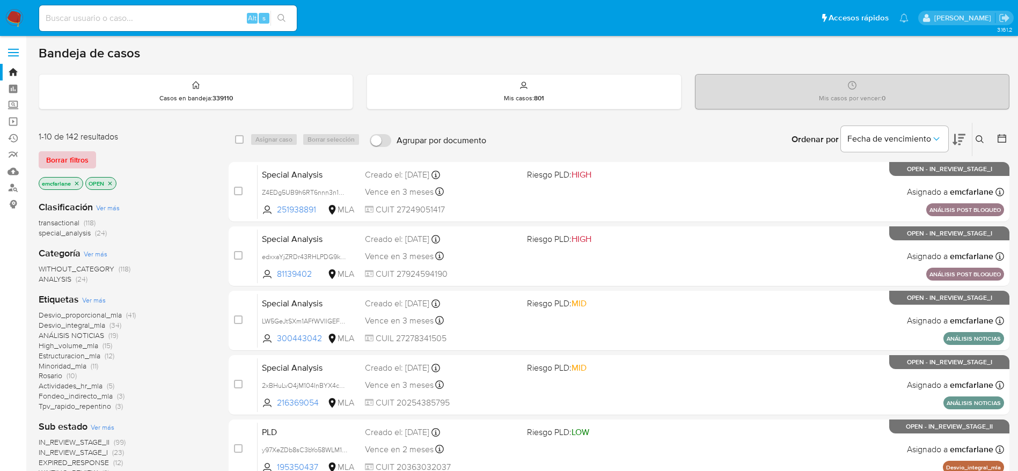
click at [76, 153] on span "Borrar filtros" at bounding box center [67, 159] width 42 height 15
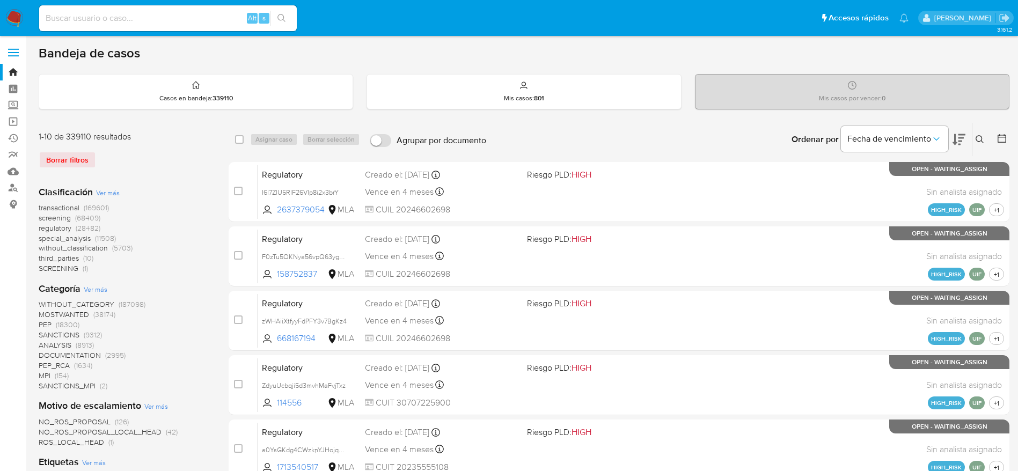
drag, startPoint x: 976, startPoint y: 141, endPoint x: 878, endPoint y: 171, distance: 102.7
click at [976, 141] on icon at bounding box center [980, 139] width 9 height 9
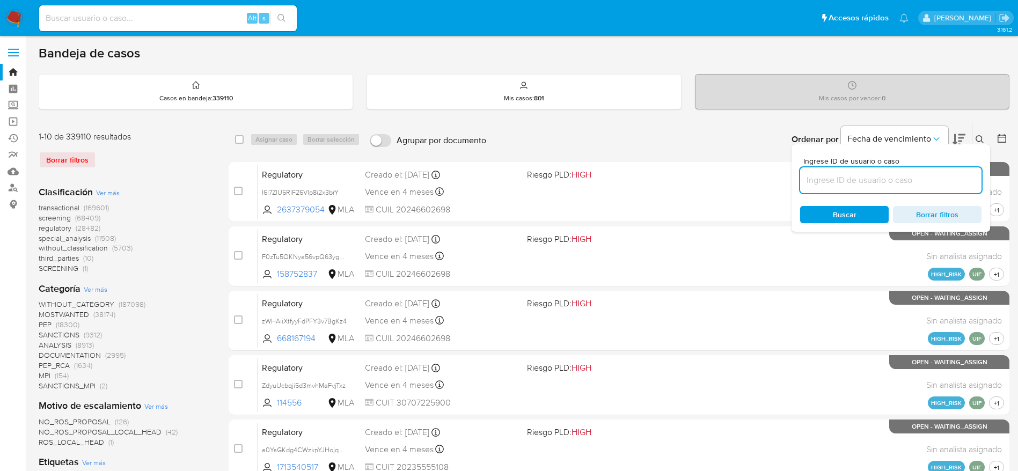
click at [866, 174] on input at bounding box center [890, 180] width 181 height 14
type input "ARkew3WNHaigiBznnQtFcdtp"
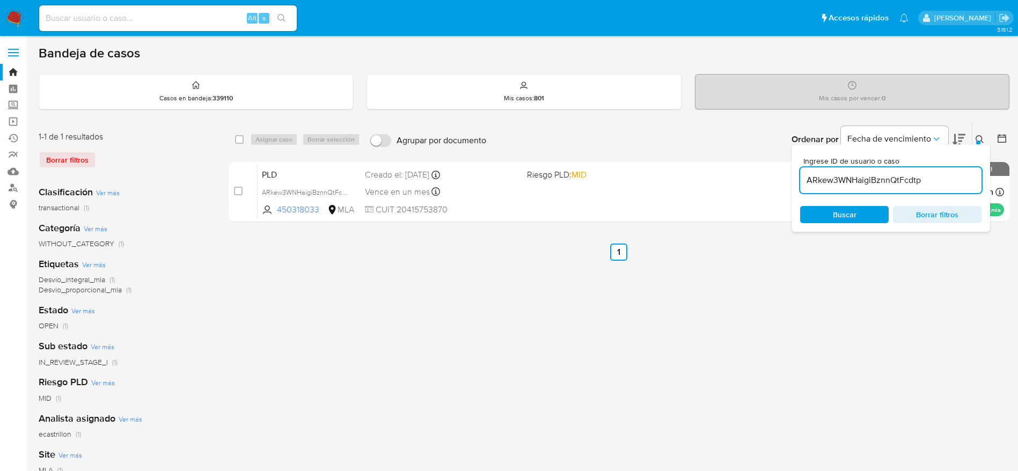
click at [240, 141] on input "checkbox" at bounding box center [239, 139] width 9 height 9
checkbox input "true"
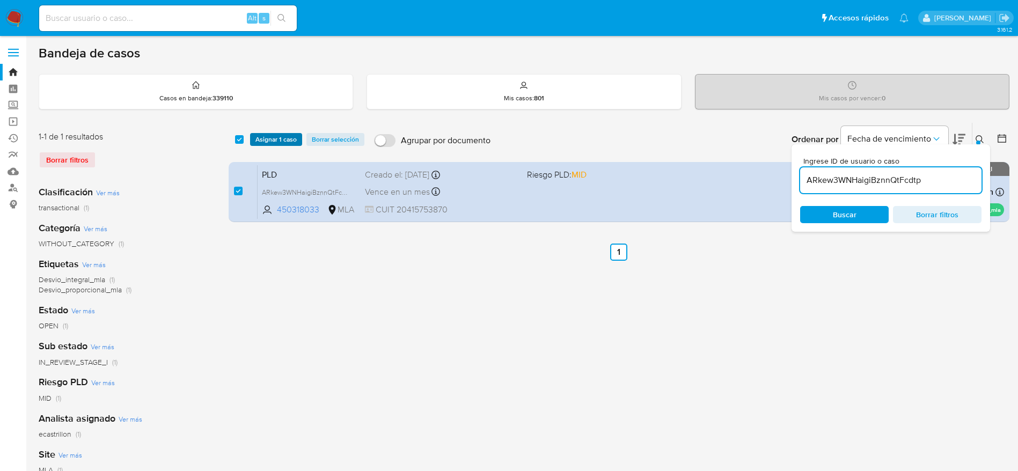
click at [266, 138] on span "Asignar 1 caso" at bounding box center [275, 139] width 41 height 11
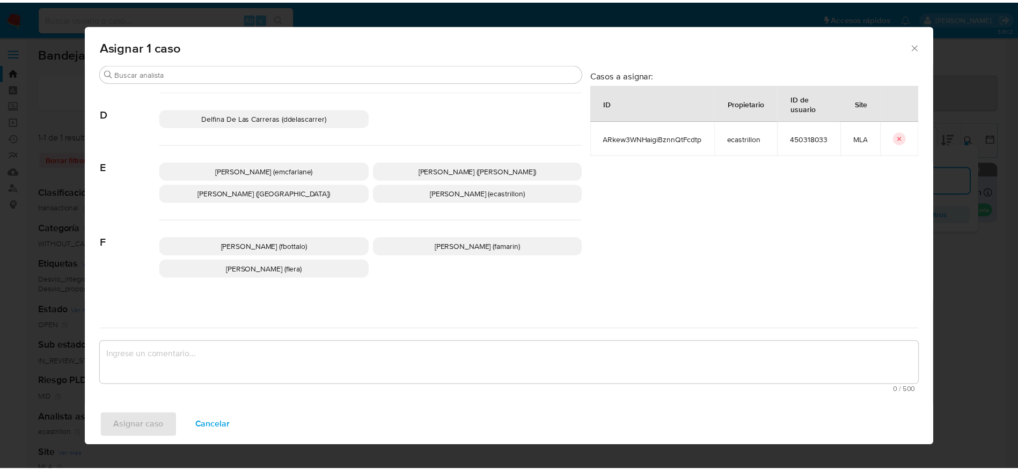
scroll to position [161, 0]
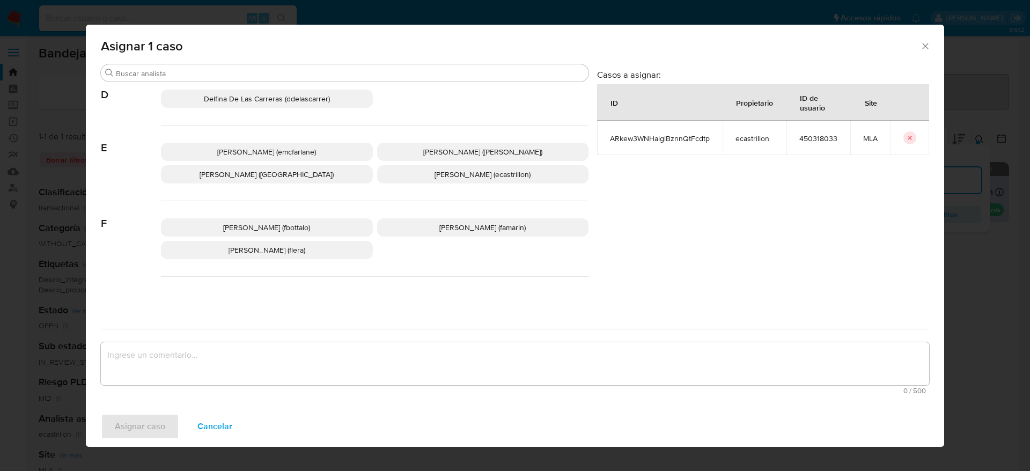
drag, startPoint x: 320, startPoint y: 151, endPoint x: 284, endPoint y: 247, distance: 101.9
click at [320, 152] on p "Elaine Mc Farlane (emcfarlane)" at bounding box center [267, 152] width 212 height 18
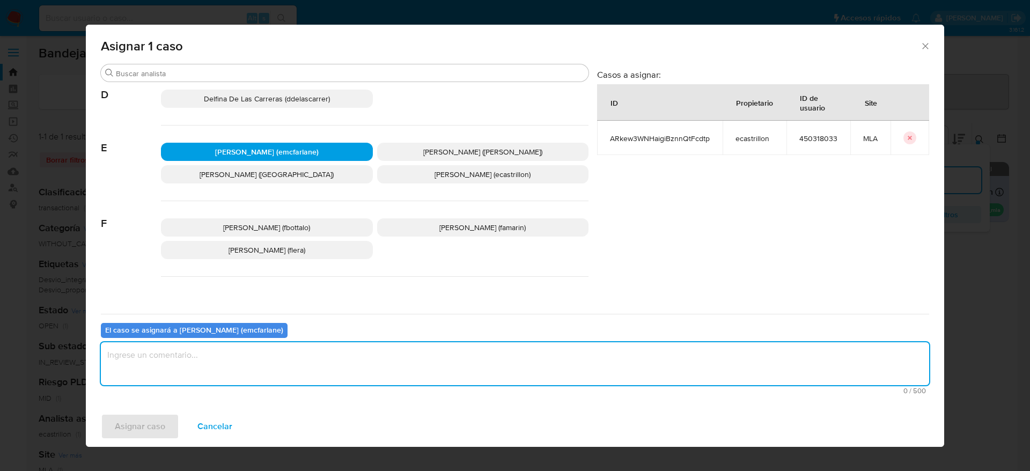
click at [224, 371] on textarea "assign-modal" at bounding box center [515, 363] width 829 height 43
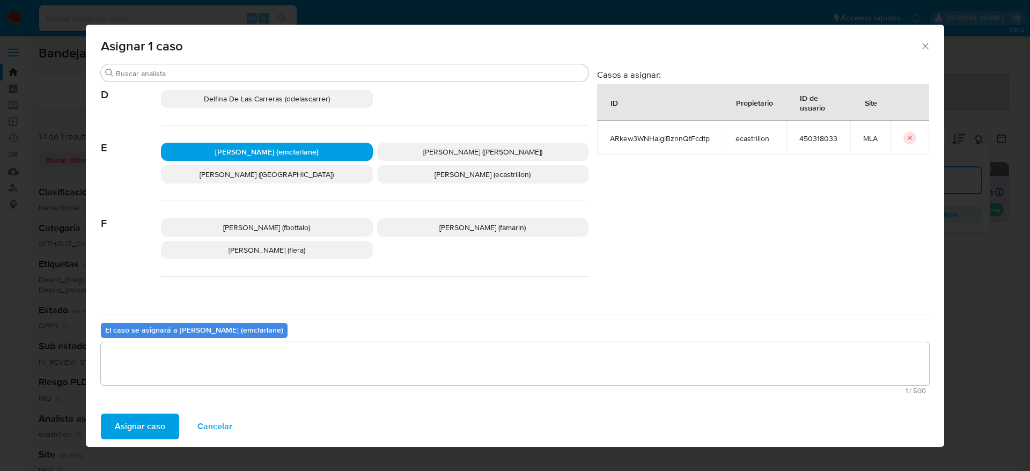
click at [149, 419] on span "Asignar caso" at bounding box center [140, 427] width 50 height 24
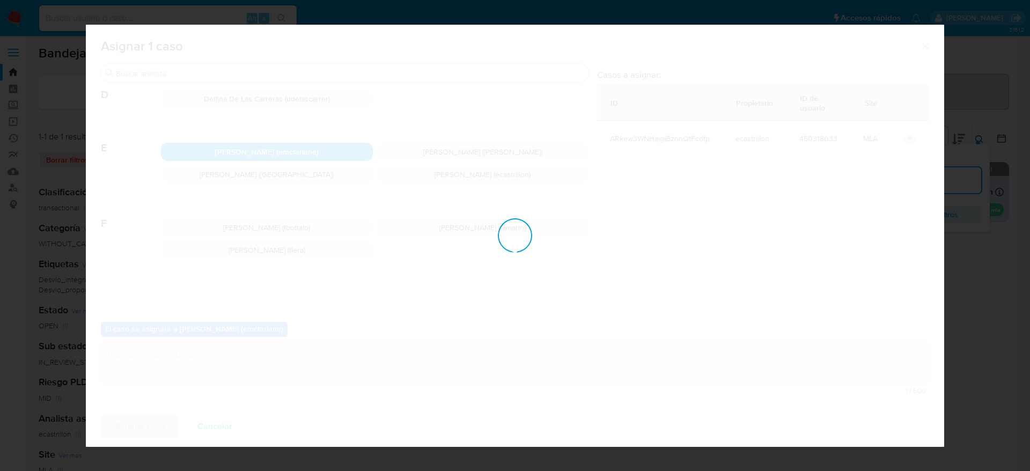
checkbox input "false"
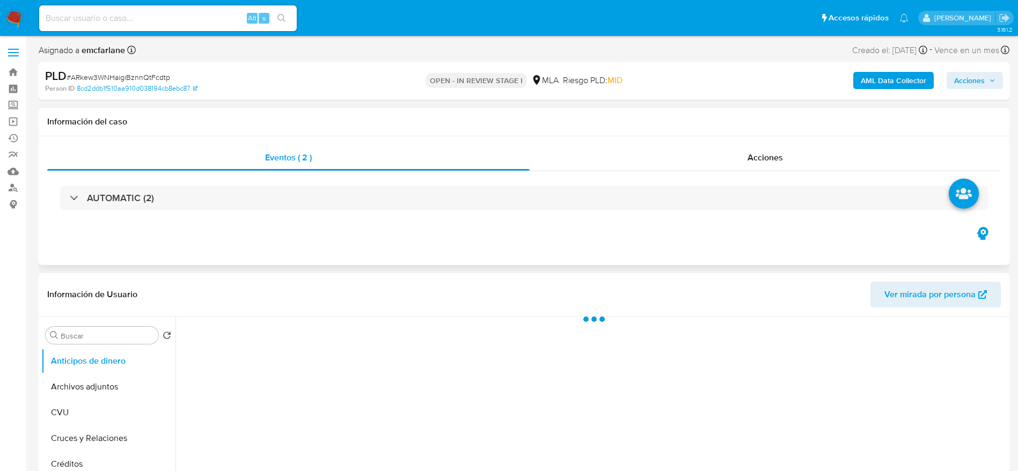
select select "10"
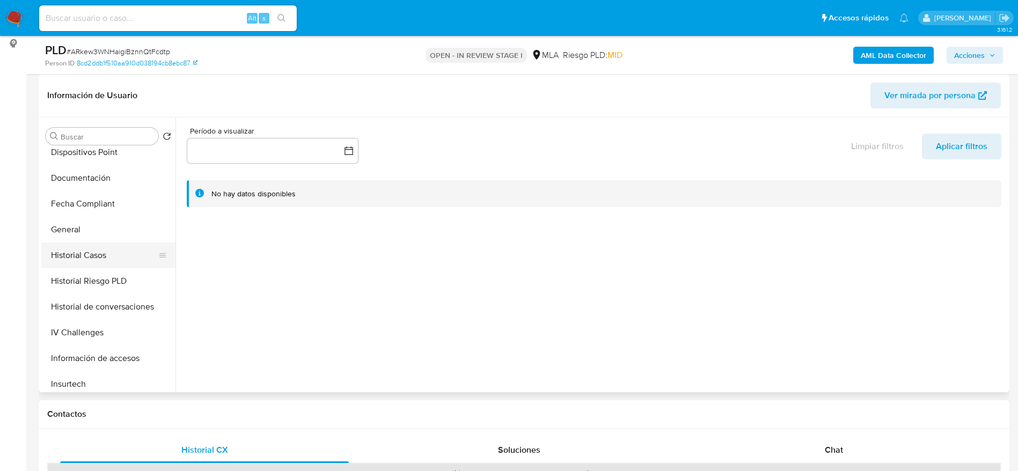
scroll to position [322, 0]
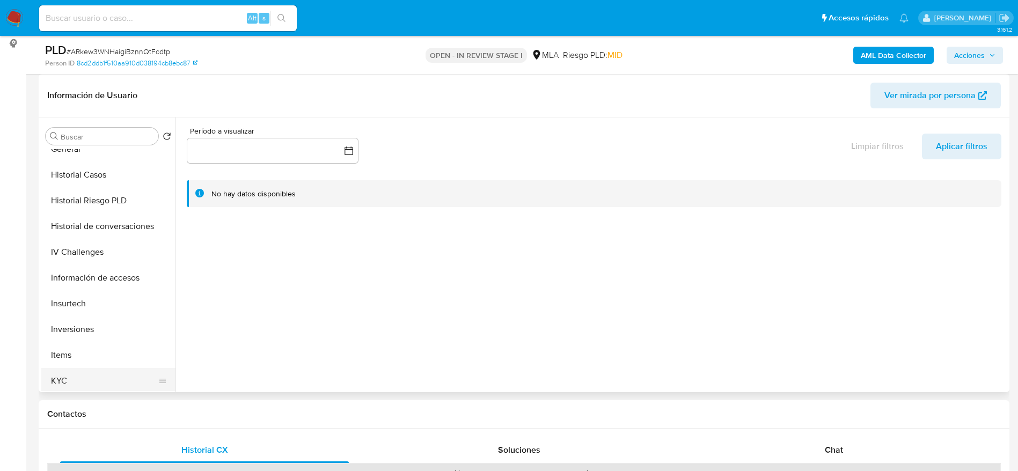
click at [62, 380] on button "KYC" at bounding box center [104, 381] width 126 height 26
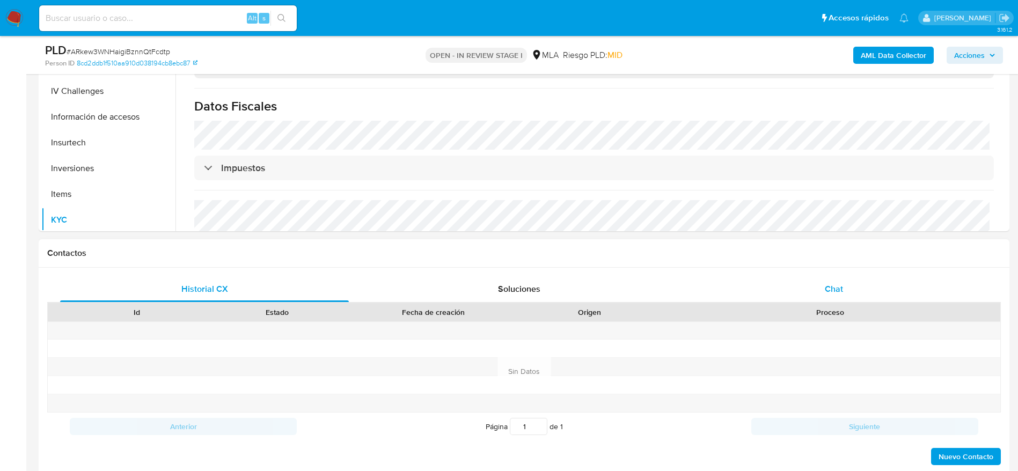
drag, startPoint x: 849, startPoint y: 282, endPoint x: 794, endPoint y: 282, distance: 55.3
click at [848, 282] on div "Chat" at bounding box center [834, 289] width 289 height 26
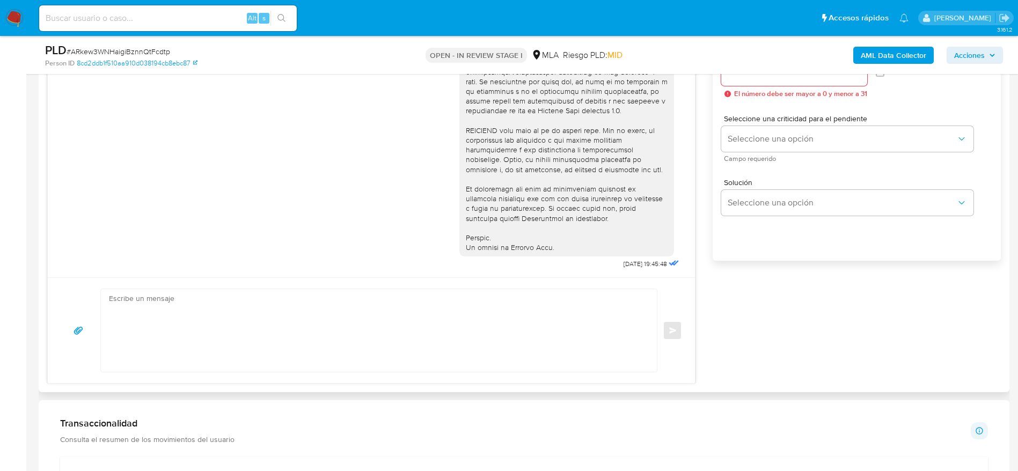
scroll to position [644, 0]
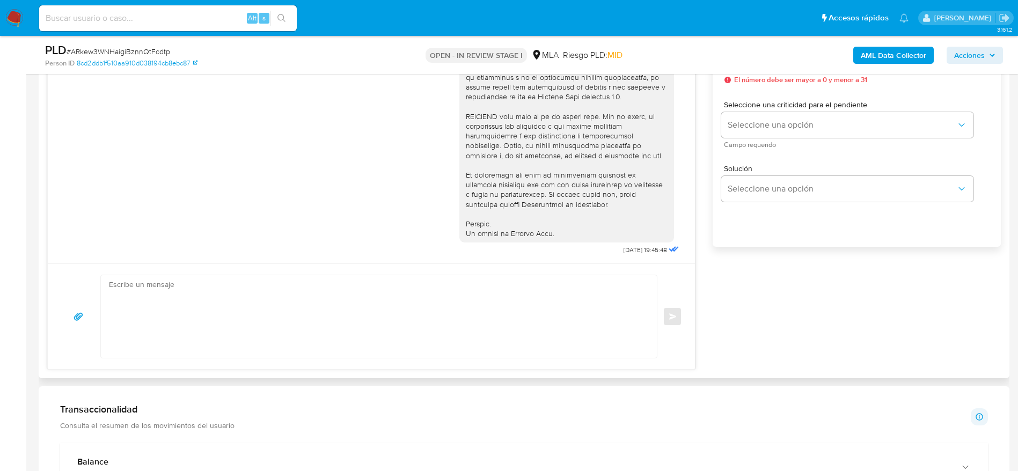
click at [406, 308] on textarea at bounding box center [376, 316] width 534 height 83
paste textarea "Lore Ipsumdol Sitam, Co adipisc el sed doeiusmodte incididuntu la et dolore ma …"
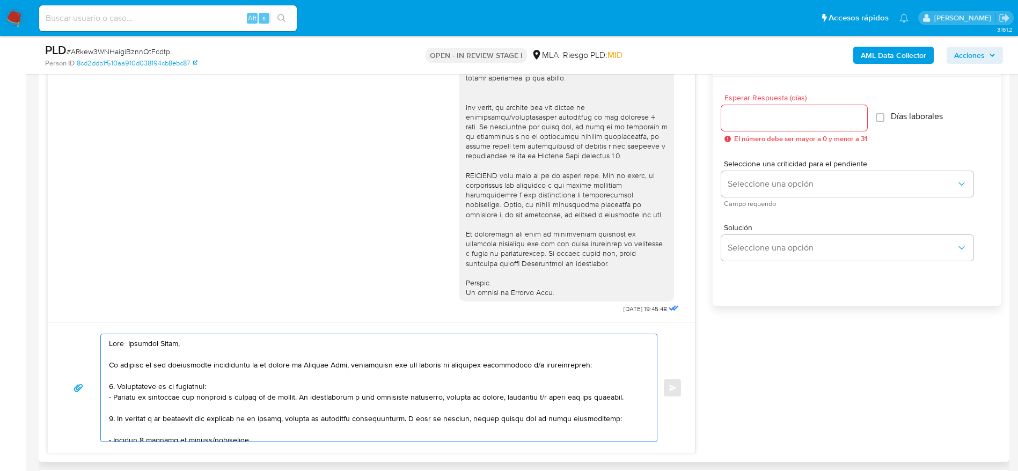
scroll to position [563, 0]
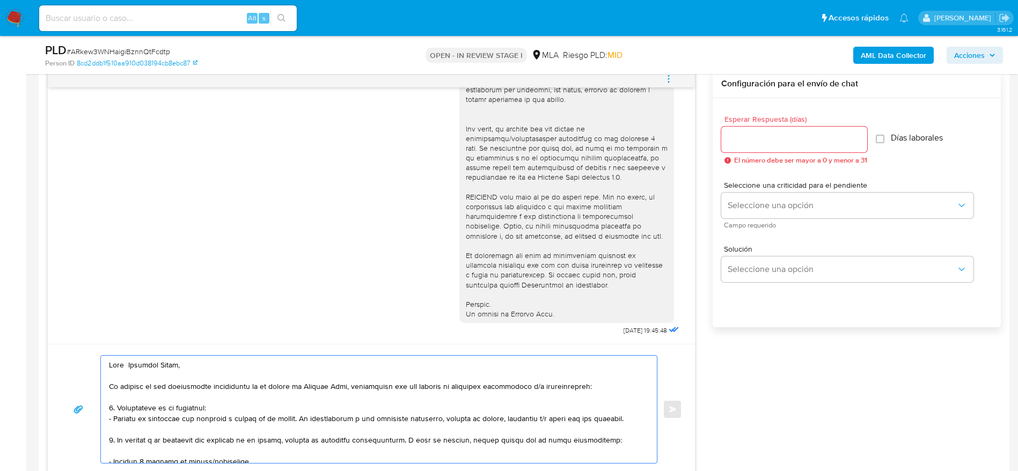
type textarea "Lore Ipsumdol Sitam, Co adipisc el sed doeiusmodte incididuntu la et dolore ma …"
click at [802, 136] on input "Esperar Respuesta (días)" at bounding box center [794, 140] width 146 height 14
type input "1"
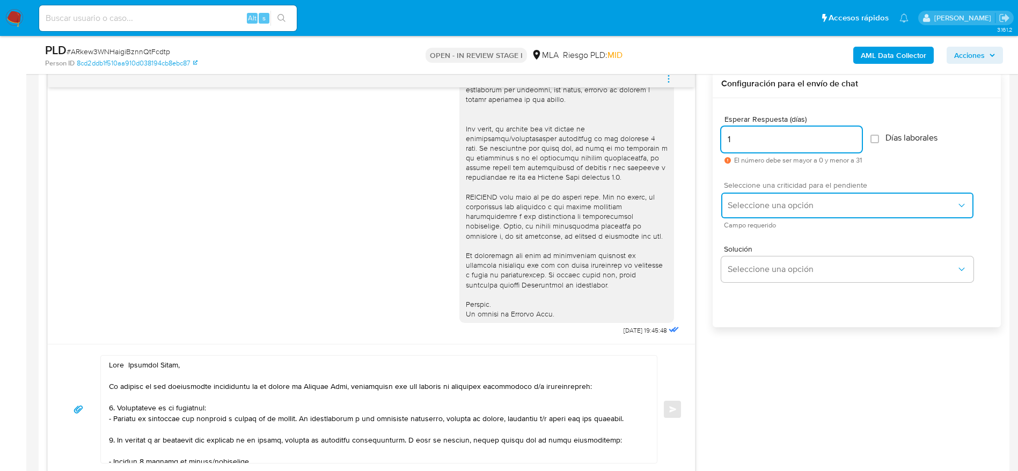
click at [781, 196] on button "Seleccione una opción" at bounding box center [847, 206] width 252 height 26
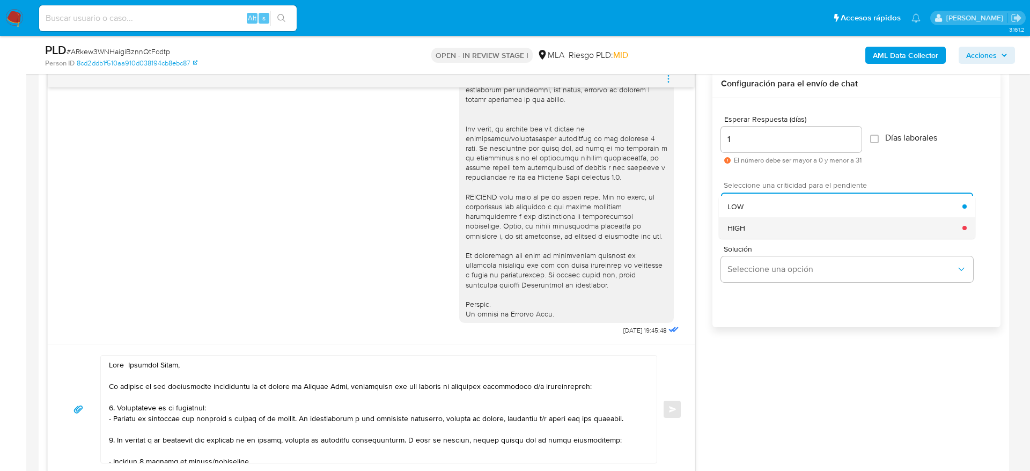
click at [752, 230] on div "HIGH" at bounding box center [845, 227] width 235 height 21
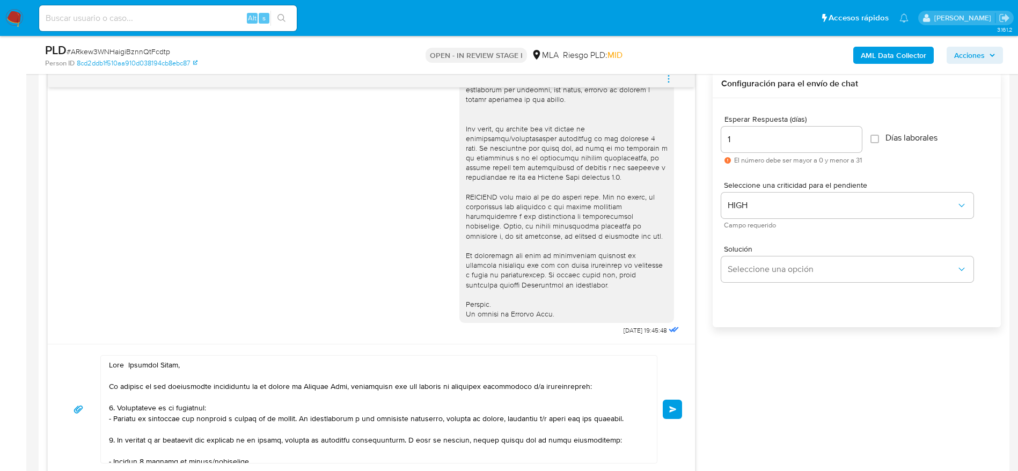
click at [673, 408] on span "Enviar" at bounding box center [673, 409] width 8 height 6
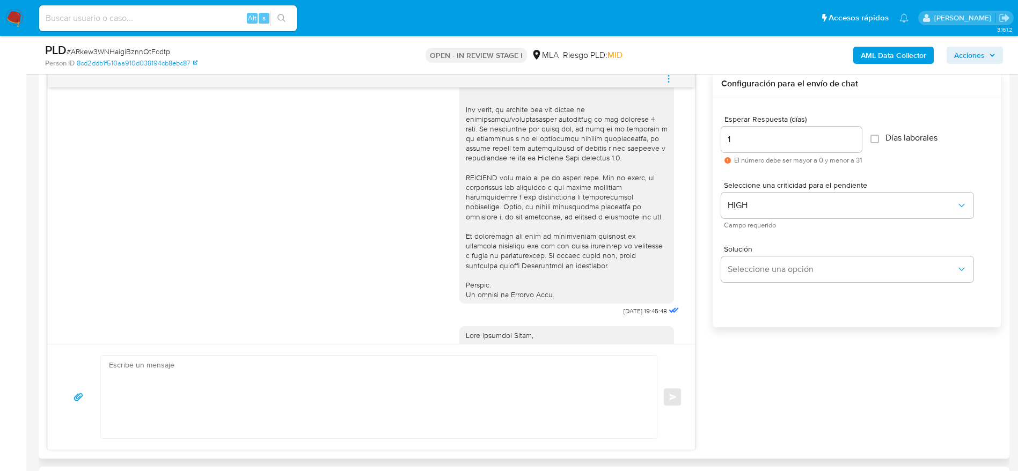
scroll to position [910, 0]
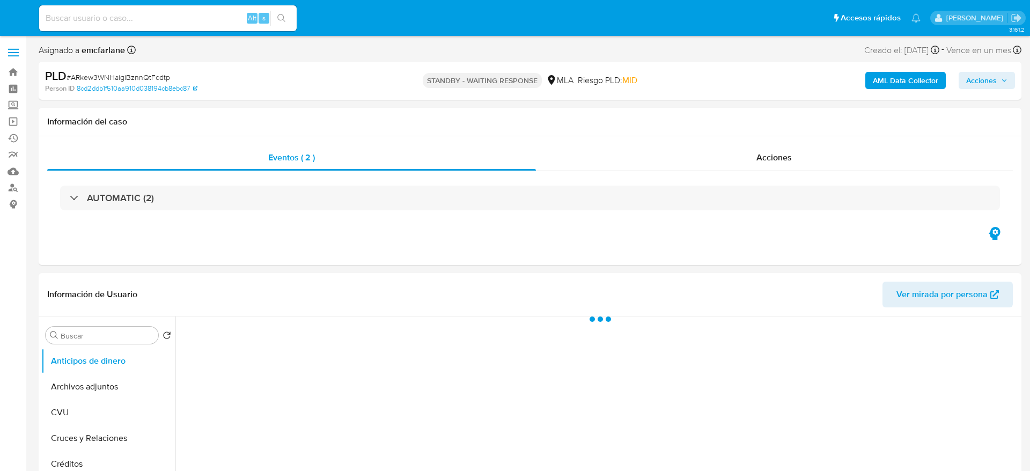
select select "10"
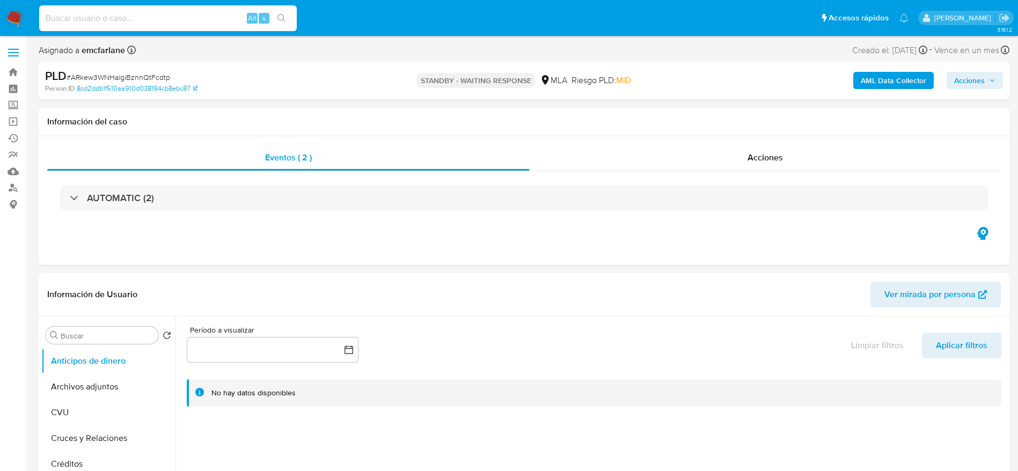
click at [168, 17] on input at bounding box center [168, 18] width 258 height 14
paste input "ZtoZUm5nt3LmK0b16oWtDff3"
type input "ZtoZUm5nt3LmK0b16oWtDff3"
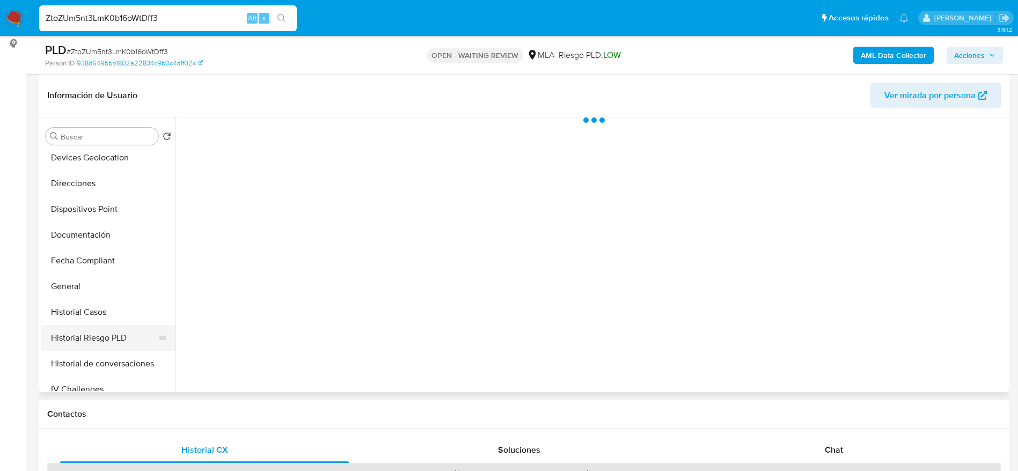
scroll to position [241, 0]
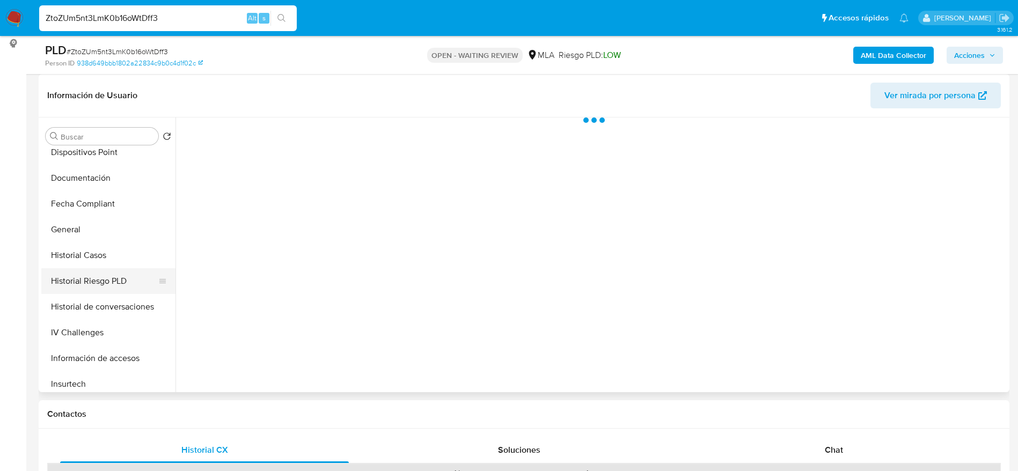
select select "10"
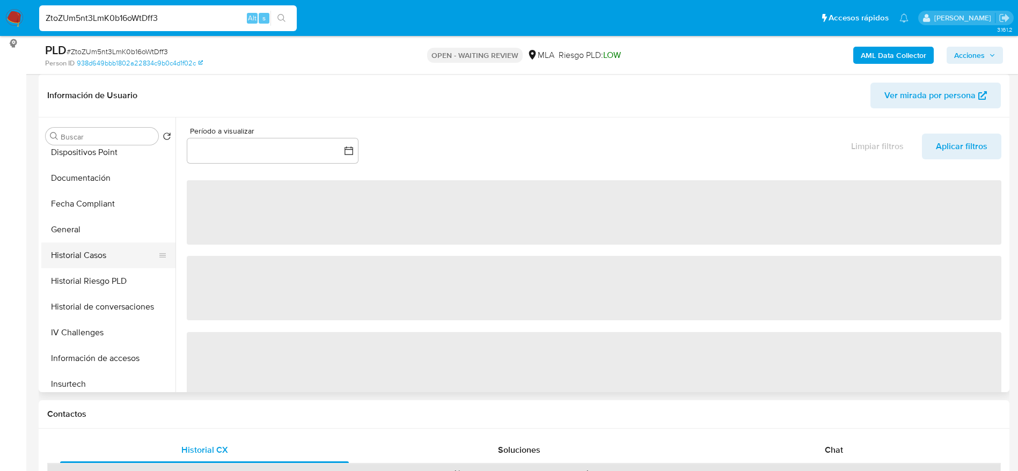
click at [89, 241] on button "General" at bounding box center [108, 230] width 134 height 26
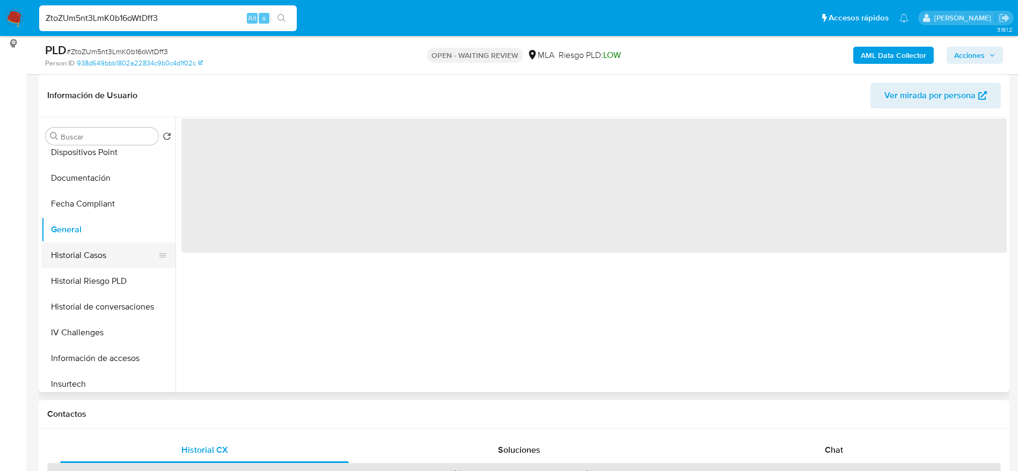
click at [94, 251] on button "Historial Casos" at bounding box center [104, 256] width 126 height 26
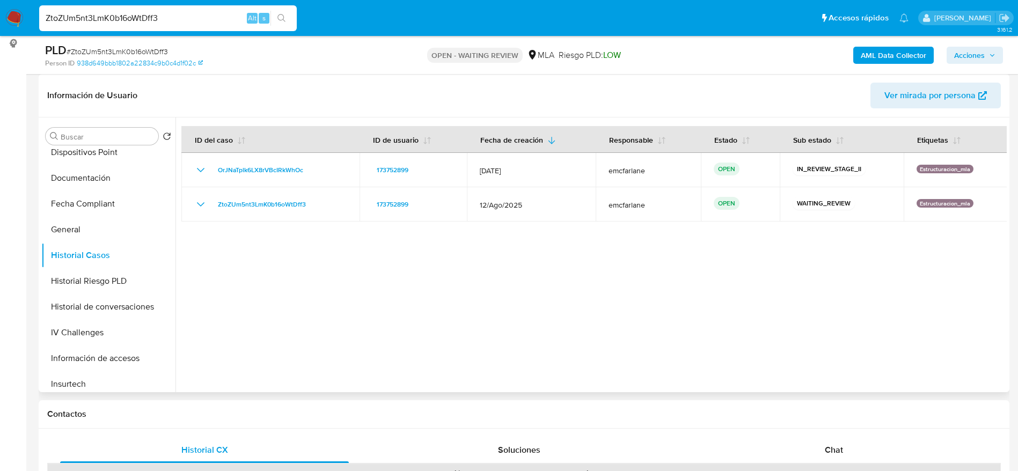
scroll to position [322, 0]
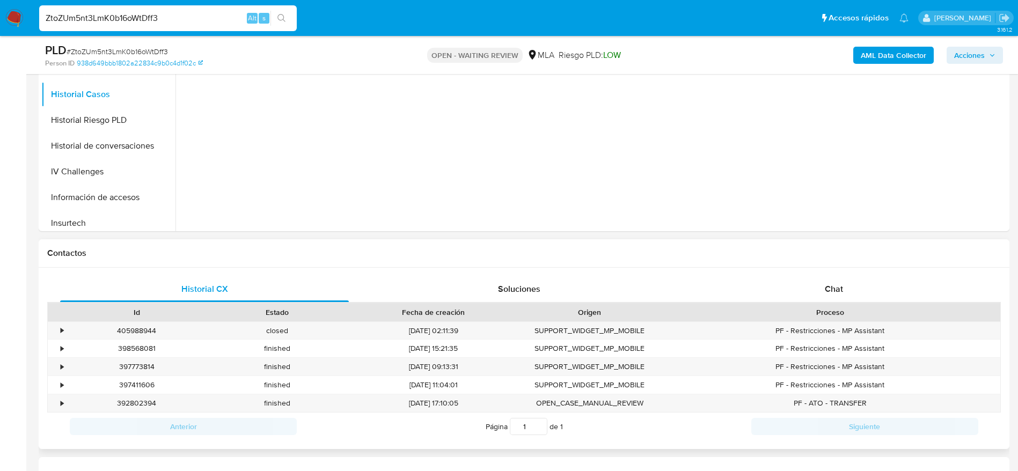
click at [821, 302] on div "Chat" at bounding box center [834, 289] width 289 height 26
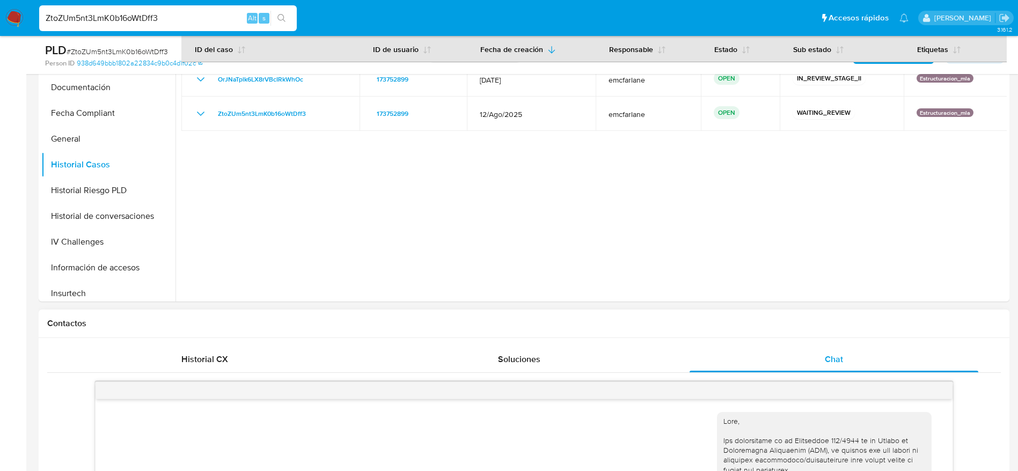
scroll to position [0, 0]
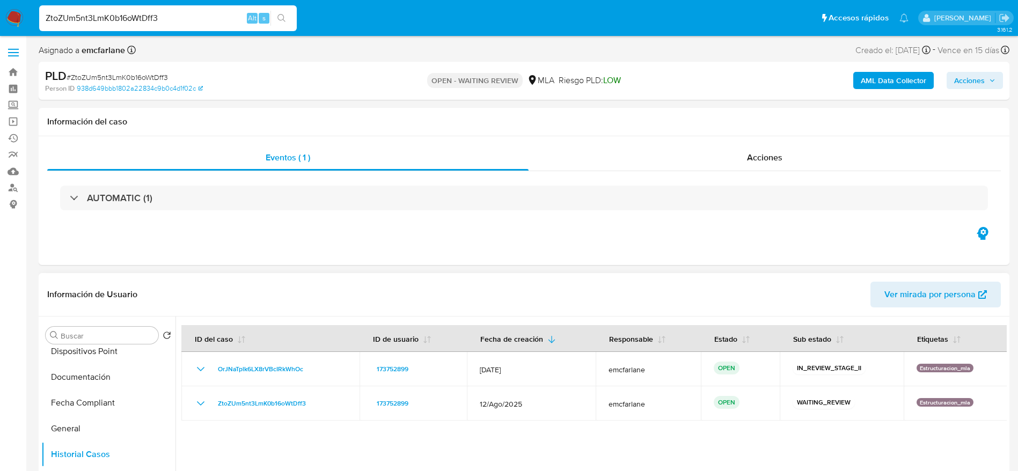
click at [955, 299] on span "Ver mirada por persona" at bounding box center [929, 295] width 91 height 26
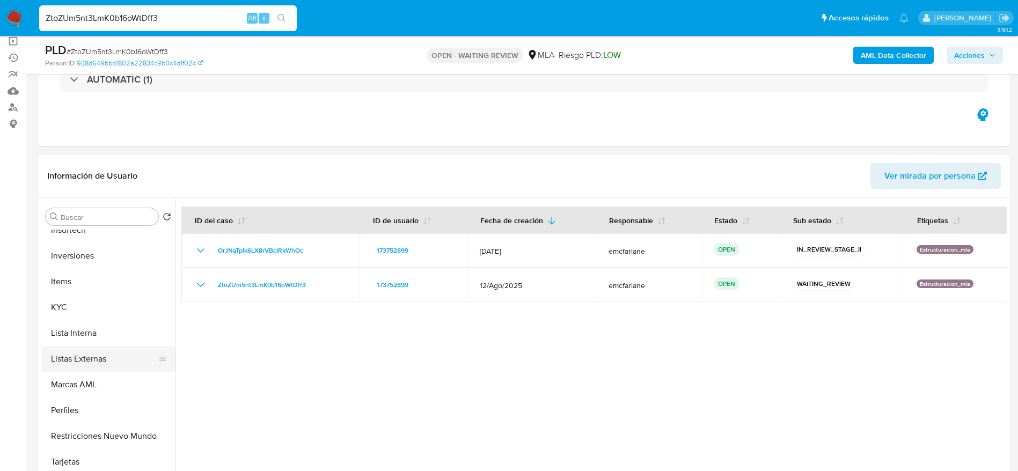
scroll to position [483, 0]
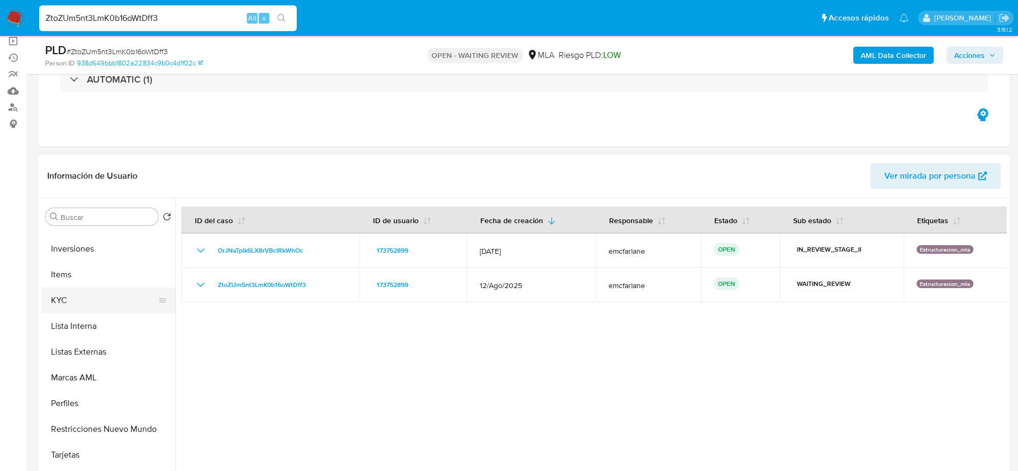
click at [60, 302] on button "KYC" at bounding box center [104, 301] width 126 height 26
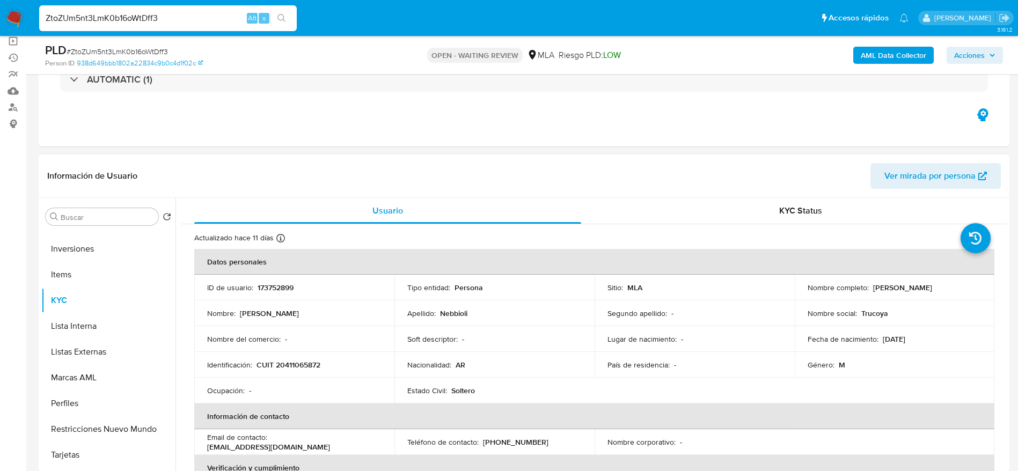
drag, startPoint x: 876, startPoint y: 291, endPoint x: 920, endPoint y: 290, distance: 43.5
click at [920, 290] on p "[PERSON_NAME]" at bounding box center [902, 288] width 59 height 10
copy p "Agustin Nebbio"
click at [908, 281] on td "Nombre completo : Agustin Nebbioli" at bounding box center [895, 288] width 200 height 26
click at [909, 284] on p "[PERSON_NAME]" at bounding box center [902, 288] width 59 height 10
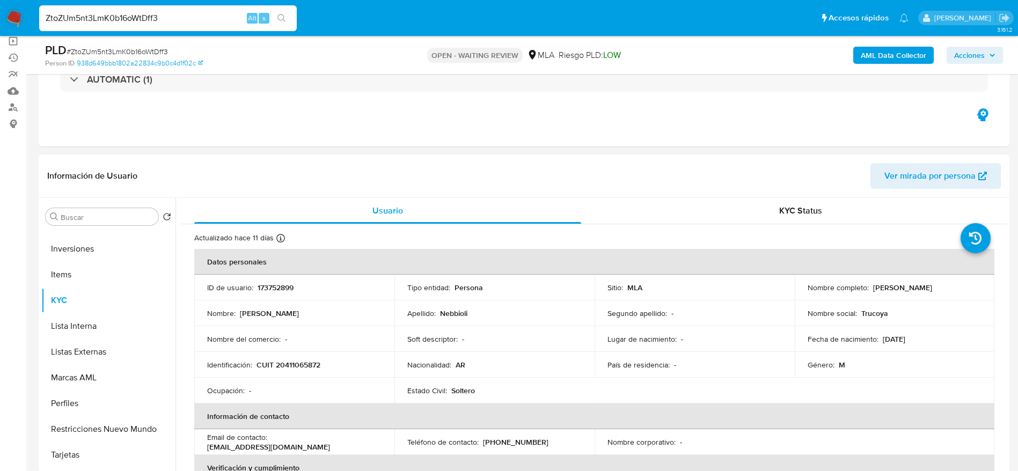
click at [909, 284] on p "[PERSON_NAME]" at bounding box center [902, 288] width 59 height 10
click at [929, 287] on div "Nombre completo : Agustin Nebbioli" at bounding box center [895, 288] width 174 height 10
drag, startPoint x: 929, startPoint y: 287, endPoint x: 875, endPoint y: 278, distance: 55.0
click at [875, 278] on td "Nombre completo : Agustin Nebbioli" at bounding box center [895, 288] width 200 height 26
copy p "[PERSON_NAME]"
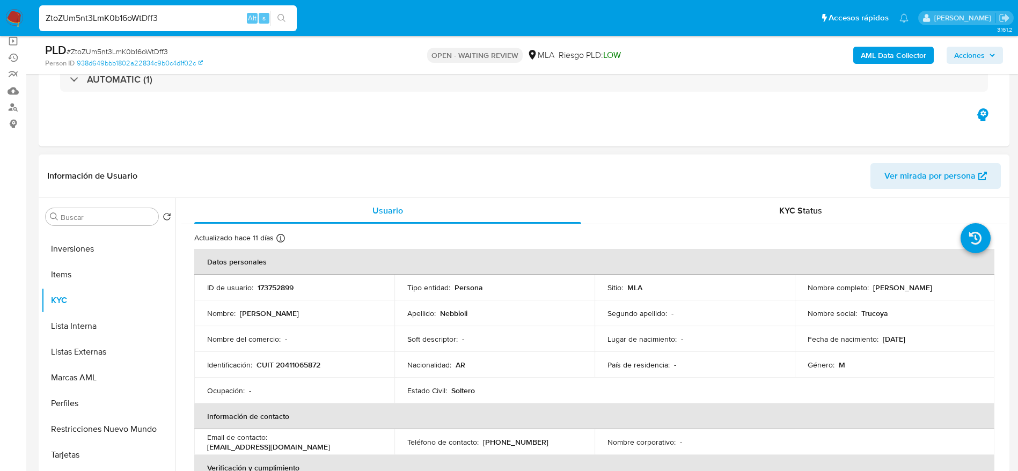
click at [281, 290] on p "173752899" at bounding box center [276, 288] width 36 height 10
copy p "173752899"
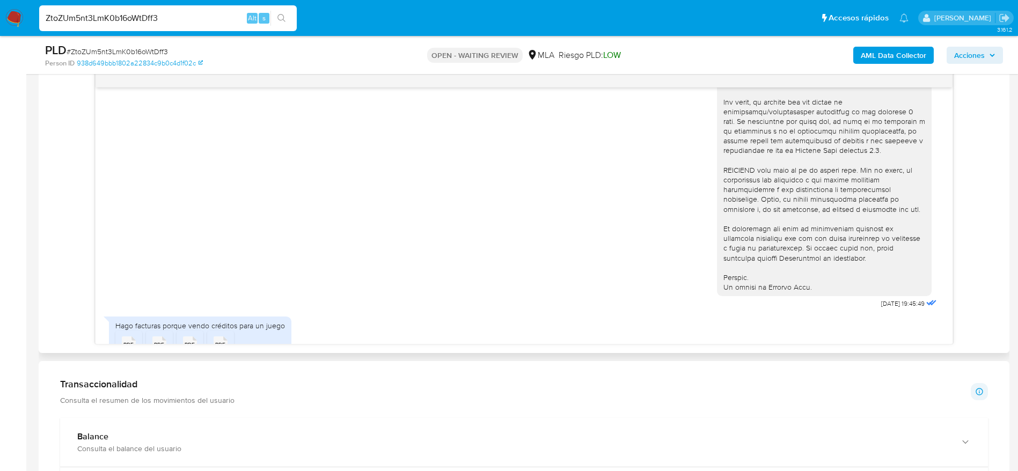
scroll to position [430, 0]
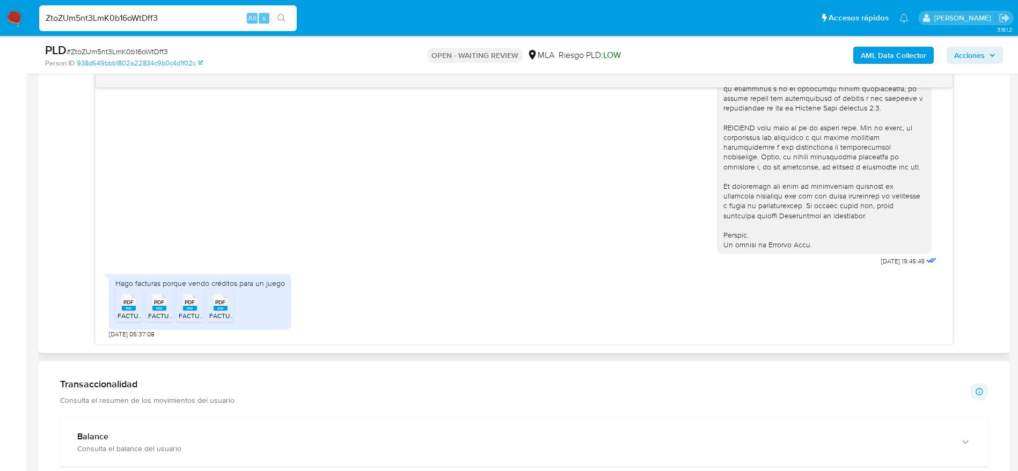
click at [130, 311] on icon "PDF" at bounding box center [129, 302] width 14 height 19
click at [165, 303] on icon at bounding box center [159, 302] width 14 height 17
click at [199, 309] on div "PDF PDF" at bounding box center [190, 301] width 23 height 21
click at [218, 312] on span "FACTURA JULIO.pdf" at bounding box center [238, 315] width 58 height 9
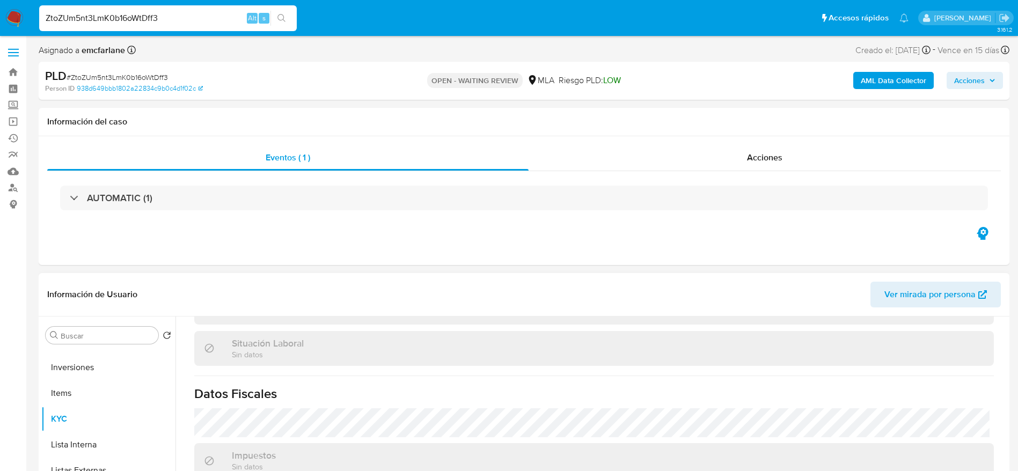
scroll to position [72, 0]
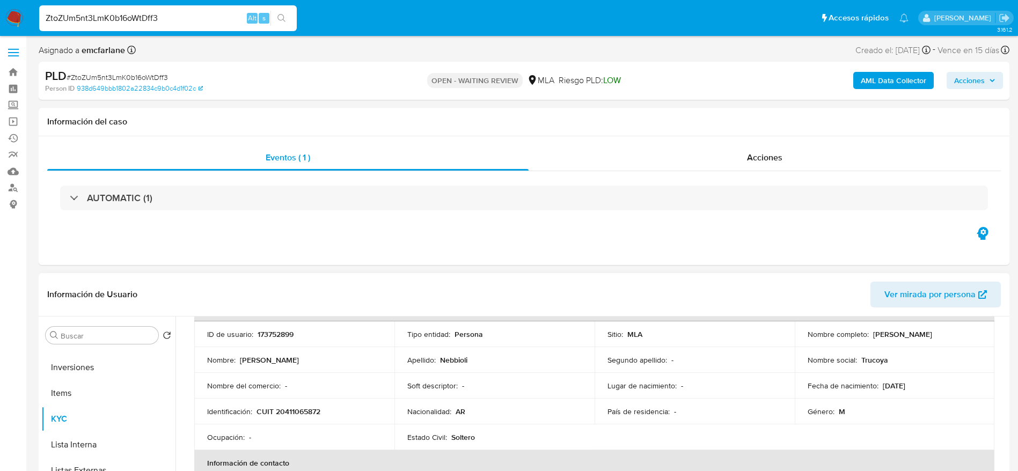
click at [281, 416] on p "CUIT 20411065872" at bounding box center [288, 412] width 64 height 10
copy p "20411065872"
drag, startPoint x: 869, startPoint y: 335, endPoint x: 937, endPoint y: 342, distance: 68.5
click at [937, 342] on td "Nombre completo : Agustin Nebbioli" at bounding box center [895, 334] width 200 height 26
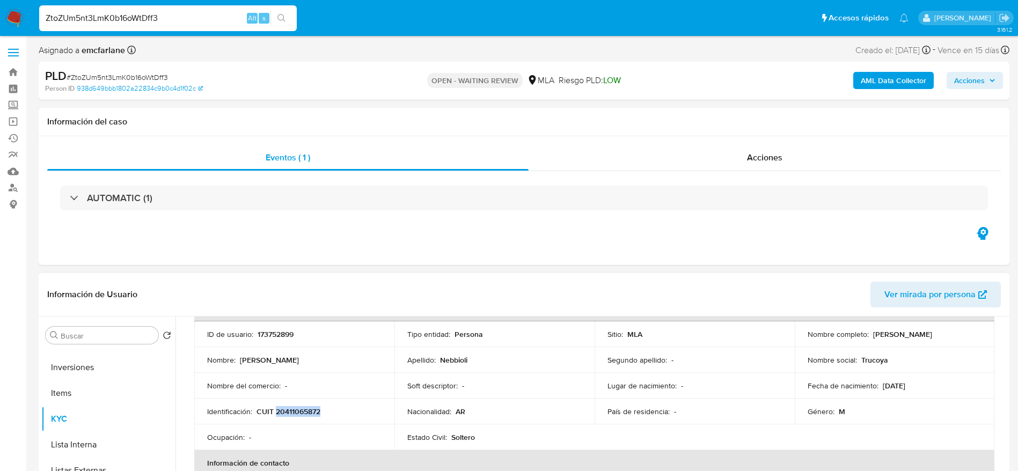
copy p "Agustin Nebbioli"
click at [80, 76] on span "# ZtoZUm5nt3LmK0b16oWtDff3" at bounding box center [117, 77] width 101 height 11
copy span "ZtoZUm5nt3LmK0b16oWtDff3"
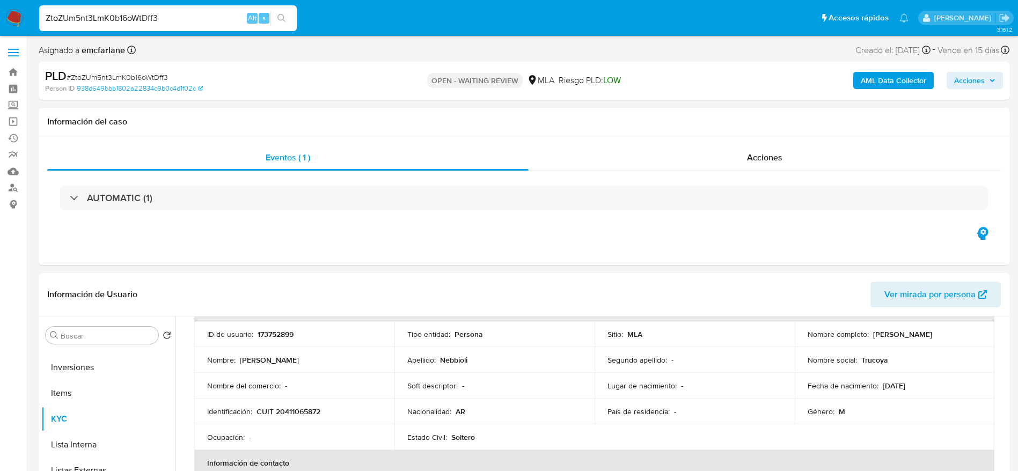
drag, startPoint x: 21, startPoint y: 8, endPoint x: 15, endPoint y: 19, distance: 13.0
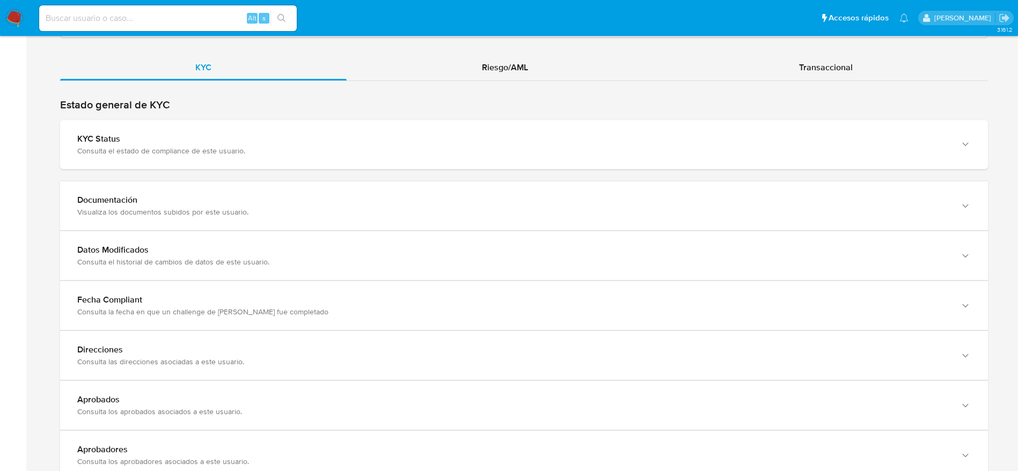
scroll to position [885, 0]
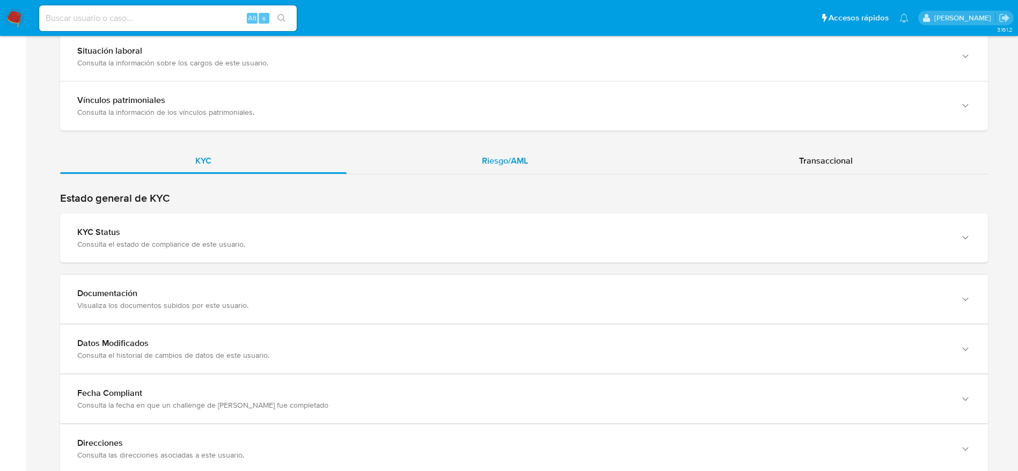
click at [497, 165] on span "Riesgo/AML" at bounding box center [505, 161] width 46 height 12
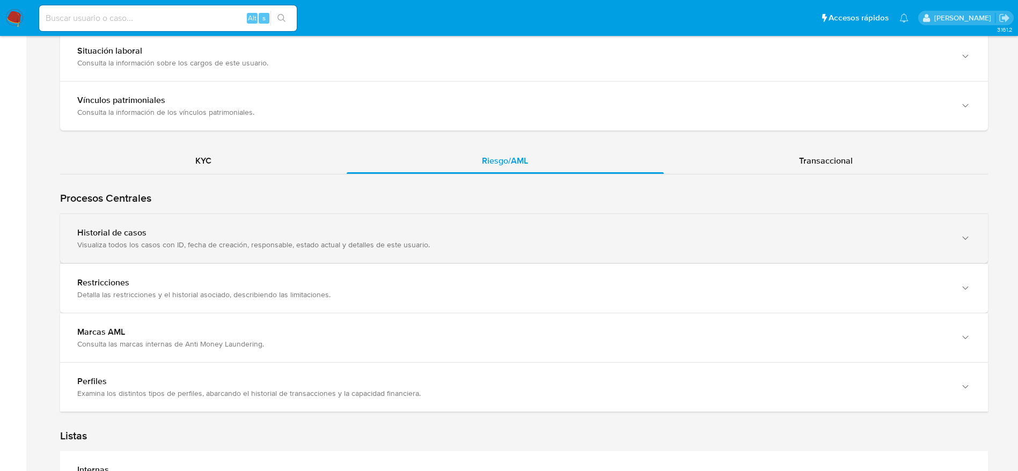
click at [497, 230] on div "Historial de casos" at bounding box center [513, 233] width 872 height 11
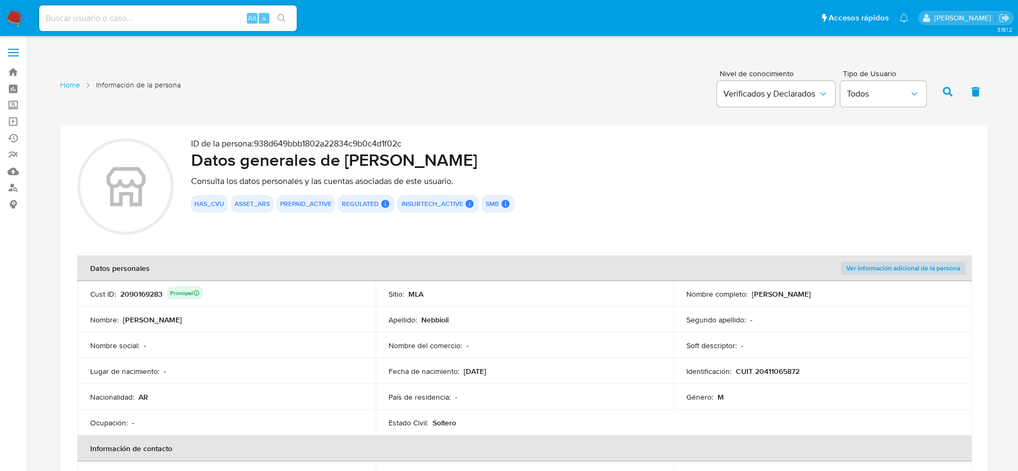
scroll to position [80, 0]
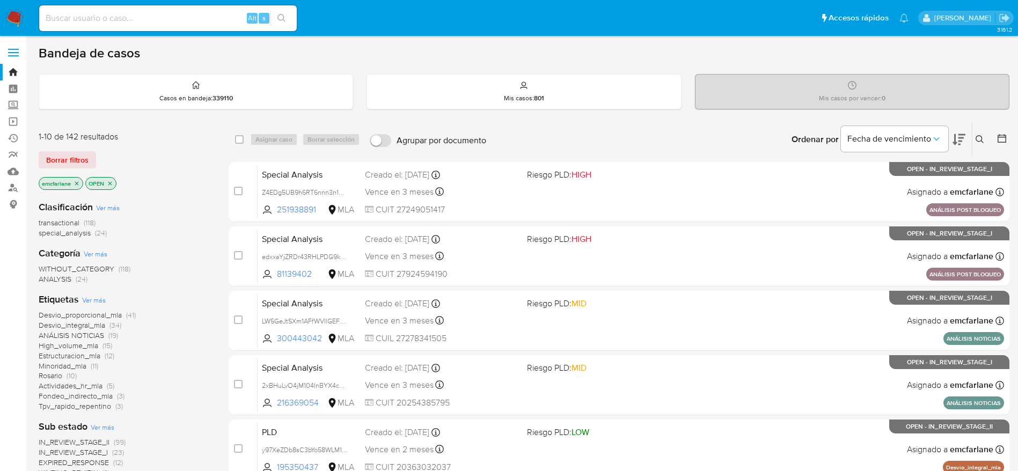
click at [83, 157] on span "Borrar filtros" at bounding box center [67, 159] width 42 height 15
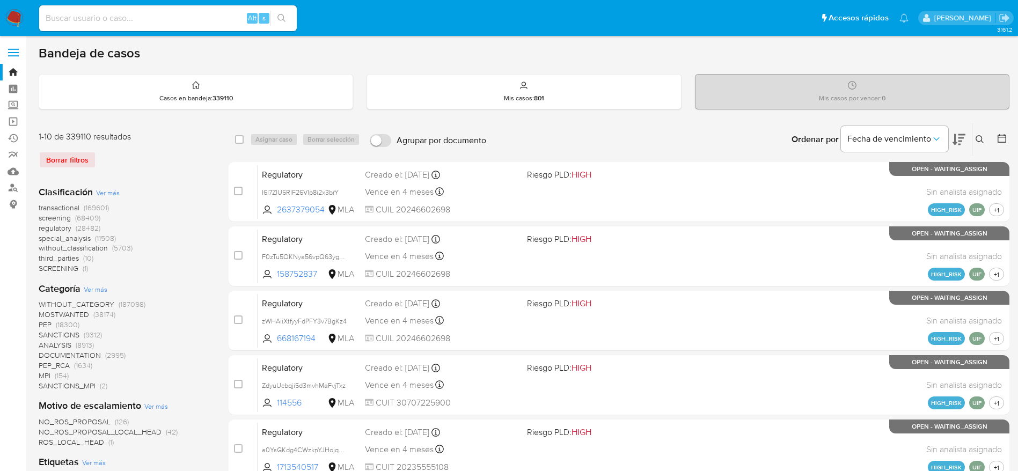
drag, startPoint x: 981, startPoint y: 141, endPoint x: 811, endPoint y: 173, distance: 173.1
click at [981, 141] on icon at bounding box center [980, 139] width 9 height 9
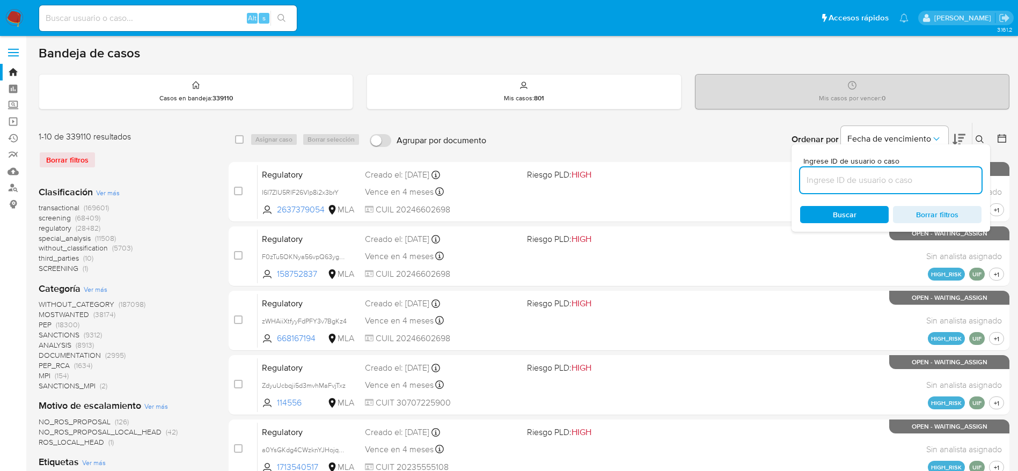
click at [820, 177] on input at bounding box center [890, 180] width 181 height 14
type input "ZtoZUm5nt3LmK0b16oWtDff3"
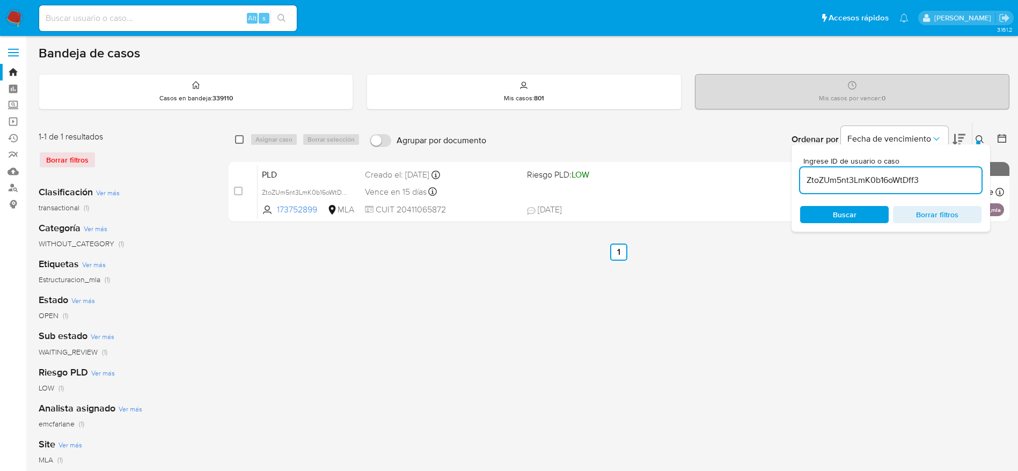
click at [238, 141] on input "checkbox" at bounding box center [239, 139] width 9 height 9
checkbox input "true"
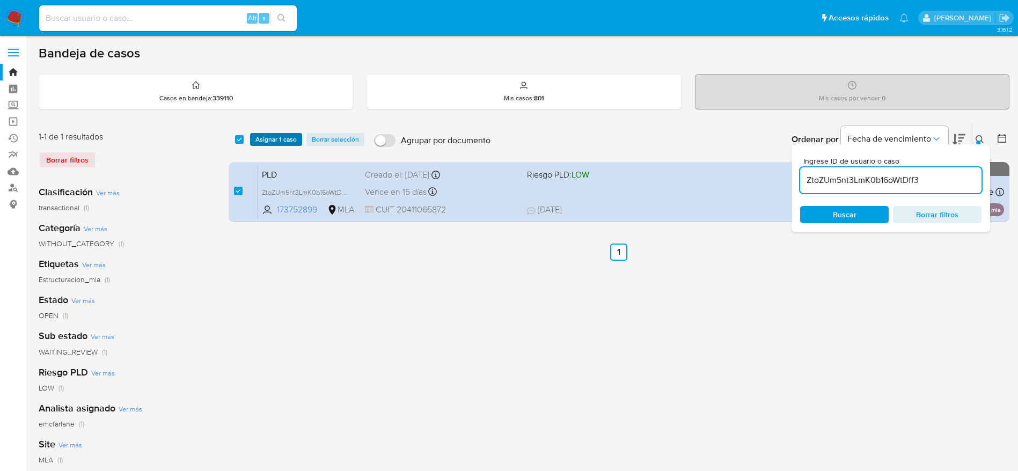
click at [267, 136] on span "Asignar 1 caso" at bounding box center [275, 139] width 41 height 11
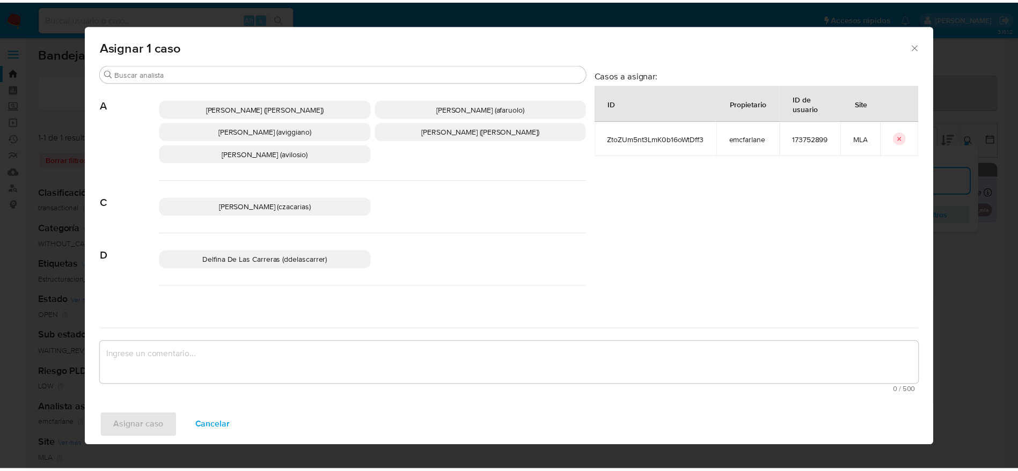
scroll to position [80, 0]
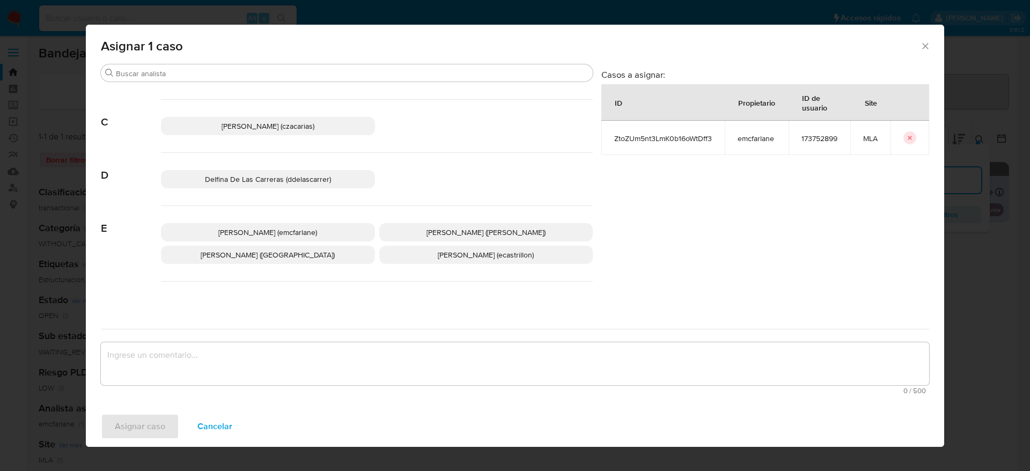
click at [281, 229] on span "Elaine Mc Farlane (emcfarlane)" at bounding box center [267, 232] width 99 height 11
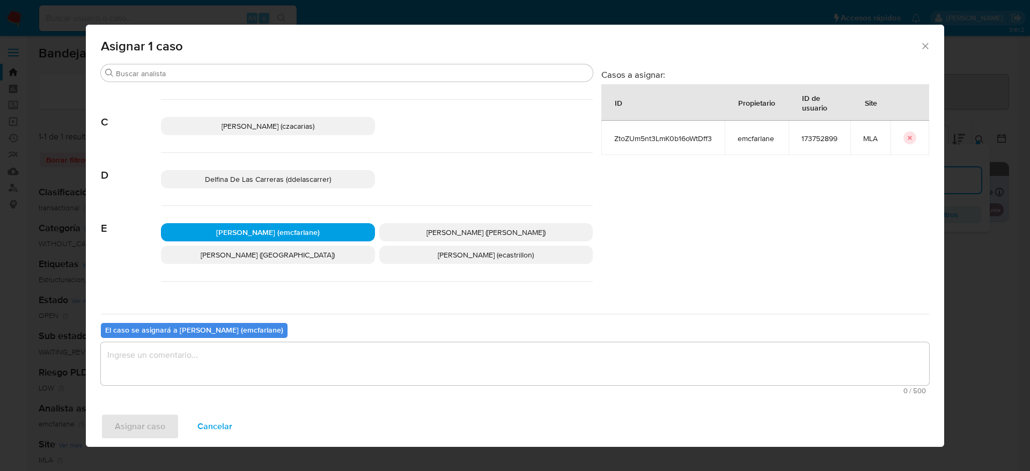
click at [228, 361] on textarea "assign-modal" at bounding box center [515, 363] width 829 height 43
click at [130, 424] on span "Asignar caso" at bounding box center [140, 427] width 50 height 24
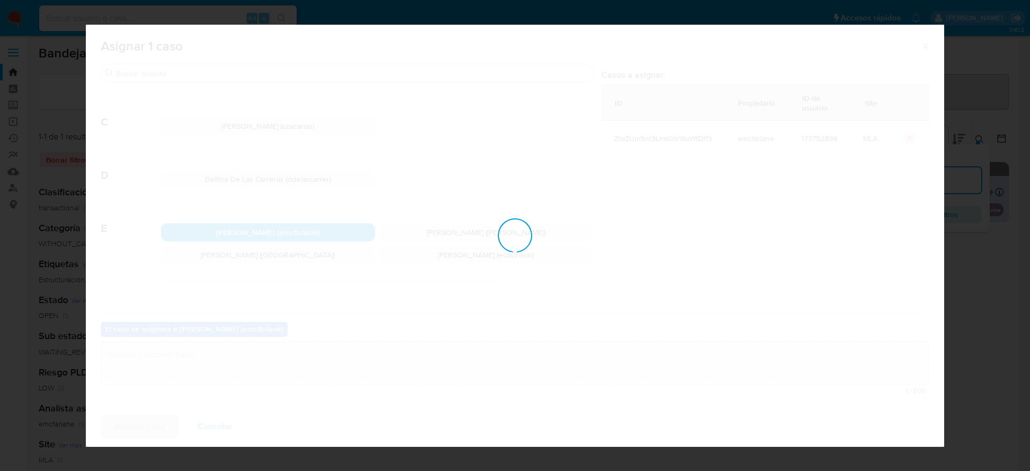
checkbox input "false"
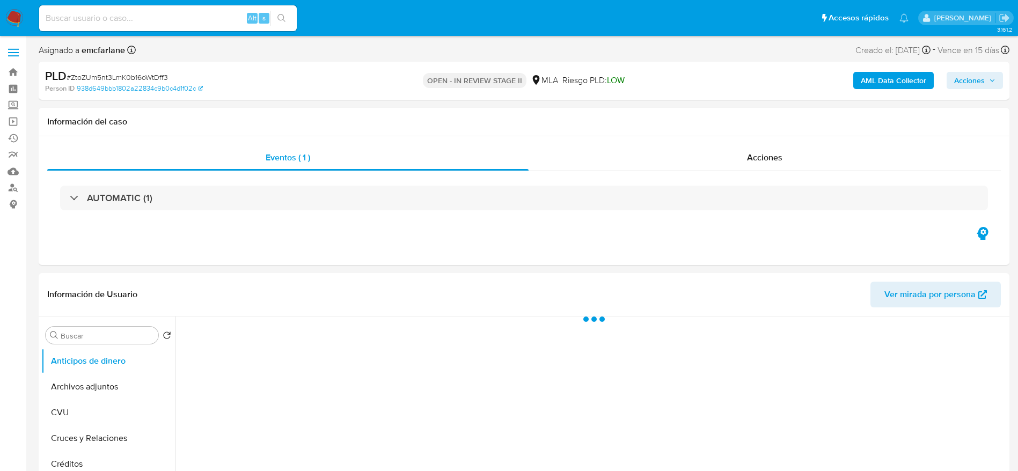
select select "10"
drag, startPoint x: 970, startPoint y: 79, endPoint x: 926, endPoint y: 89, distance: 44.5
click at [969, 79] on span "Acciones" at bounding box center [969, 80] width 31 height 17
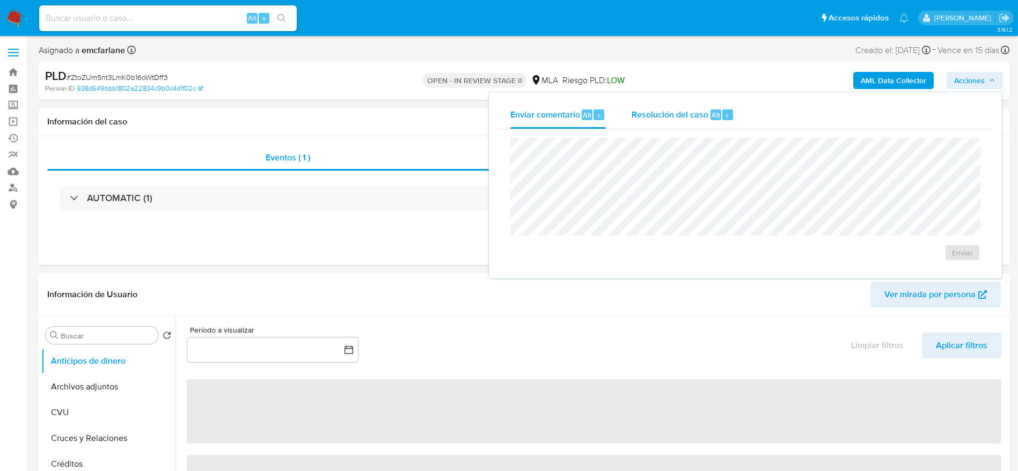
click at [712, 116] on span "Alt" at bounding box center [716, 115] width 9 height 10
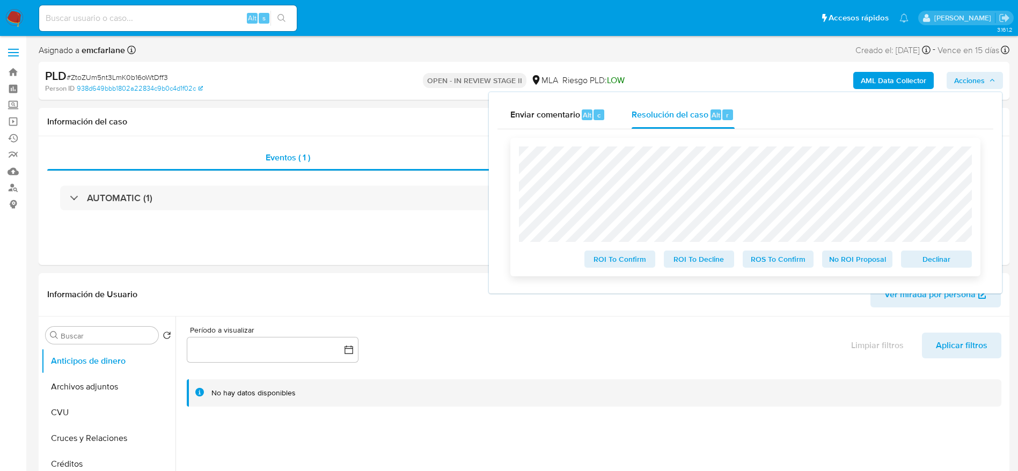
click at [939, 258] on span "Declinar" at bounding box center [936, 259] width 56 height 15
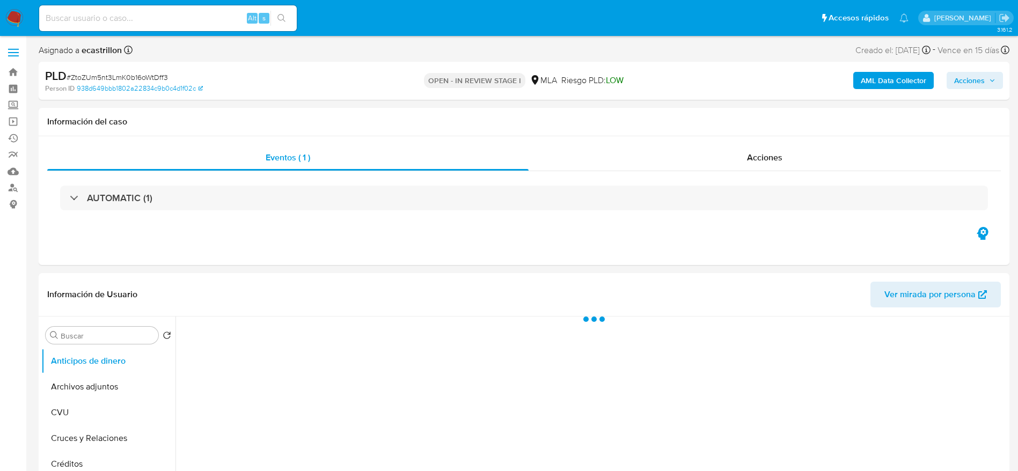
select select "10"
click at [142, 76] on span "# ZtoZUm5nt3LmK0b16oWtDff3" at bounding box center [117, 77] width 101 height 11
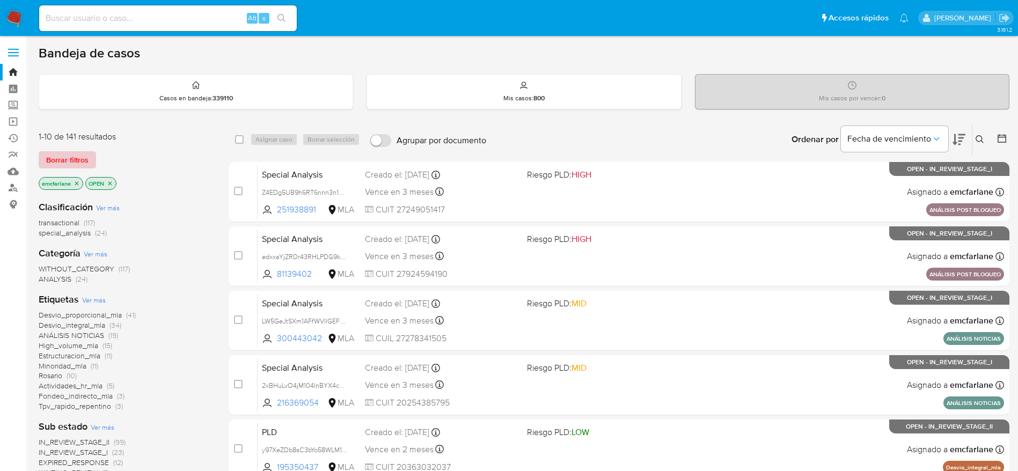
click at [82, 161] on span "Borrar filtros" at bounding box center [67, 159] width 42 height 15
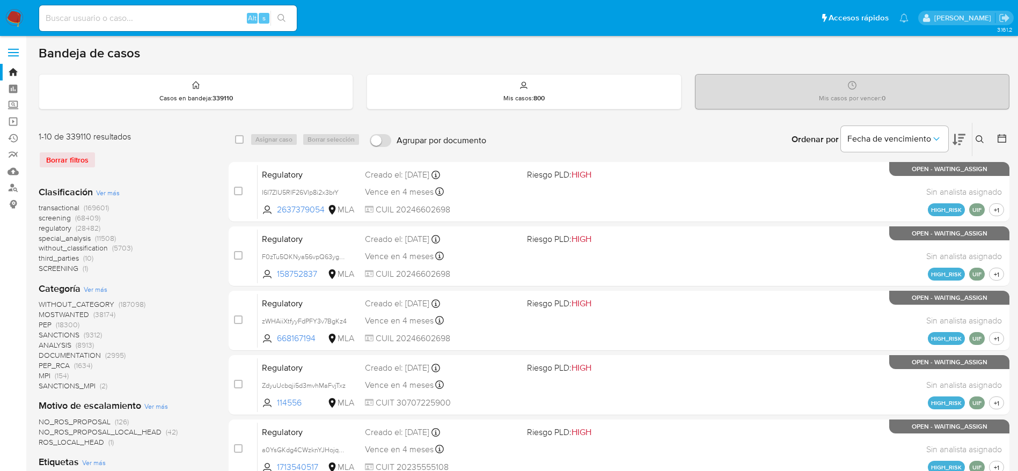
click at [974, 141] on button at bounding box center [981, 139] width 18 height 13
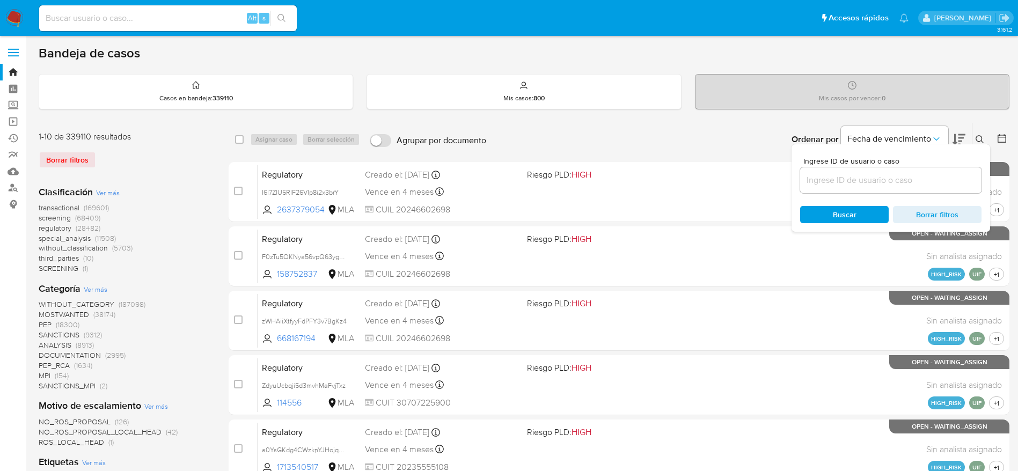
click at [832, 179] on input at bounding box center [890, 180] width 181 height 14
type input "ZtoZUm5nt3LmK0b16oWtDff3"
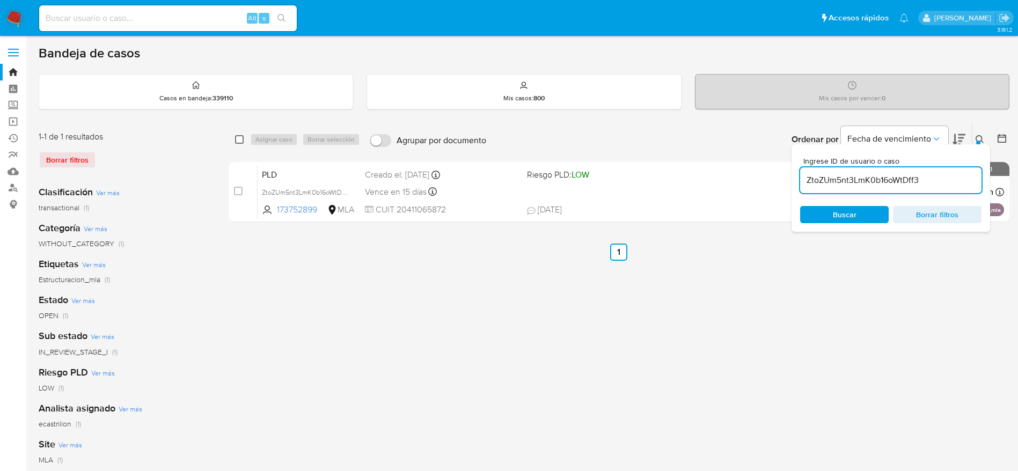
click at [244, 137] on div "select-all-cases-checkbox" at bounding box center [241, 139] width 13 height 13
click at [256, 136] on div "Asignar caso Borrar selección" at bounding box center [307, 139] width 114 height 13
click at [241, 139] on input "checkbox" at bounding box center [239, 139] width 9 height 9
checkbox input "true"
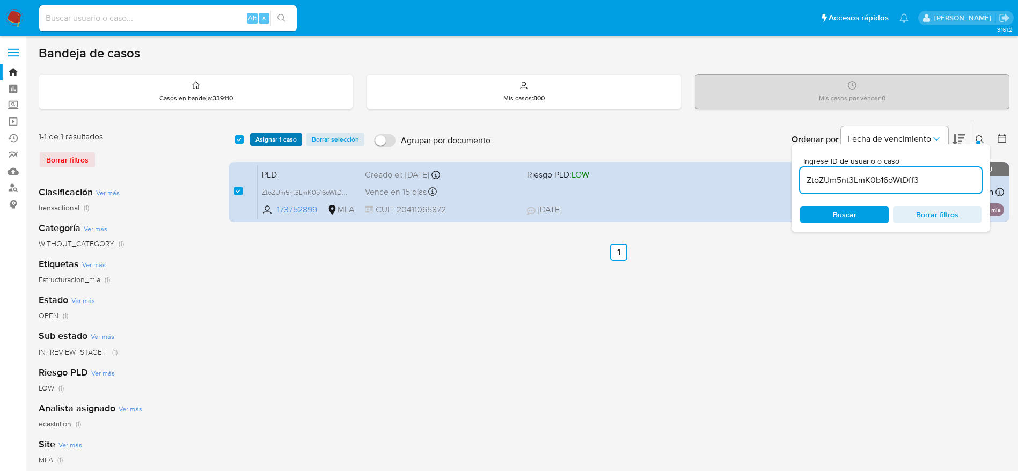
click at [262, 136] on span "Asignar 1 caso" at bounding box center [275, 139] width 41 height 11
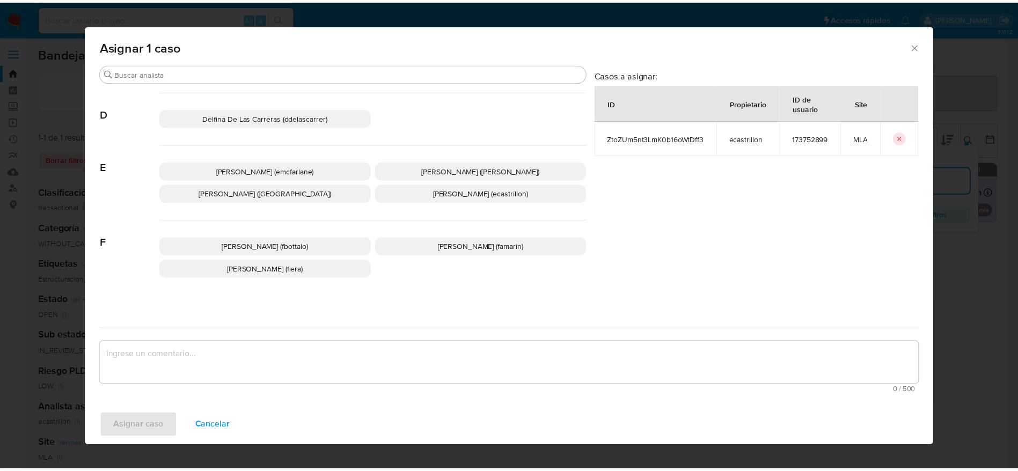
scroll to position [161, 0]
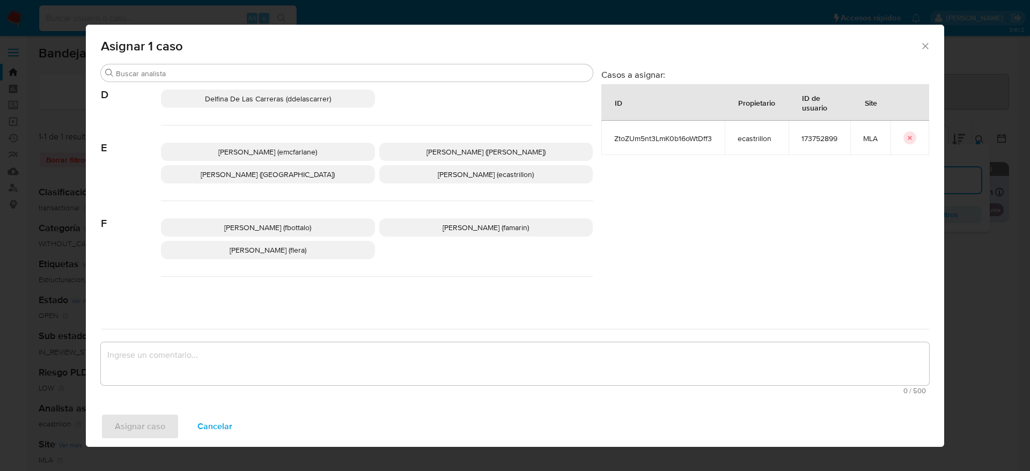
drag, startPoint x: 280, startPoint y: 151, endPoint x: 267, endPoint y: 193, distance: 43.6
click at [278, 152] on span "Elaine Mc Farlane (emcfarlane)" at bounding box center [267, 151] width 99 height 11
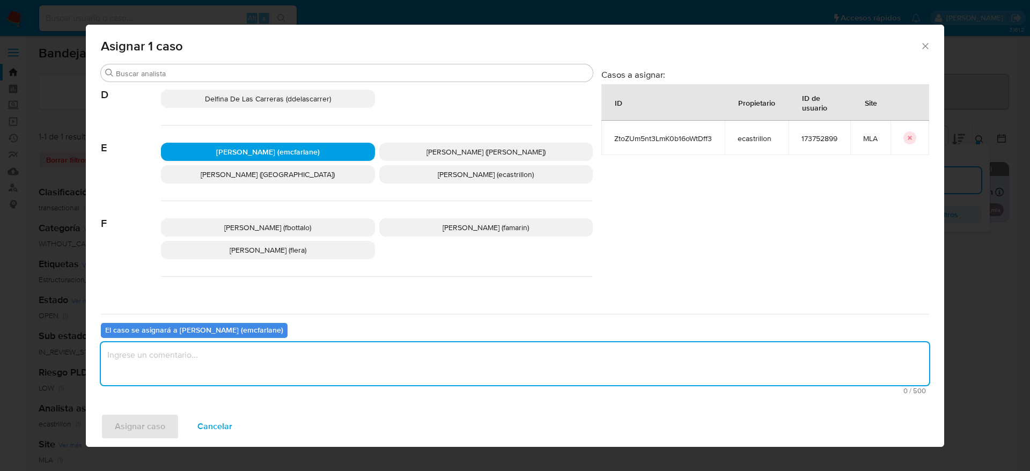
click at [217, 366] on textarea "assign-modal" at bounding box center [515, 363] width 829 height 43
click at [137, 434] on span "Asignar caso" at bounding box center [140, 427] width 50 height 24
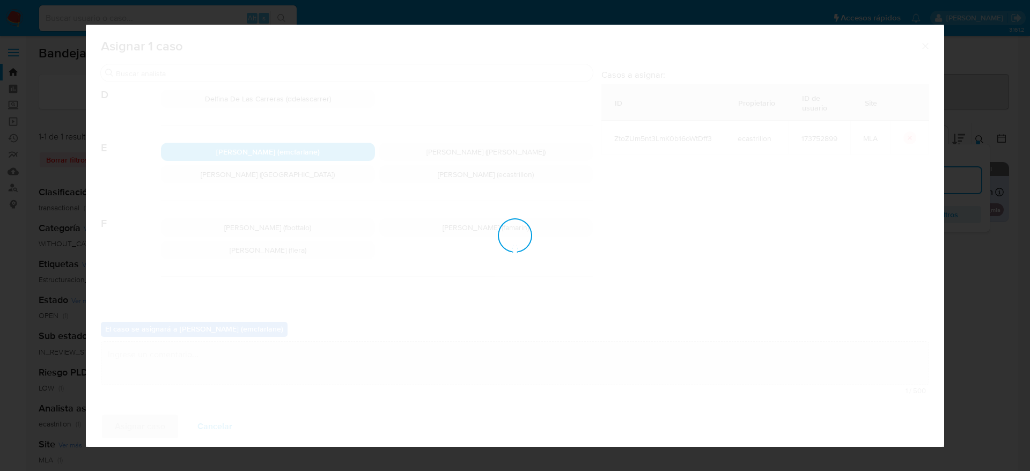
checkbox input "false"
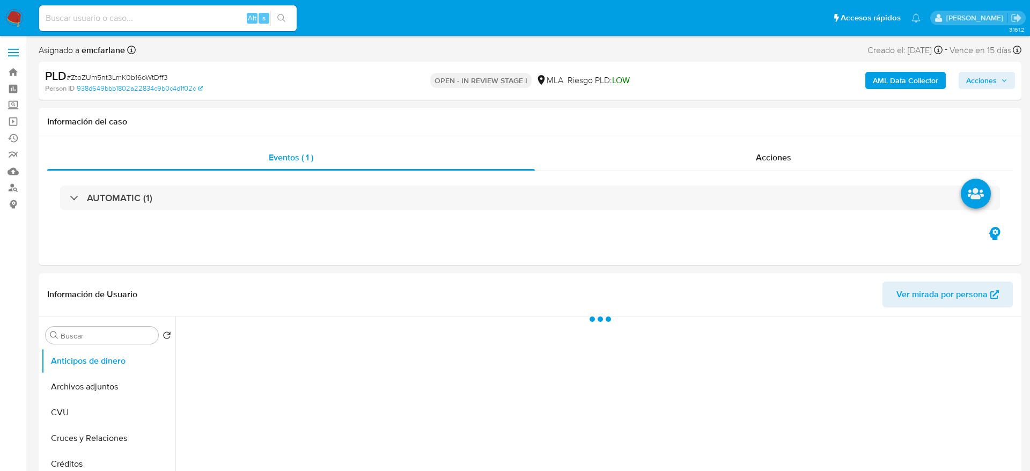
select select "10"
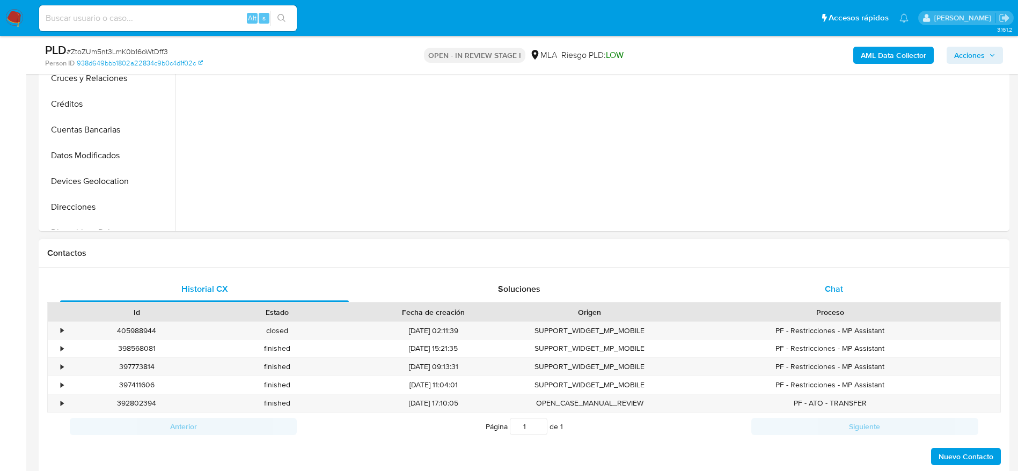
click at [852, 282] on div "Chat" at bounding box center [834, 289] width 289 height 26
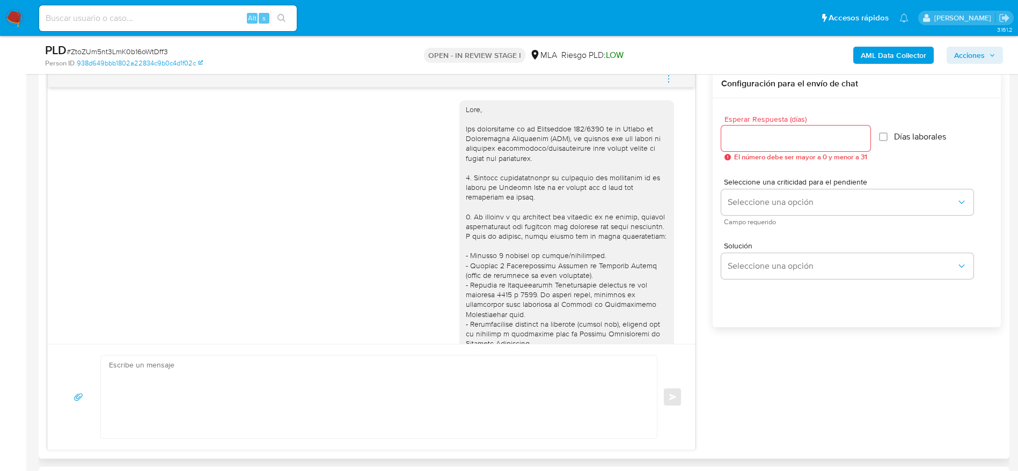
scroll to position [431, 0]
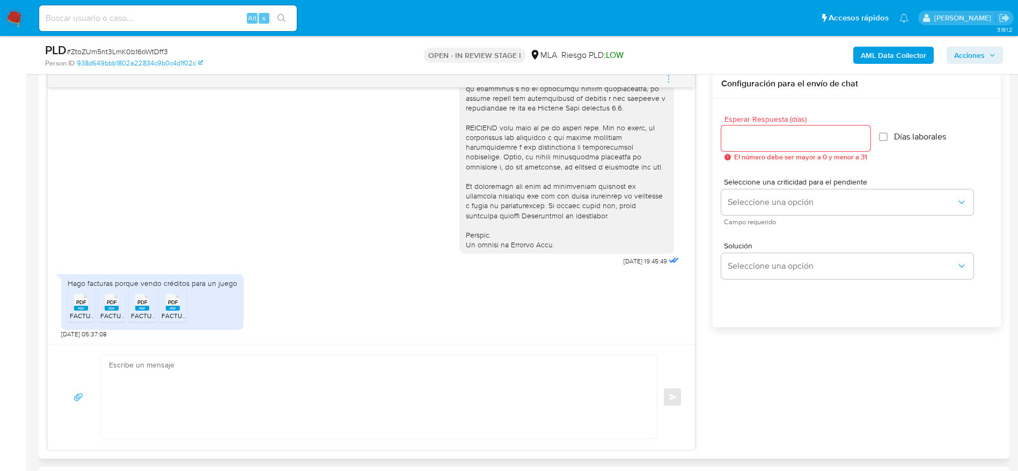
click at [508, 387] on textarea at bounding box center [376, 397] width 534 height 83
paste textarea "Hola Agustin Nebbioli, Muchas gracias por tu respuesta. En función de las opera…"
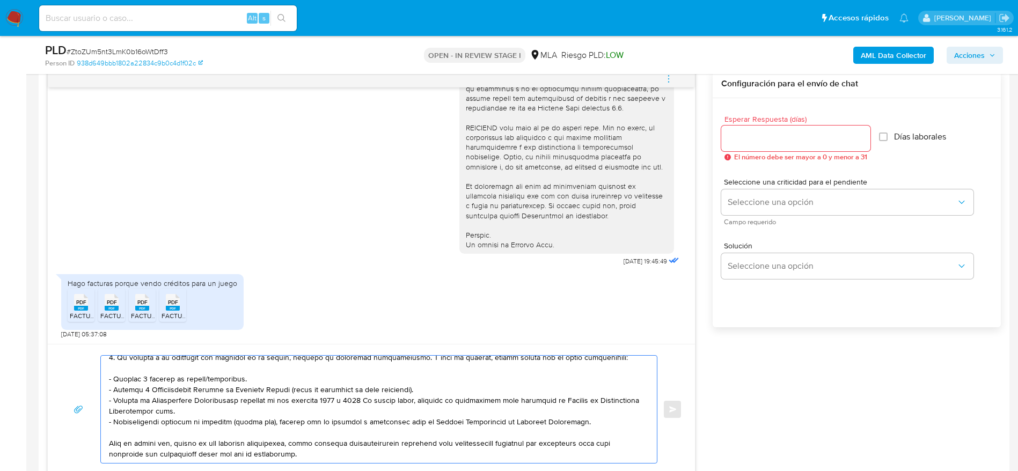
scroll to position [72, 0]
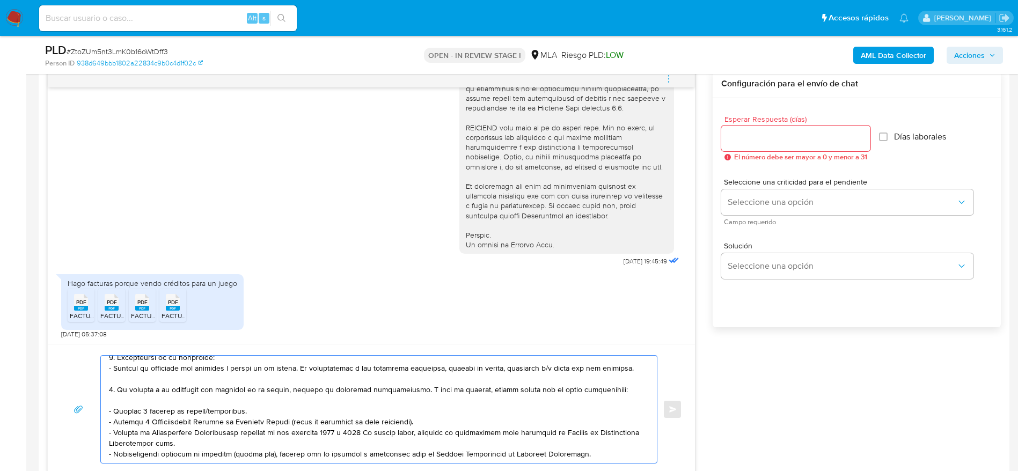
click at [251, 409] on textarea at bounding box center [376, 409] width 534 height 107
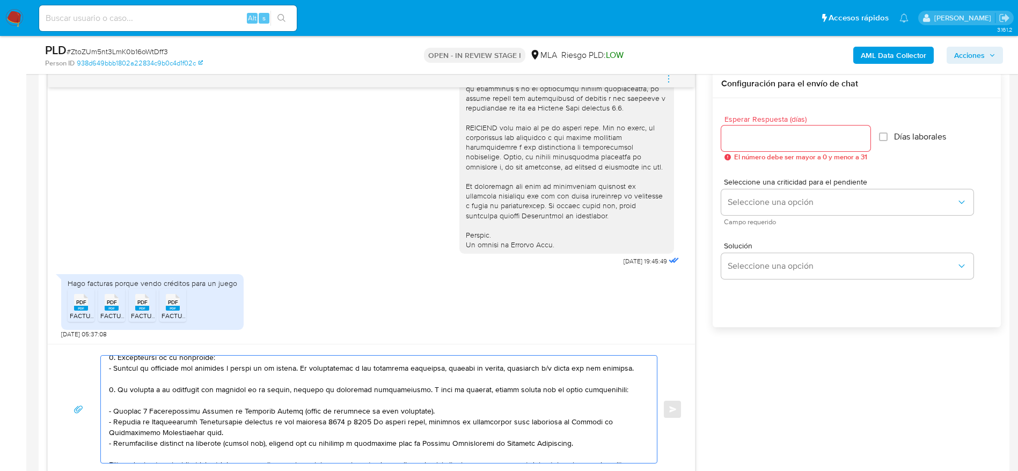
click at [375, 424] on textarea at bounding box center [376, 409] width 534 height 107
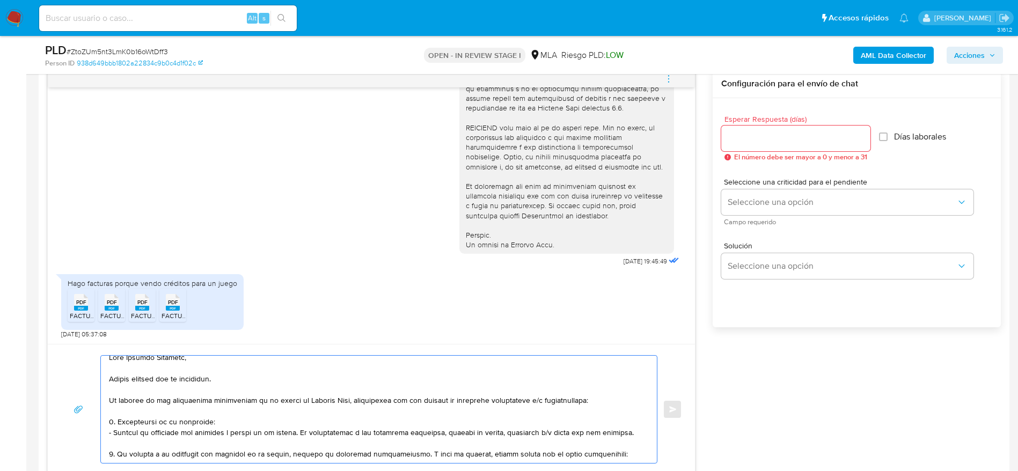
scroll to position [0, 0]
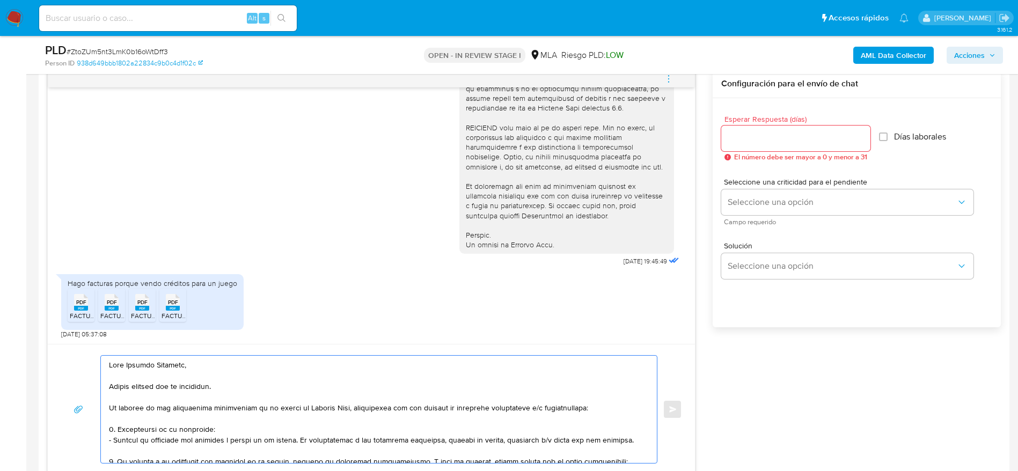
type textarea "Hola Agustin Nebbioli, Muchas gracias por tu respuesta. En función de las opera…"
click at [814, 135] on input "Esperar Respuesta (días)" at bounding box center [795, 138] width 149 height 14
type input "1"
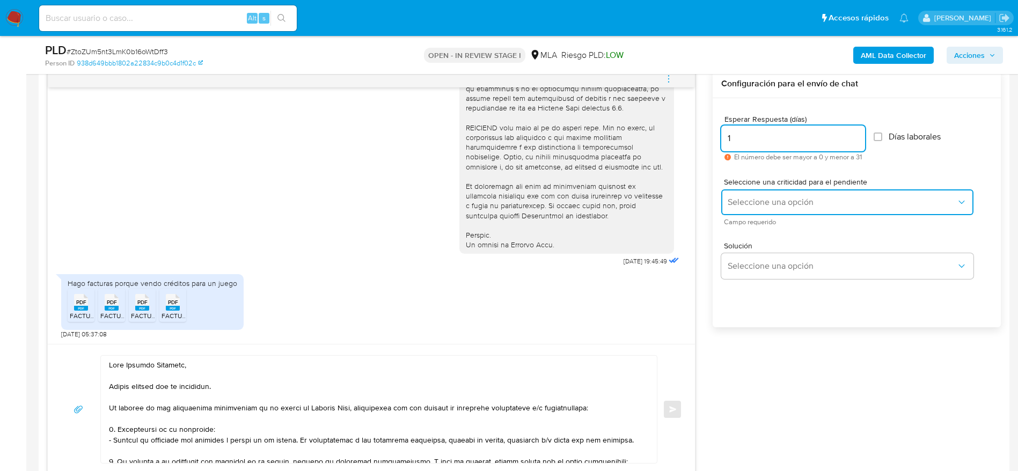
click at [802, 193] on button "Seleccione una opción" at bounding box center [847, 202] width 252 height 26
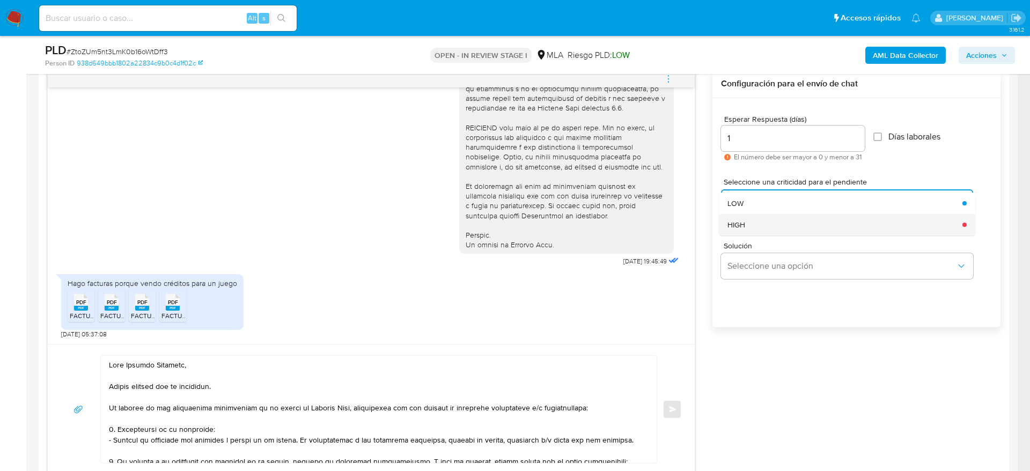
click at [785, 221] on div "HIGH" at bounding box center [842, 224] width 229 height 21
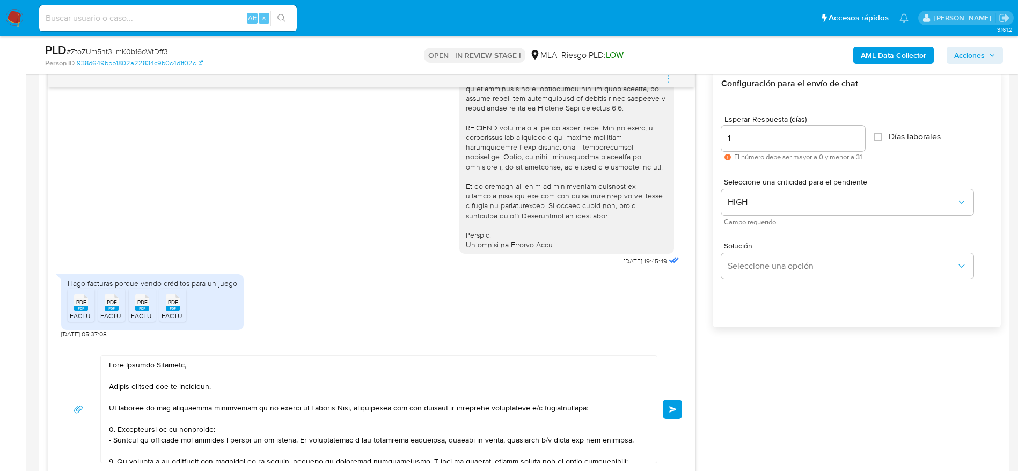
click at [675, 408] on span "Enviar" at bounding box center [673, 409] width 8 height 6
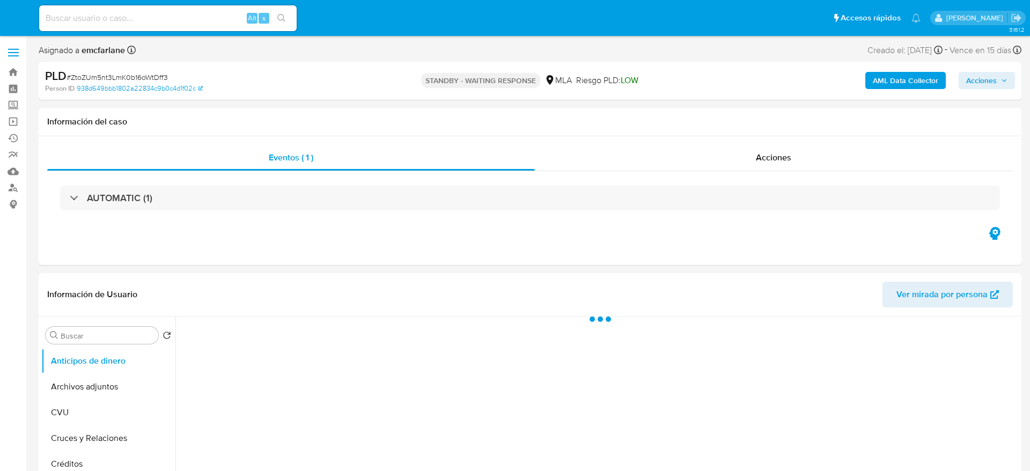
select select "10"
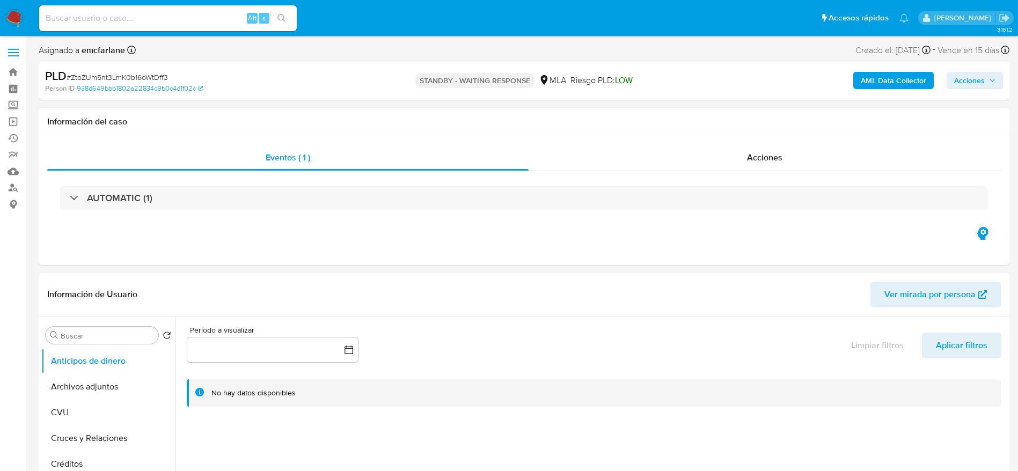
click at [164, 20] on input at bounding box center [168, 18] width 258 height 14
paste input "CCjebZNmEAbpKGDMjwBVkMTR"
type input "CCjebZNmEAbpKGDMjwBVkMTR"
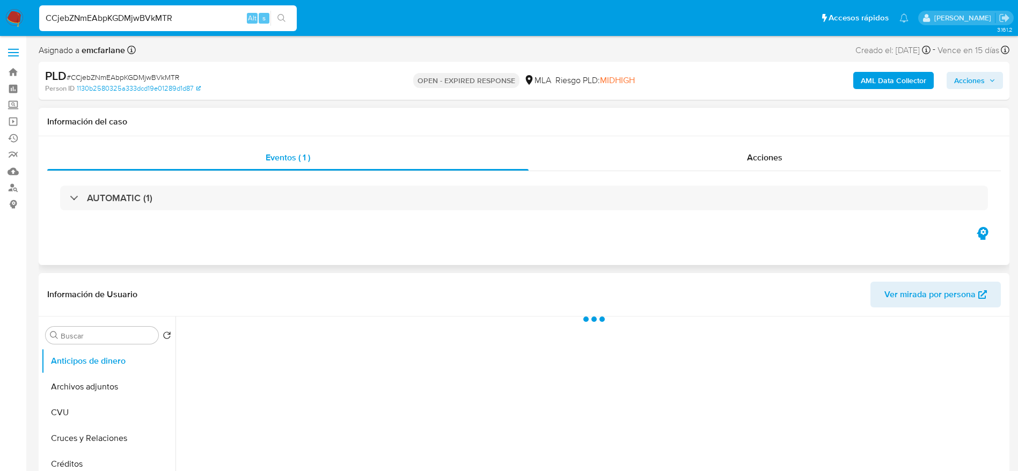
select select "10"
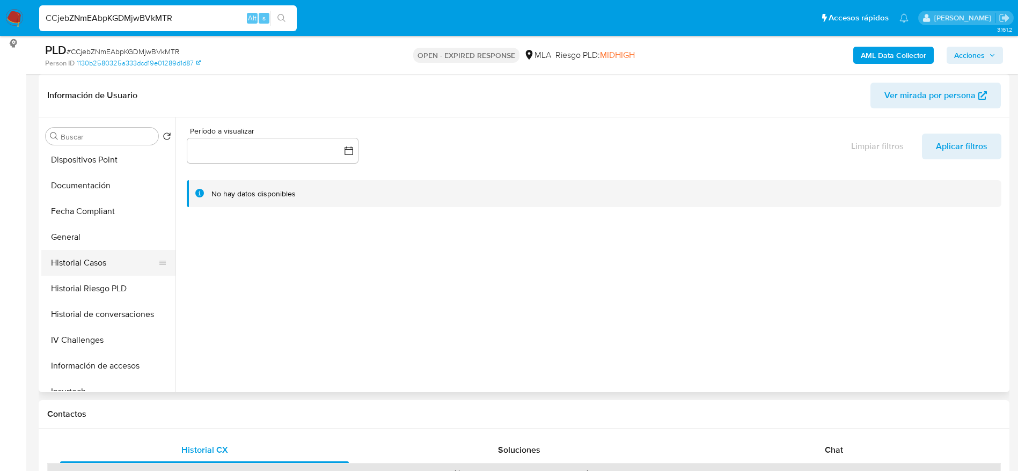
scroll to position [241, 0]
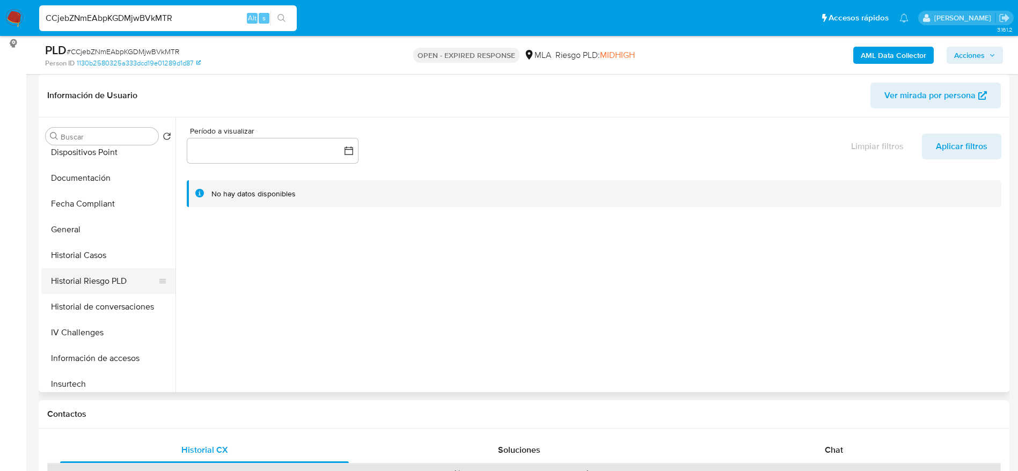
click at [88, 268] on button "Historial Riesgo PLD" at bounding box center [104, 281] width 126 height 26
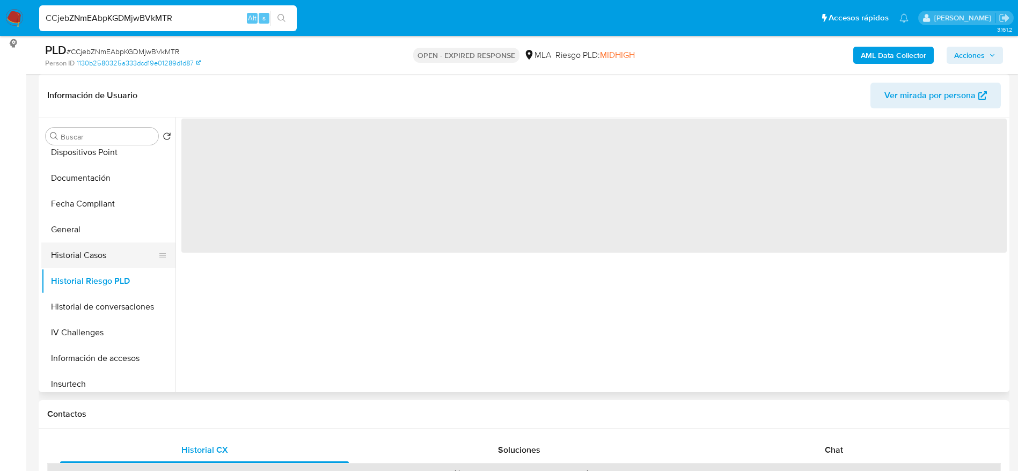
click at [83, 257] on button "Historial Casos" at bounding box center [104, 256] width 126 height 26
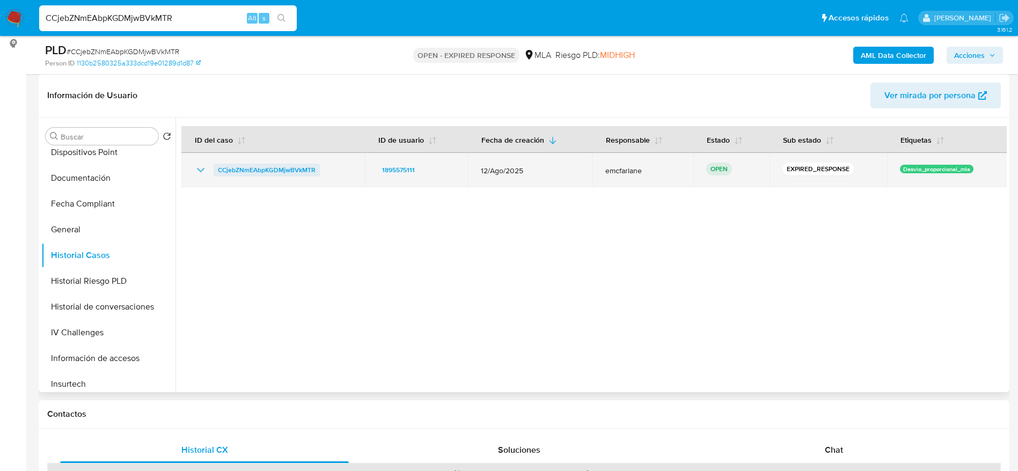
click at [251, 166] on span "CCjebZNmEAbpKGDMjwBVkMTR" at bounding box center [267, 170] width 98 height 13
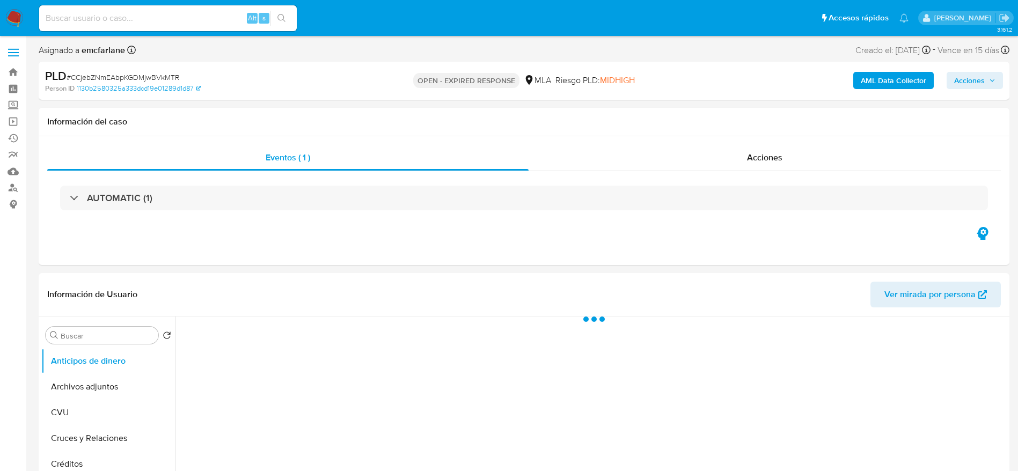
select select "10"
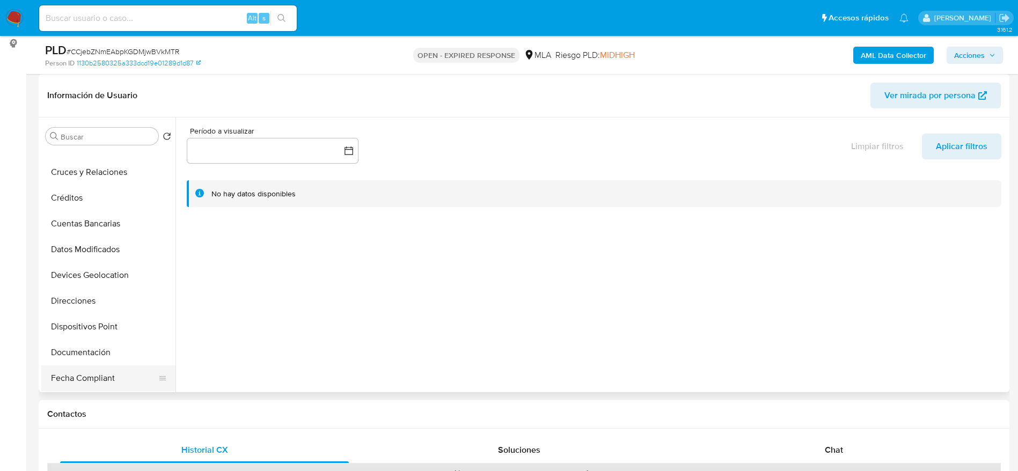
scroll to position [161, 0]
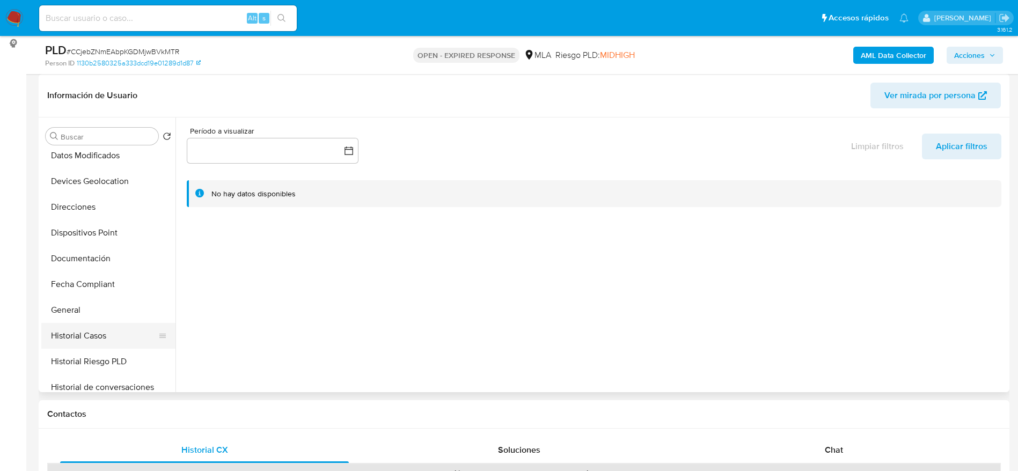
click at [87, 326] on button "Historial Casos" at bounding box center [104, 336] width 126 height 26
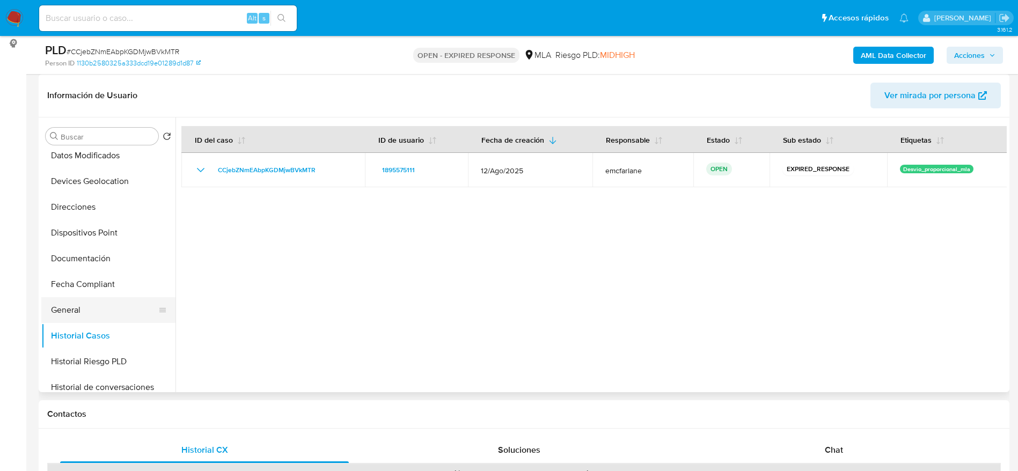
click at [72, 303] on button "General" at bounding box center [104, 310] width 126 height 26
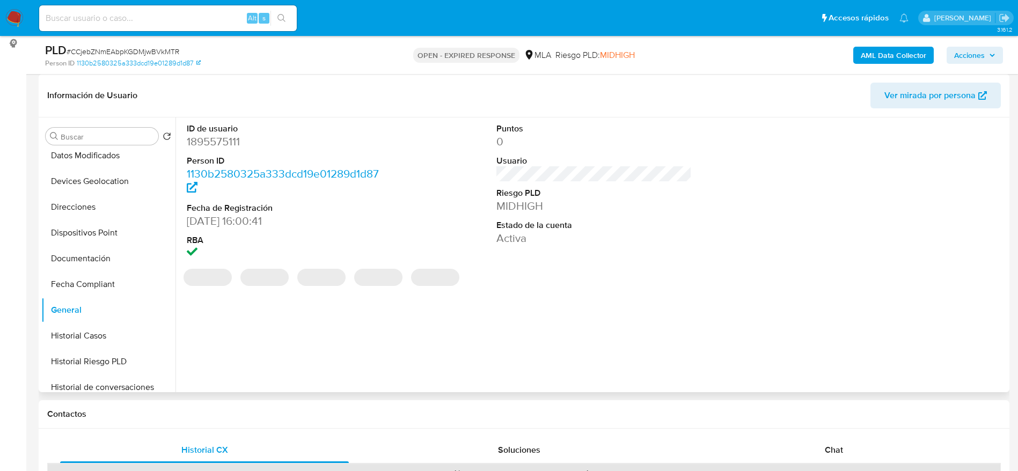
click at [212, 141] on dd "1895575111" at bounding box center [285, 141] width 196 height 15
copy dd "1895575111"
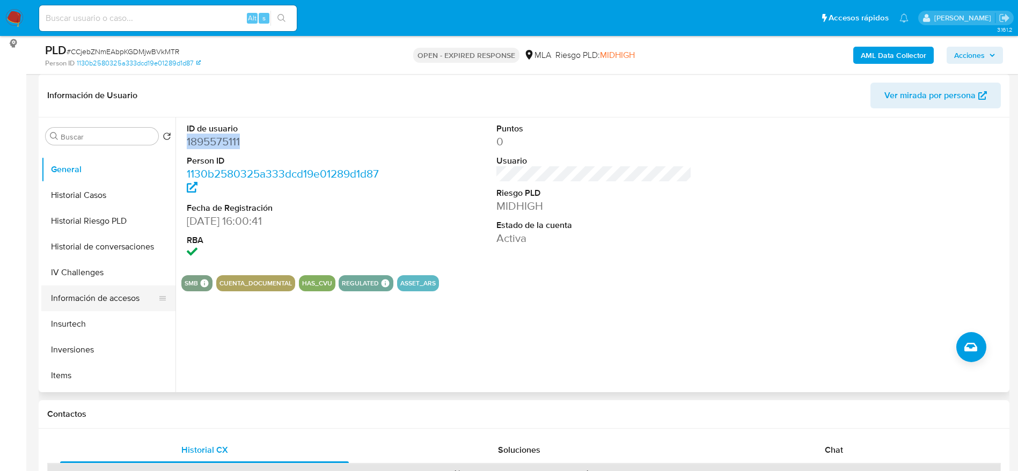
scroll to position [322, 0]
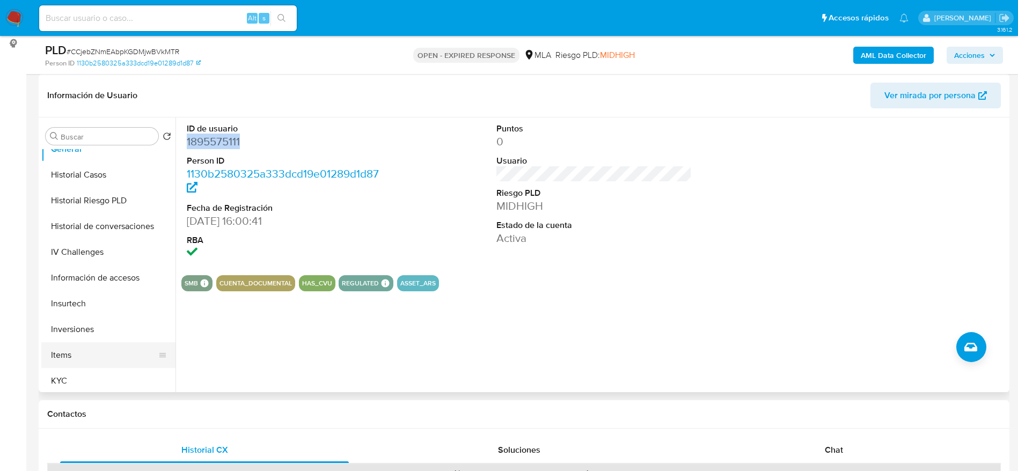
click at [78, 365] on button "Items" at bounding box center [104, 355] width 126 height 26
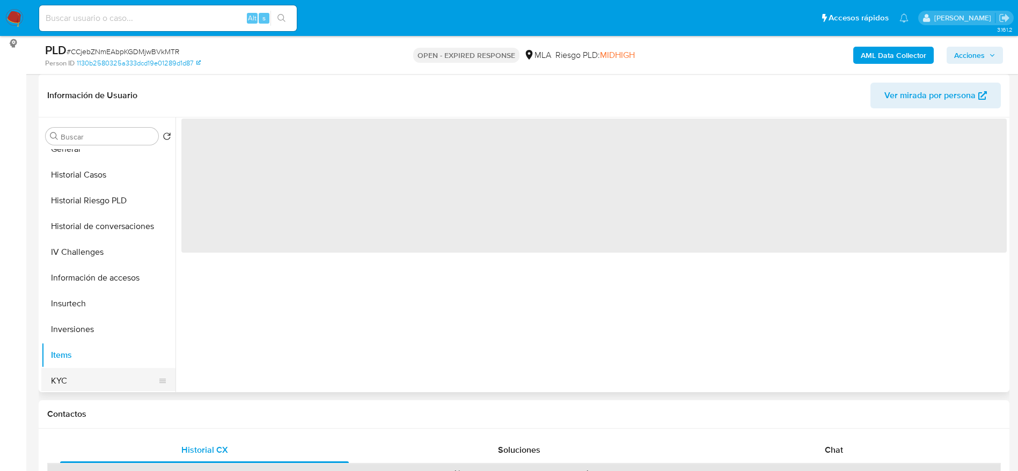
click at [79, 373] on button "KYC" at bounding box center [104, 381] width 126 height 26
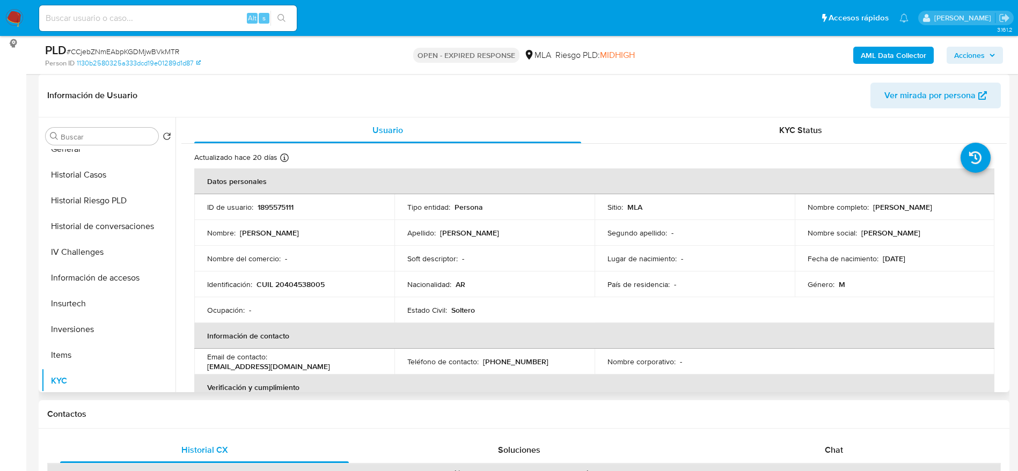
click at [302, 284] on p "CUIL 20404538005" at bounding box center [290, 285] width 68 height 10
copy p "20404538005"
click at [163, 24] on input at bounding box center [168, 18] width 258 height 14
paste input "iW81GBgDEwP8XpL3J4Hu3V3d"
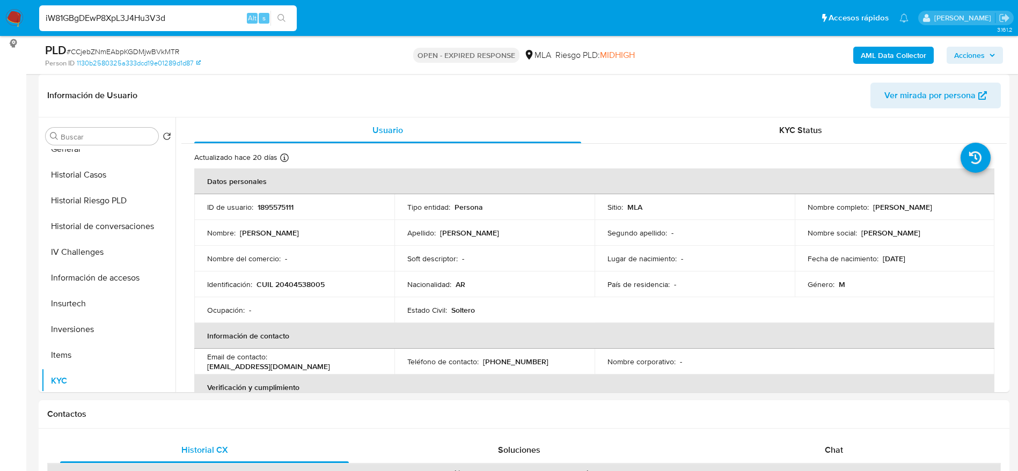
type input "iW81GBgDEwP8XpL3J4Hu3V3d"
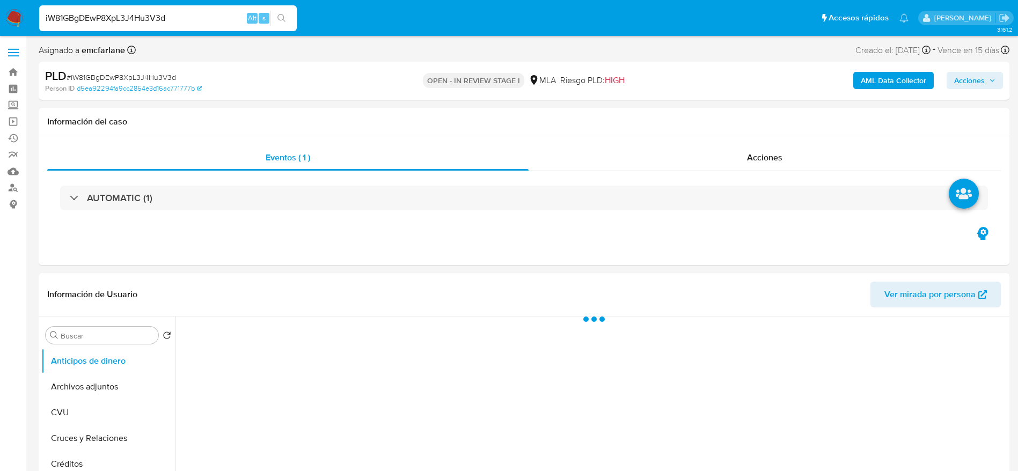
select select "10"
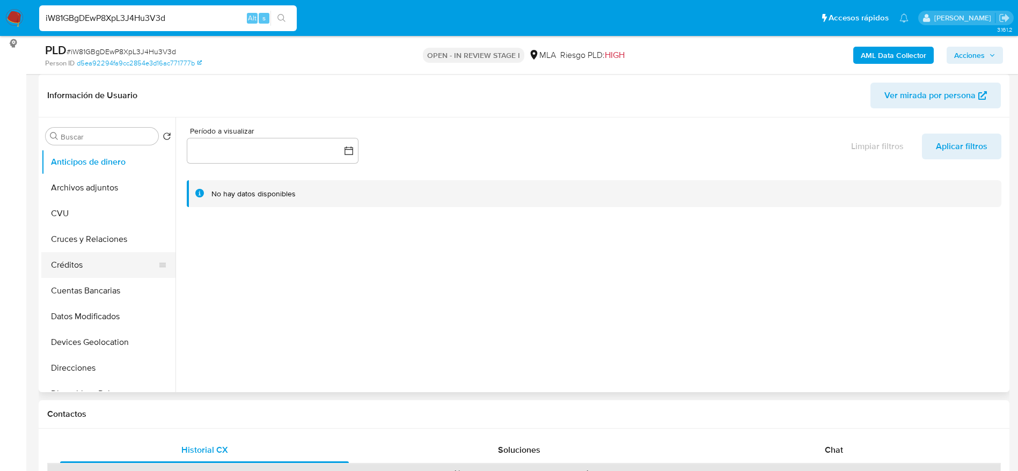
scroll to position [161, 0]
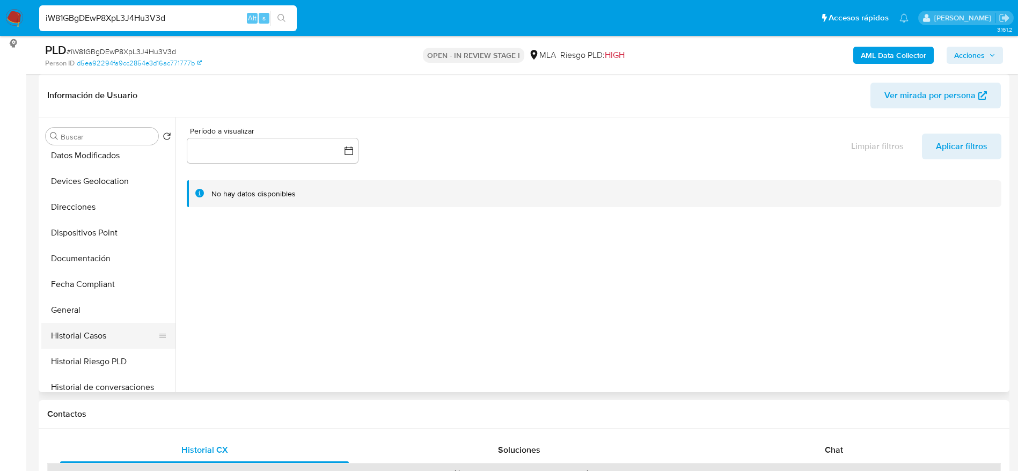
click at [92, 325] on button "Historial Casos" at bounding box center [104, 336] width 126 height 26
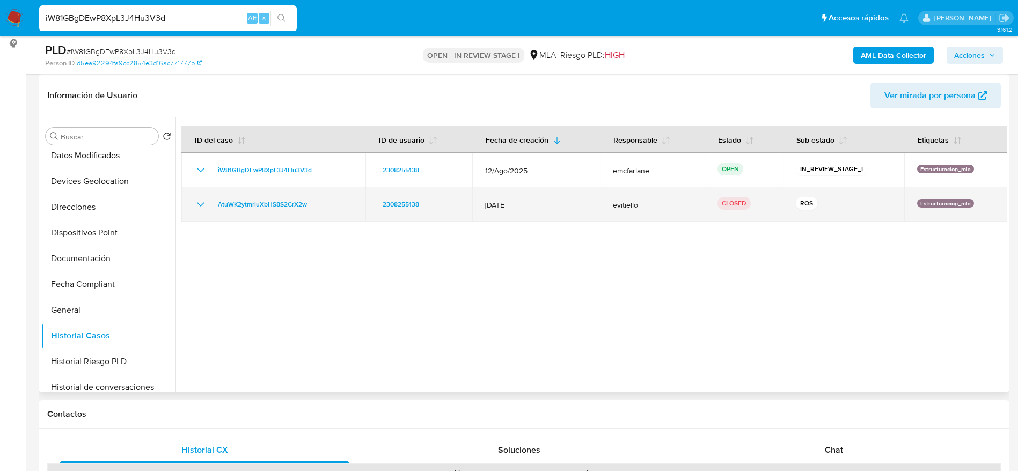
click at [206, 210] on icon "Mostrar/Ocultar" at bounding box center [200, 204] width 13 height 13
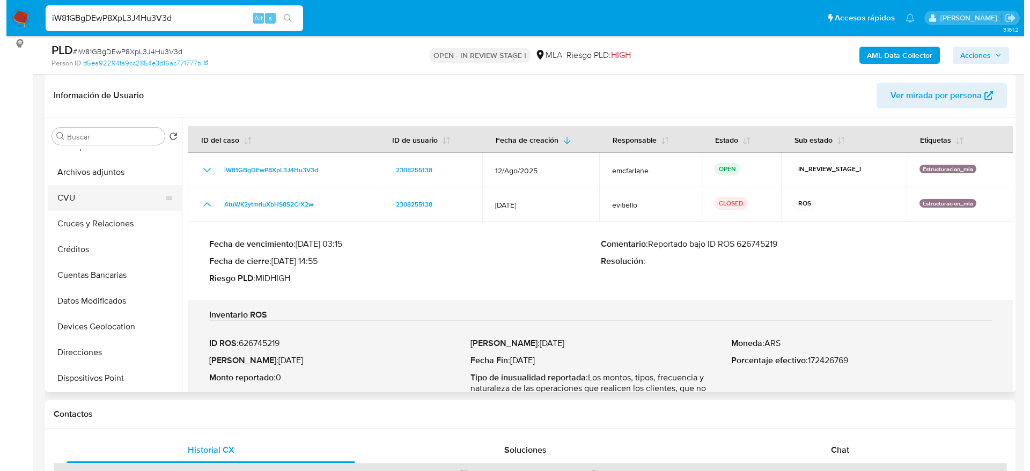
scroll to position [0, 0]
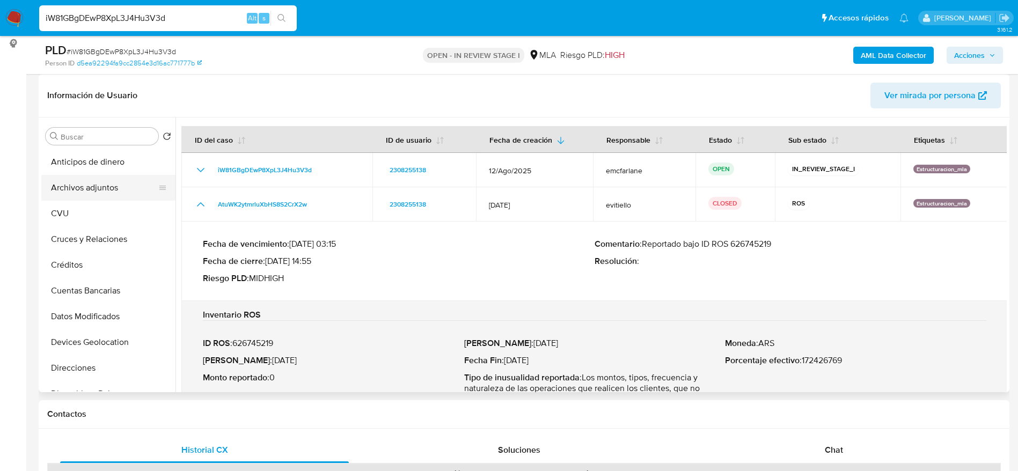
click at [97, 186] on button "Archivos adjuntos" at bounding box center [104, 188] width 126 height 26
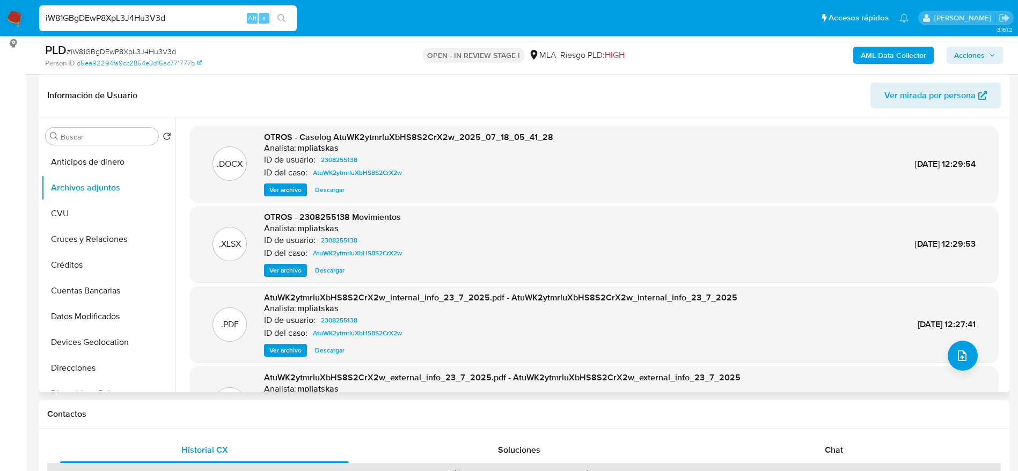
click at [282, 187] on span "Ver archivo" at bounding box center [285, 190] width 32 height 11
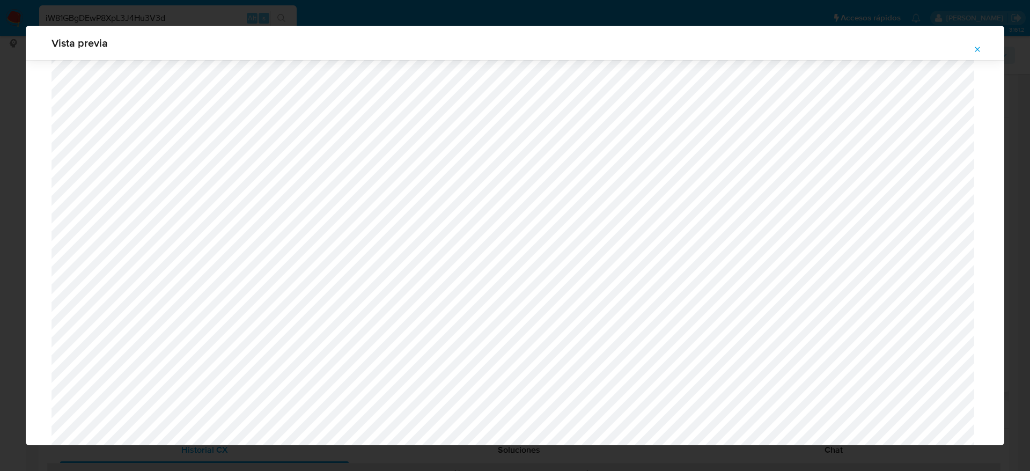
scroll to position [381, 0]
click at [978, 46] on icon "Attachment preview" at bounding box center [977, 49] width 9 height 9
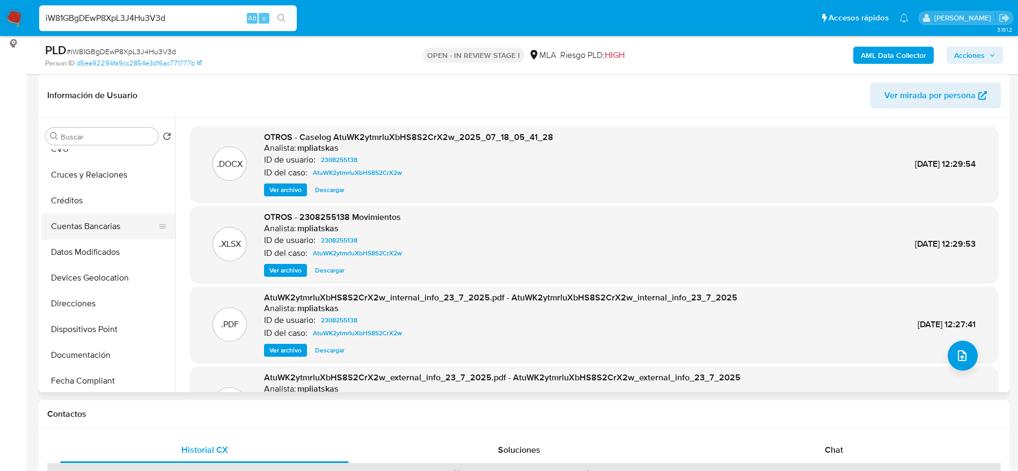
scroll to position [161, 0]
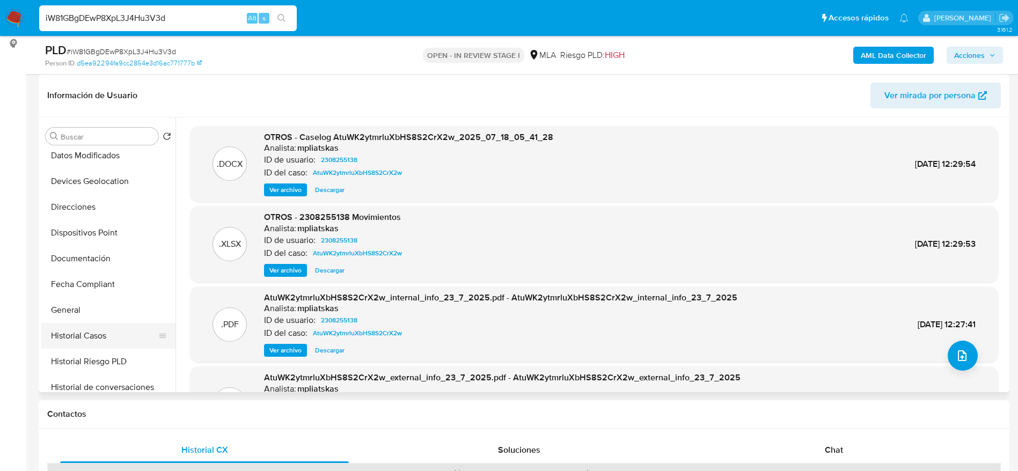
click at [83, 333] on button "Historial Casos" at bounding box center [104, 336] width 126 height 26
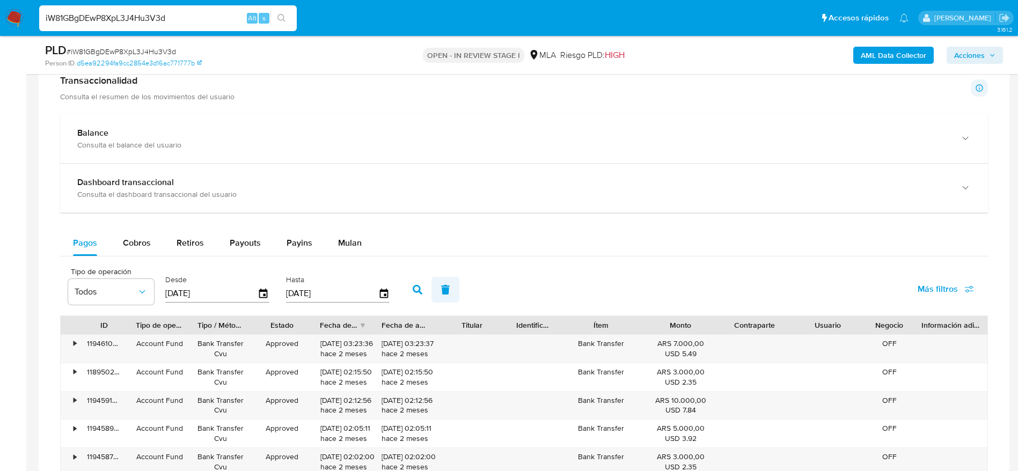
scroll to position [805, 0]
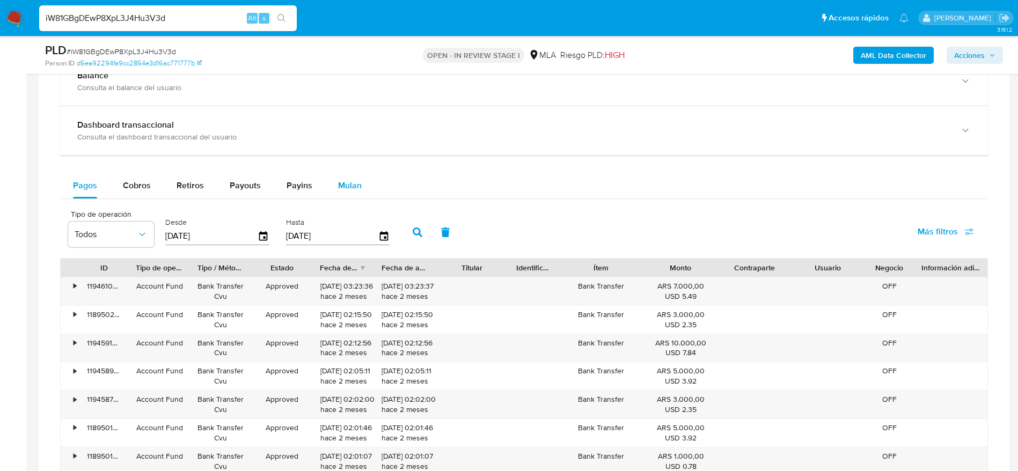
click at [355, 192] on div "Mulan" at bounding box center [350, 186] width 24 height 26
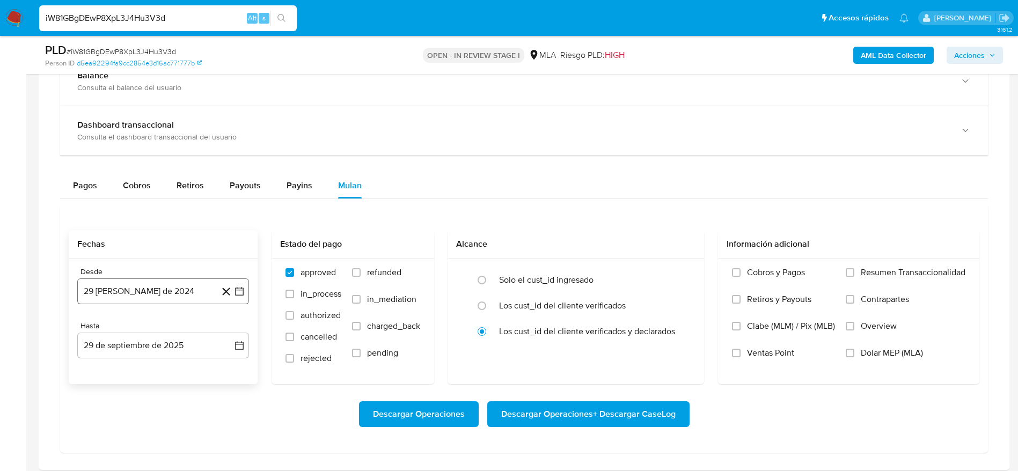
click at [154, 288] on button "29 de agosto de 2024" at bounding box center [163, 291] width 172 height 26
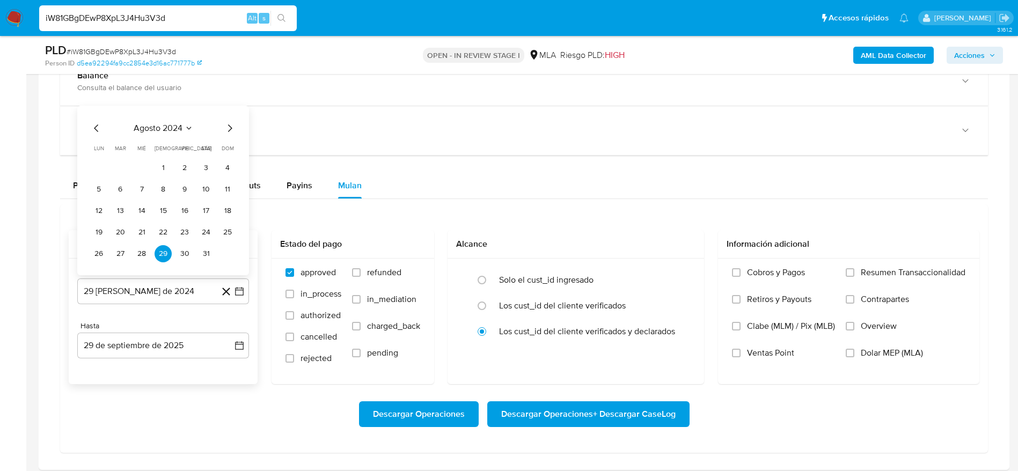
drag, startPoint x: 155, startPoint y: 119, endPoint x: 204, endPoint y: 131, distance: 50.9
click at [155, 120] on div "agosto 2024 agosto 2024 lun lunes mar martes mié miércoles jue jueves vie viern…" at bounding box center [163, 191] width 172 height 170
click at [181, 133] on span "agosto 2024" at bounding box center [158, 128] width 49 height 11
click at [226, 116] on icon "Año siguiente" at bounding box center [227, 115] width 13 height 13
click at [121, 219] on button "jul" at bounding box center [116, 215] width 30 height 17
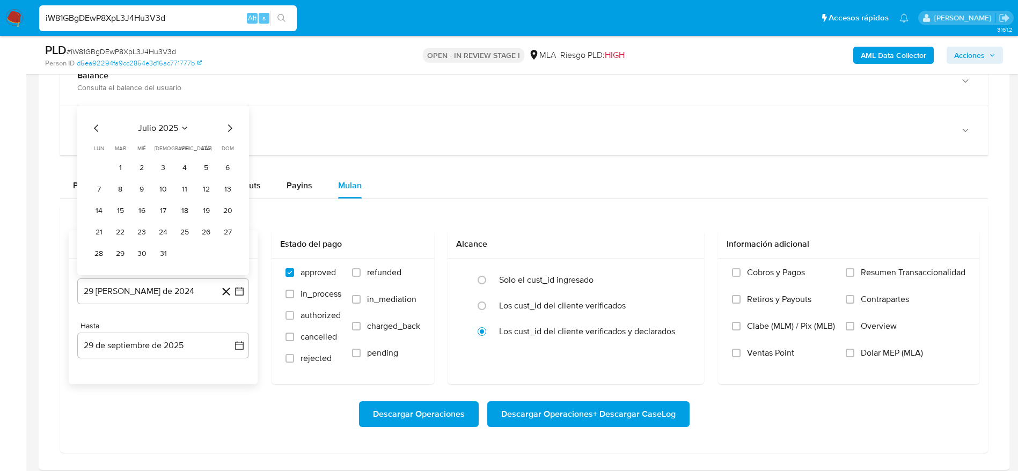
click at [121, 171] on button "1" at bounding box center [120, 167] width 17 height 17
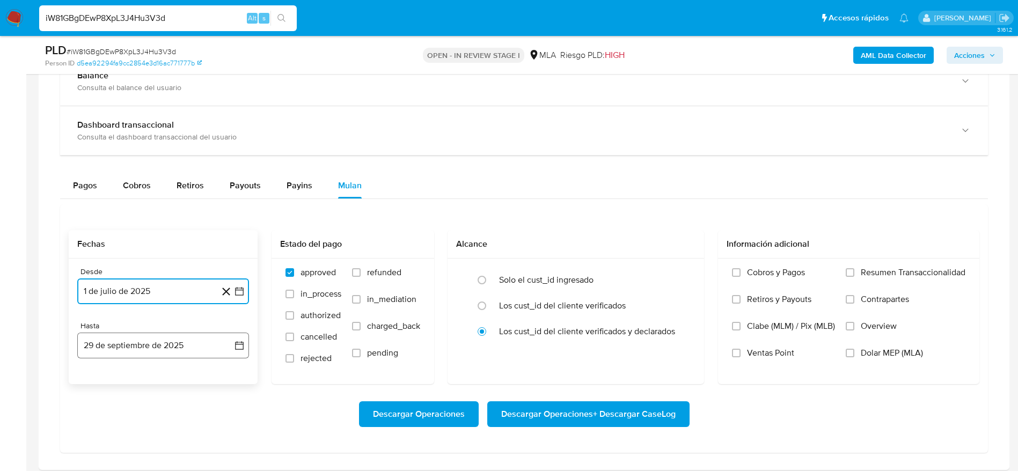
click at [170, 351] on button "29 de septiembre de 2025" at bounding box center [163, 346] width 172 height 26
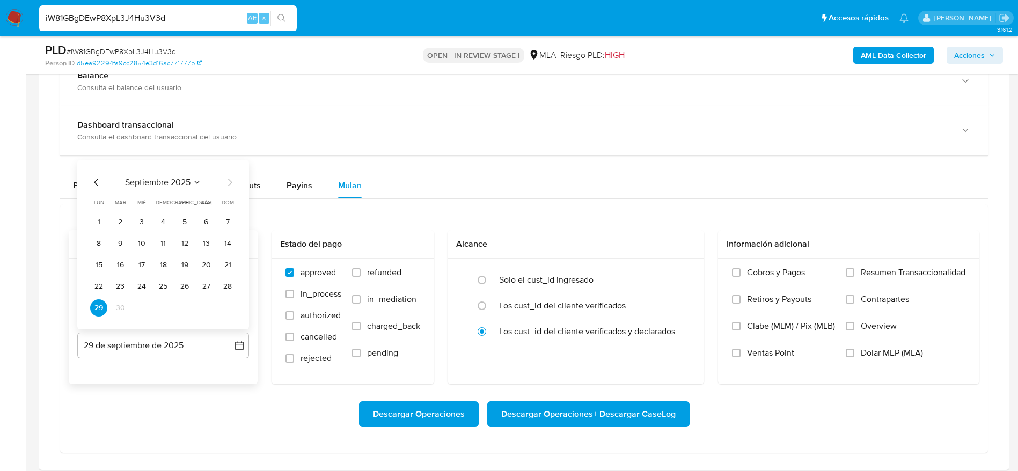
click at [100, 180] on icon "Mes anterior" at bounding box center [96, 182] width 13 height 13
click at [97, 181] on icon "Mes anterior" at bounding box center [96, 182] width 13 height 13
click at [165, 310] on button "31" at bounding box center [163, 307] width 17 height 17
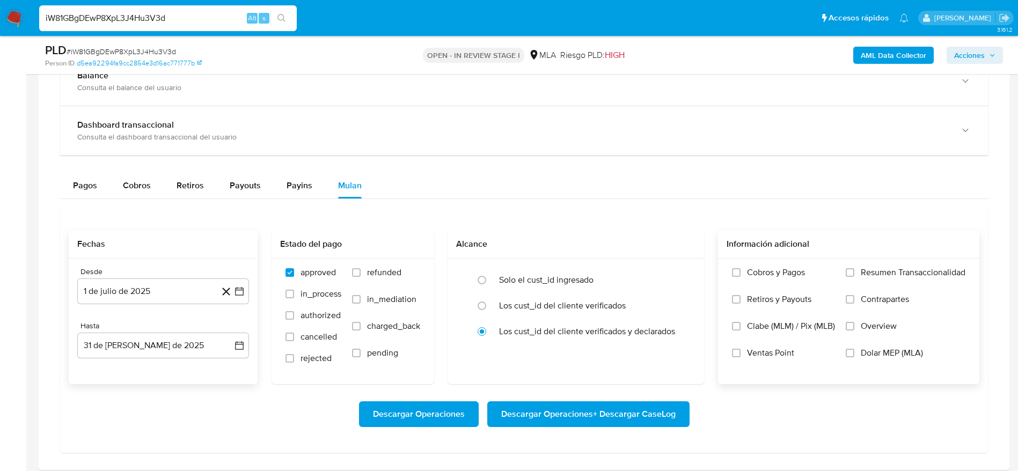
click at [851, 348] on label "Dolar MEP (MLA)" at bounding box center [906, 361] width 120 height 27
click at [851, 349] on input "Dolar MEP (MLA)" at bounding box center [850, 353] width 9 height 9
click at [631, 409] on span "Descargar Operaciones + Descargar CaseLog" at bounding box center [588, 414] width 174 height 24
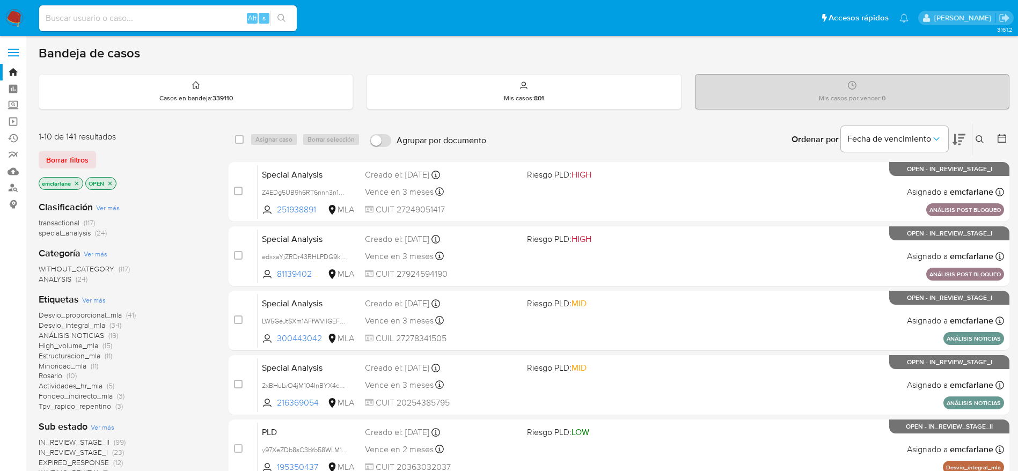
click at [155, 20] on input at bounding box center [168, 18] width 258 height 14
paste input "LitavohkHdBcTeQqGMjOHqlz"
type input "LitavohkHdBcTeQqGMjOHqlz"
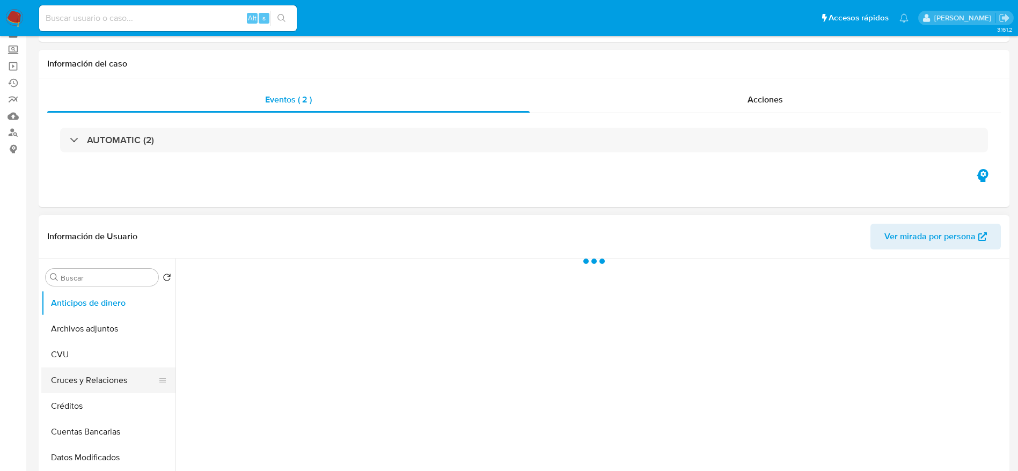
select select "10"
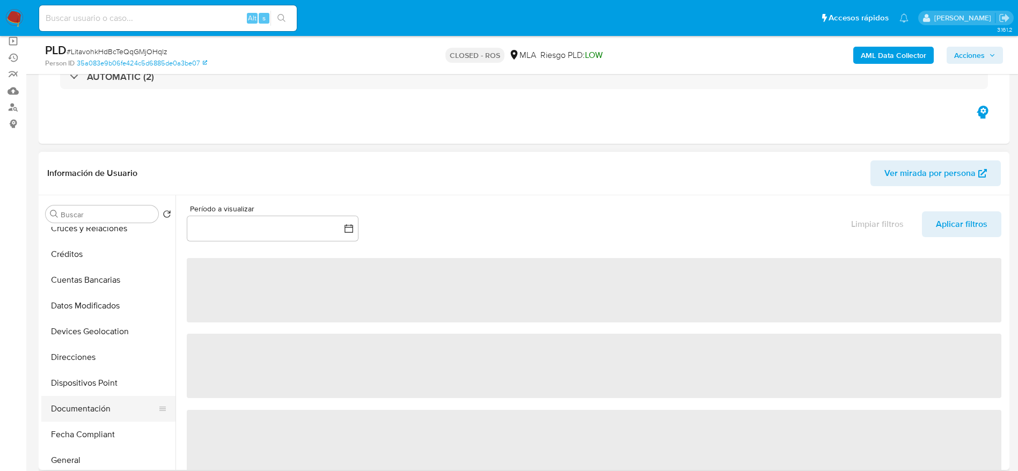
scroll to position [161, 0]
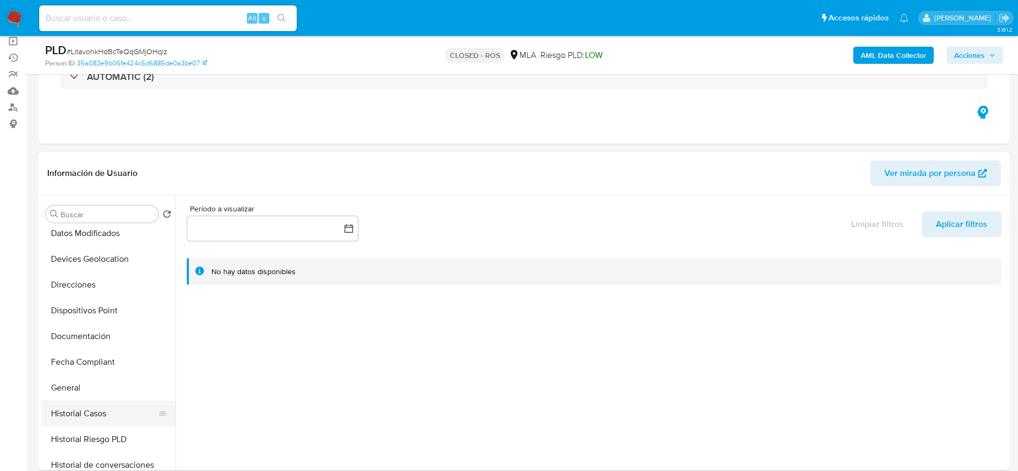
click at [70, 413] on button "Historial Casos" at bounding box center [104, 414] width 126 height 26
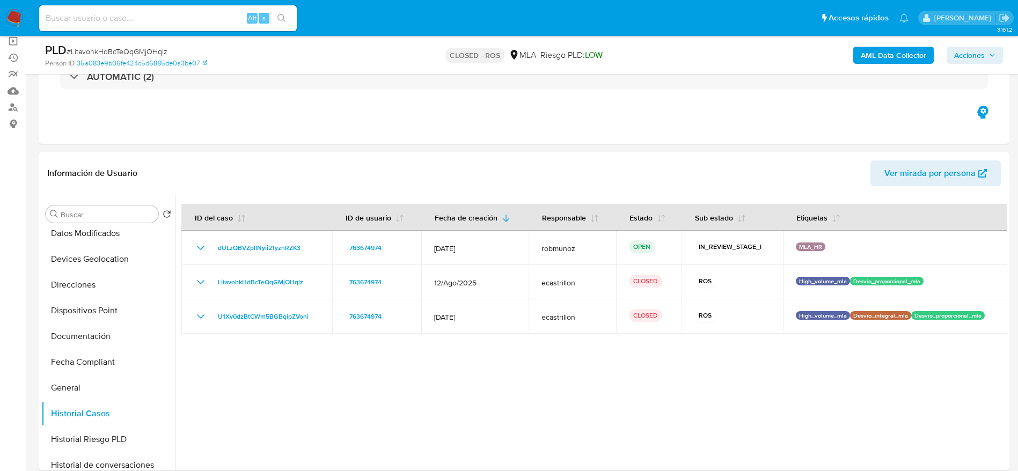
click at [175, 20] on input at bounding box center [168, 18] width 258 height 14
paste input "veGbT9wXqf5z87xQcpletfwW"
type input "veGbT9wXqf5z87xQcpletfwW"
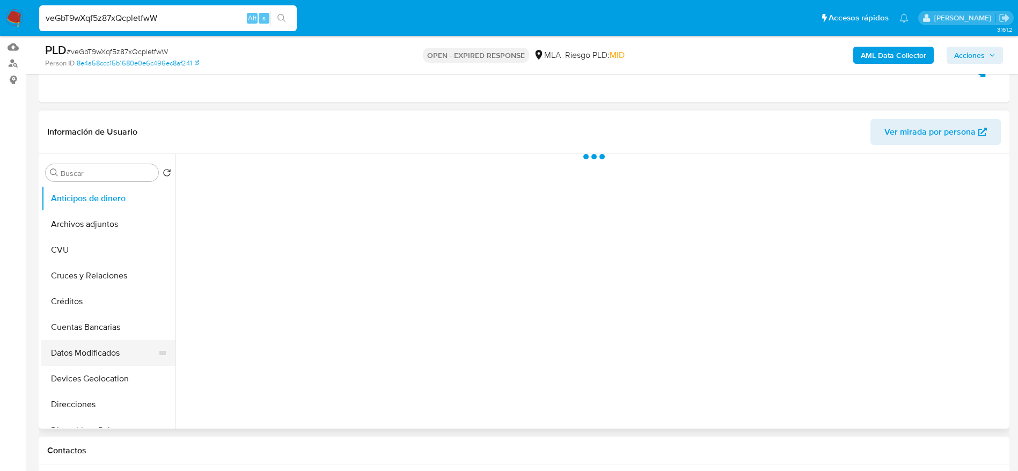
scroll to position [161, 0]
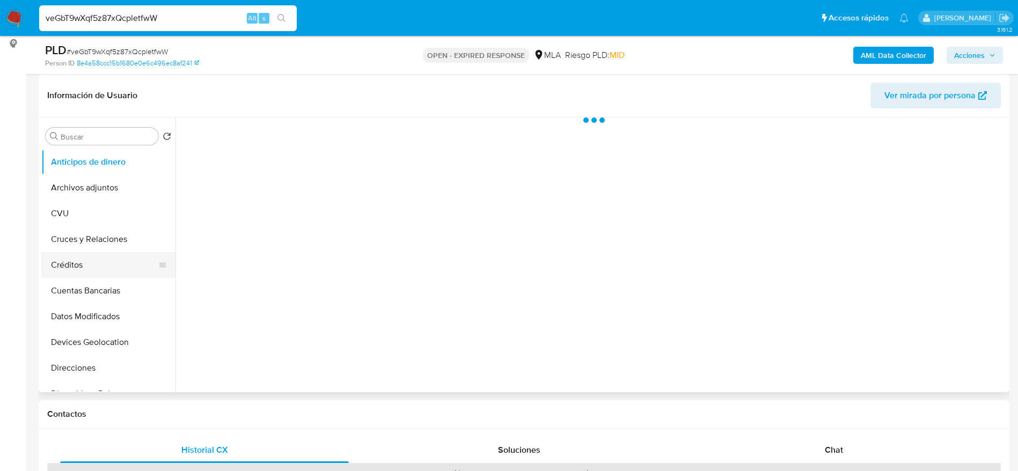
select select "10"
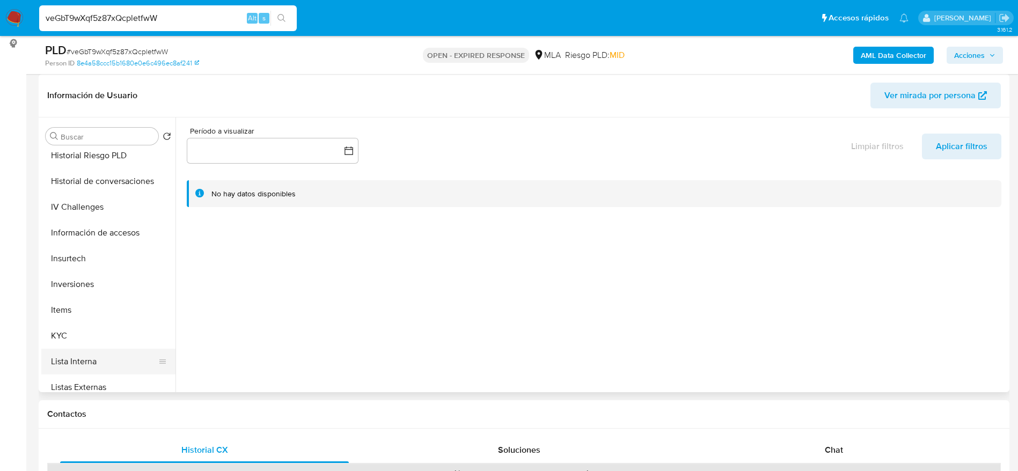
scroll to position [402, 0]
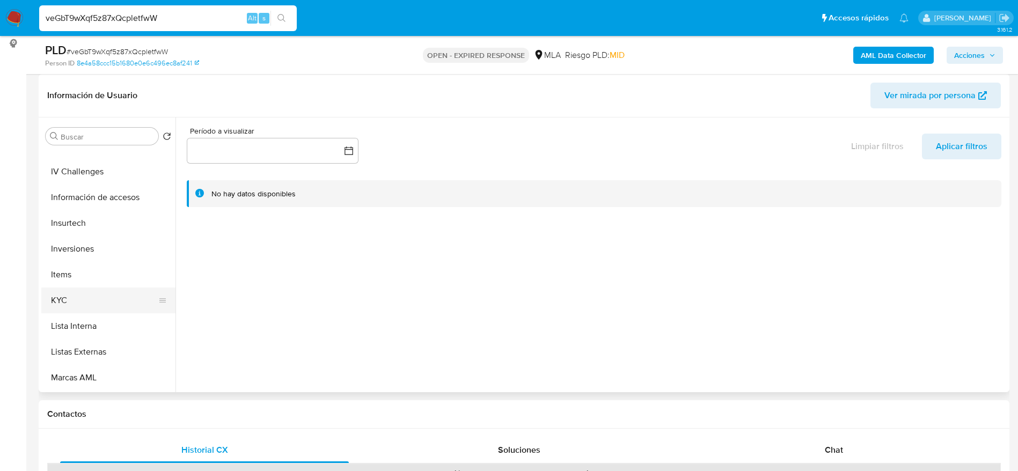
click at [72, 304] on button "KYC" at bounding box center [104, 301] width 126 height 26
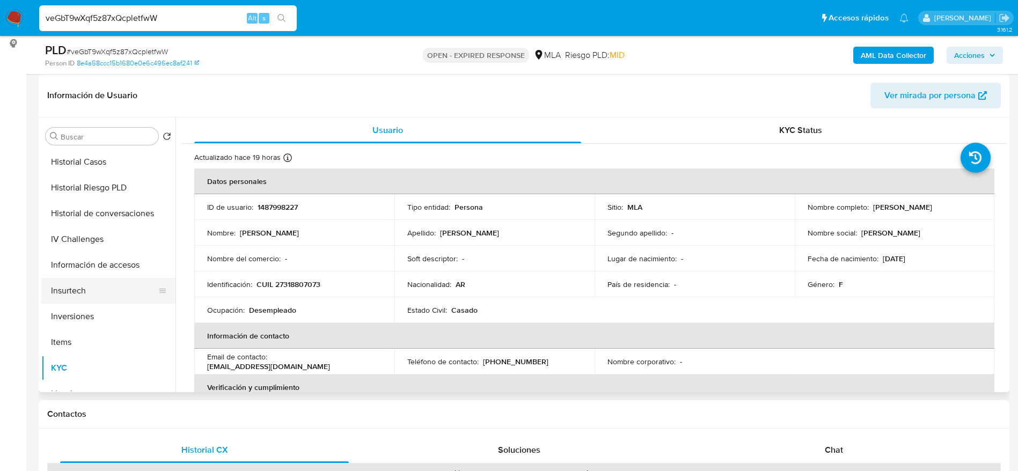
scroll to position [241, 0]
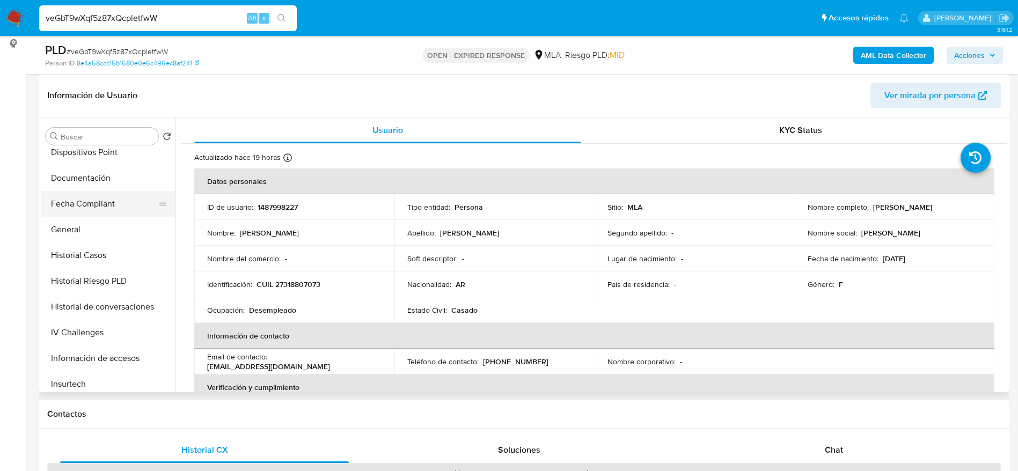
click at [91, 206] on button "Fecha Compliant" at bounding box center [104, 204] width 126 height 26
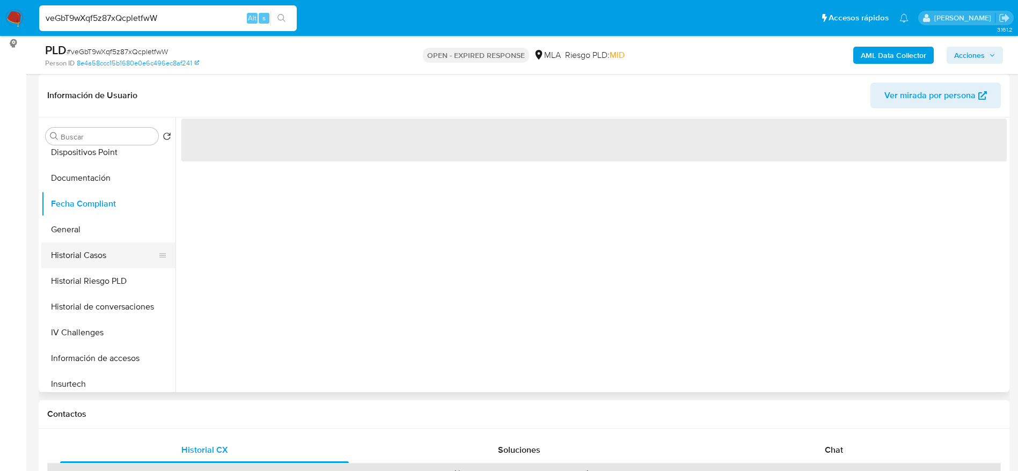
click at [79, 266] on button "Historial Casos" at bounding box center [104, 256] width 126 height 26
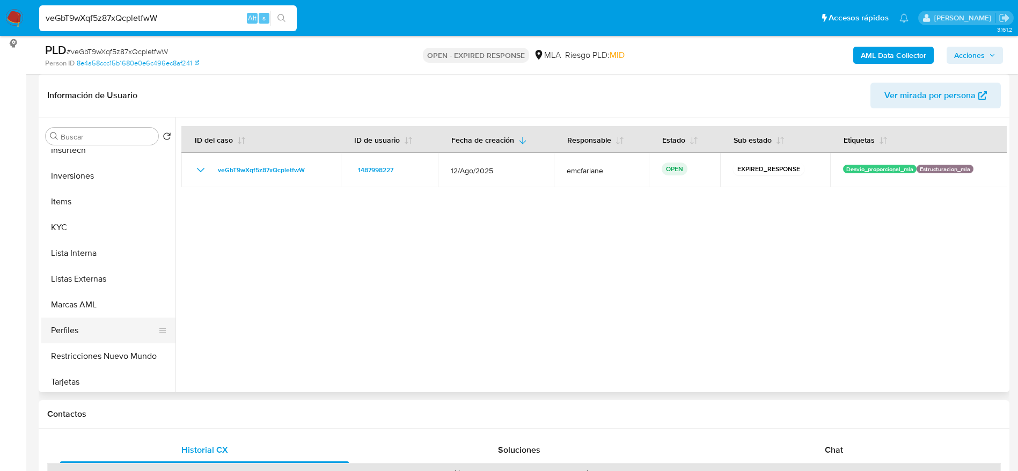
scroll to position [483, 0]
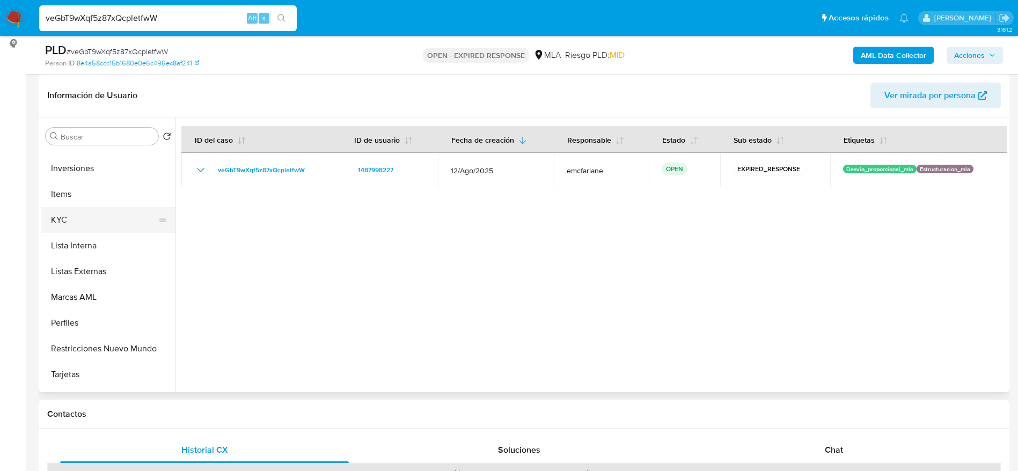
click at [75, 231] on button "KYC" at bounding box center [104, 220] width 126 height 26
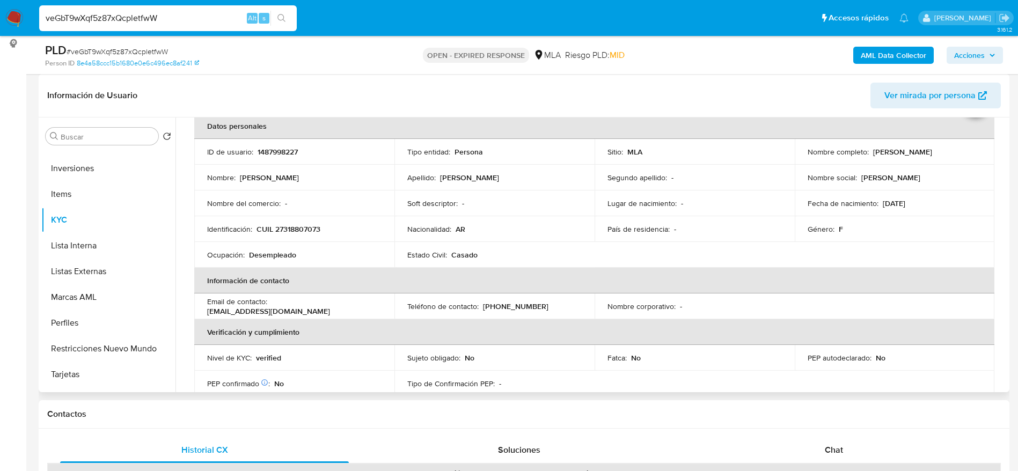
scroll to position [80, 0]
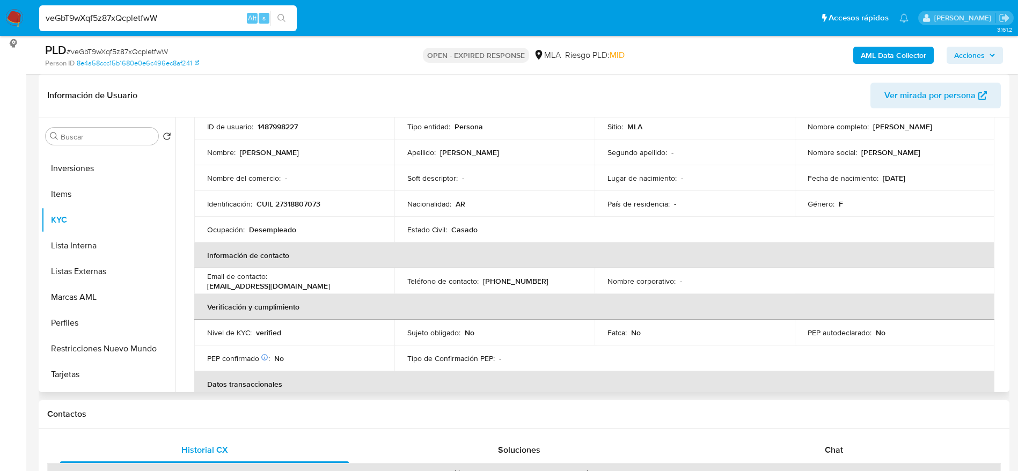
click at [505, 278] on p "[PHONE_NUMBER]" at bounding box center [515, 281] width 65 height 10
copy p "5551108"
